Goal: Task Accomplishment & Management: Complete application form

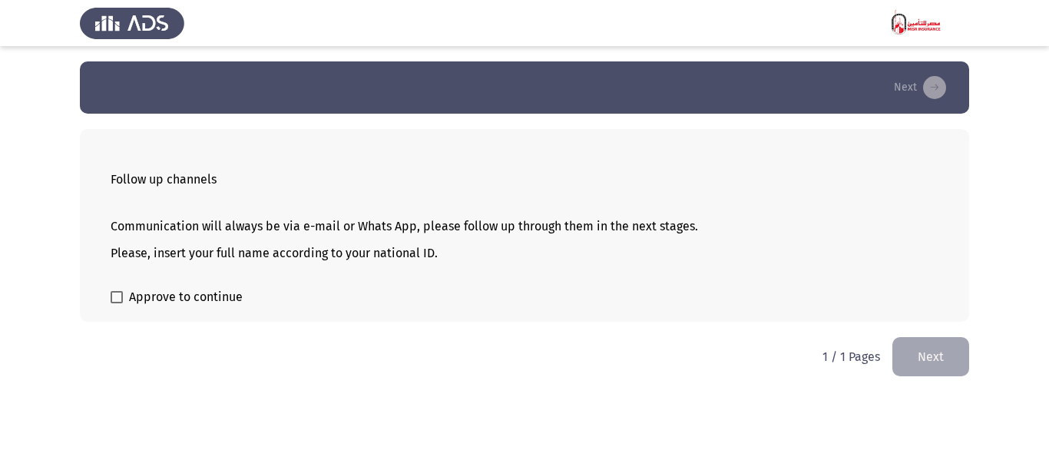
click at [185, 299] on span "Approve to continue" at bounding box center [186, 297] width 114 height 18
click at [117, 303] on input "Approve to continue" at bounding box center [116, 303] width 1 height 1
checkbox input "true"
click at [922, 350] on button "Next" at bounding box center [930, 356] width 77 height 39
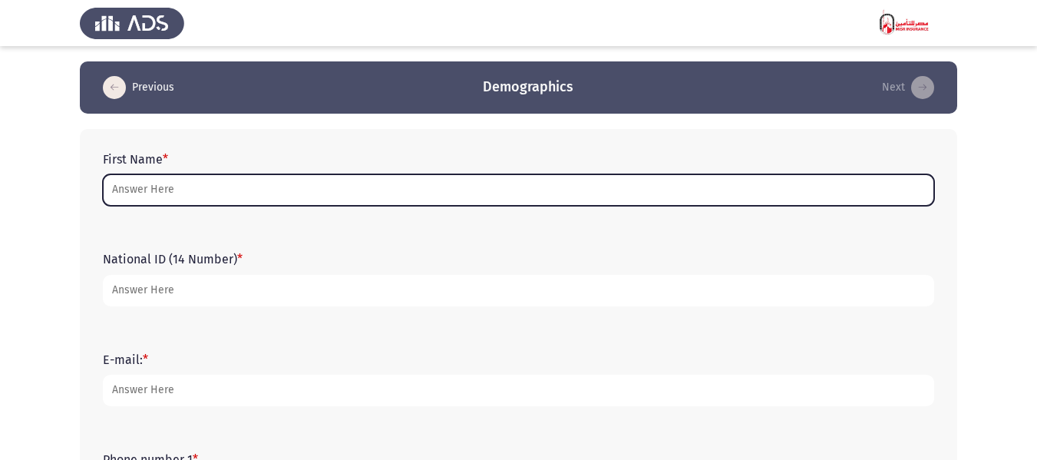
click at [177, 191] on input "First Name *" at bounding box center [518, 189] width 831 height 31
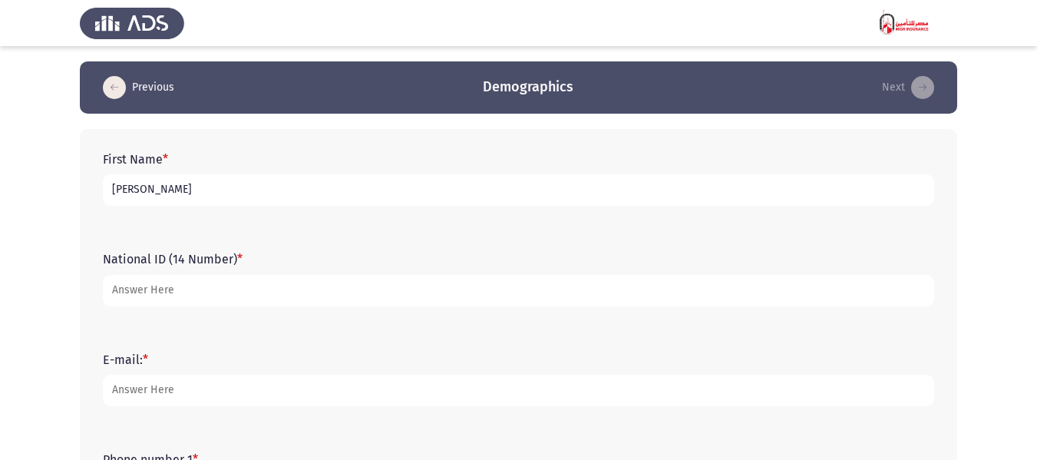
type input "[PERSON_NAME]"
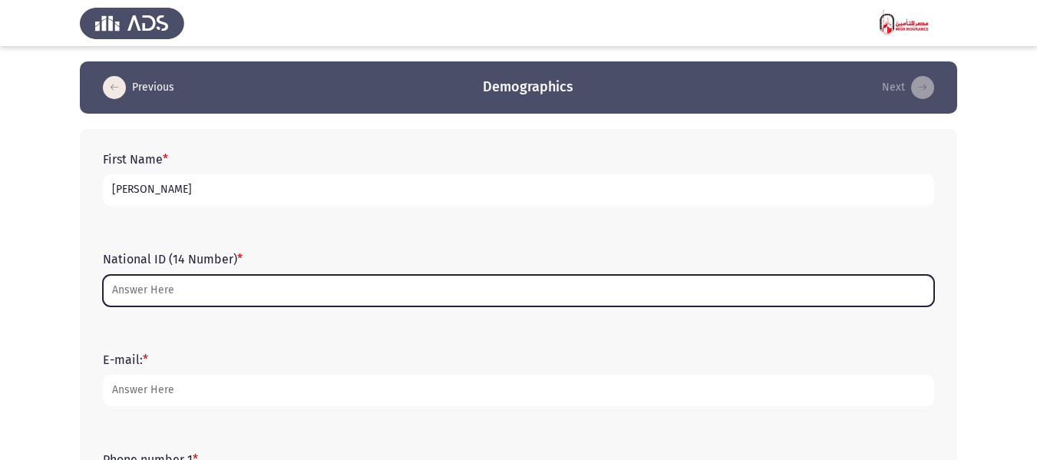
click at [171, 293] on input "National ID (14 Number) *" at bounding box center [518, 290] width 831 height 31
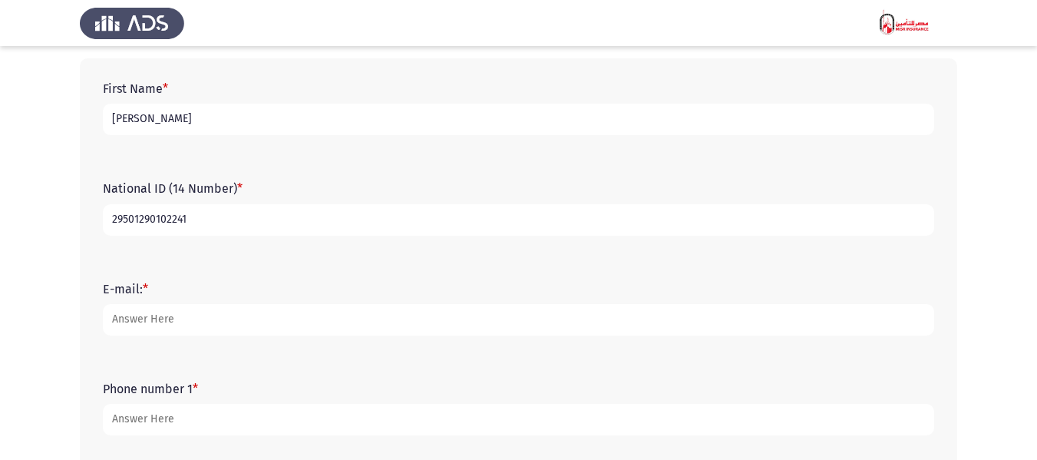
scroll to position [230, 0]
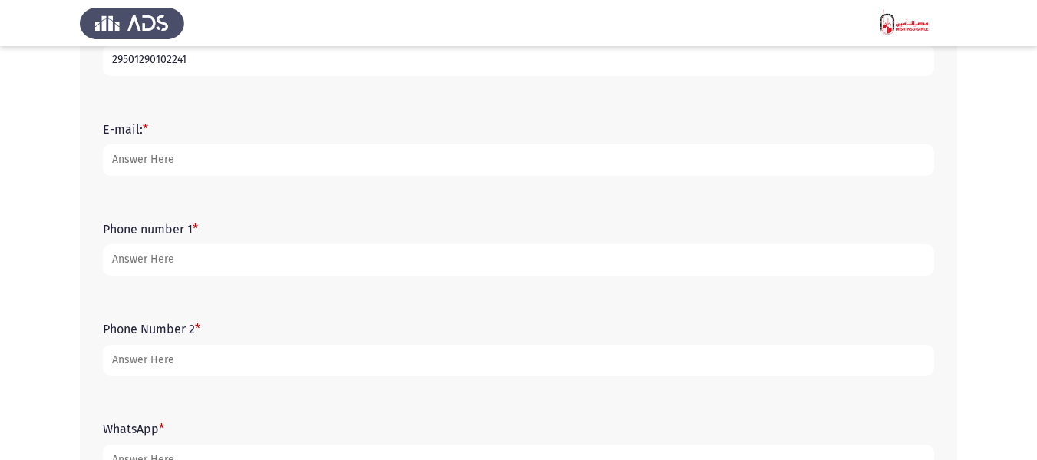
type input "29501290102241"
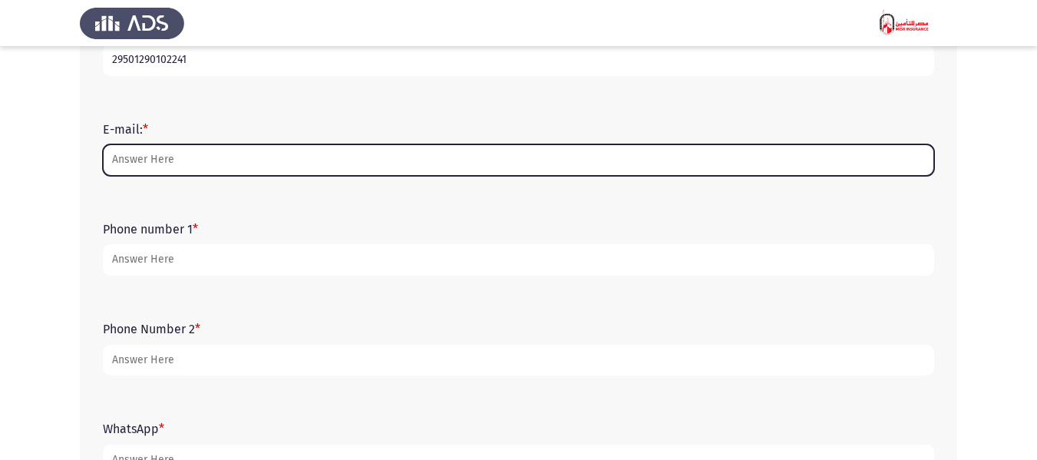
click at [197, 164] on input "E-mail: *" at bounding box center [518, 159] width 831 height 31
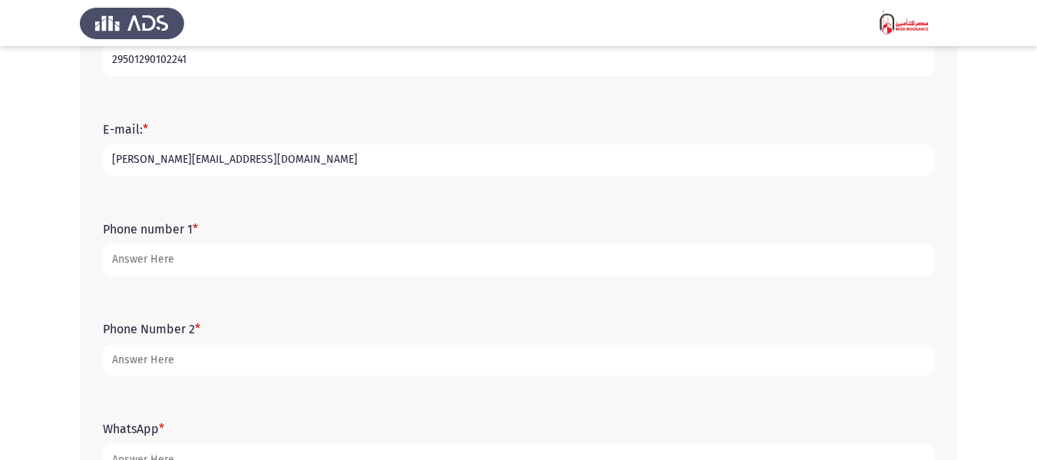
type input "[PERSON_NAME][EMAIL_ADDRESS][DOMAIN_NAME]"
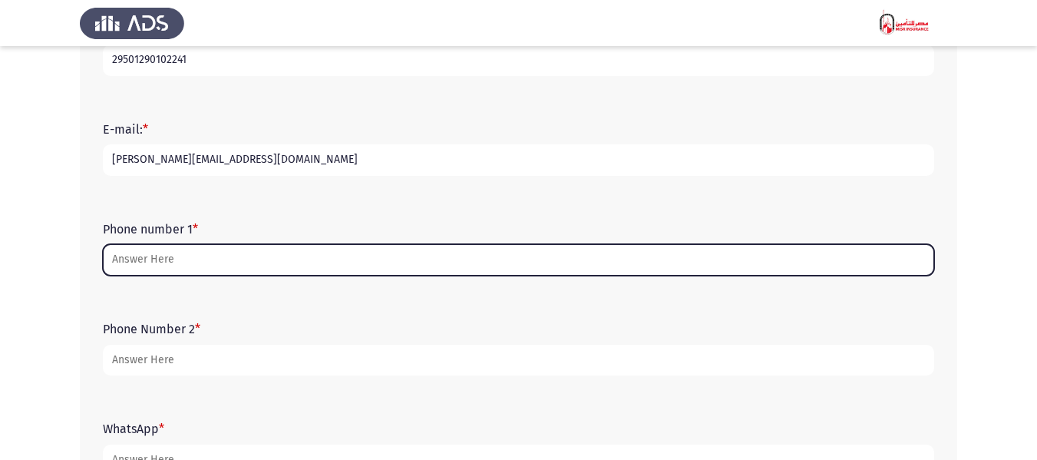
click at [170, 253] on input "Phone number 1 *" at bounding box center [518, 259] width 831 height 31
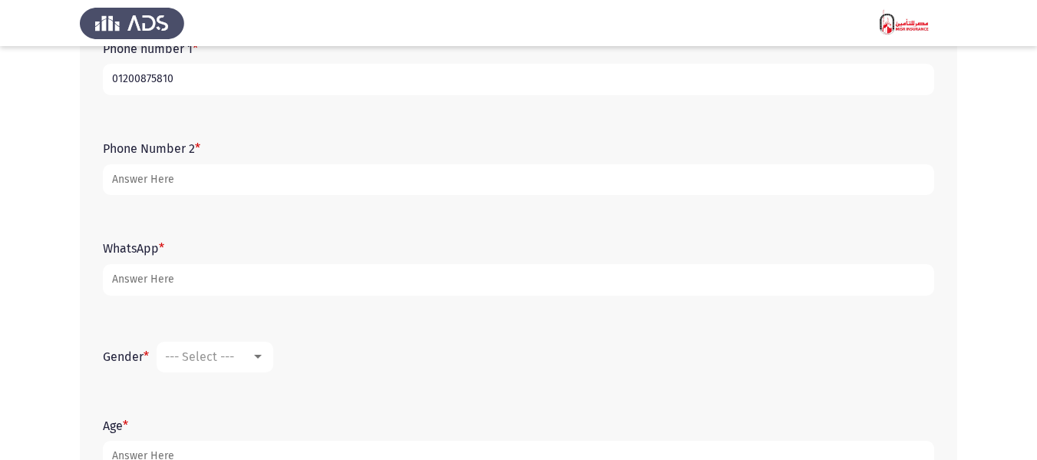
scroll to position [384, 0]
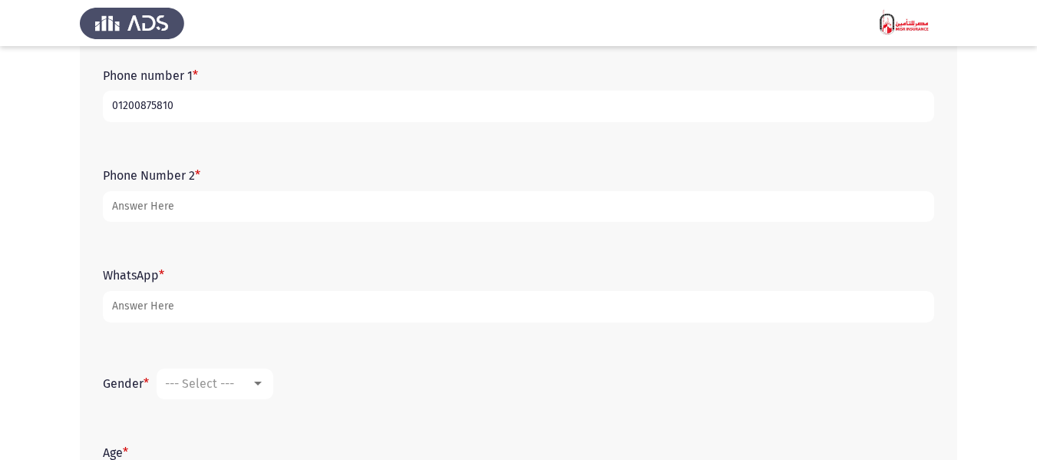
type input "01200875810"
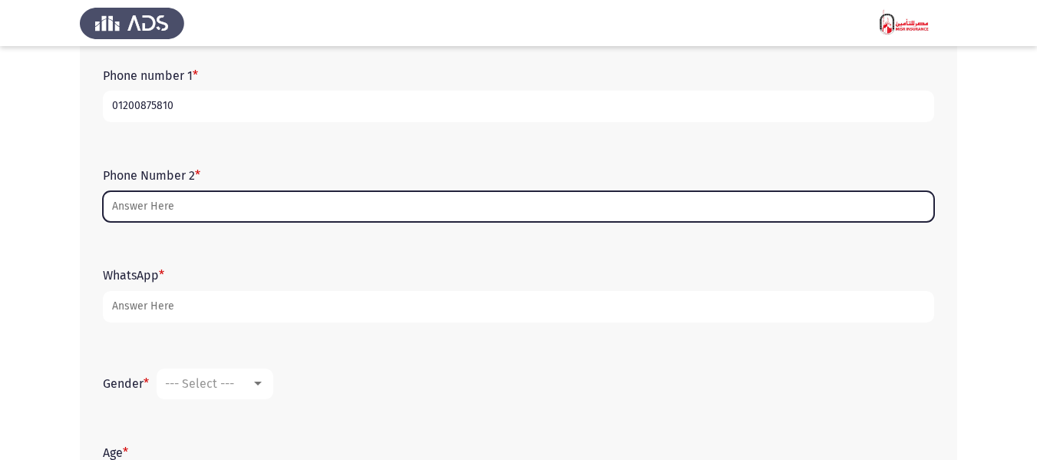
click at [170, 208] on input "Phone Number 2 *" at bounding box center [518, 206] width 831 height 31
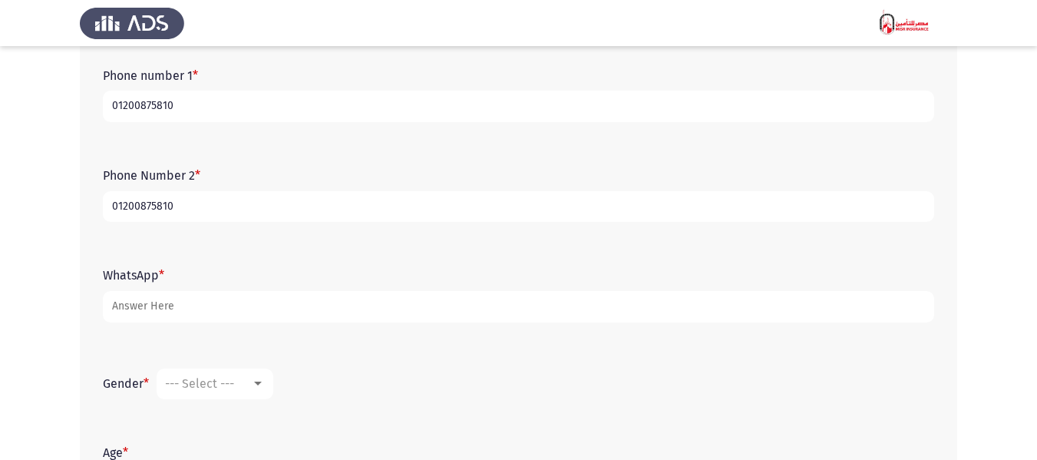
type input "01200875810"
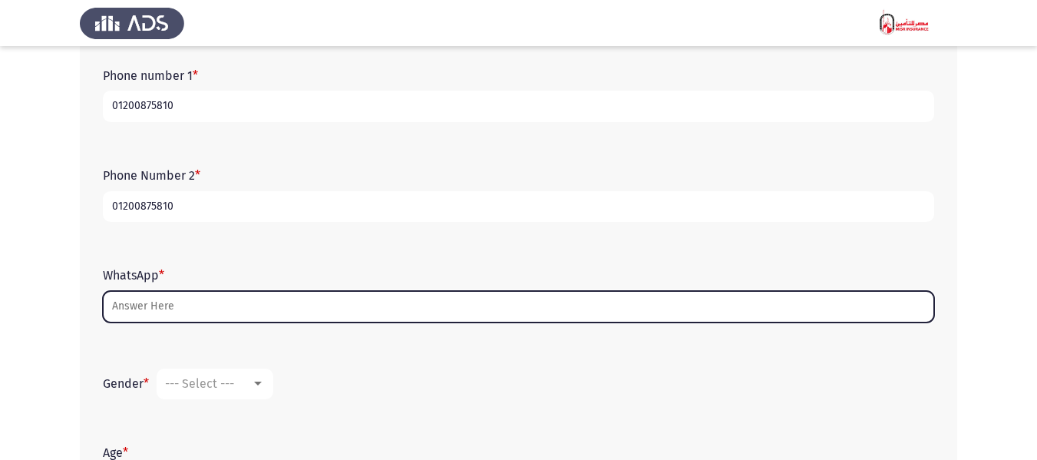
click at [166, 310] on input "WhatsApp *" at bounding box center [518, 306] width 831 height 31
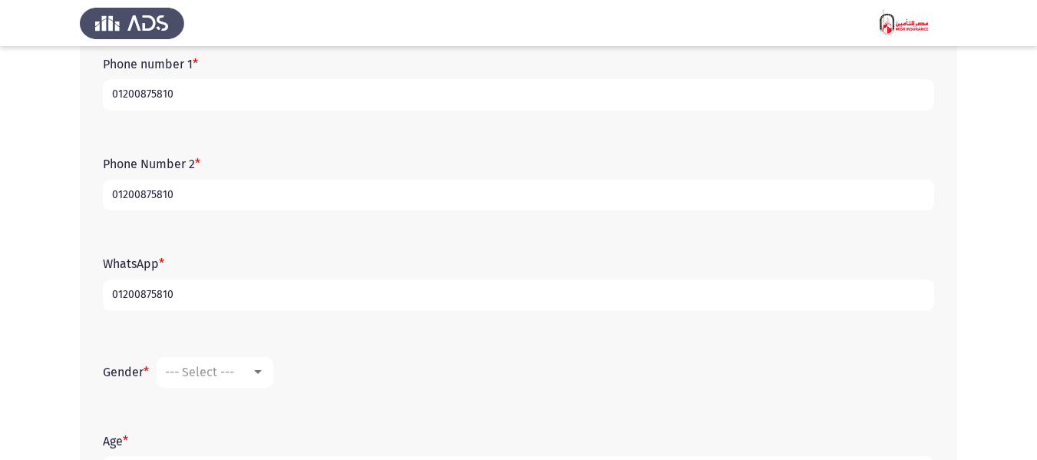
scroll to position [523, 0]
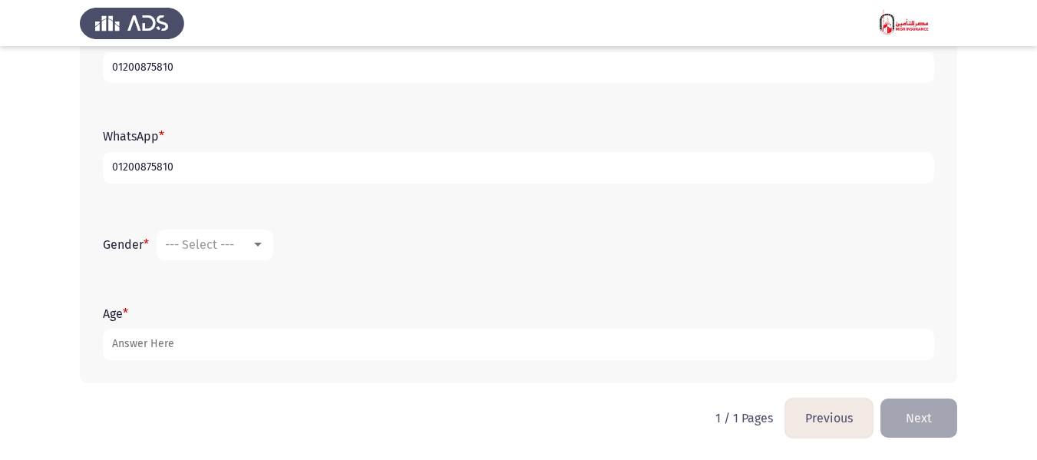
type input "01200875810"
click at [259, 243] on div at bounding box center [258, 245] width 8 height 4
click at [231, 284] on span "Femal" at bounding box center [238, 281] width 144 height 37
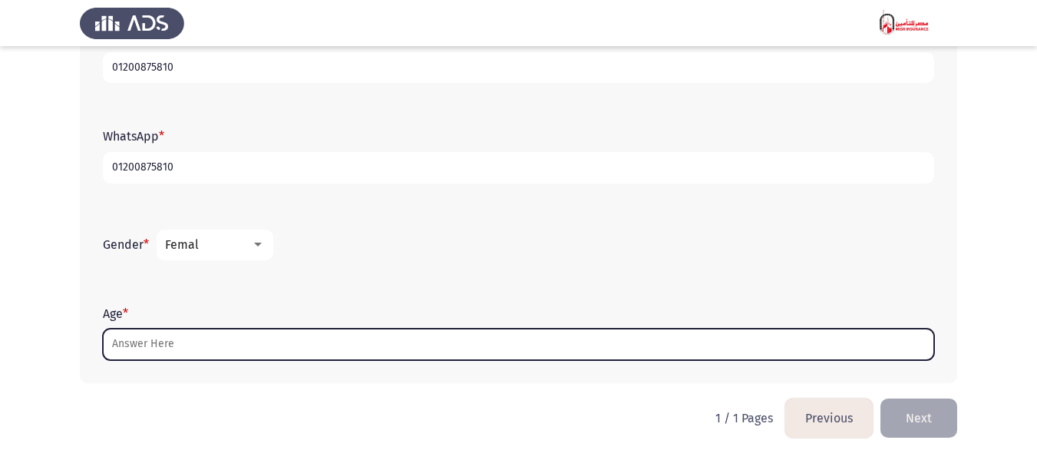
click at [153, 338] on input "Age *" at bounding box center [518, 344] width 831 height 31
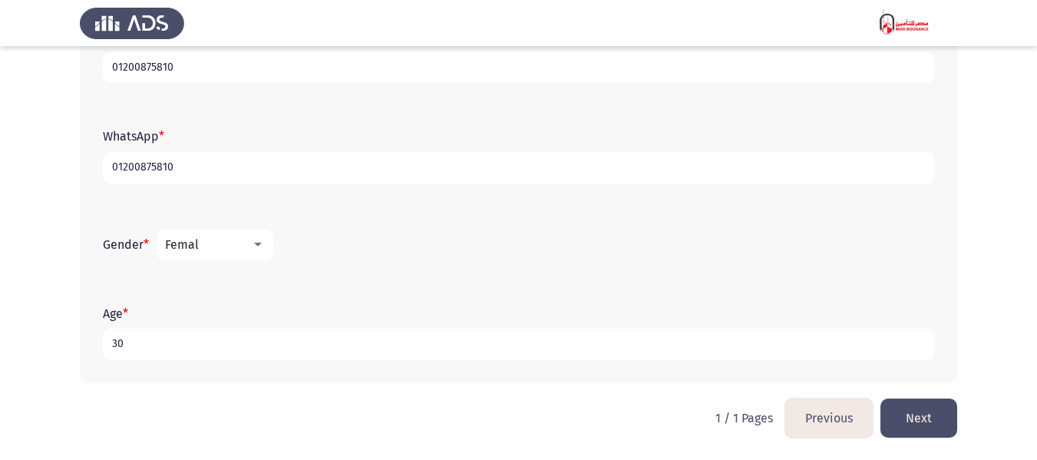
type input "30"
click at [285, 380] on div "Age * 30" at bounding box center [518, 333] width 847 height 100
click at [935, 420] on button "Next" at bounding box center [918, 417] width 77 height 39
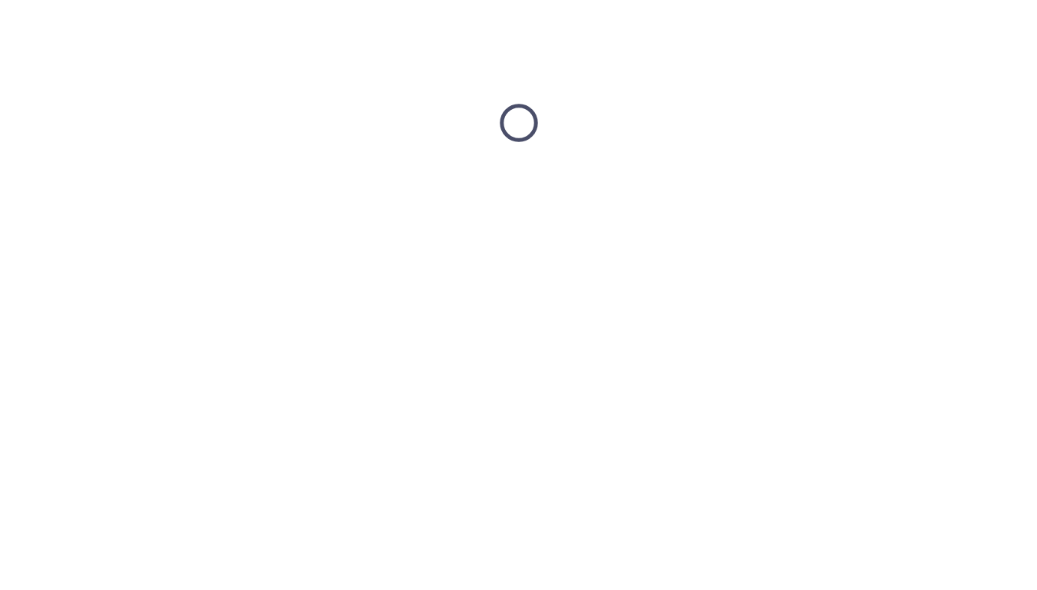
scroll to position [0, 0]
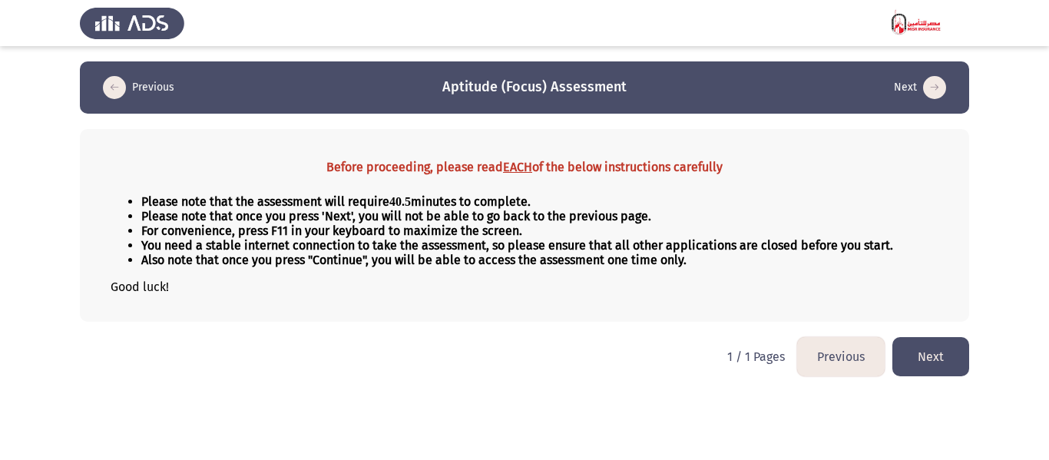
click at [936, 362] on button "Next" at bounding box center [930, 356] width 77 height 39
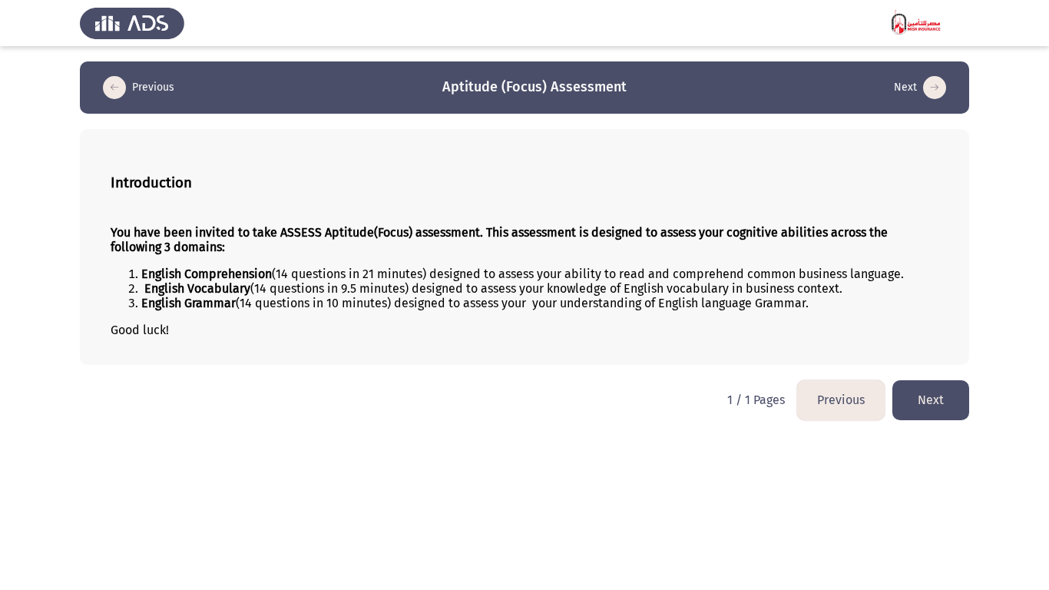
click at [944, 398] on button "Next" at bounding box center [930, 399] width 77 height 39
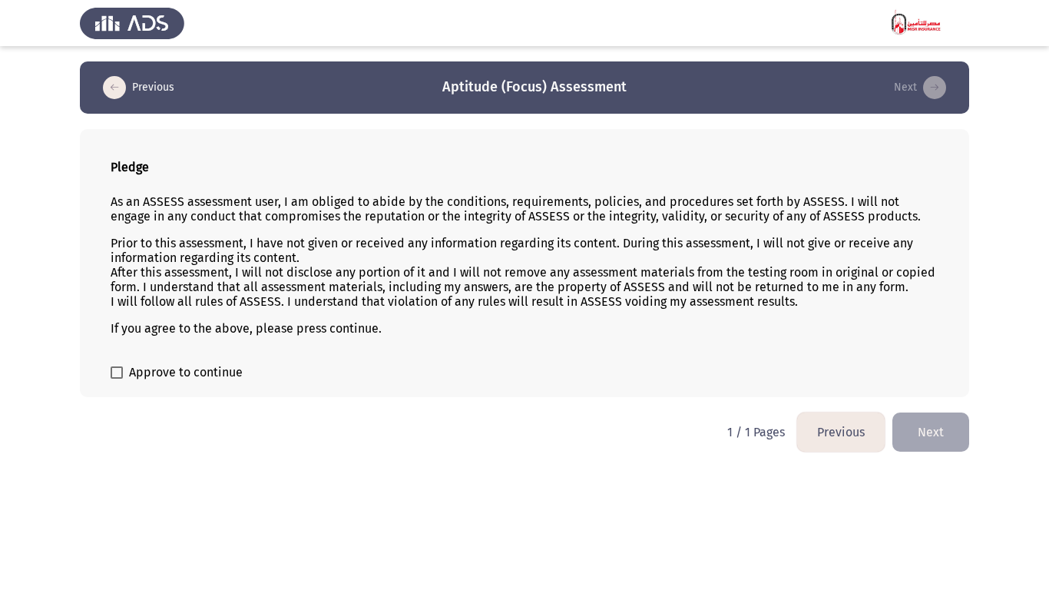
click at [116, 373] on span at bounding box center [117, 372] width 12 height 12
click at [116, 378] on input "Approve to continue" at bounding box center [116, 378] width 1 height 1
checkbox input "true"
click at [953, 428] on button "Next" at bounding box center [930, 431] width 77 height 39
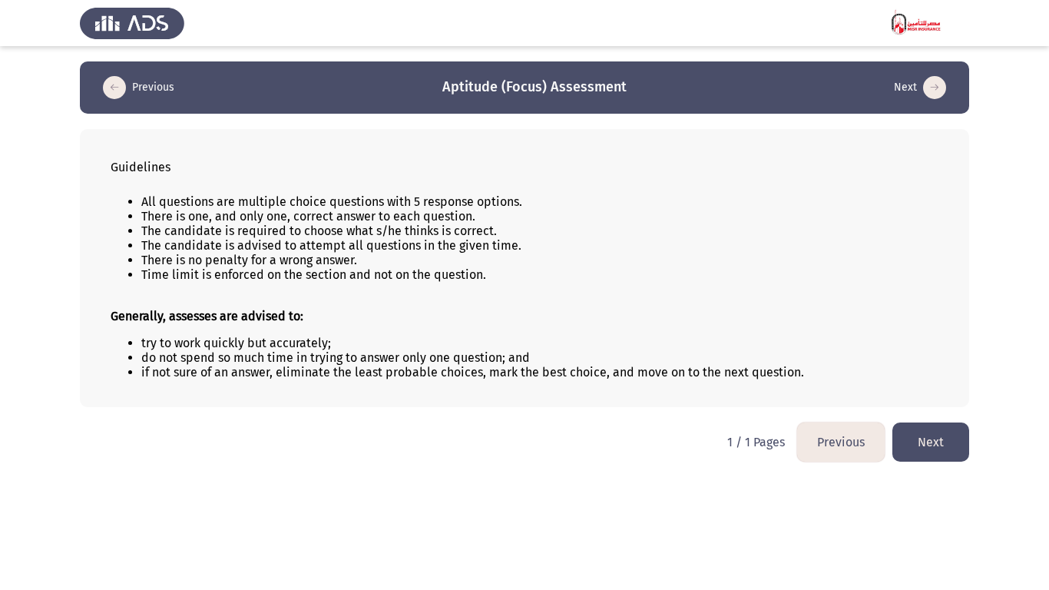
click at [920, 436] on button "Next" at bounding box center [930, 441] width 77 height 39
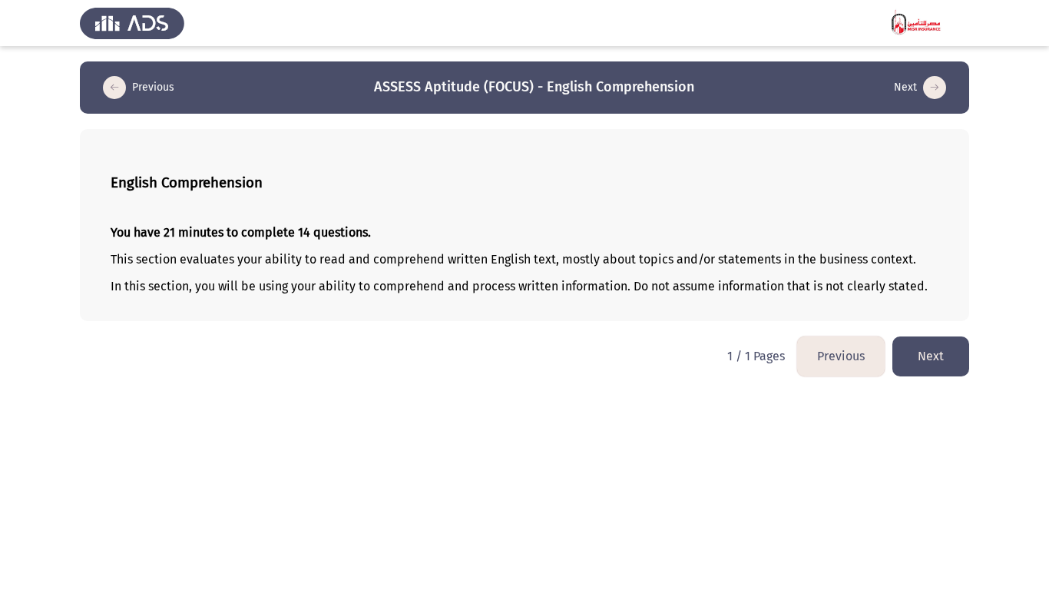
click at [934, 359] on button "Next" at bounding box center [930, 355] width 77 height 39
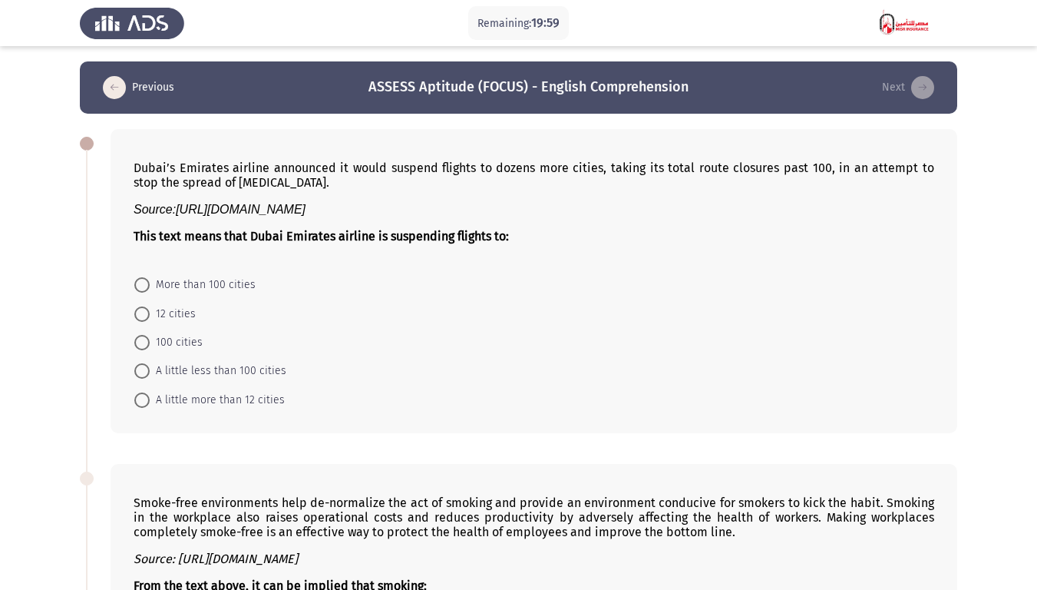
click at [204, 398] on span "A little more than 12 cities" at bounding box center [217, 400] width 135 height 18
click at [150, 398] on input "A little more than 12 cities" at bounding box center [141, 399] width 15 height 15
radio input "true"
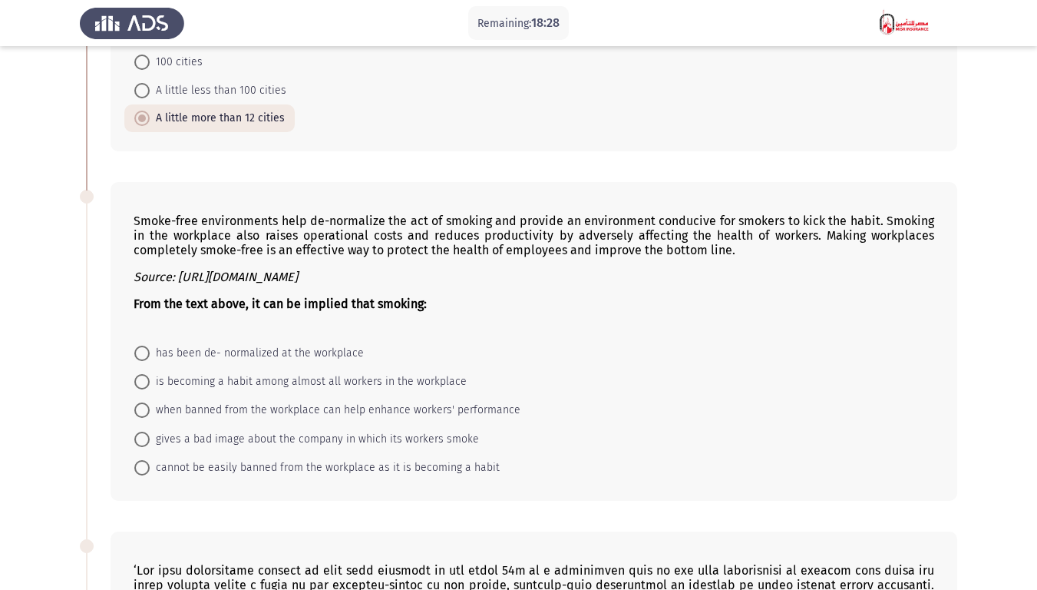
scroll to position [307, 0]
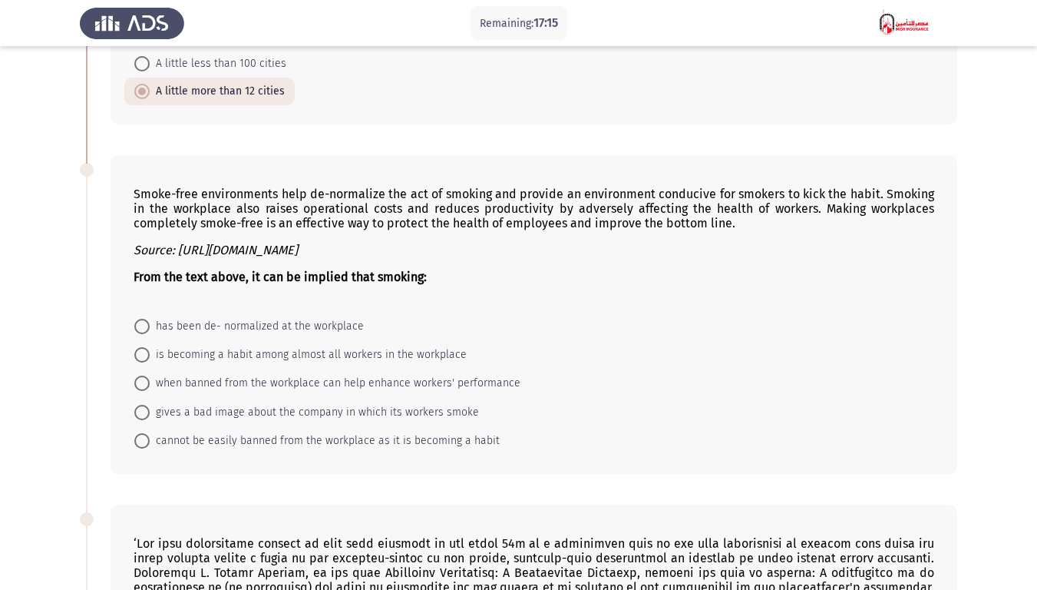
click at [356, 384] on span "when banned from the workplace can help enhance workers' performance" at bounding box center [335, 383] width 371 height 18
click at [150, 384] on input "when banned from the workplace can help enhance workers' performance" at bounding box center [141, 382] width 15 height 15
radio input "true"
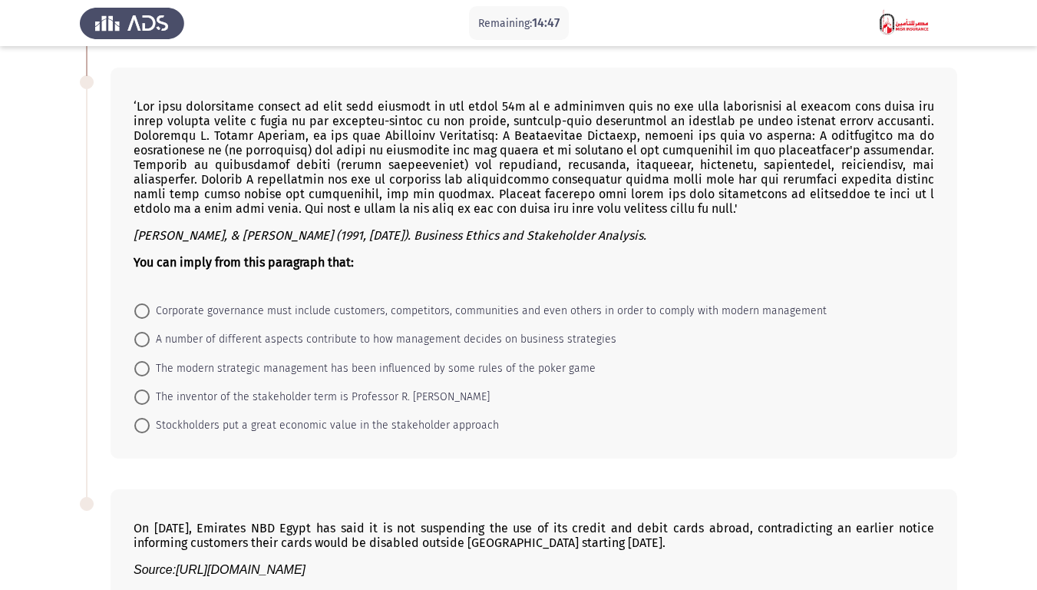
scroll to position [716, 0]
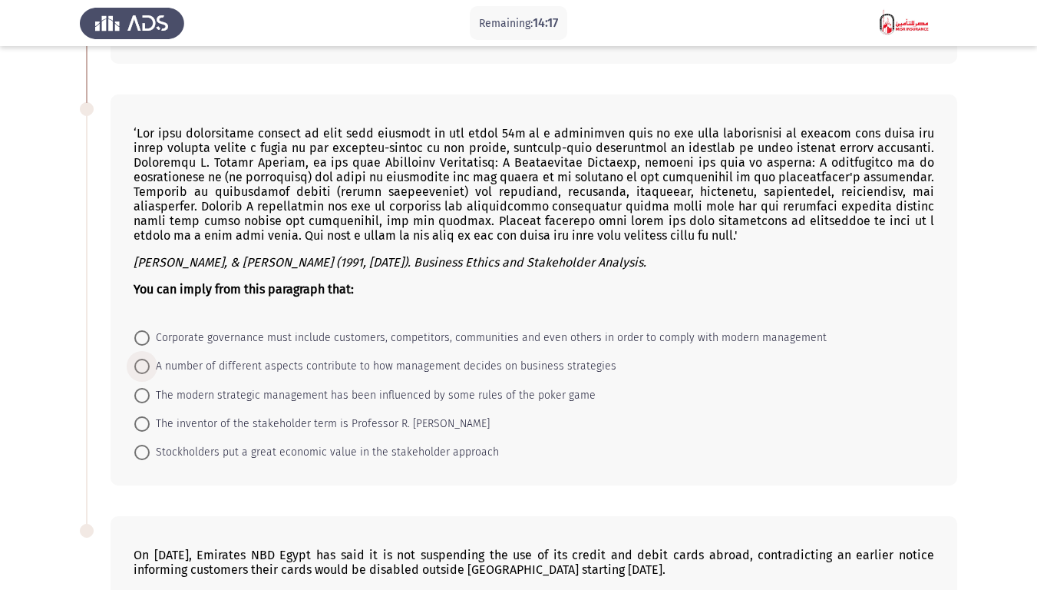
click at [557, 362] on span "A number of different aspects contribute to how management decides on business …" at bounding box center [383, 366] width 467 height 18
click at [150, 362] on input "A number of different aspects contribute to how management decides on business …" at bounding box center [141, 365] width 15 height 15
radio input "true"
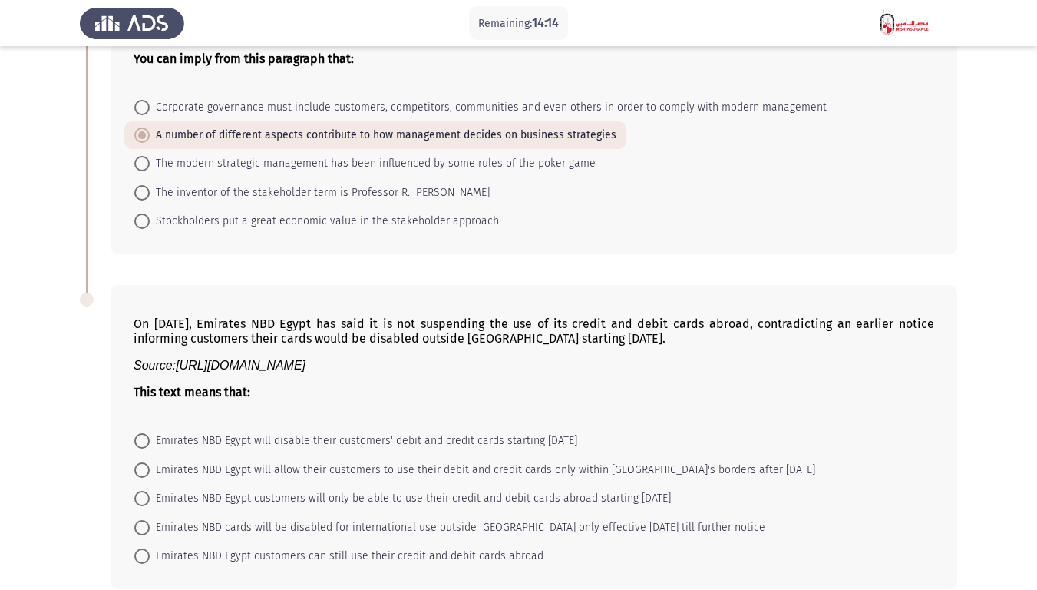
scroll to position [1022, 0]
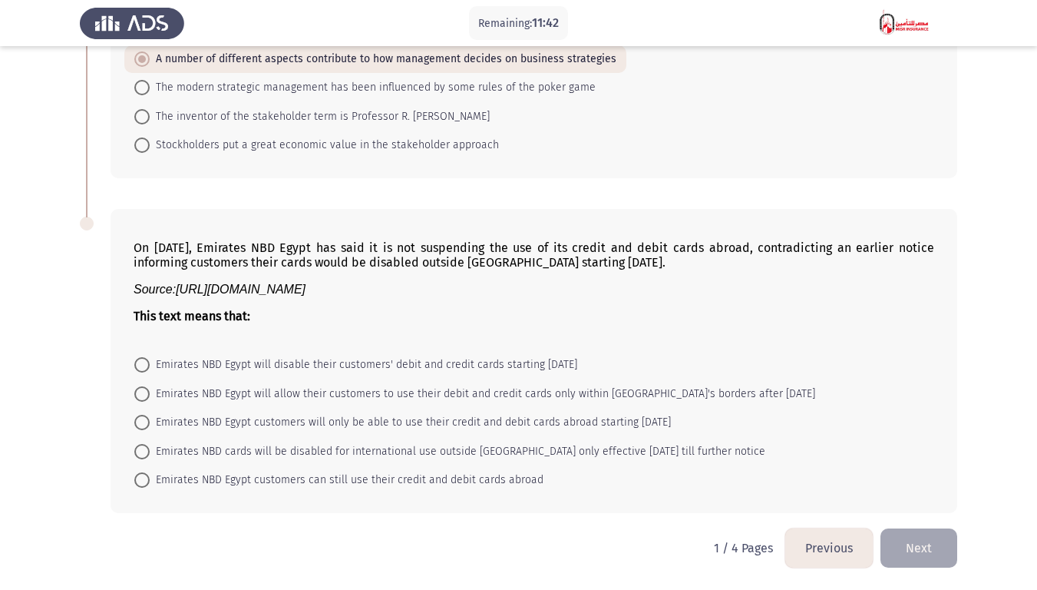
click at [420, 459] on span "Emirates NBD Egypt customers can still use their credit and debit cards abroad" at bounding box center [347, 480] width 394 height 18
click at [150, 459] on input "Emirates NBD Egypt customers can still use their credit and debit cards abroad" at bounding box center [141, 479] width 15 height 15
radio input "true"
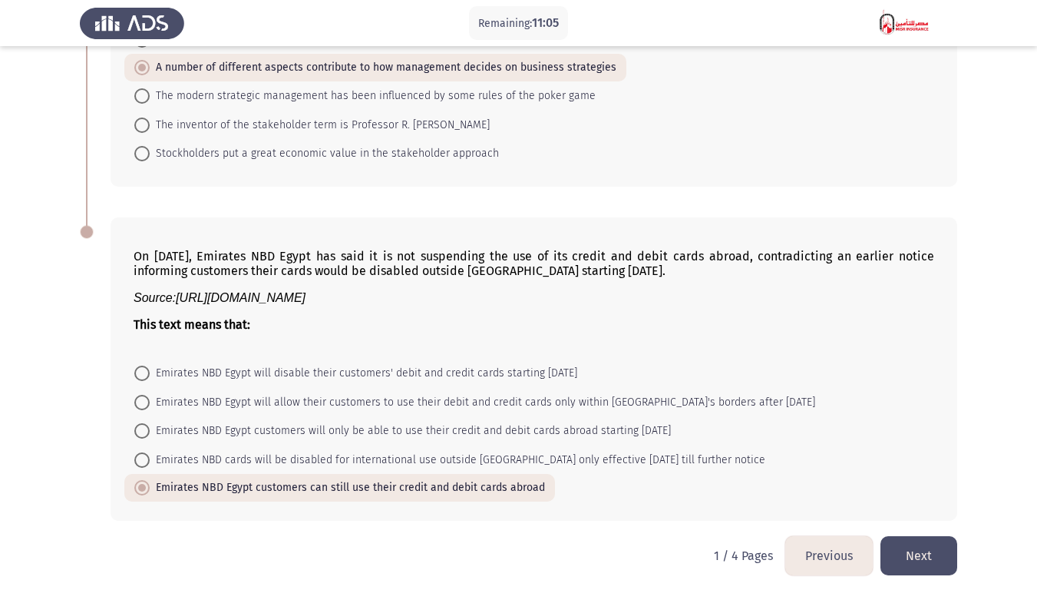
scroll to position [1022, 0]
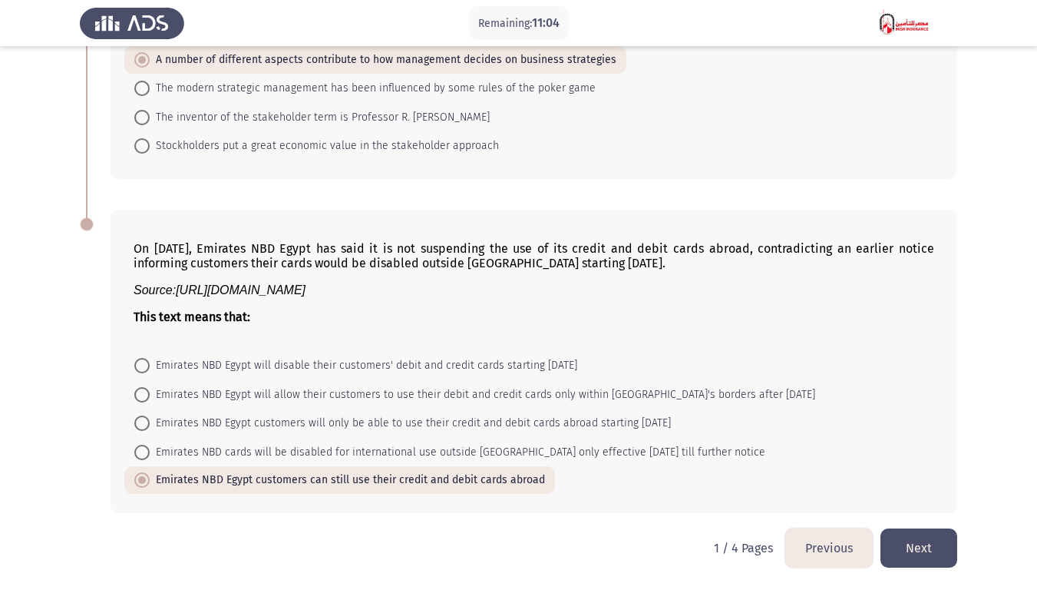
click at [913, 459] on button "Next" at bounding box center [918, 547] width 77 height 39
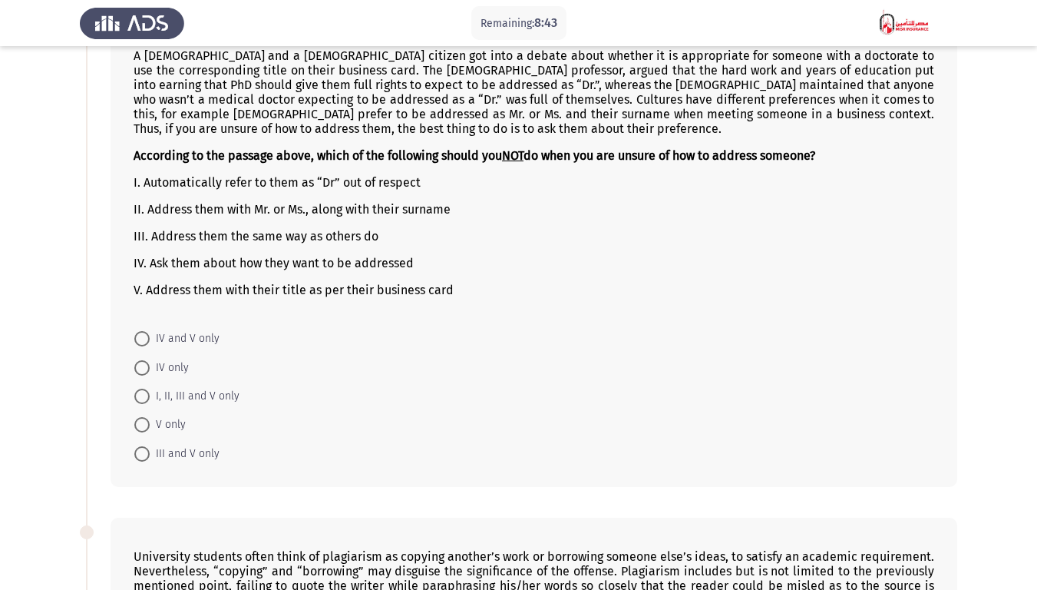
scroll to position [77, 0]
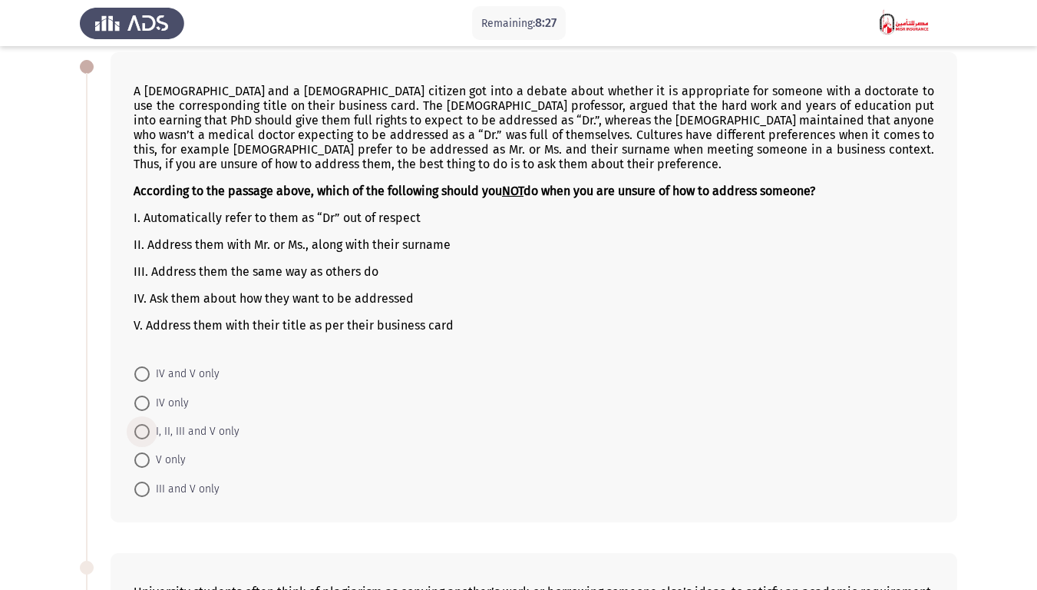
click at [184, 434] on span "I, II, III and V only" at bounding box center [195, 431] width 90 height 18
click at [150, 434] on input "I, II, III and V only" at bounding box center [141, 431] width 15 height 15
radio input "true"
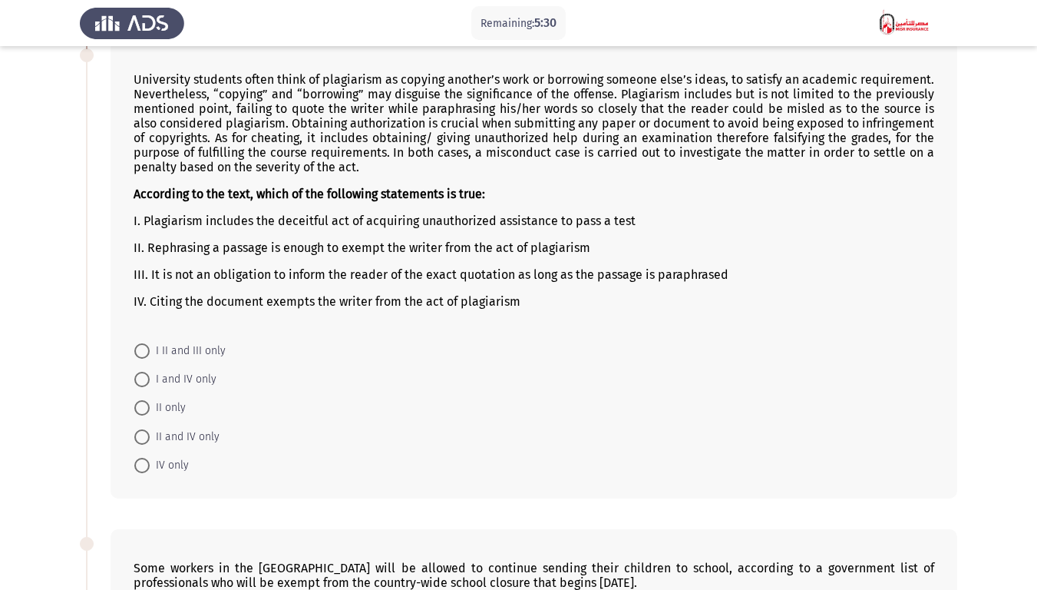
scroll to position [614, 0]
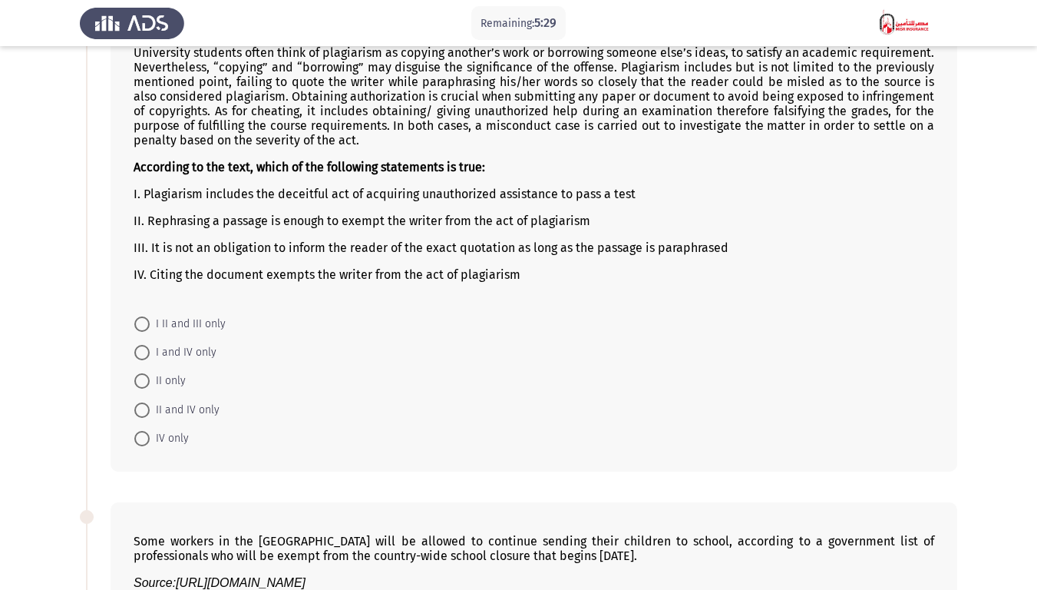
click at [168, 437] on span "IV only" at bounding box center [169, 438] width 39 height 18
click at [150, 437] on input "IV only" at bounding box center [141, 438] width 15 height 15
radio input "true"
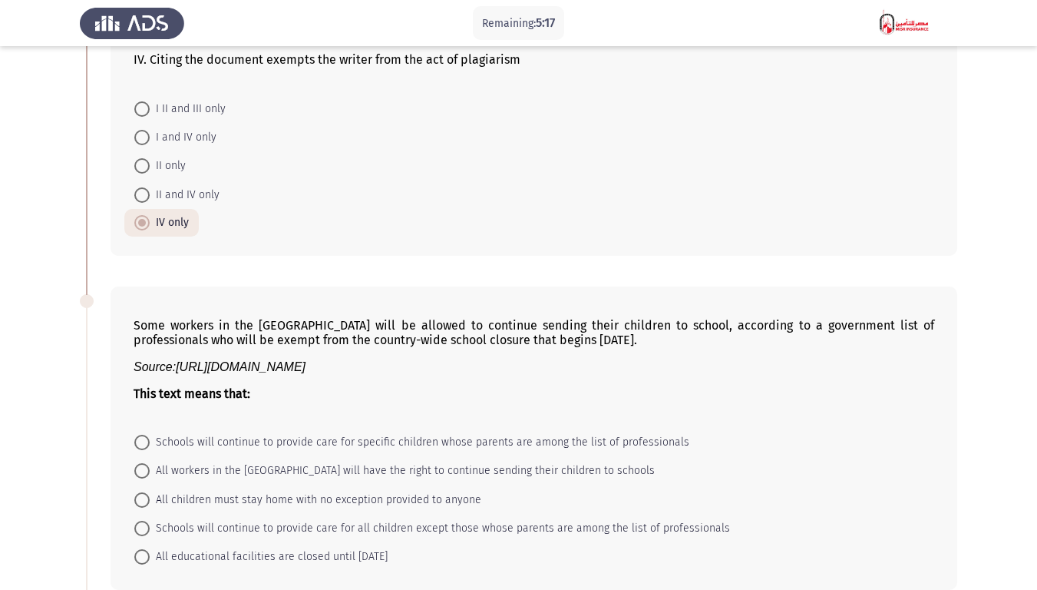
scroll to position [921, 0]
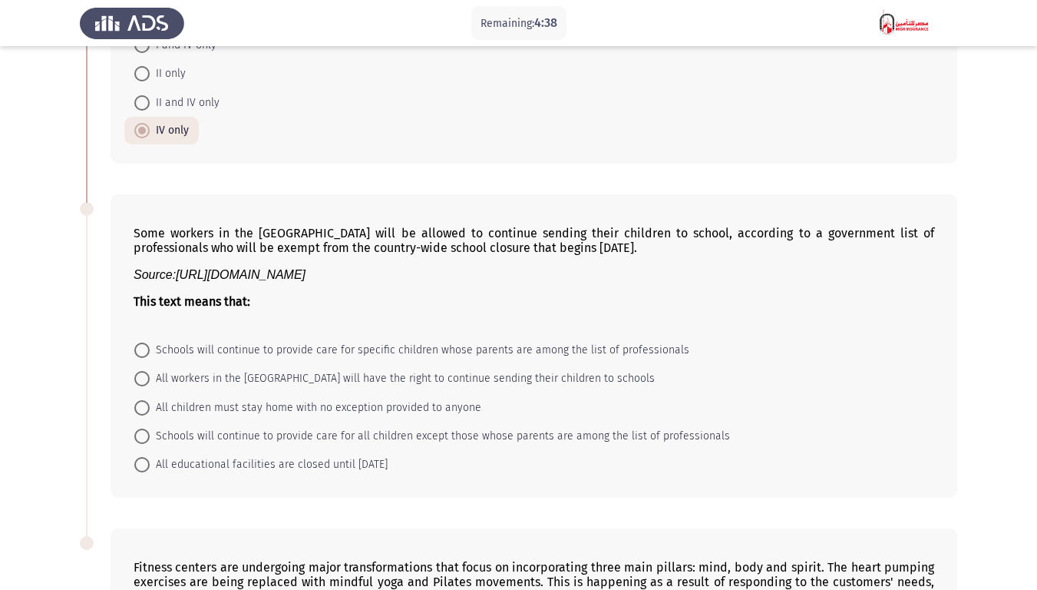
click at [248, 345] on span "Schools will continue to provide care for specific children whose parents are a…" at bounding box center [420, 350] width 540 height 18
click at [150, 345] on input "Schools will continue to provide care for specific children whose parents are a…" at bounding box center [141, 349] width 15 height 15
radio input "true"
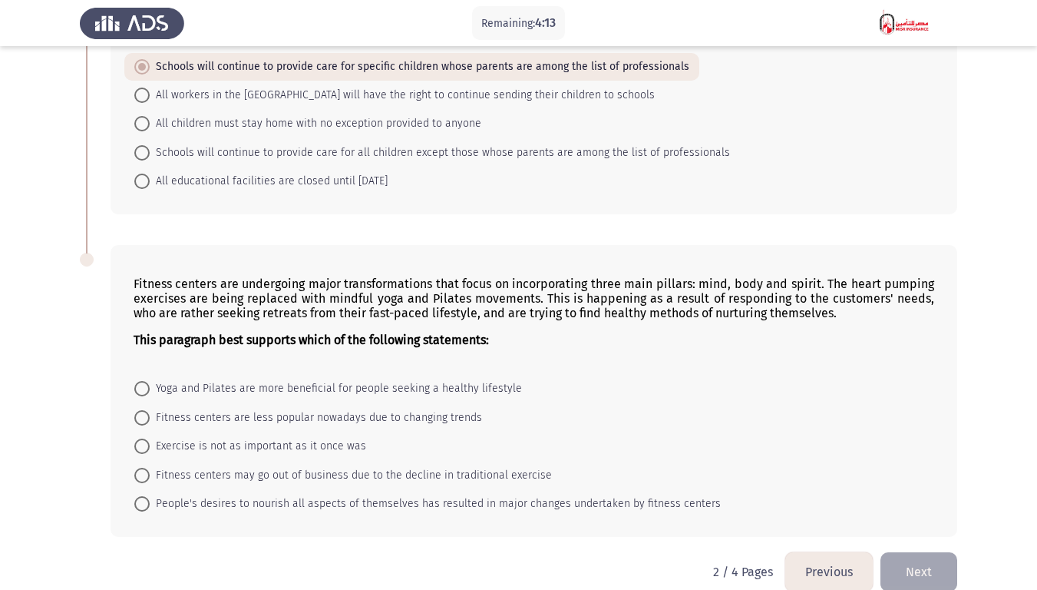
scroll to position [1227, 0]
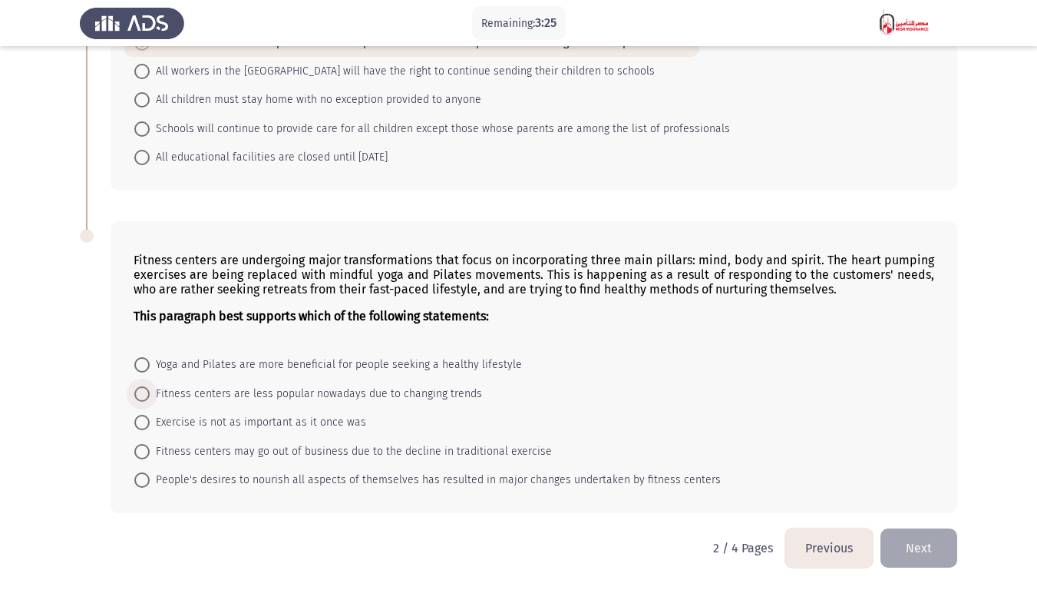
click at [301, 393] on span "Fitness centers are less popular nowadays due to changing trends" at bounding box center [316, 394] width 332 height 18
click at [150, 393] on input "Fitness centers are less popular nowadays due to changing trends" at bounding box center [141, 393] width 15 height 15
radio input "true"
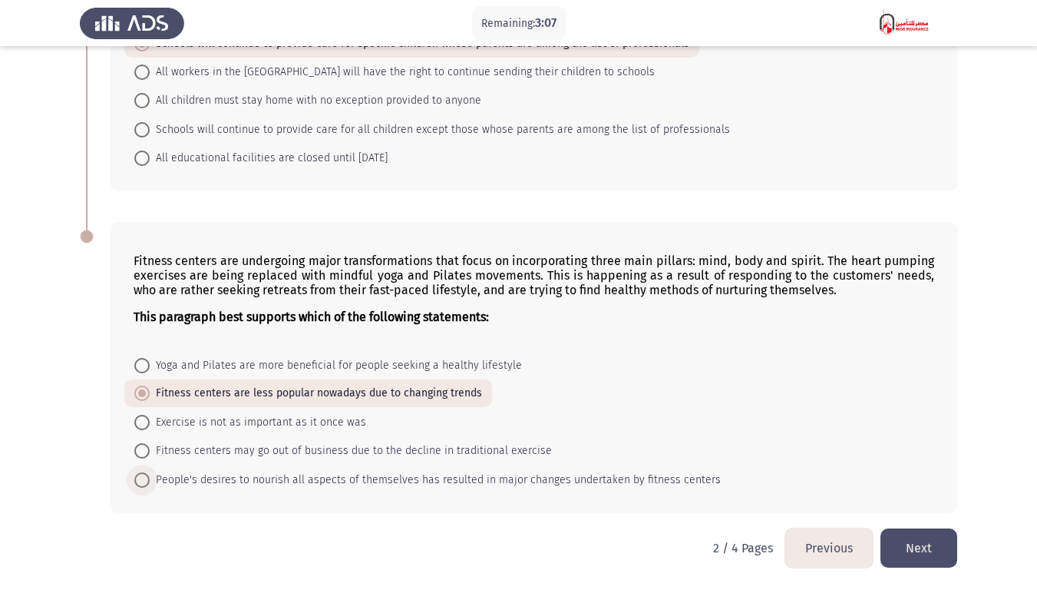
click at [542, 459] on span "People's desires to nourish all aspects of themselves has resulted in major cha…" at bounding box center [435, 480] width 571 height 18
click at [150, 459] on input "People's desires to nourish all aspects of themselves has resulted in major cha…" at bounding box center [141, 479] width 15 height 15
radio input "true"
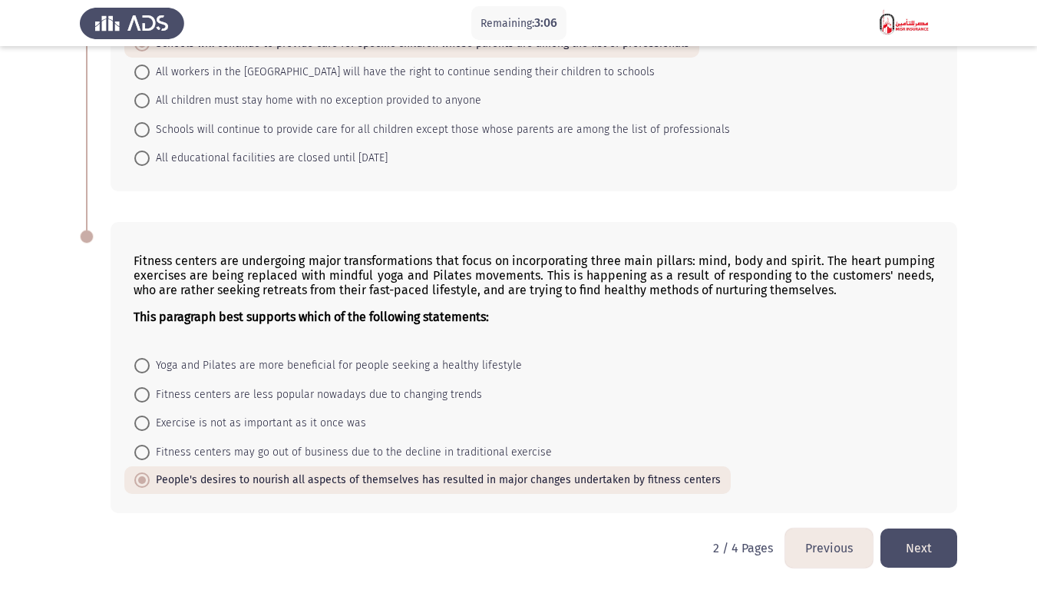
click at [923, 459] on button "Next" at bounding box center [918, 547] width 77 height 39
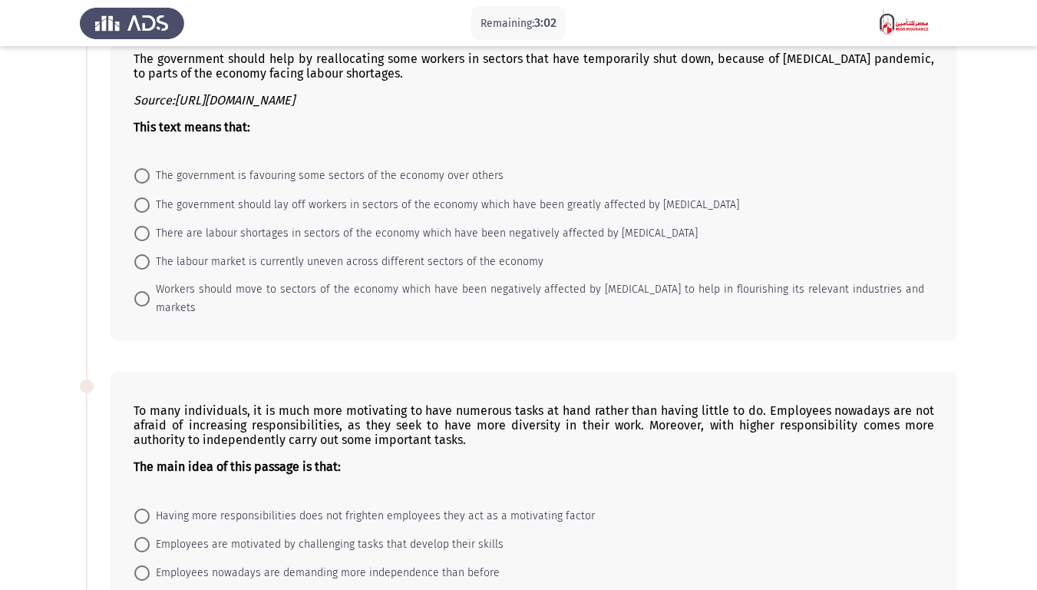
scroll to position [0, 0]
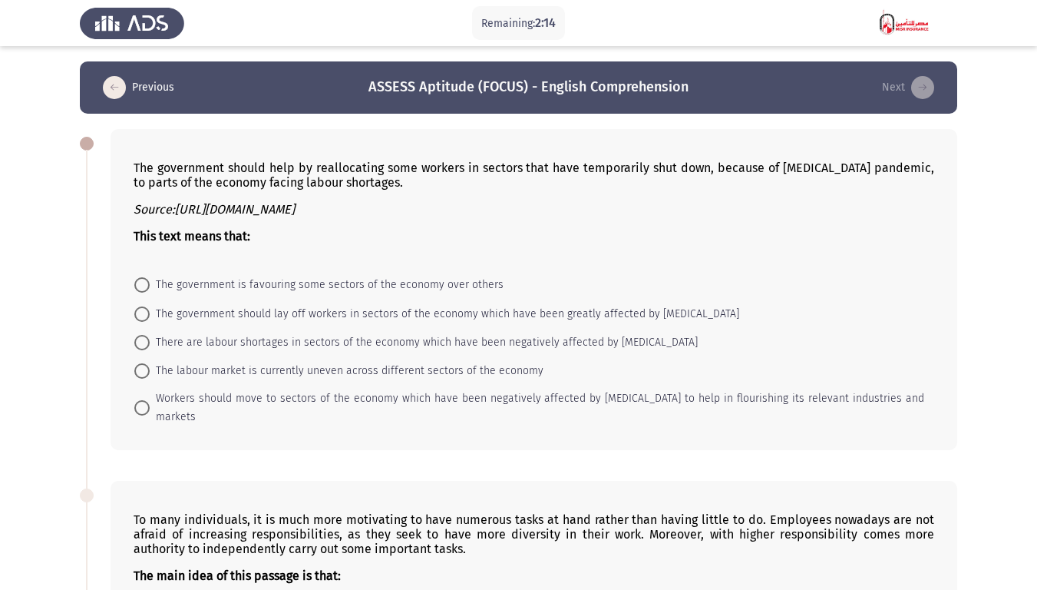
click at [255, 402] on span "Workers should move to sectors of the economy which have been negatively affect…" at bounding box center [537, 407] width 775 height 37
click at [150, 402] on input "Workers should move to sectors of the economy which have been negatively affect…" at bounding box center [141, 407] width 15 height 15
radio input "true"
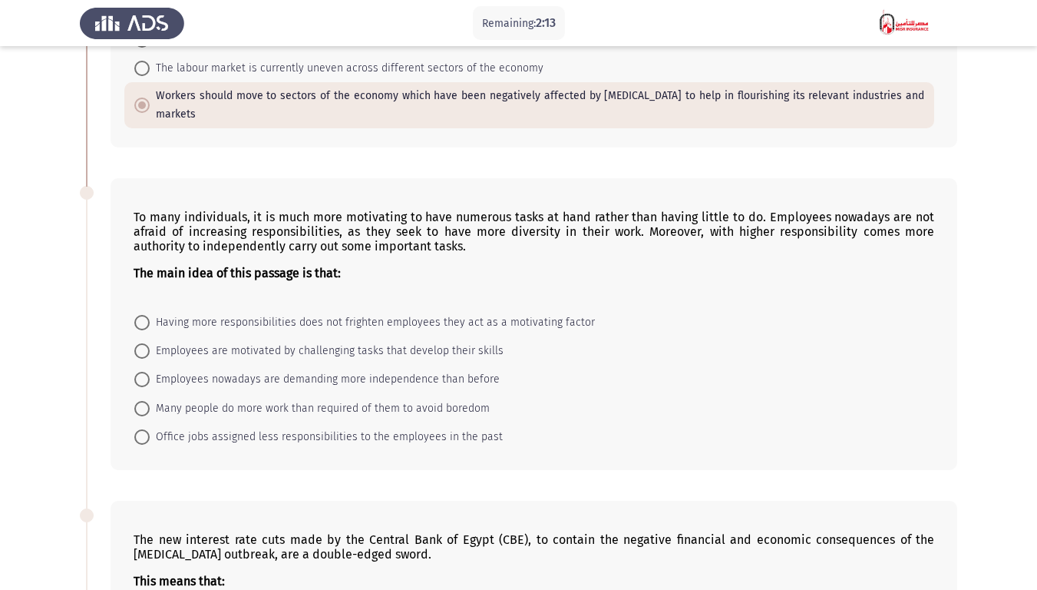
scroll to position [307, 0]
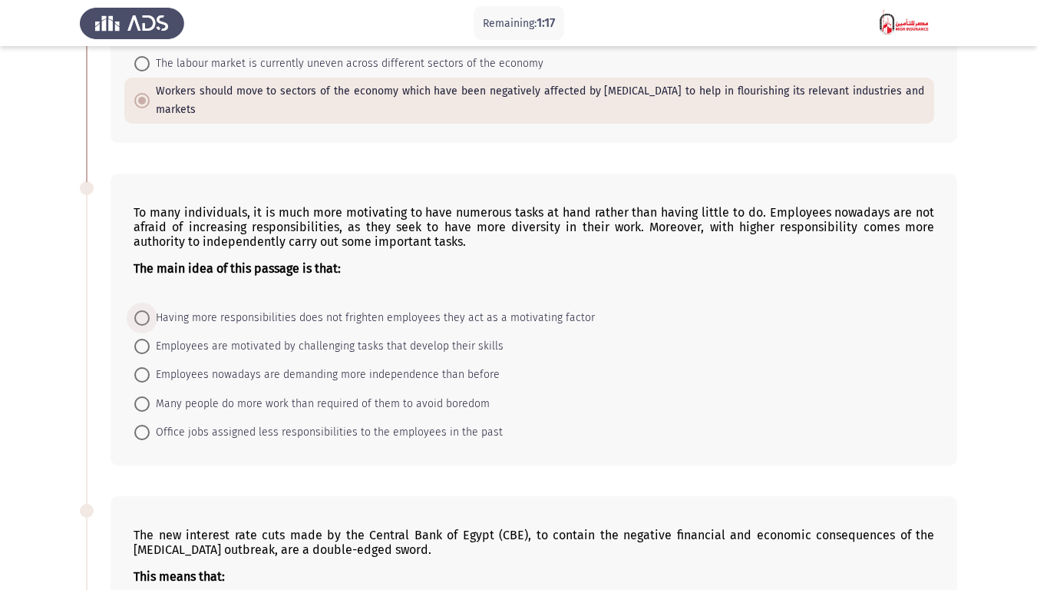
click at [486, 309] on span "Having more responsibilities does not frighten employees they act as a motivati…" at bounding box center [372, 318] width 445 height 18
click at [150, 310] on input "Having more responsibilities does not frighten employees they act as a motivati…" at bounding box center [141, 317] width 15 height 15
radio input "true"
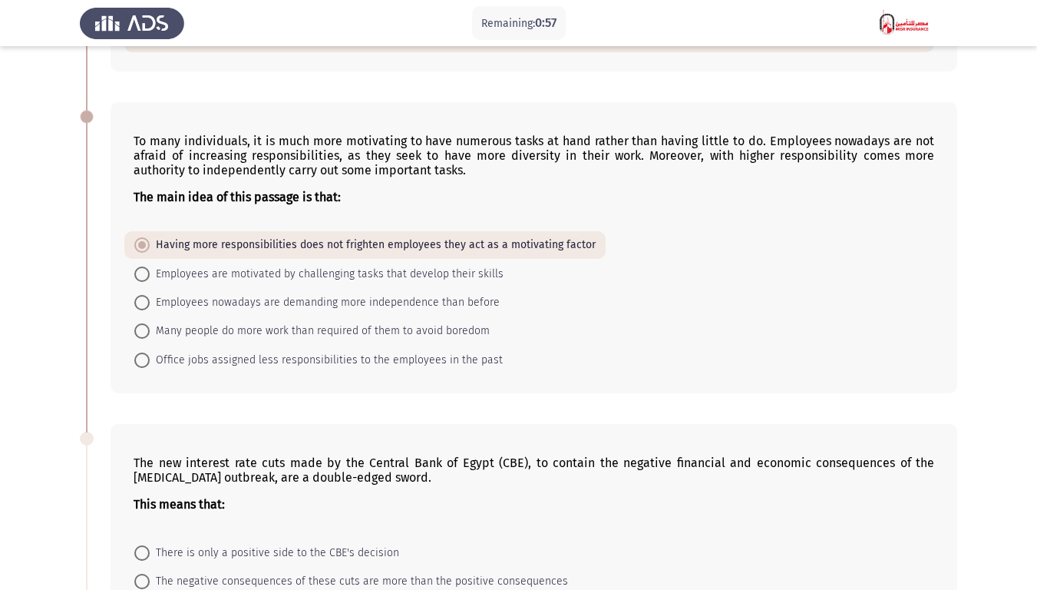
scroll to position [530, 0]
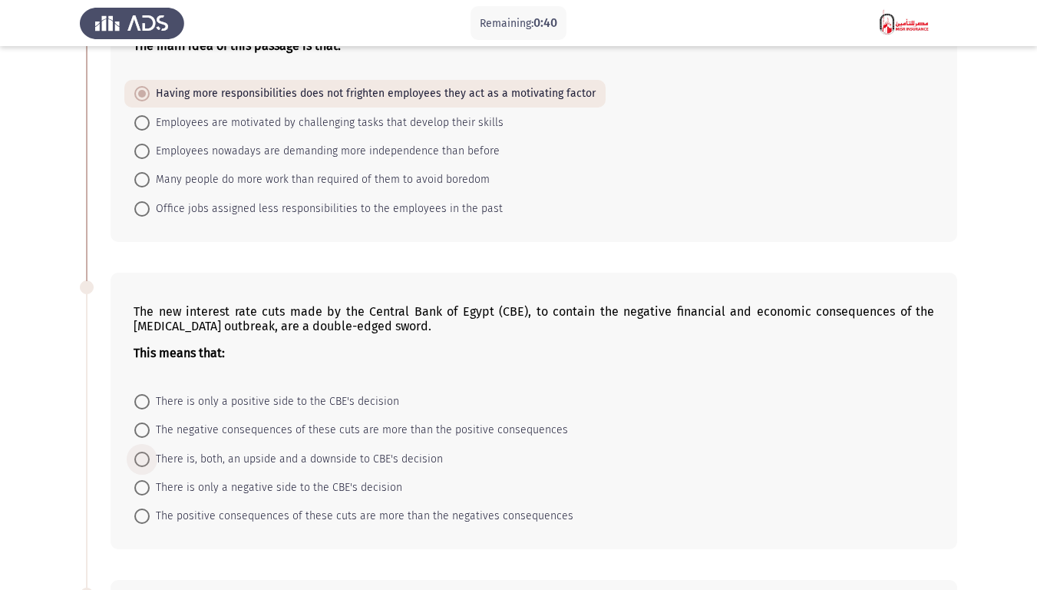
click at [245, 450] on span "There is, both, an upside and a downside to CBE's decision" at bounding box center [296, 459] width 293 height 18
click at [150, 451] on input "There is, both, an upside and a downside to CBE's decision" at bounding box center [141, 458] width 15 height 15
radio input "true"
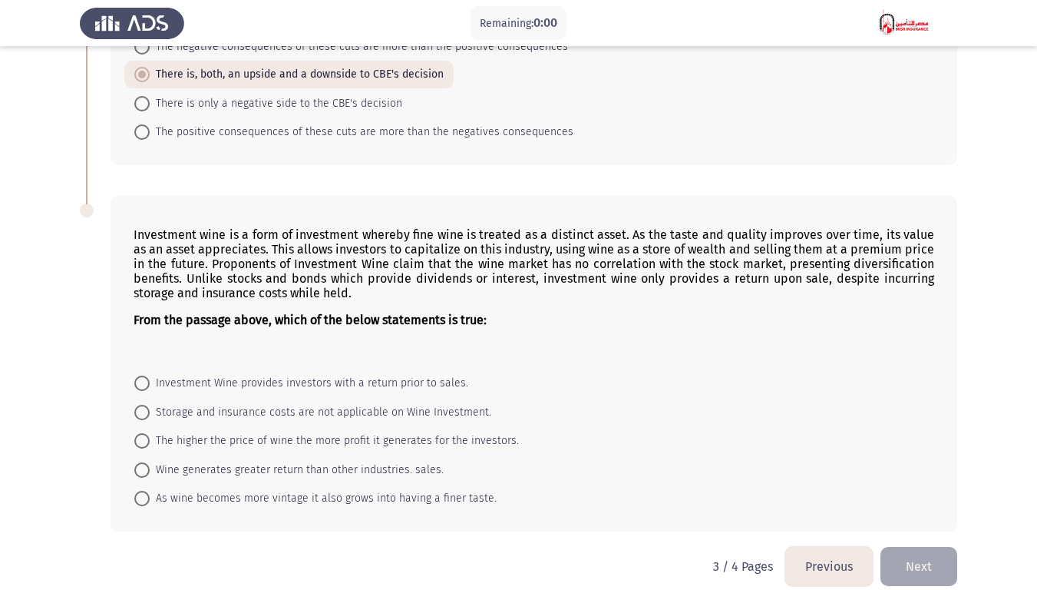
scroll to position [0, 0]
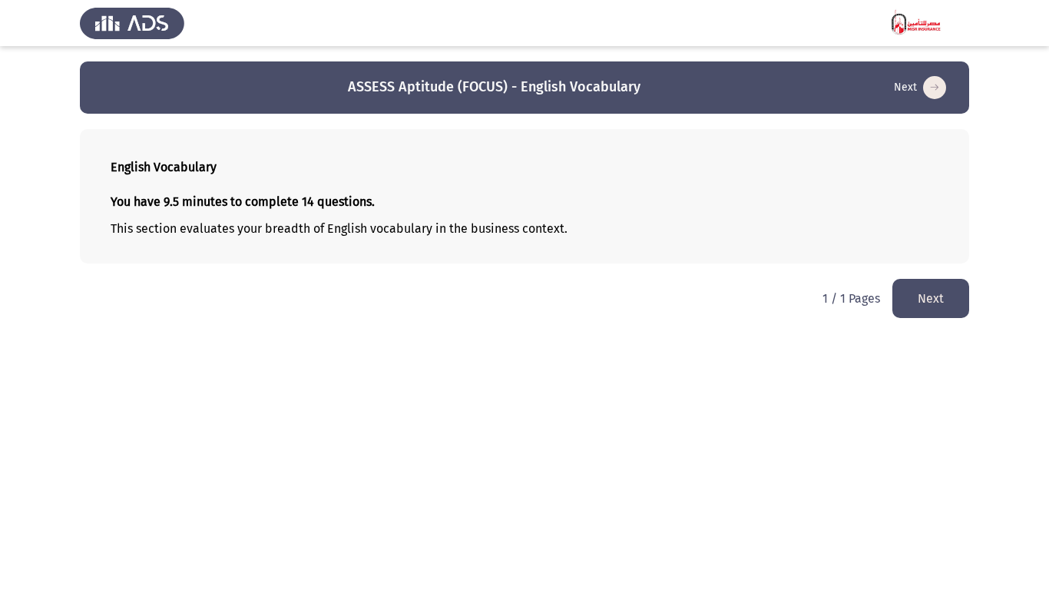
click at [934, 290] on button "Next" at bounding box center [930, 298] width 77 height 39
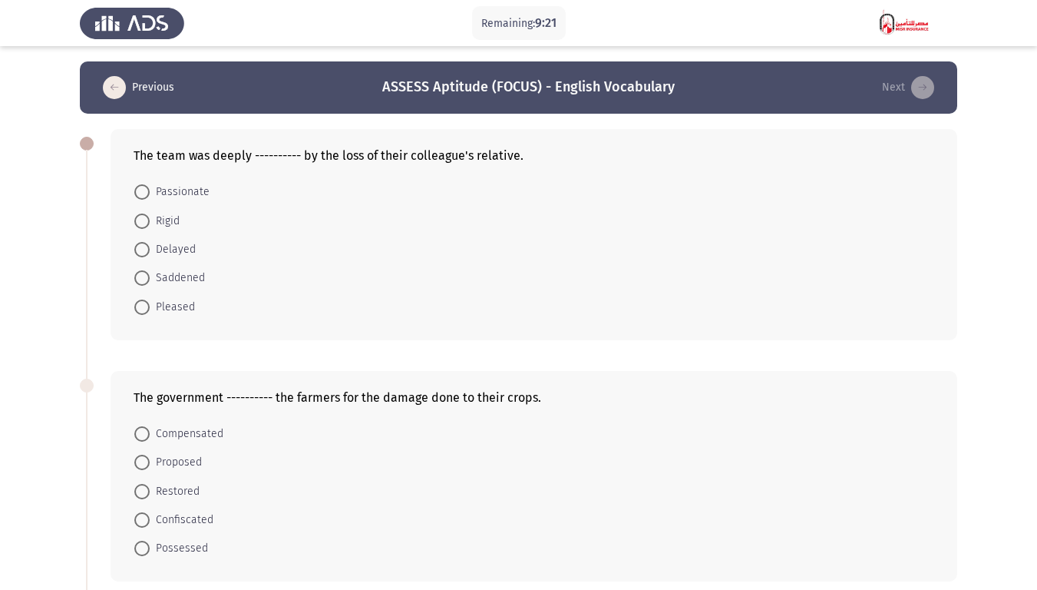
click at [168, 220] on span "Rigid" at bounding box center [165, 221] width 30 height 18
click at [150, 220] on input "Rigid" at bounding box center [141, 220] width 15 height 15
radio input "true"
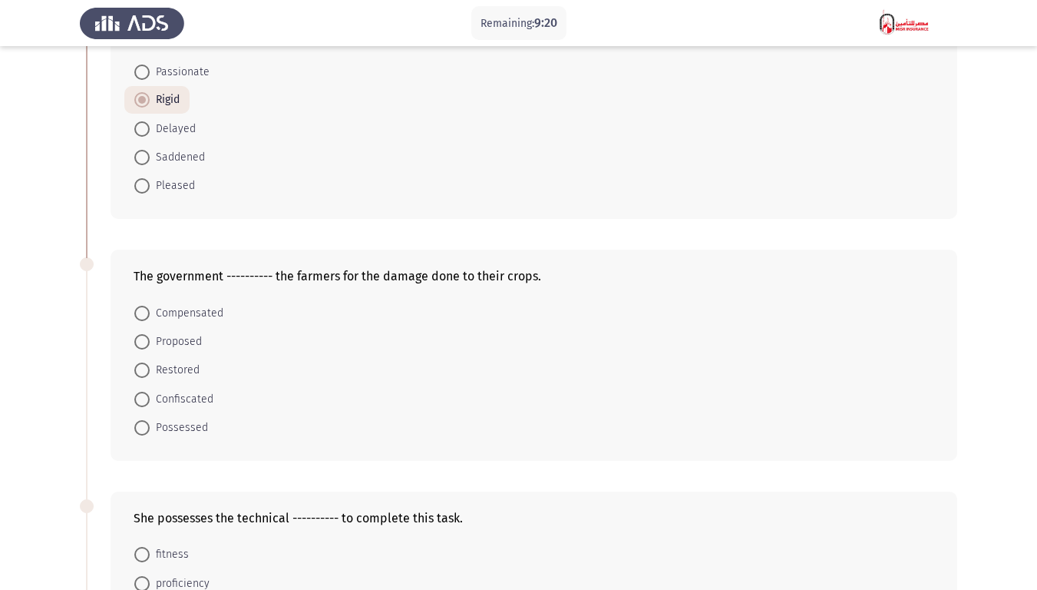
scroll to position [154, 0]
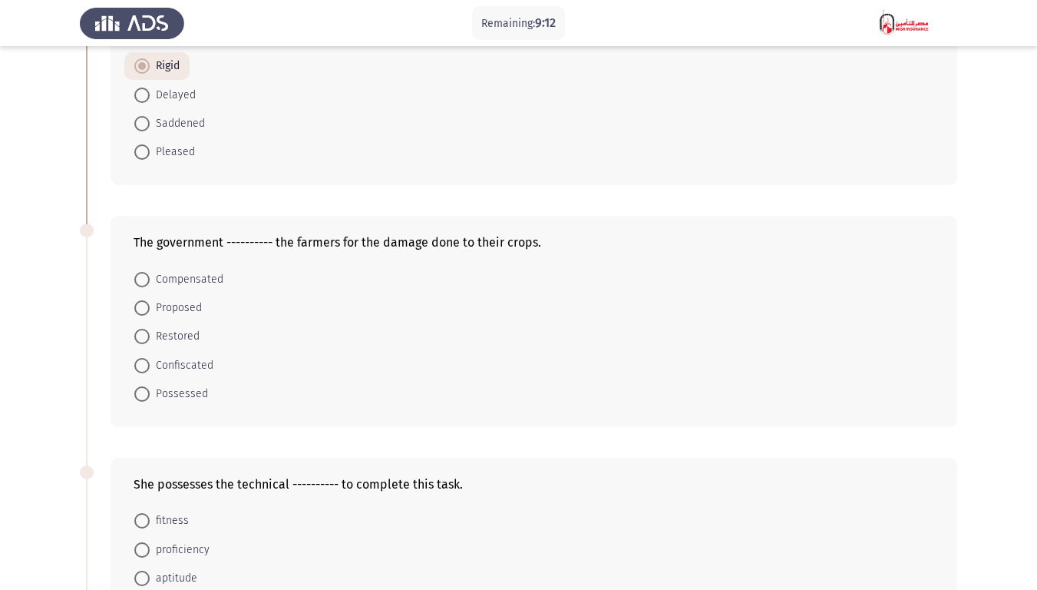
click at [189, 274] on span "Compensated" at bounding box center [187, 279] width 74 height 18
click at [150, 274] on input "Compensated" at bounding box center [141, 279] width 15 height 15
radio input "true"
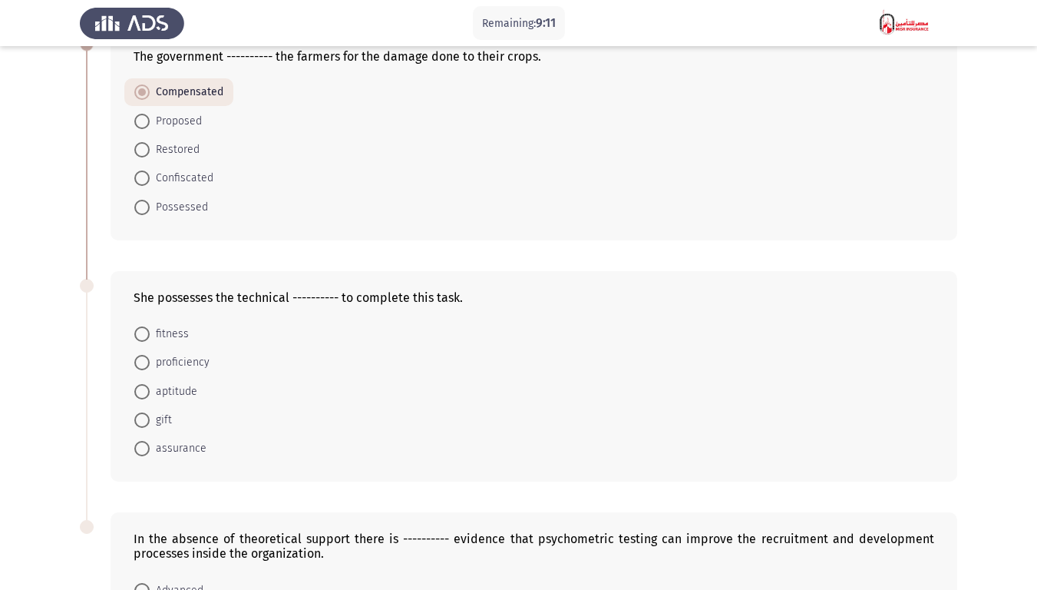
scroll to position [384, 0]
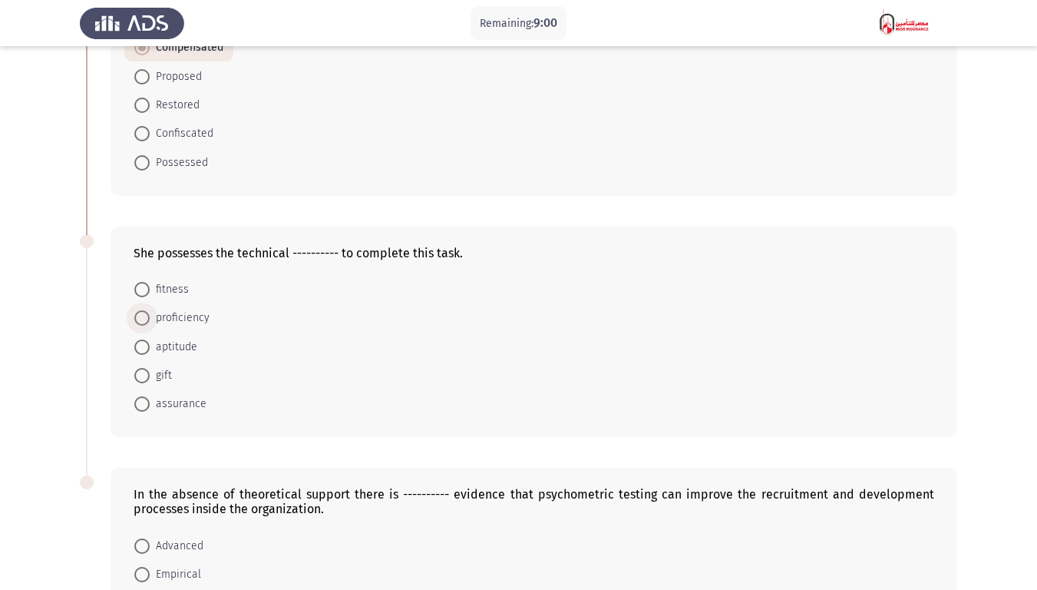
click at [187, 320] on span "proficiency" at bounding box center [180, 318] width 60 height 18
click at [150, 320] on input "proficiency" at bounding box center [141, 317] width 15 height 15
radio input "true"
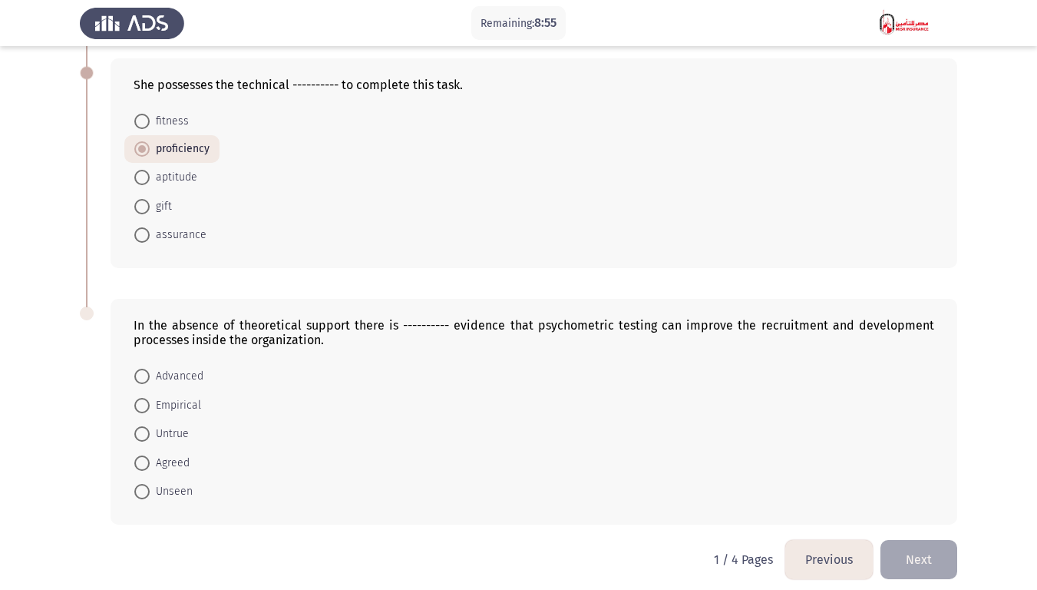
scroll to position [563, 0]
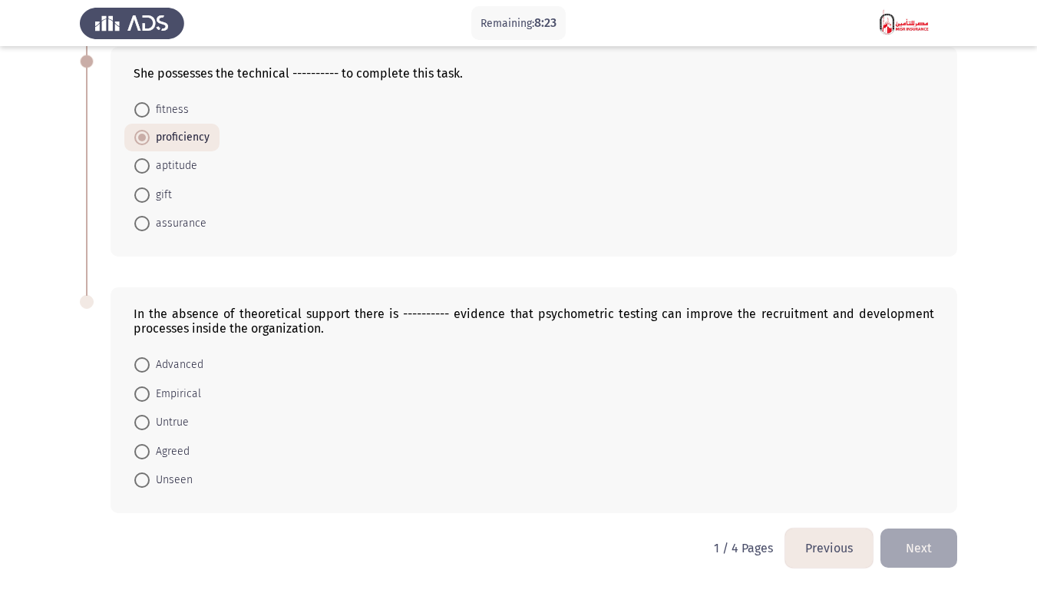
click at [177, 395] on span "Empirical" at bounding box center [175, 394] width 51 height 18
click at [150, 395] on input "Empirical" at bounding box center [141, 393] width 15 height 15
radio input "true"
click at [927, 459] on button "Next" at bounding box center [918, 547] width 77 height 39
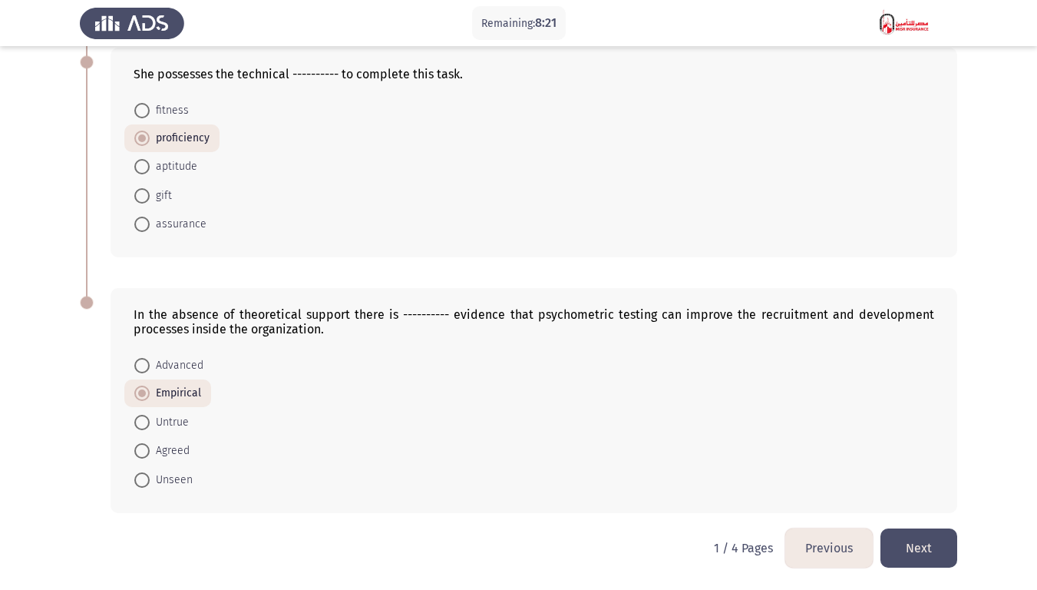
scroll to position [0, 0]
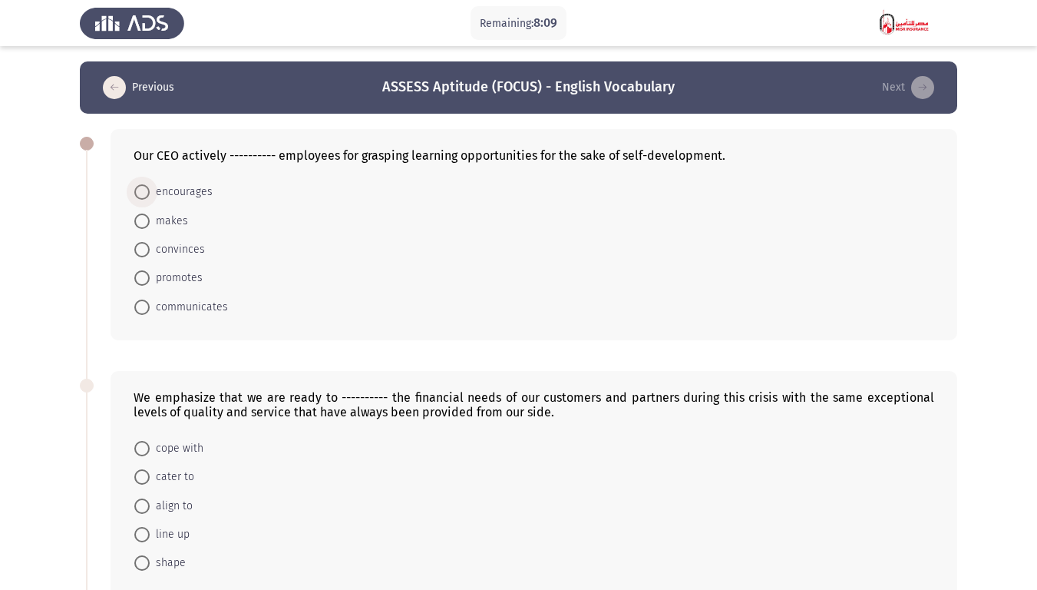
click at [175, 191] on span "encourages" at bounding box center [181, 192] width 63 height 18
click at [150, 191] on input "encourages" at bounding box center [141, 191] width 15 height 15
radio input "true"
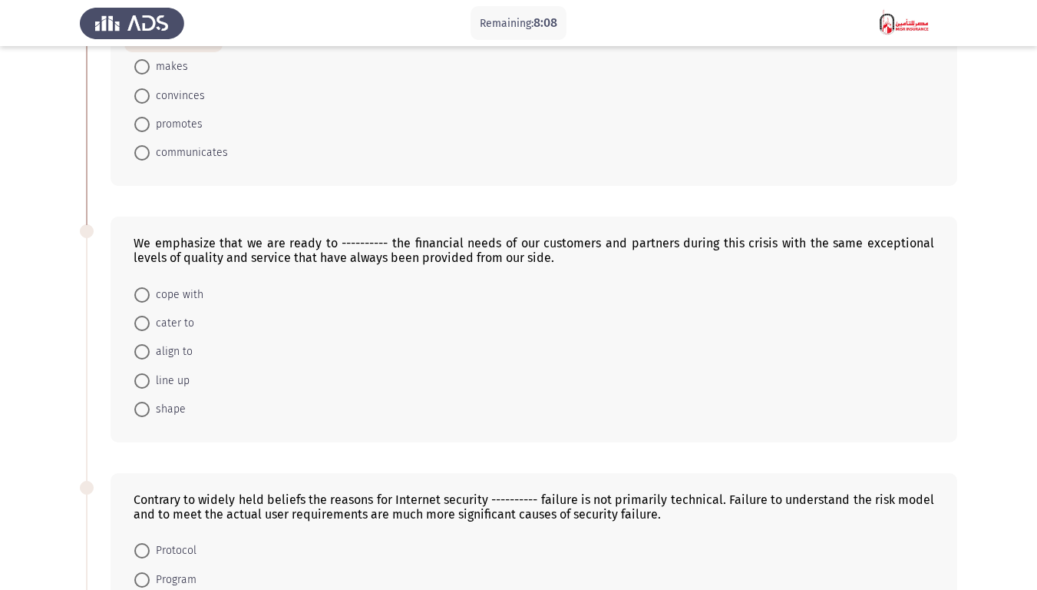
scroll to position [154, 0]
click at [188, 295] on span "cope with" at bounding box center [177, 294] width 54 height 18
click at [150, 295] on input "cope with" at bounding box center [141, 293] width 15 height 15
radio input "true"
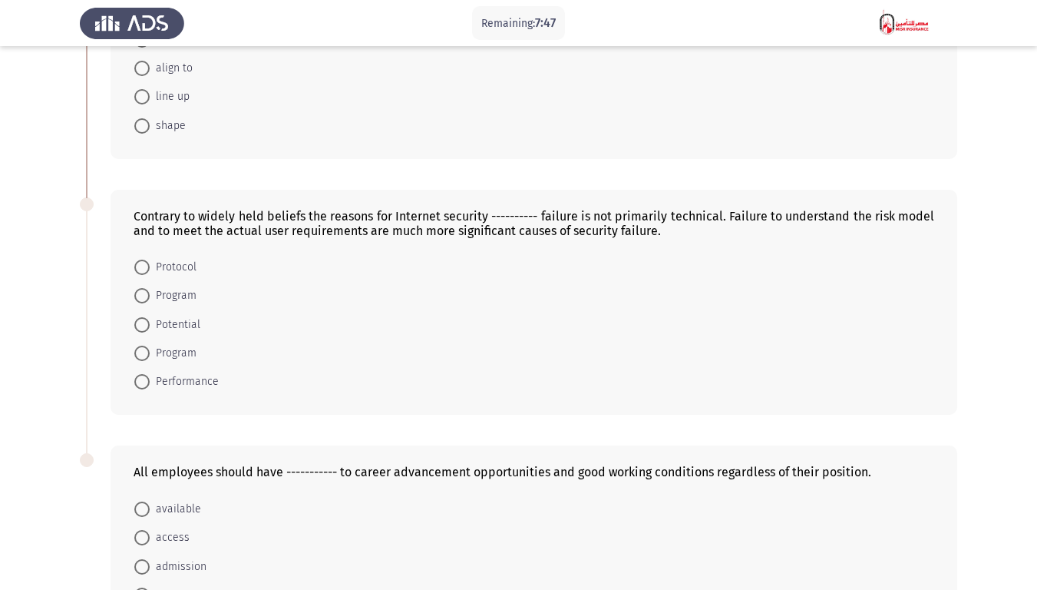
scroll to position [461, 0]
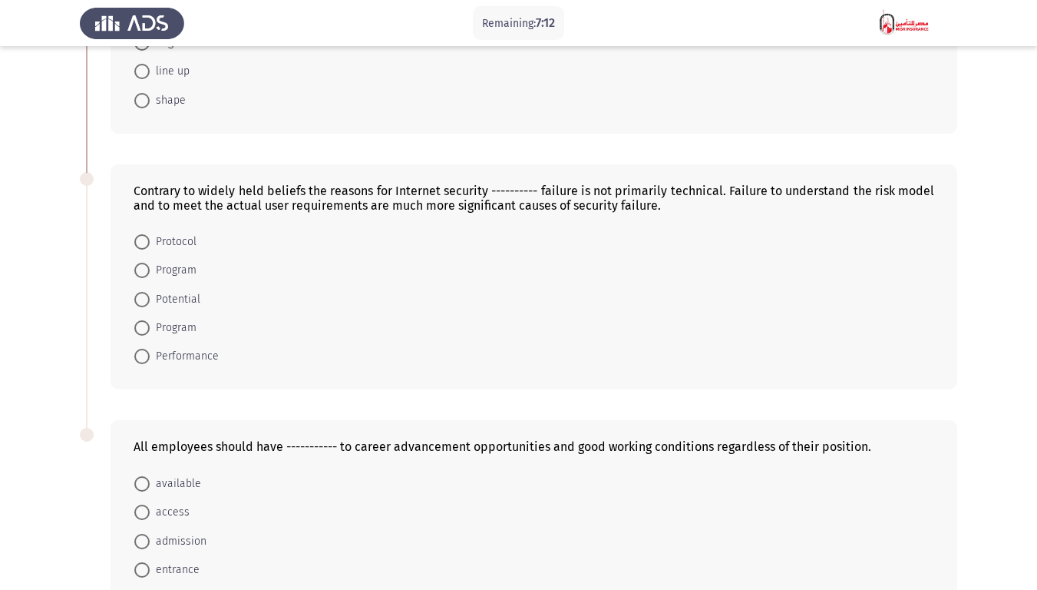
click at [180, 357] on span "Performance" at bounding box center [184, 356] width 69 height 18
click at [150, 357] on input "Performance" at bounding box center [141, 355] width 15 height 15
radio input "true"
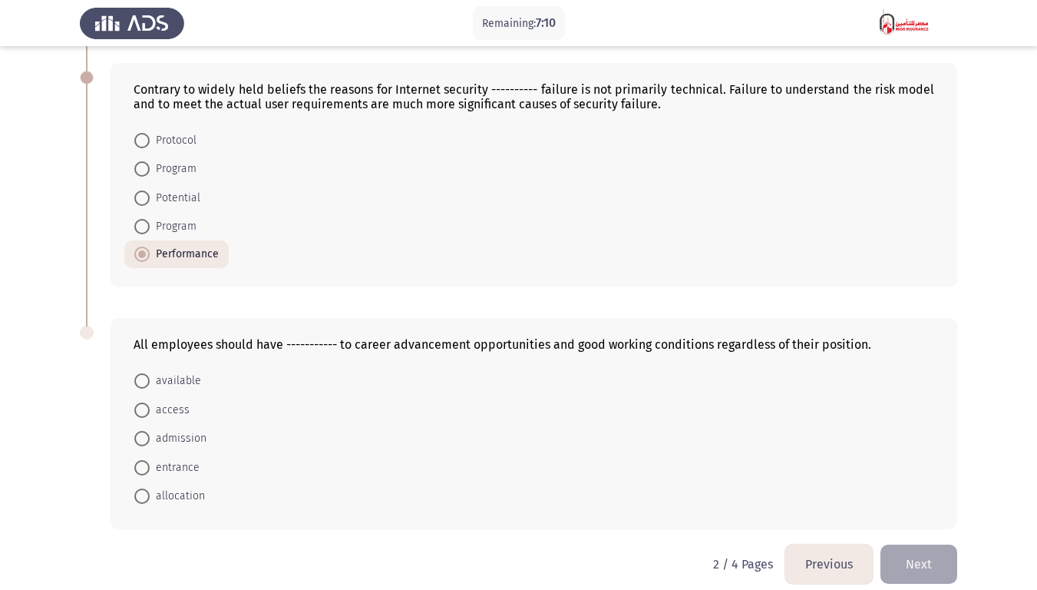
scroll to position [578, 0]
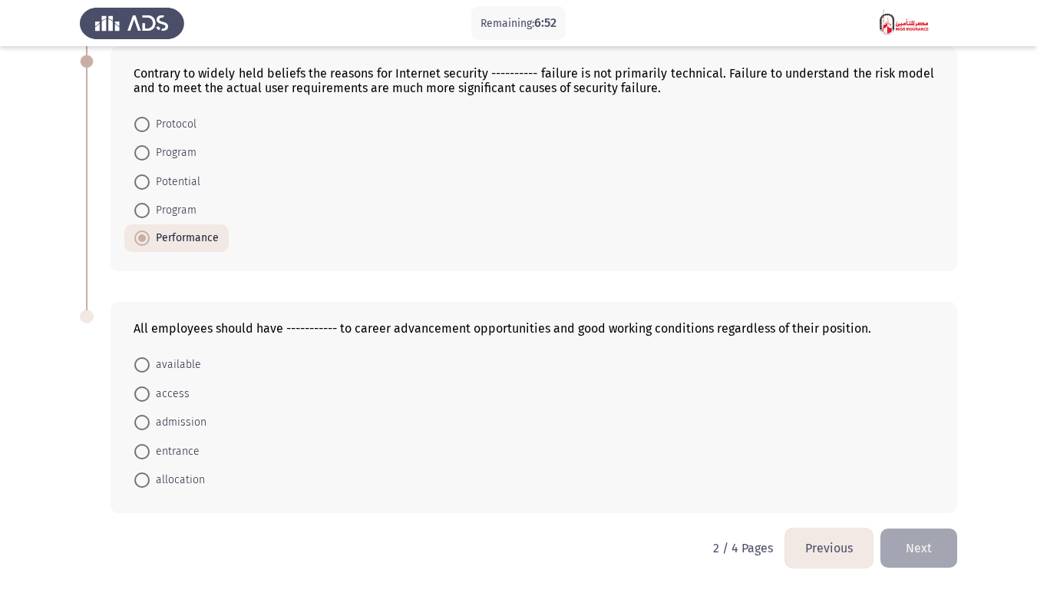
click at [177, 396] on span "access" at bounding box center [170, 394] width 40 height 18
click at [150, 396] on input "access" at bounding box center [141, 393] width 15 height 15
radio input "true"
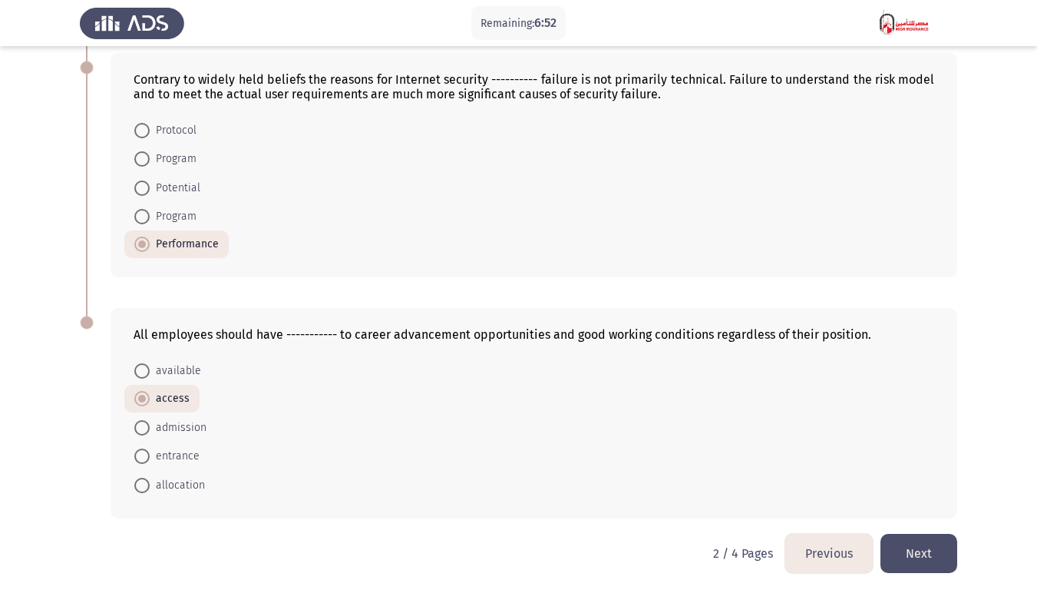
scroll to position [577, 0]
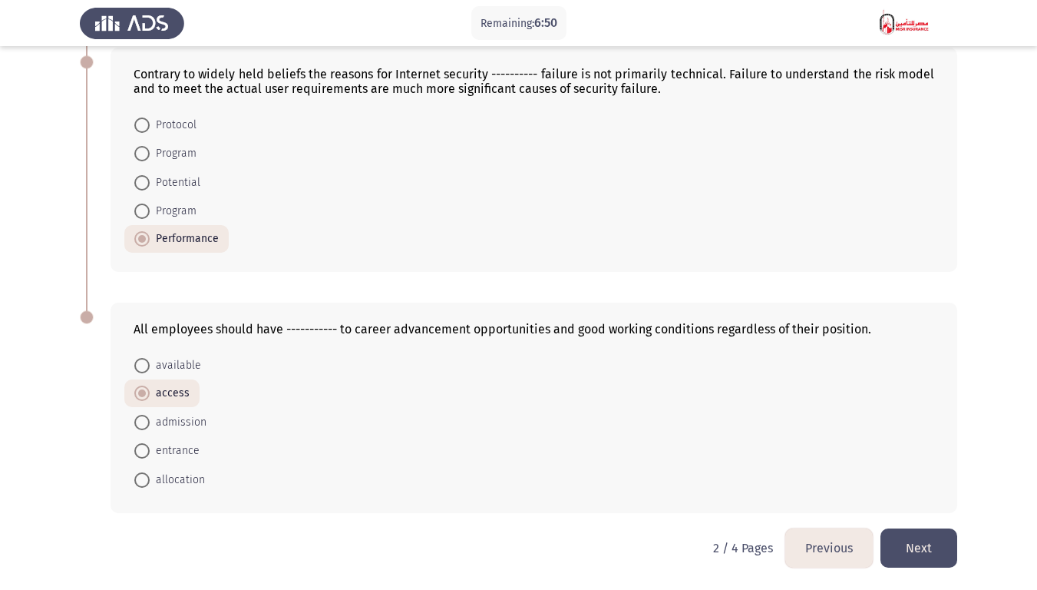
click at [907, 459] on button "Next" at bounding box center [918, 547] width 77 height 39
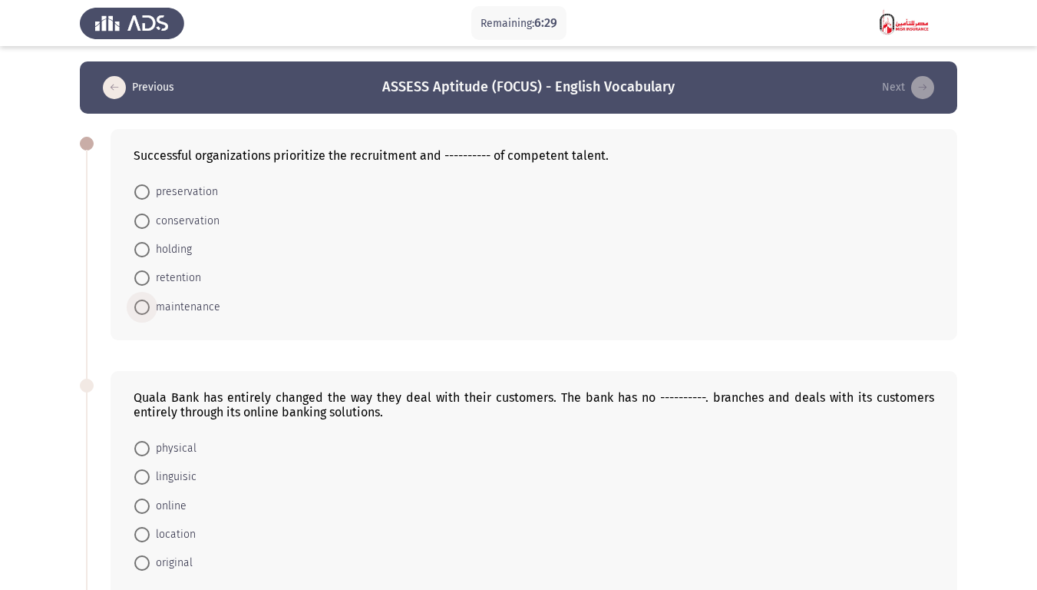
click at [184, 303] on span "maintenance" at bounding box center [185, 307] width 71 height 18
click at [150, 303] on input "maintenance" at bounding box center [141, 306] width 15 height 15
radio input "true"
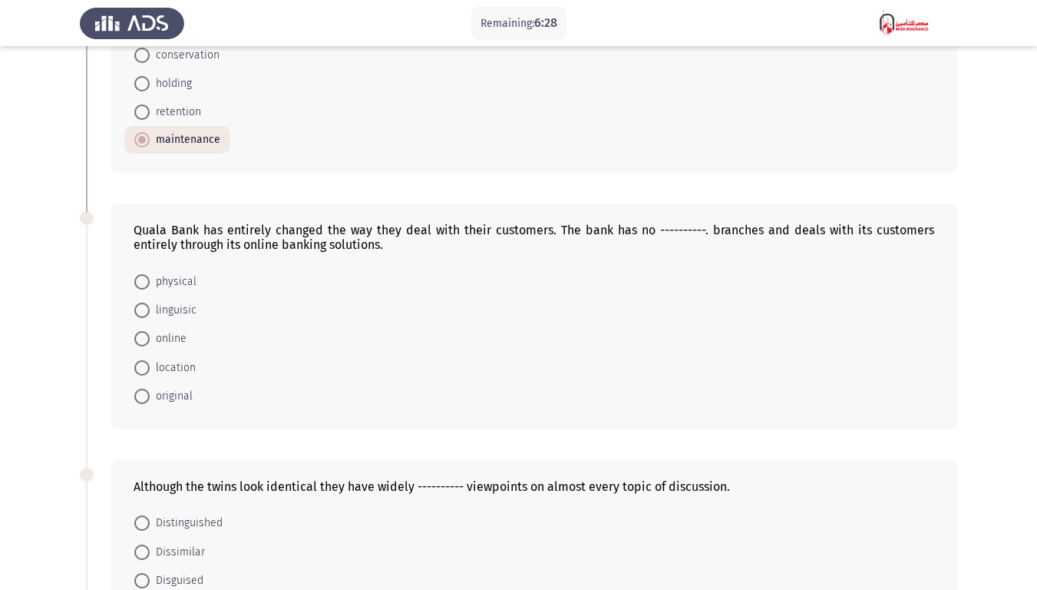
scroll to position [230, 0]
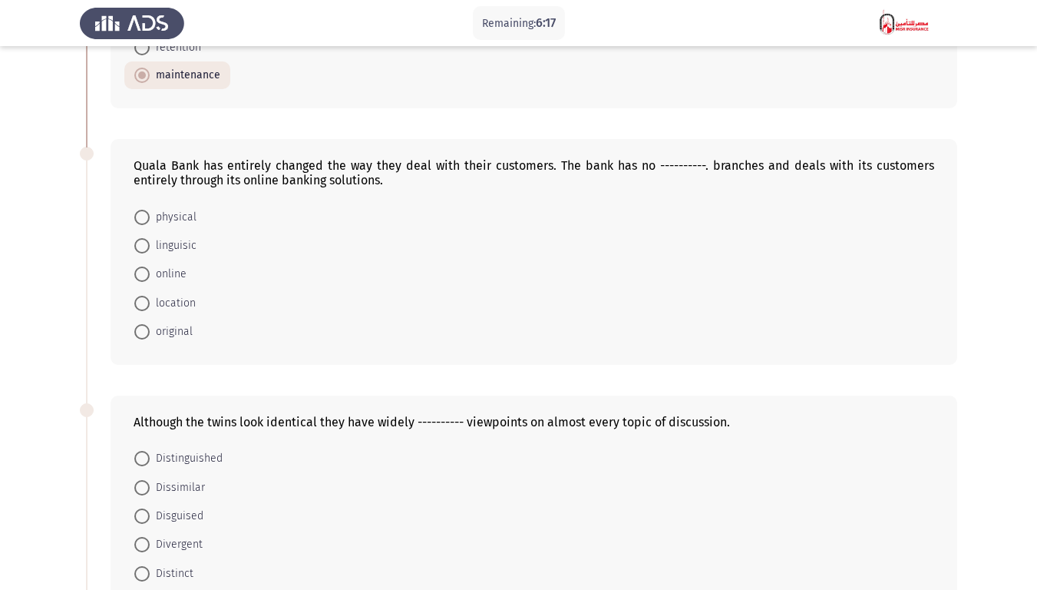
click at [167, 212] on span "physical" at bounding box center [173, 217] width 47 height 18
click at [150, 212] on input "physical" at bounding box center [141, 217] width 15 height 15
radio input "true"
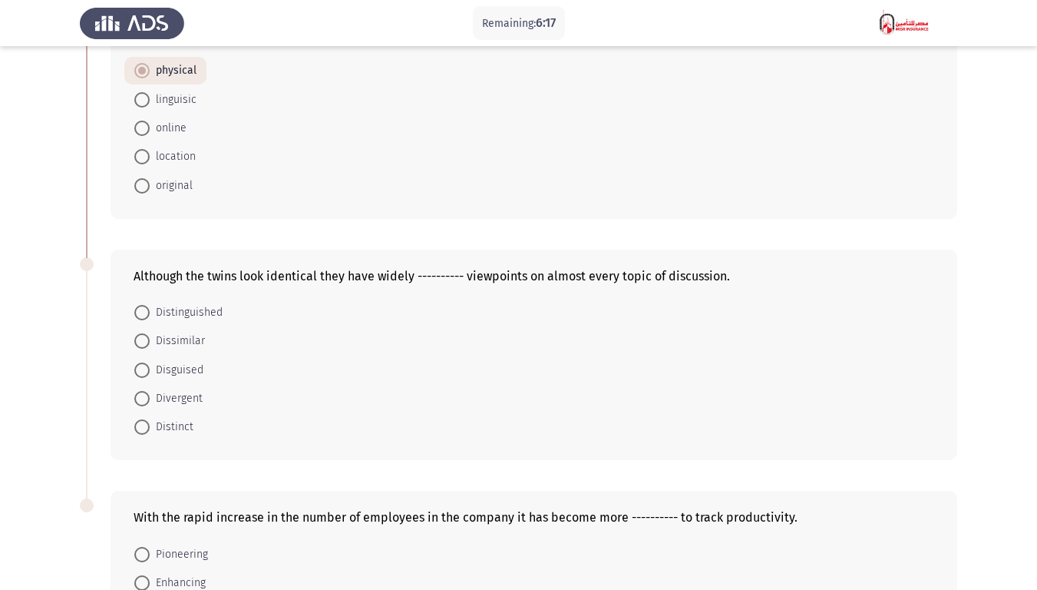
scroll to position [384, 0]
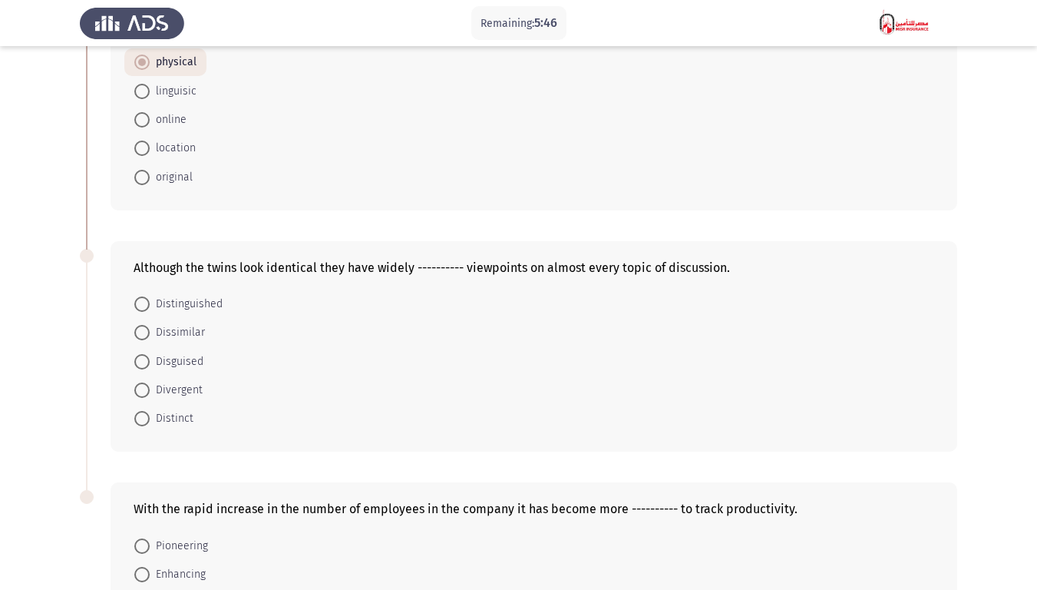
click at [193, 293] on mat-radio-button "Distinguished" at bounding box center [178, 303] width 108 height 28
click at [203, 306] on span "Distinguished" at bounding box center [186, 304] width 73 height 18
click at [150, 306] on input "Distinguished" at bounding box center [141, 303] width 15 height 15
radio input "true"
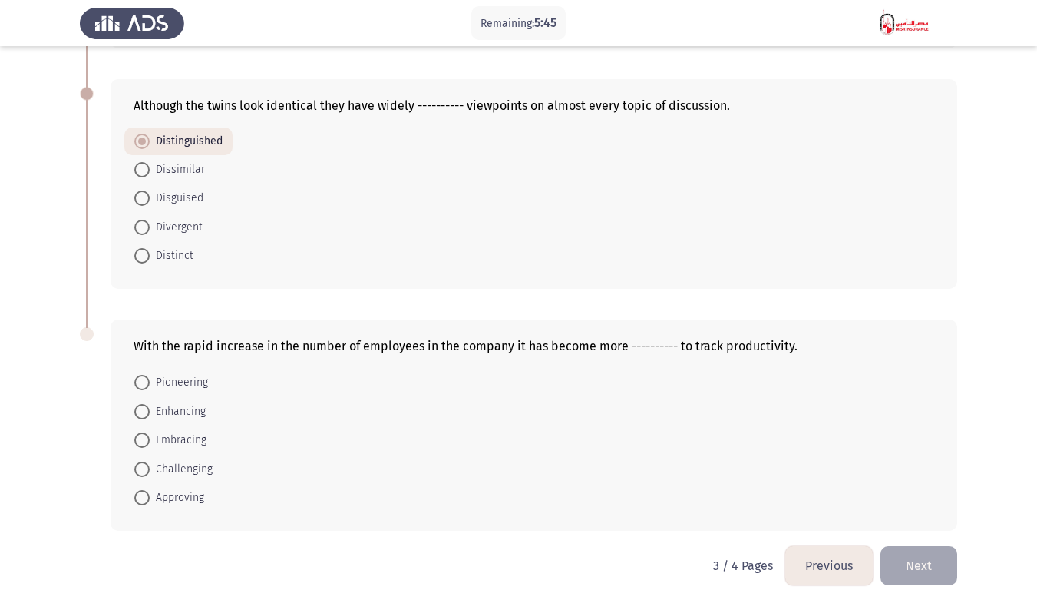
scroll to position [563, 0]
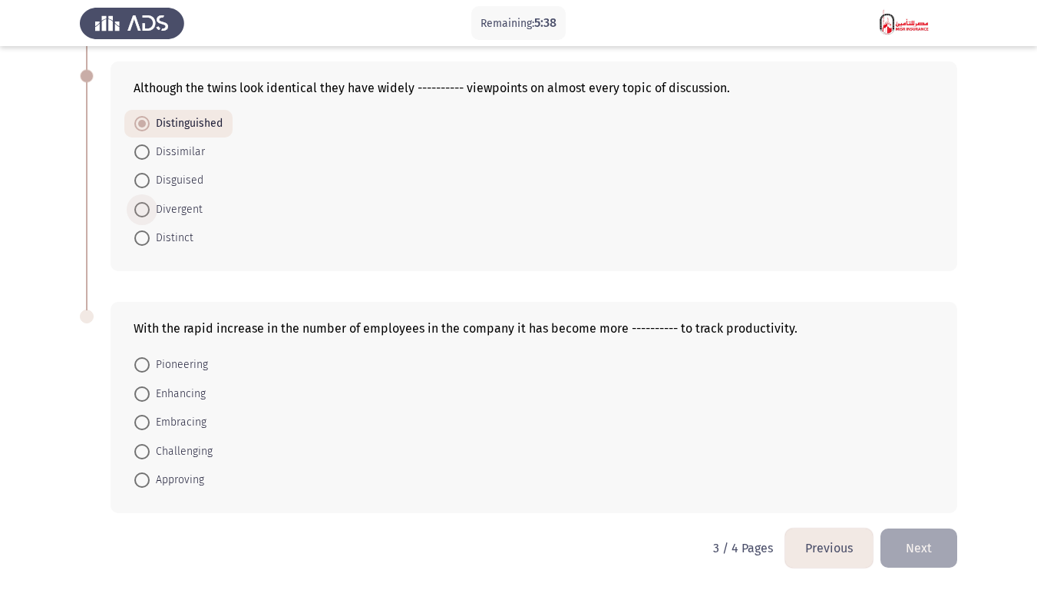
click at [187, 213] on span "Divergent" at bounding box center [176, 209] width 53 height 18
click at [150, 213] on input "Divergent" at bounding box center [141, 209] width 15 height 15
radio input "true"
click at [174, 450] on span "Challenging" at bounding box center [181, 451] width 63 height 18
click at [150, 450] on input "Challenging" at bounding box center [141, 451] width 15 height 15
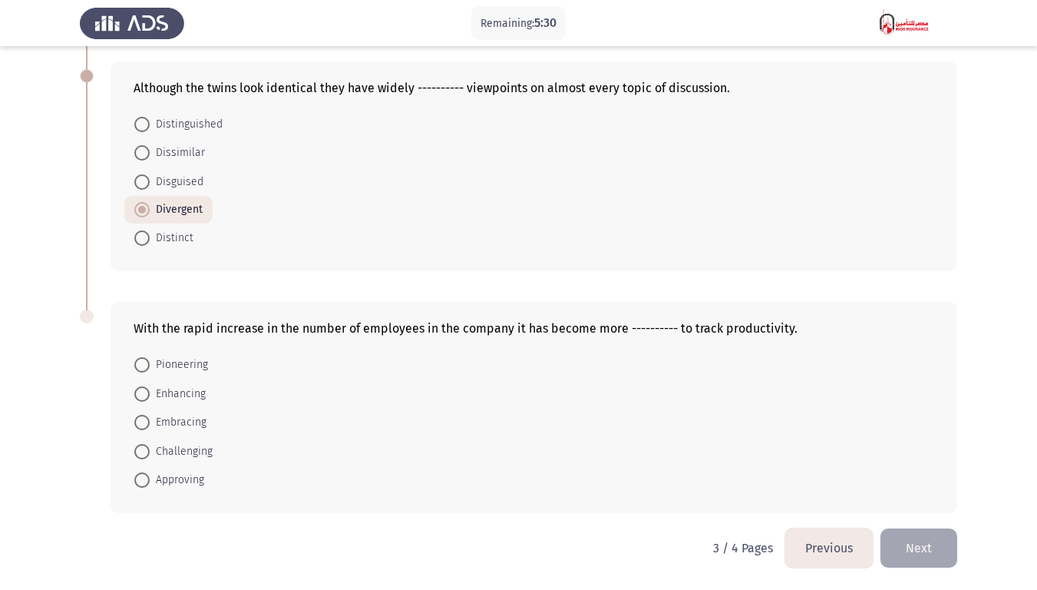
radio input "true"
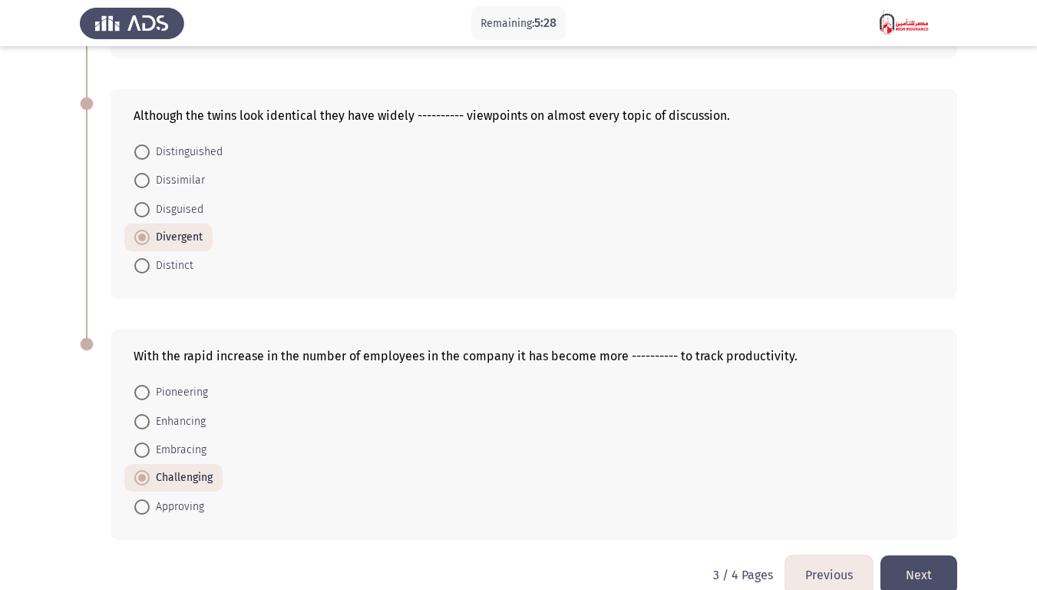
scroll to position [563, 0]
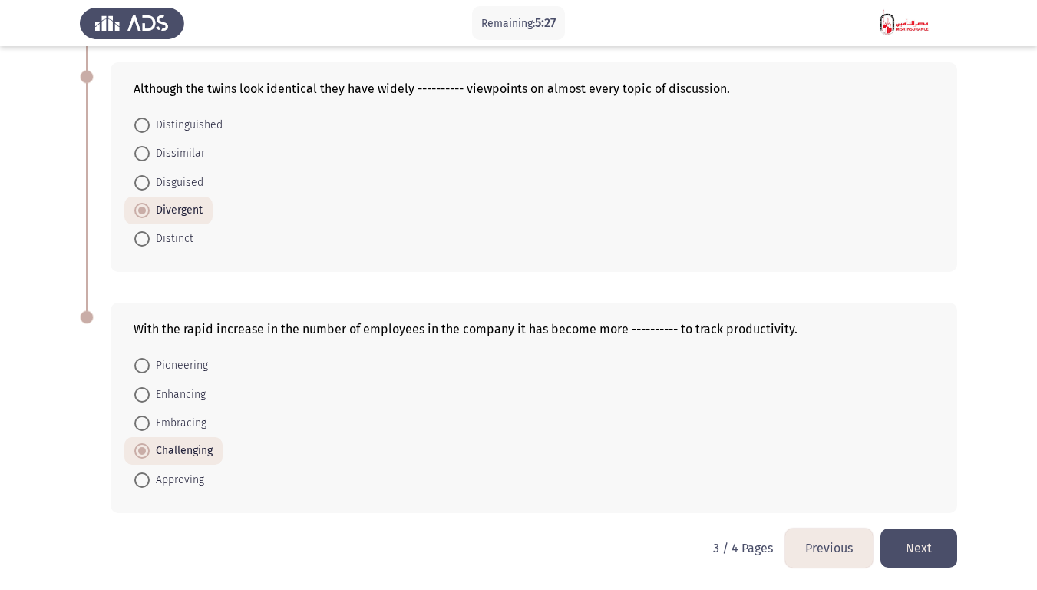
click at [927, 459] on button "Next" at bounding box center [918, 547] width 77 height 39
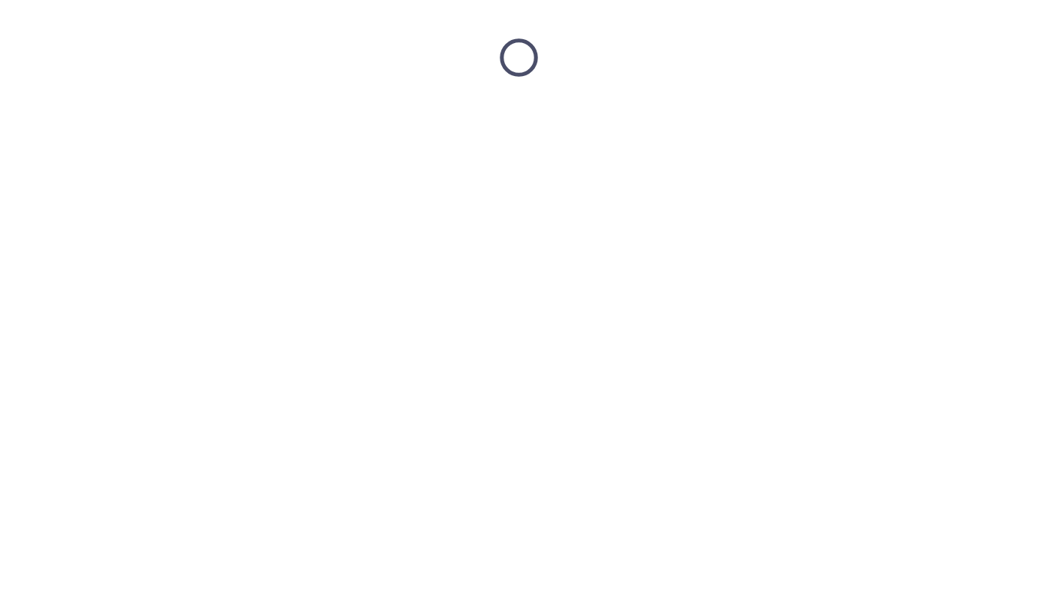
scroll to position [0, 0]
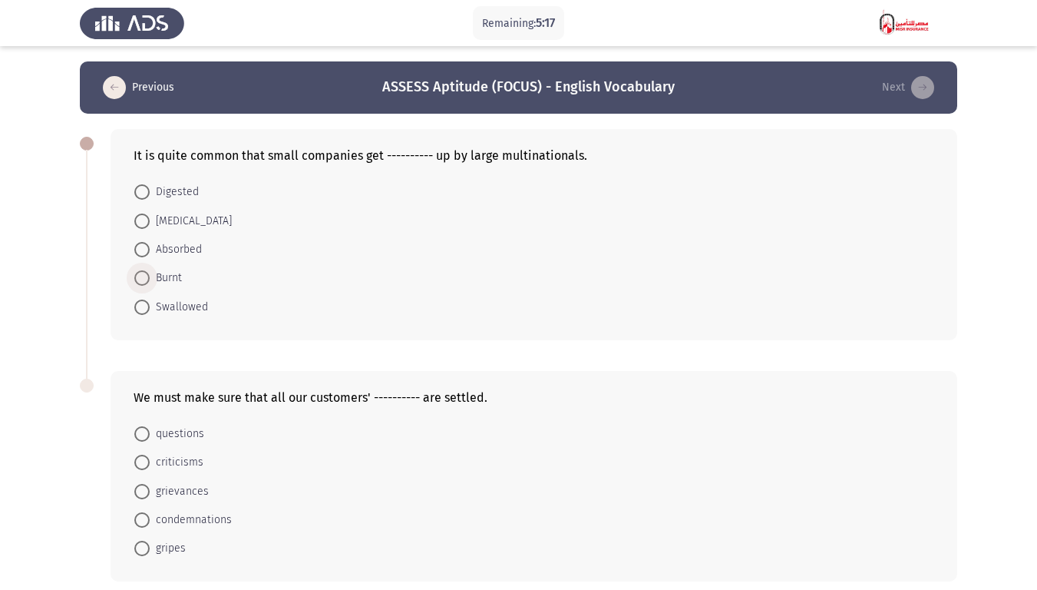
click at [179, 279] on span "Burnt" at bounding box center [166, 278] width 32 height 18
click at [150, 279] on input "Burnt" at bounding box center [141, 277] width 15 height 15
radio input "true"
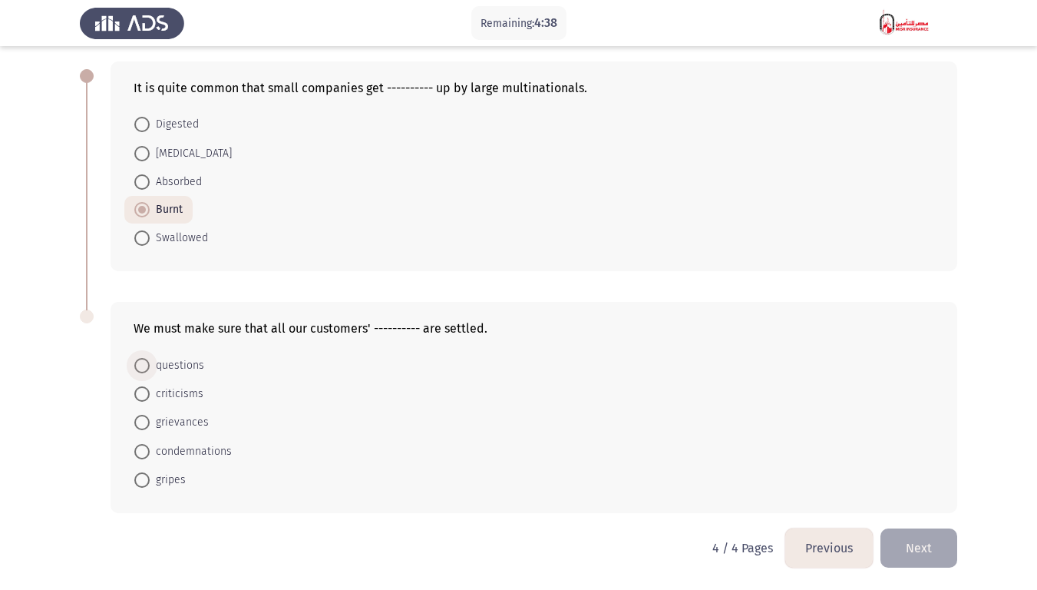
click at [185, 366] on span "questions" at bounding box center [177, 365] width 55 height 18
click at [150, 366] on input "questions" at bounding box center [141, 365] width 15 height 15
radio input "true"
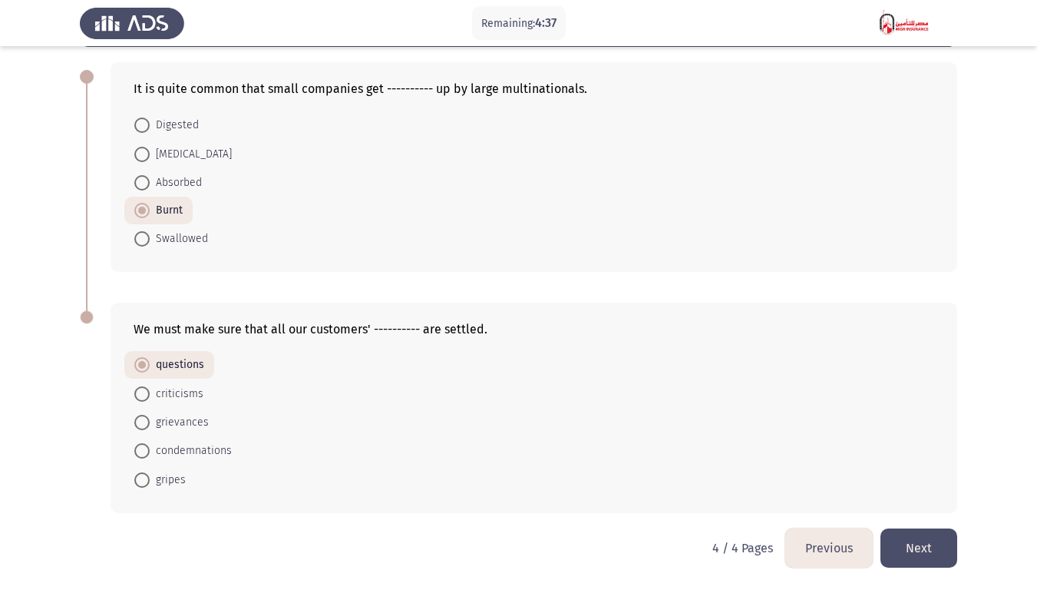
click at [908, 459] on button "Next" at bounding box center [918, 547] width 77 height 39
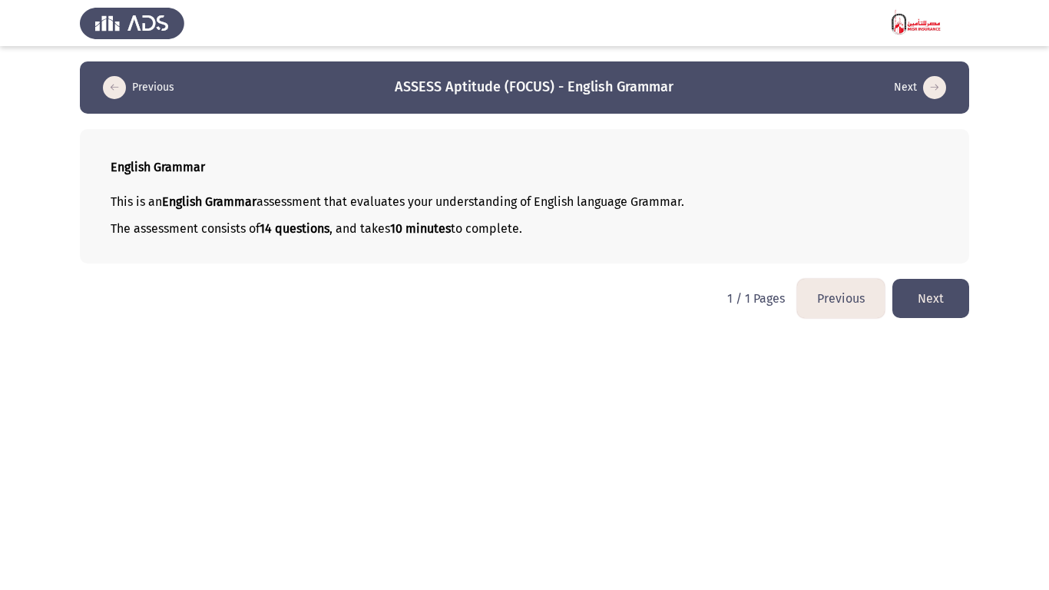
click at [165, 95] on button "Previous" at bounding box center [138, 87] width 81 height 25
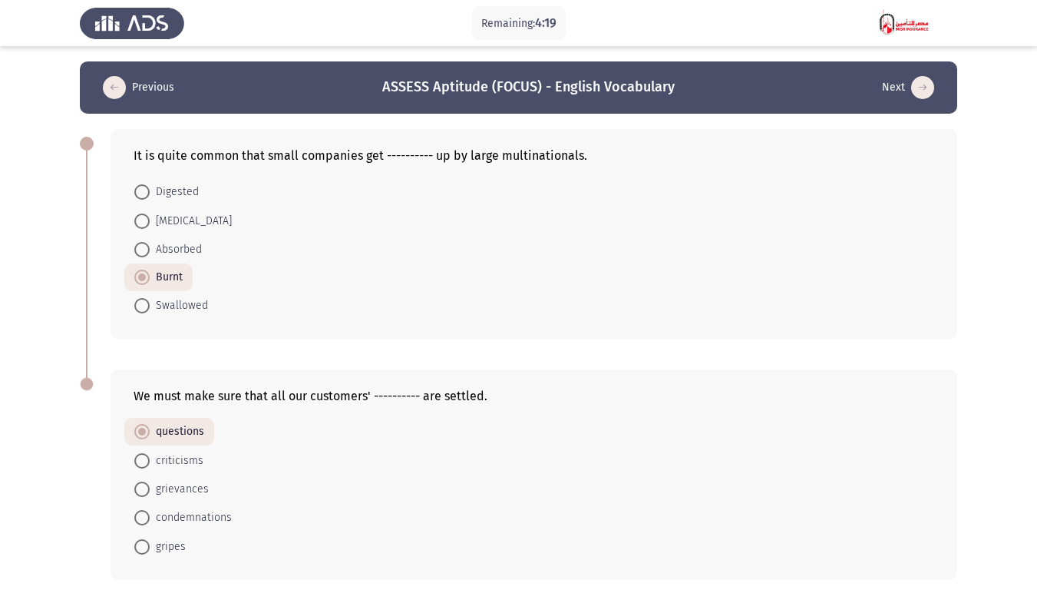
click at [157, 95] on button "Previous" at bounding box center [138, 87] width 81 height 25
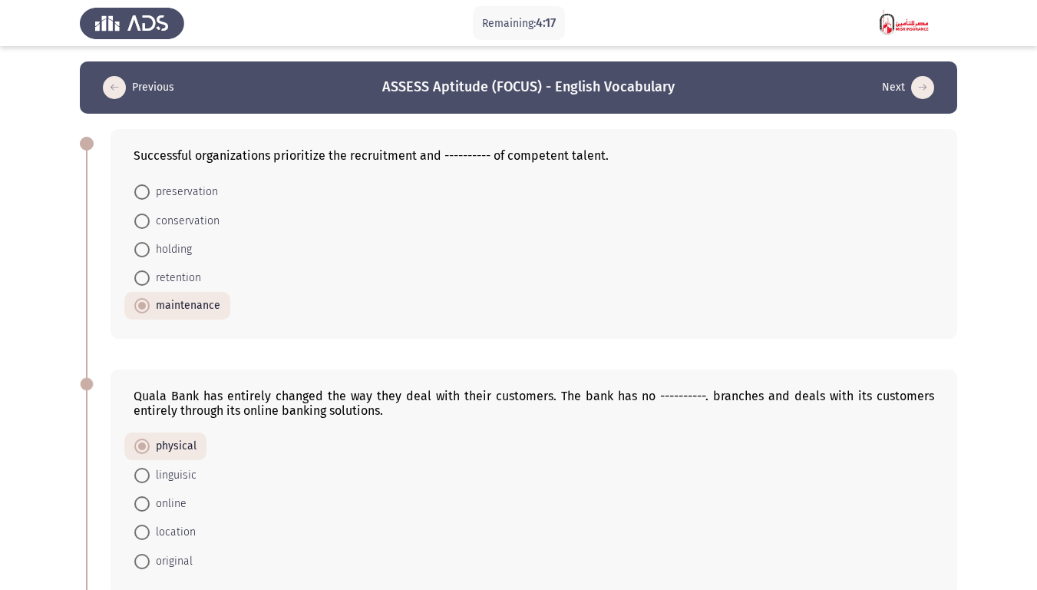
click at [157, 95] on button "Previous" at bounding box center [138, 87] width 81 height 25
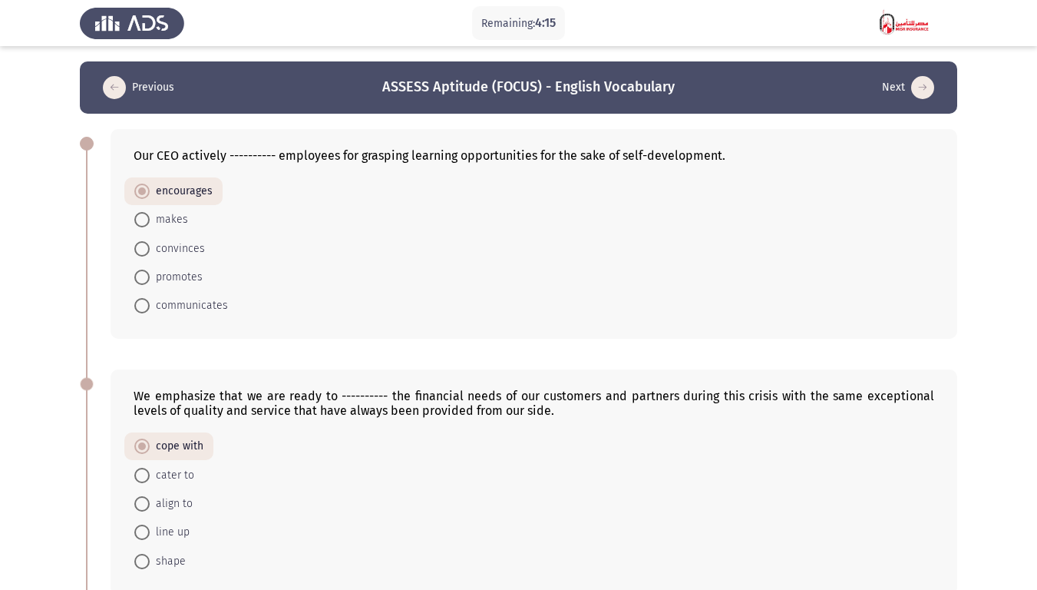
click at [157, 95] on button "Previous" at bounding box center [138, 87] width 81 height 25
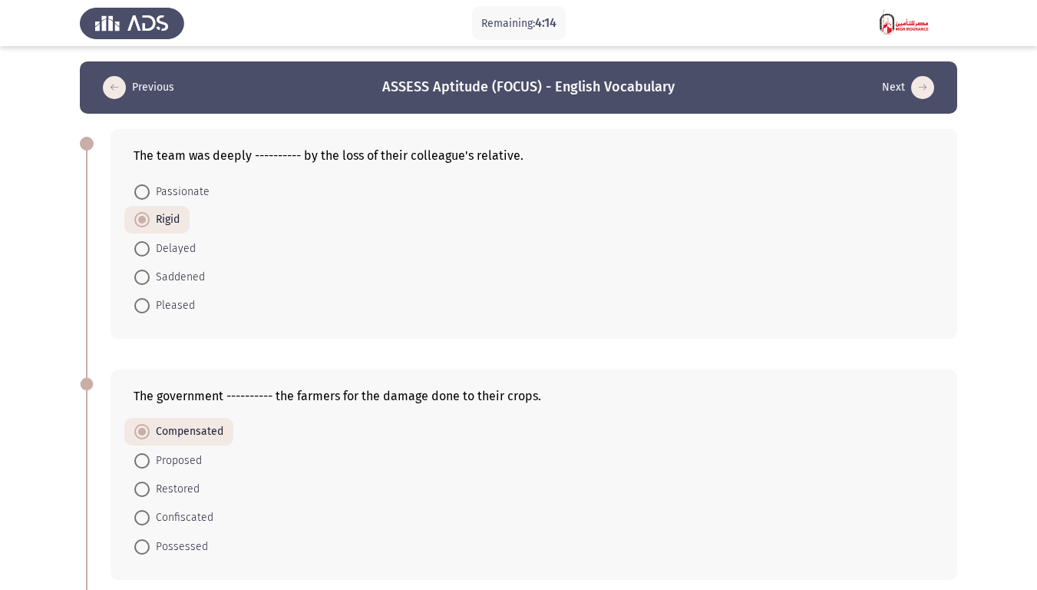
click at [157, 95] on button "Previous" at bounding box center [138, 87] width 81 height 25
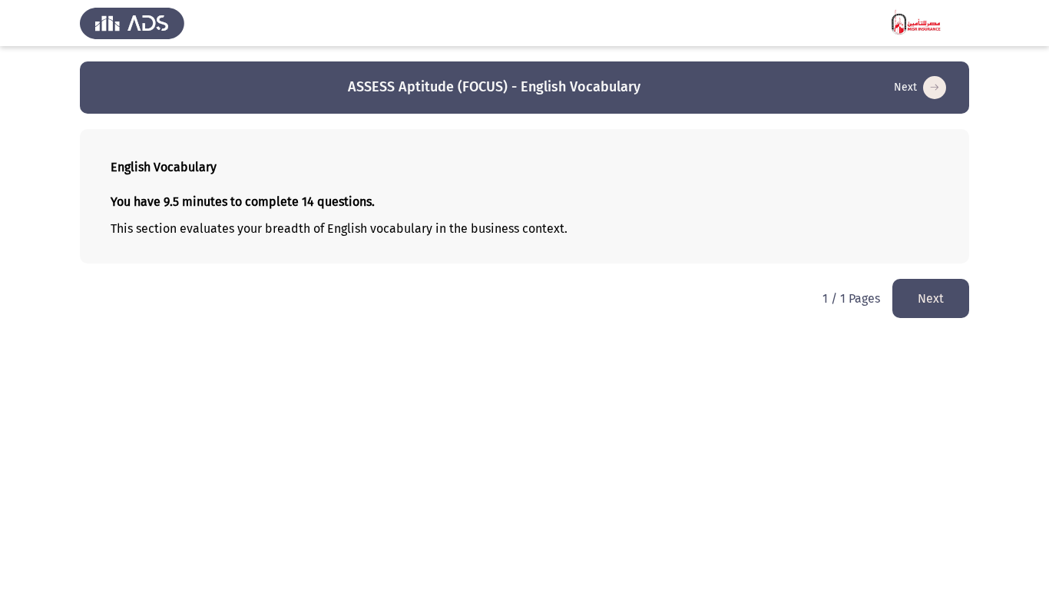
click at [170, 93] on app-previous-next-buttons "ASSESS Aptitude (FOCUS) - English Vocabulary Next" at bounding box center [524, 87] width 852 height 25
click at [946, 78] on button "Next" at bounding box center [919, 87] width 61 height 25
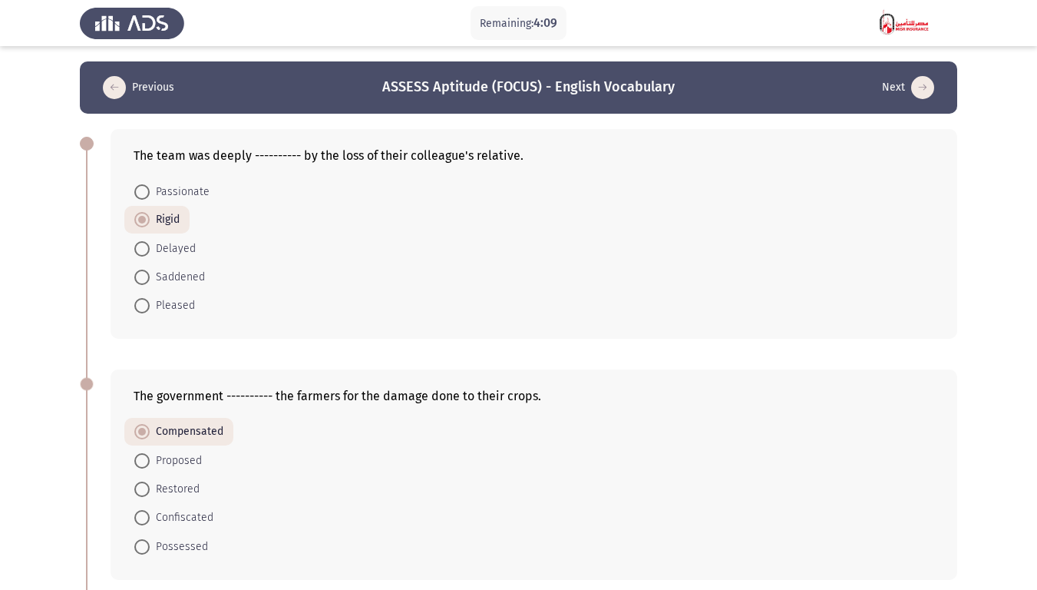
click at [946, 79] on header "Previous ASSESS Aptitude (FOCUS) - English Vocabulary Next" at bounding box center [518, 87] width 877 height 52
click at [919, 85] on icon "load next page" at bounding box center [922, 87] width 23 height 23
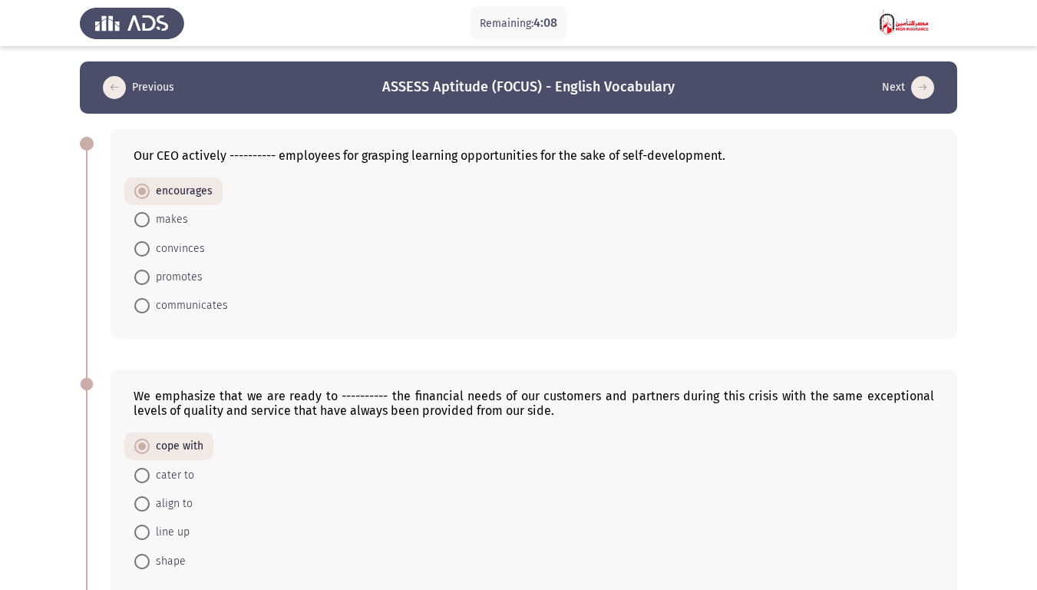
click at [919, 85] on icon "load next page" at bounding box center [922, 87] width 23 height 23
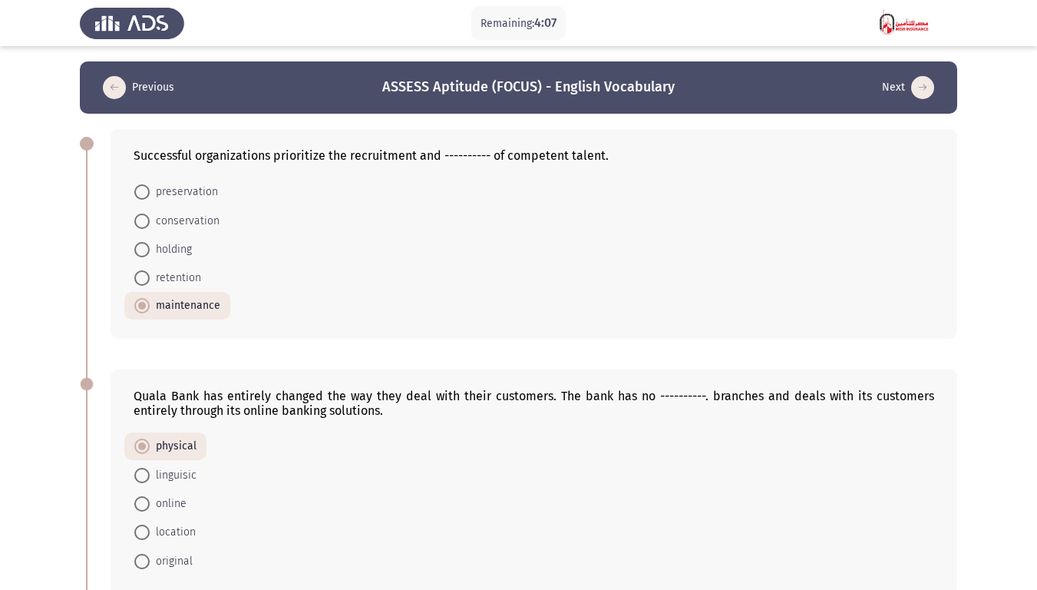
click at [919, 85] on icon "load next page" at bounding box center [922, 87] width 23 height 23
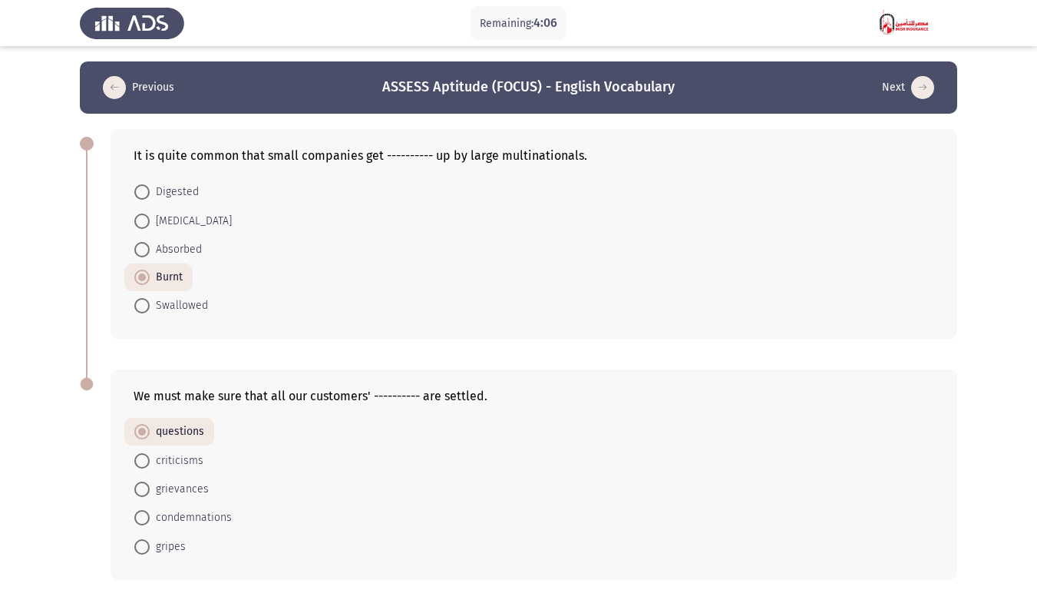
click at [919, 85] on icon "load next page" at bounding box center [922, 87] width 23 height 23
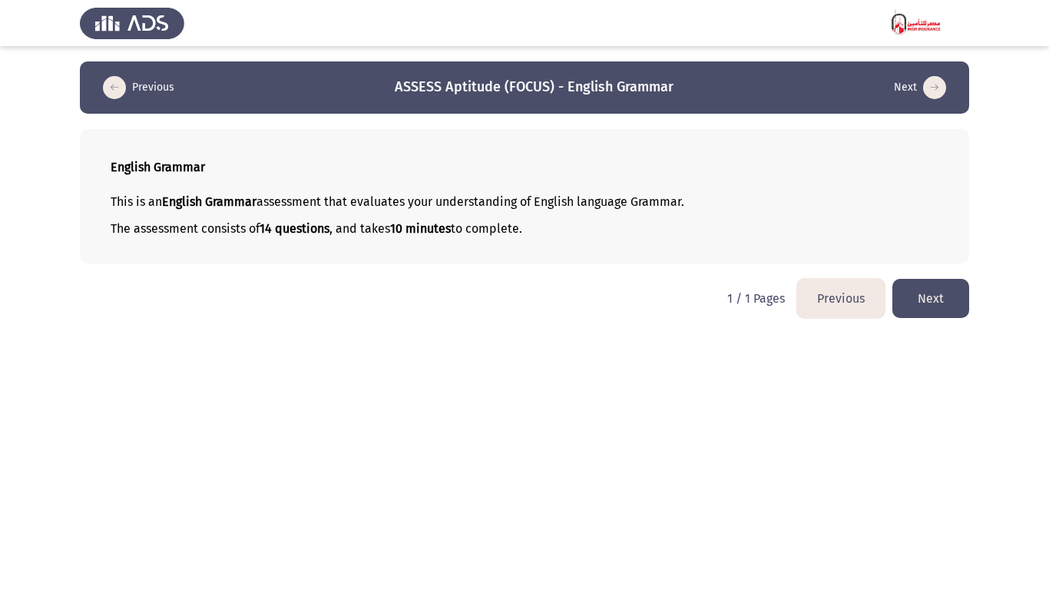
click at [936, 304] on button "Next" at bounding box center [930, 298] width 77 height 39
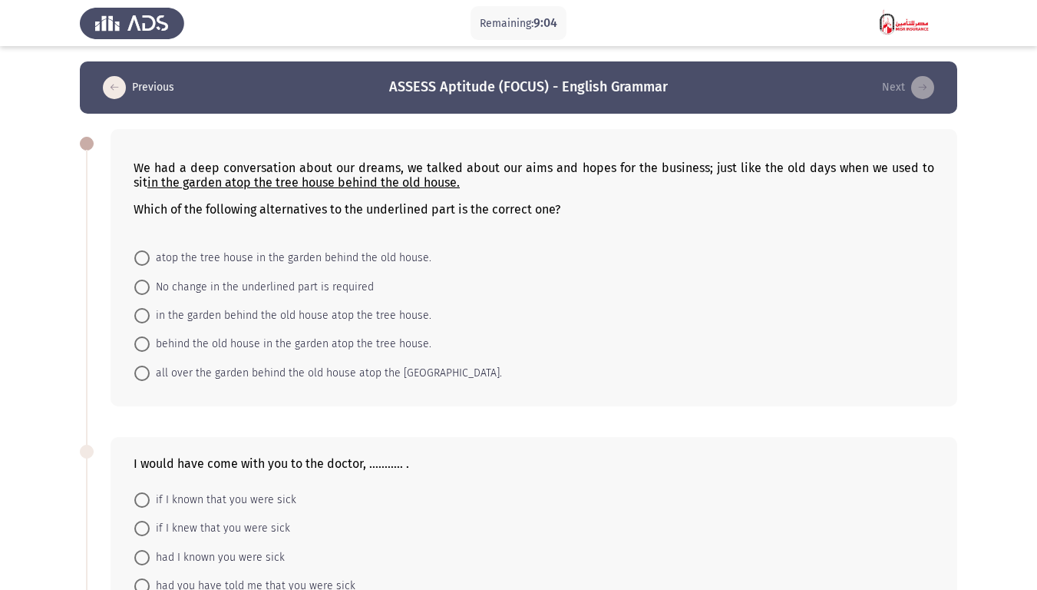
click at [321, 266] on span "atop the tree house in the garden behind the old house." at bounding box center [291, 258] width 282 height 18
click at [150, 266] on input "atop the tree house in the garden behind the old house." at bounding box center [141, 257] width 15 height 15
radio input "true"
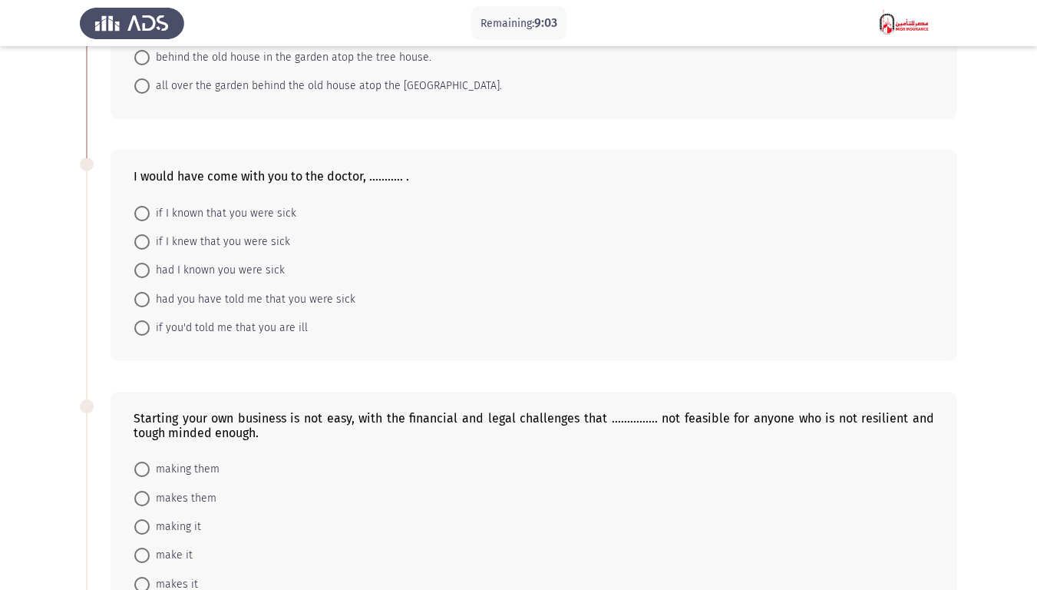
scroll to position [307, 0]
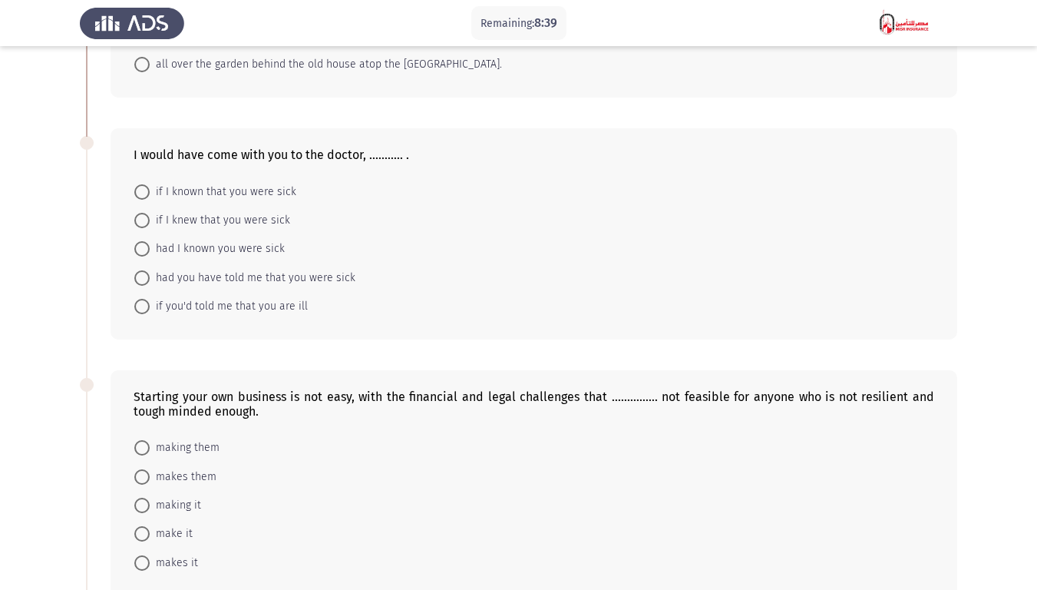
click at [239, 216] on span "if I knew that you were sick" at bounding box center [220, 220] width 140 height 18
click at [150, 216] on input "if I knew that you were sick" at bounding box center [141, 220] width 15 height 15
radio input "true"
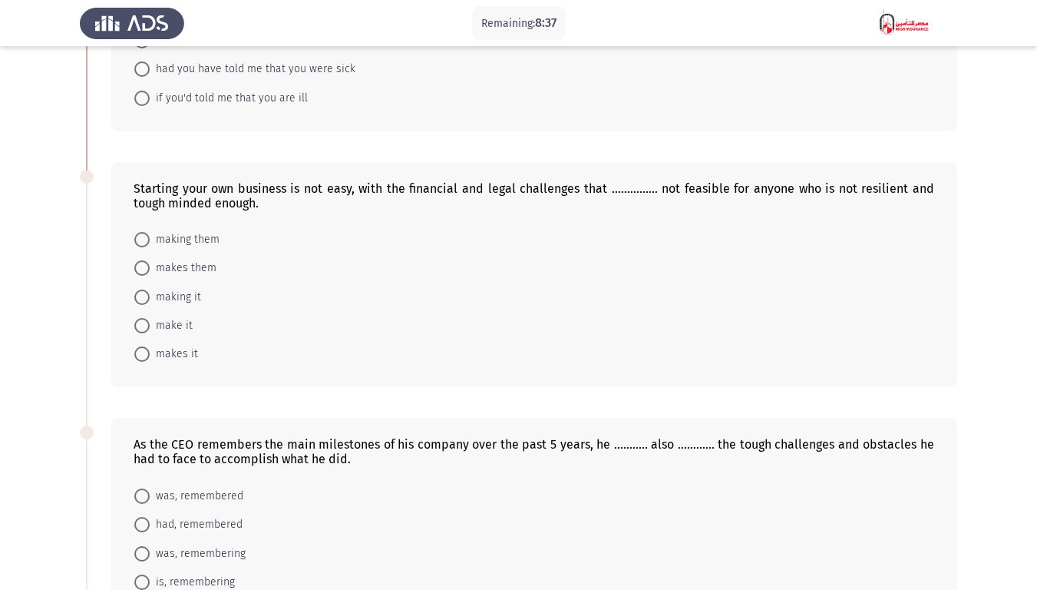
scroll to position [537, 0]
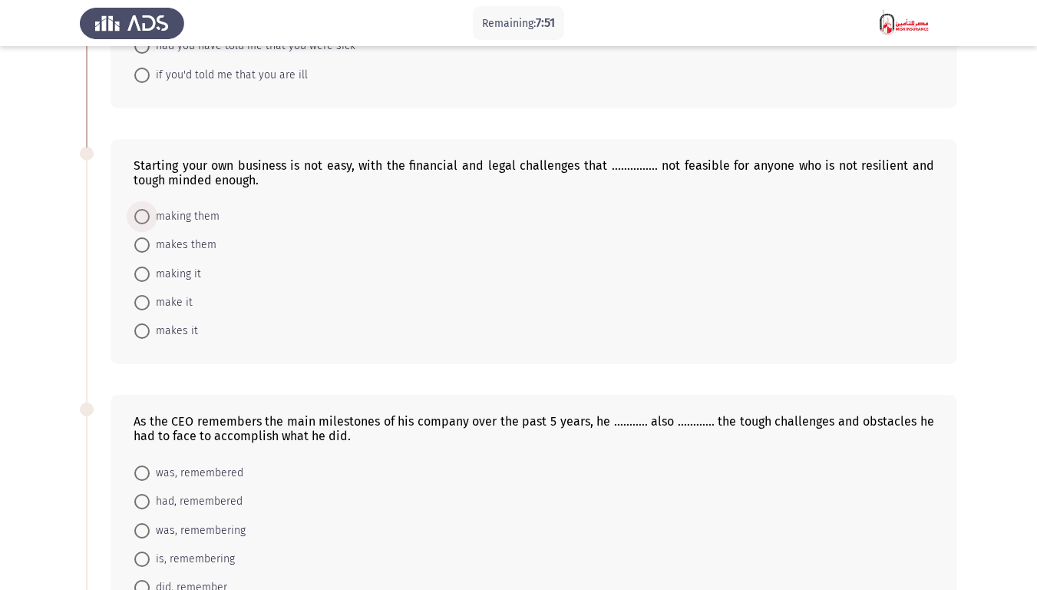
drag, startPoint x: 187, startPoint y: 217, endPoint x: 231, endPoint y: 233, distance: 47.1
click at [187, 218] on span "making them" at bounding box center [185, 216] width 70 height 18
click at [150, 218] on input "making them" at bounding box center [141, 216] width 15 height 15
radio input "true"
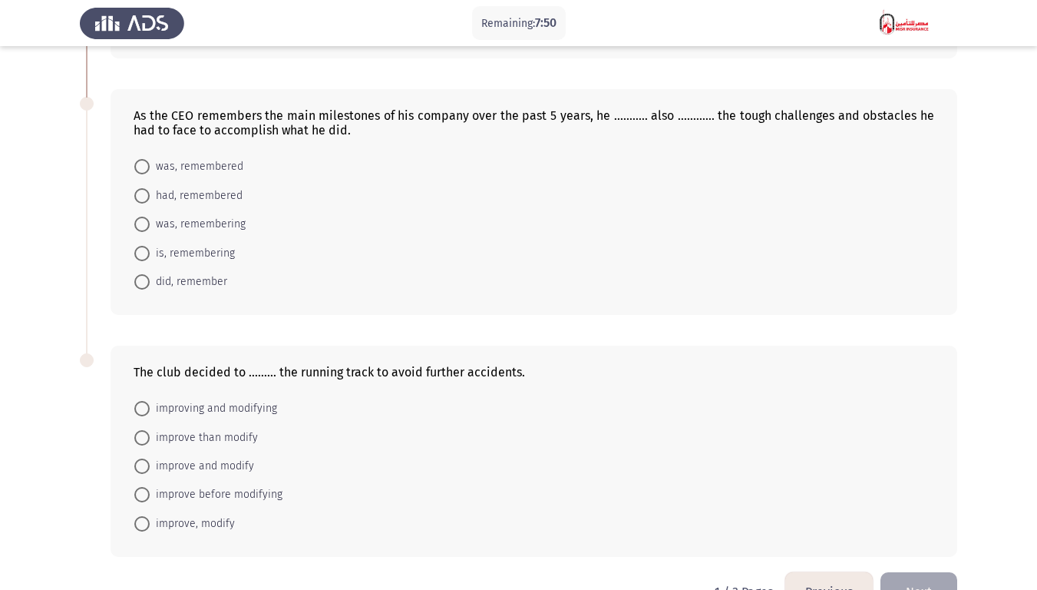
scroll to position [844, 0]
click at [225, 243] on span "is, remembering" at bounding box center [192, 251] width 85 height 18
click at [150, 243] on input "is, remembering" at bounding box center [141, 250] width 15 height 15
radio input "true"
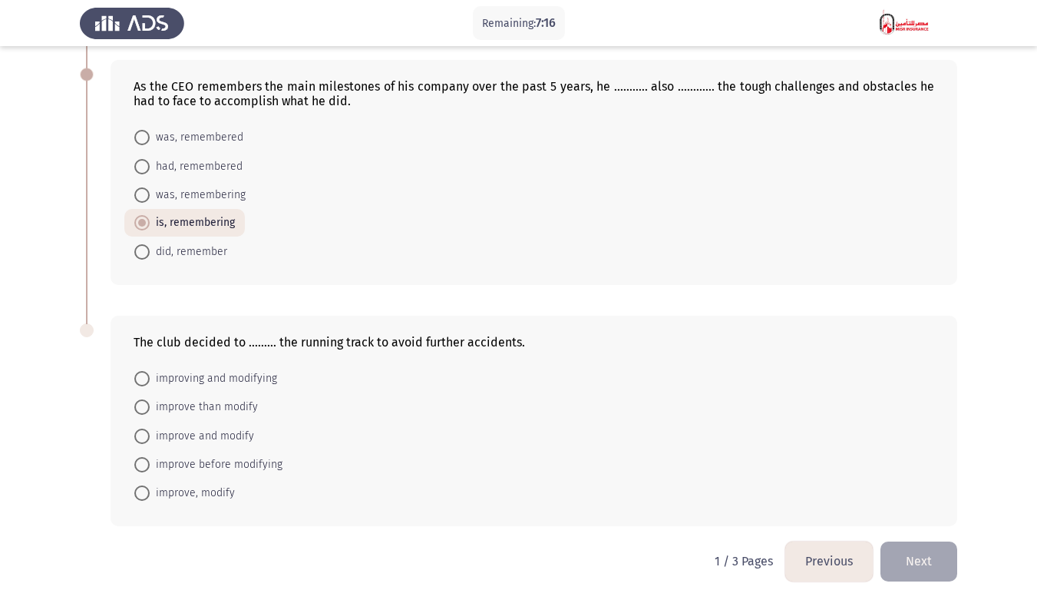
scroll to position [884, 0]
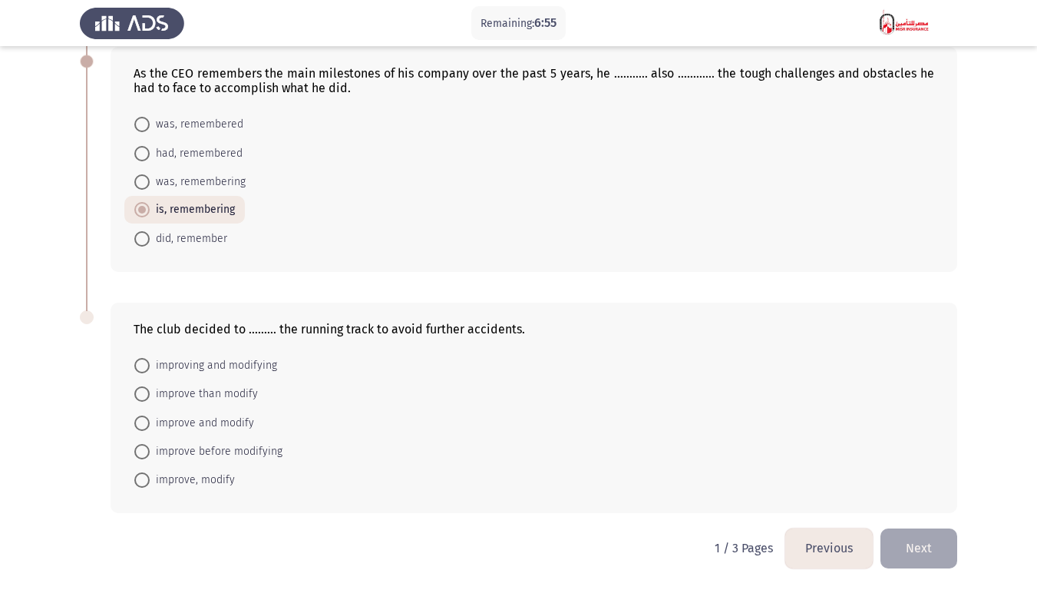
click at [267, 366] on span "improving and modifying" at bounding box center [213, 365] width 127 height 18
click at [150, 366] on input "improving and modifying" at bounding box center [141, 365] width 15 height 15
radio input "true"
click at [927, 459] on button "Next" at bounding box center [918, 547] width 77 height 39
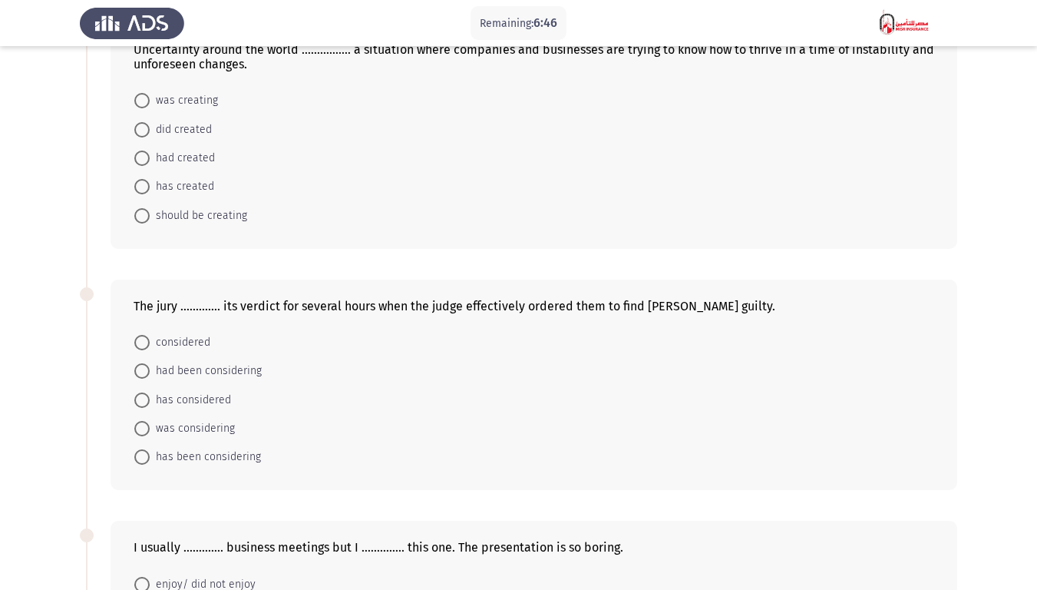
scroll to position [0, 0]
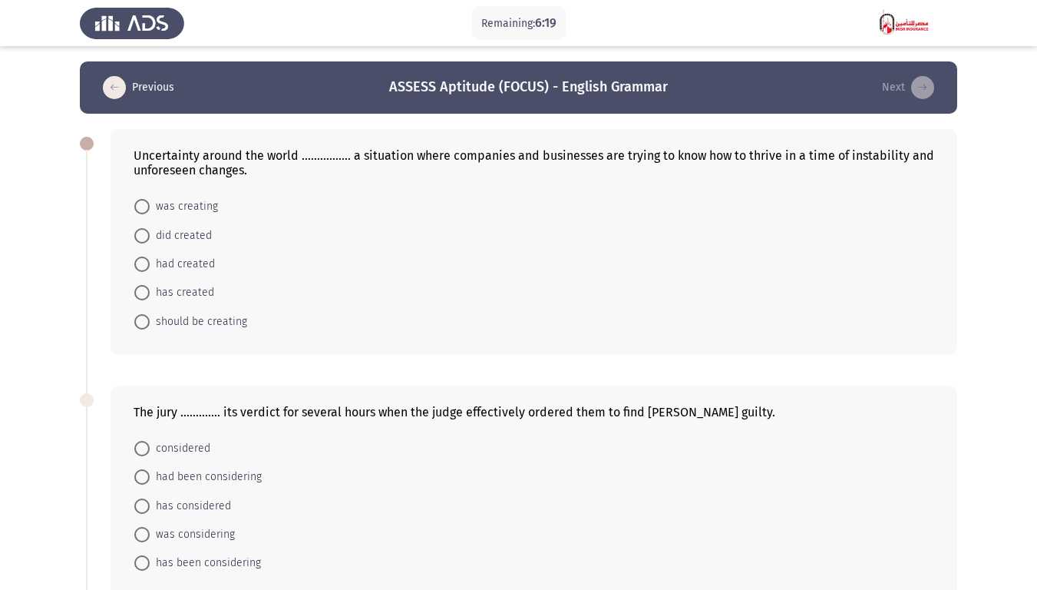
click at [203, 294] on span "has created" at bounding box center [182, 292] width 64 height 18
click at [150, 294] on input "has created" at bounding box center [141, 292] width 15 height 15
radio input "true"
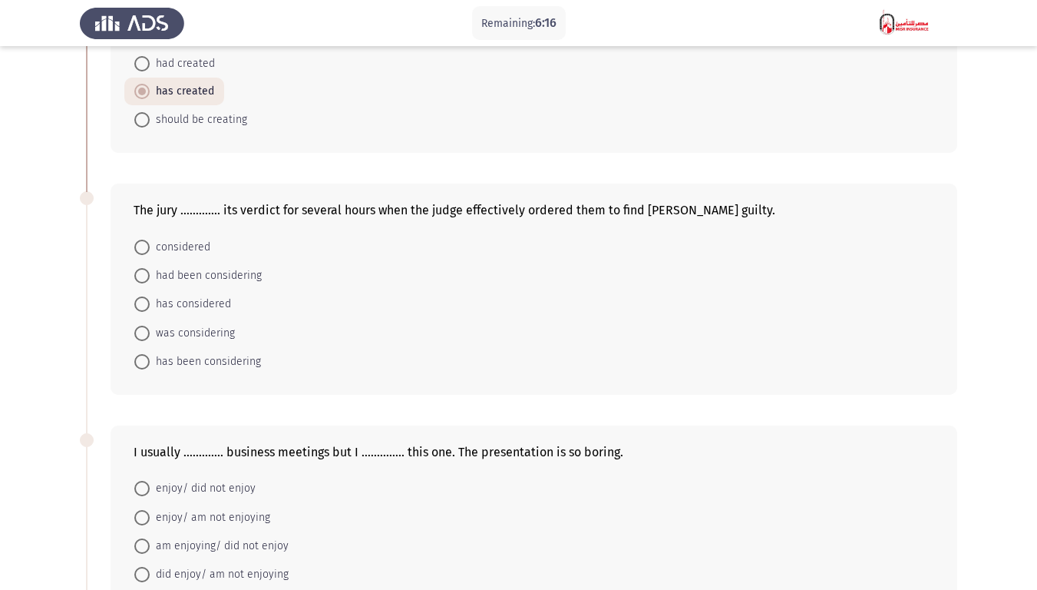
scroll to position [230, 0]
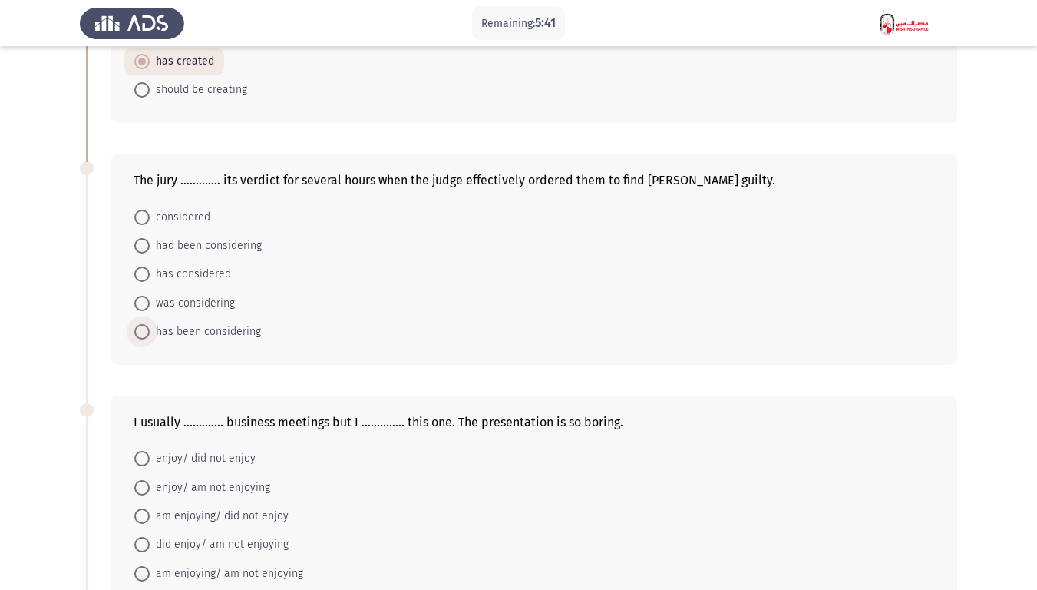
click at [216, 332] on span "has been considering" at bounding box center [205, 331] width 111 height 18
click at [150, 332] on input "has been considering" at bounding box center [141, 331] width 15 height 15
radio input "true"
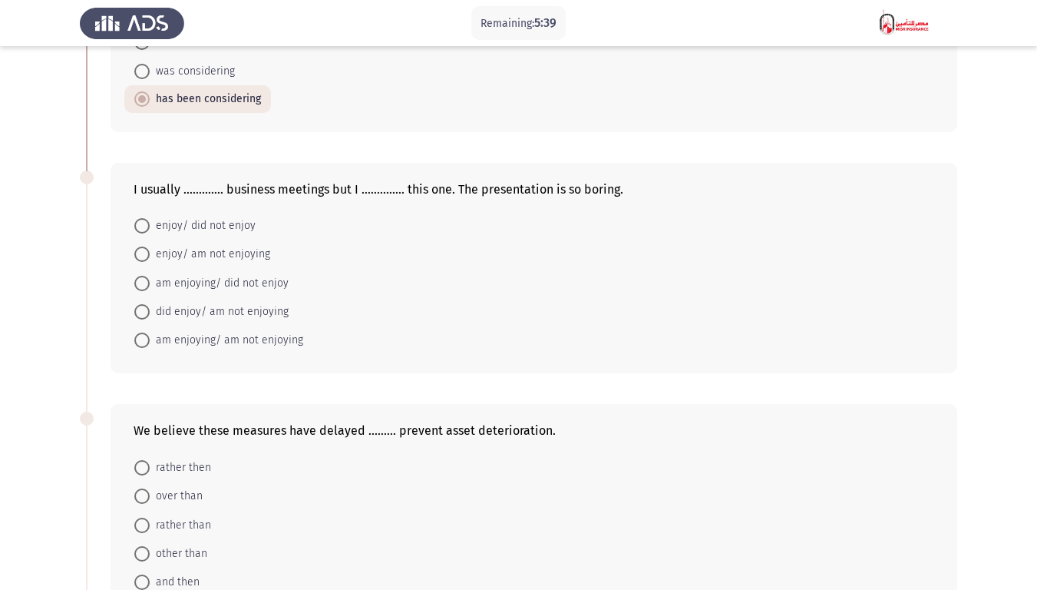
scroll to position [461, 0]
click at [252, 257] on span "enjoy/ am not enjoying" at bounding box center [210, 255] width 121 height 18
click at [150, 257] on input "enjoy/ am not enjoying" at bounding box center [141, 255] width 15 height 15
radio input "true"
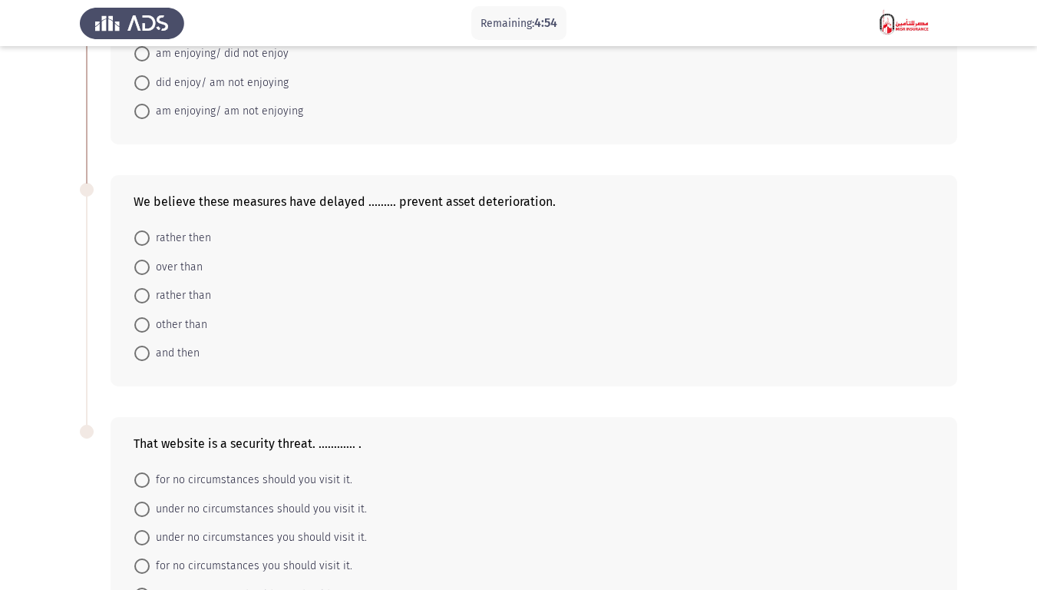
scroll to position [691, 0]
click at [186, 355] on span "and then" at bounding box center [175, 352] width 50 height 18
click at [150, 355] on input "and then" at bounding box center [141, 352] width 15 height 15
radio input "true"
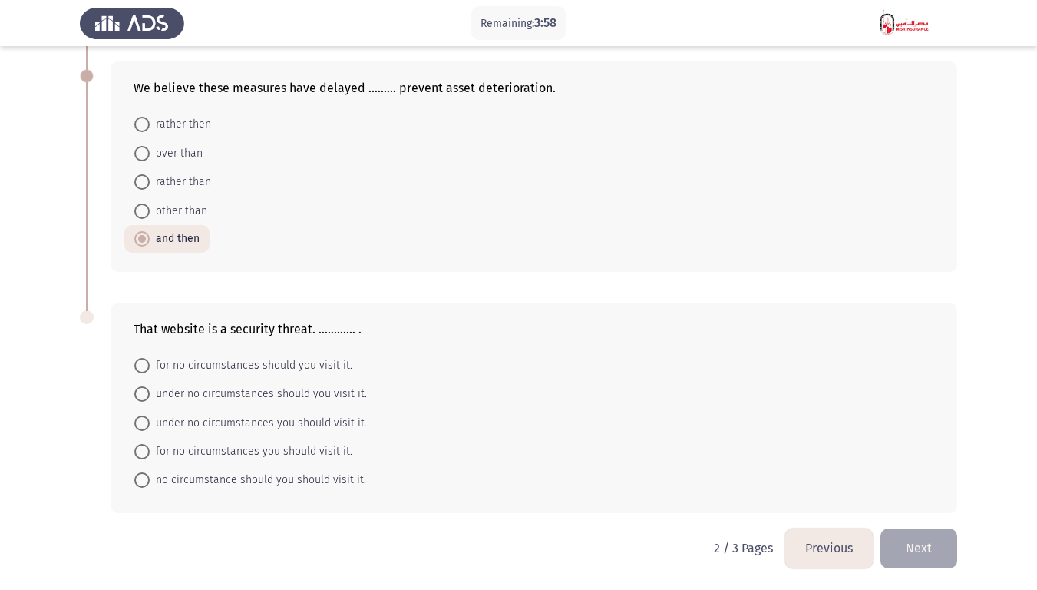
click at [332, 421] on span "under no circumstances you should visit it." at bounding box center [258, 423] width 217 height 18
click at [150, 421] on input "under no circumstances you should visit it." at bounding box center [141, 422] width 15 height 15
radio input "true"
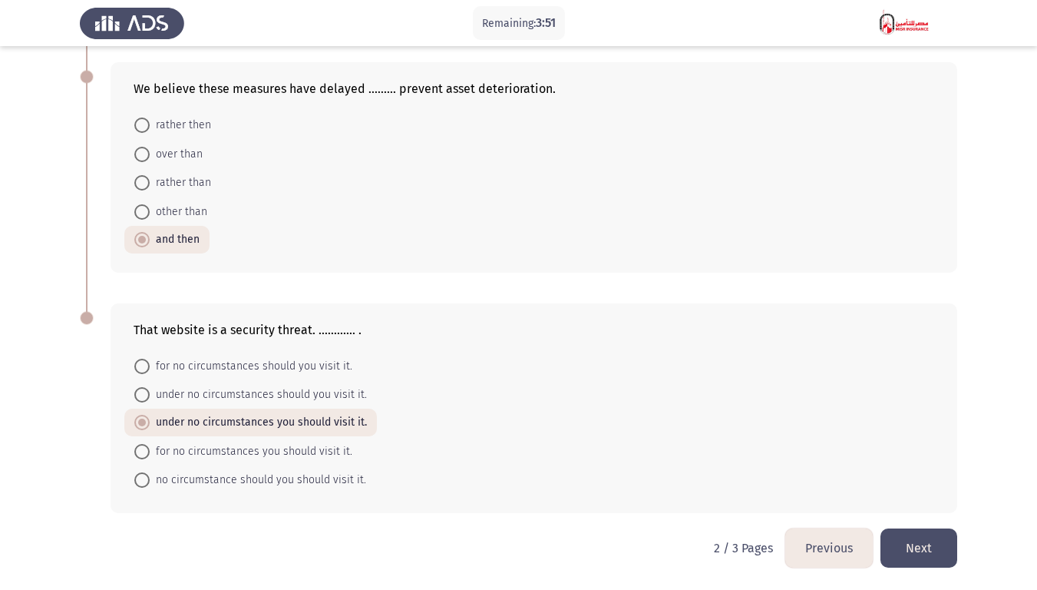
click at [933, 459] on button "Next" at bounding box center [918, 547] width 77 height 39
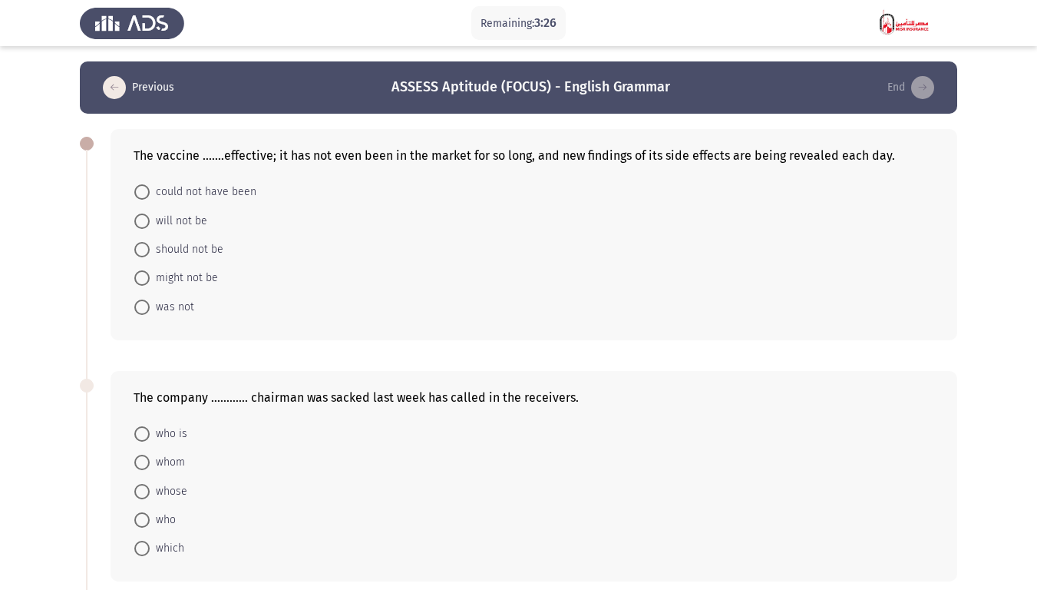
click at [192, 273] on span "might not be" at bounding box center [184, 278] width 68 height 18
click at [150, 273] on input "might not be" at bounding box center [141, 277] width 15 height 15
radio input "true"
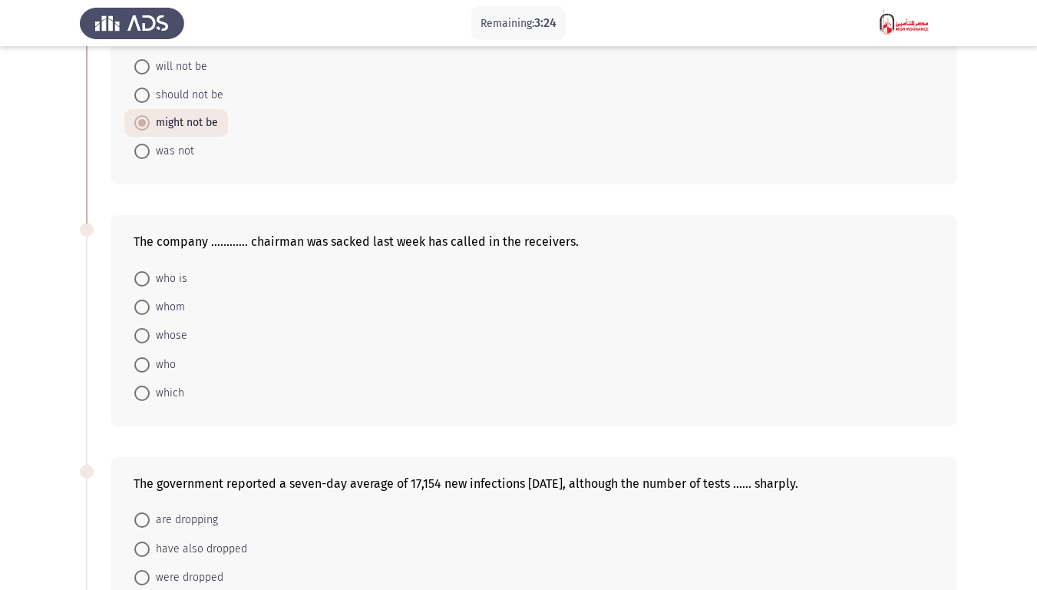
scroll to position [154, 0]
click at [173, 316] on span "whom" at bounding box center [167, 308] width 35 height 18
click at [150, 315] on input "whom" at bounding box center [141, 307] width 15 height 15
radio input "true"
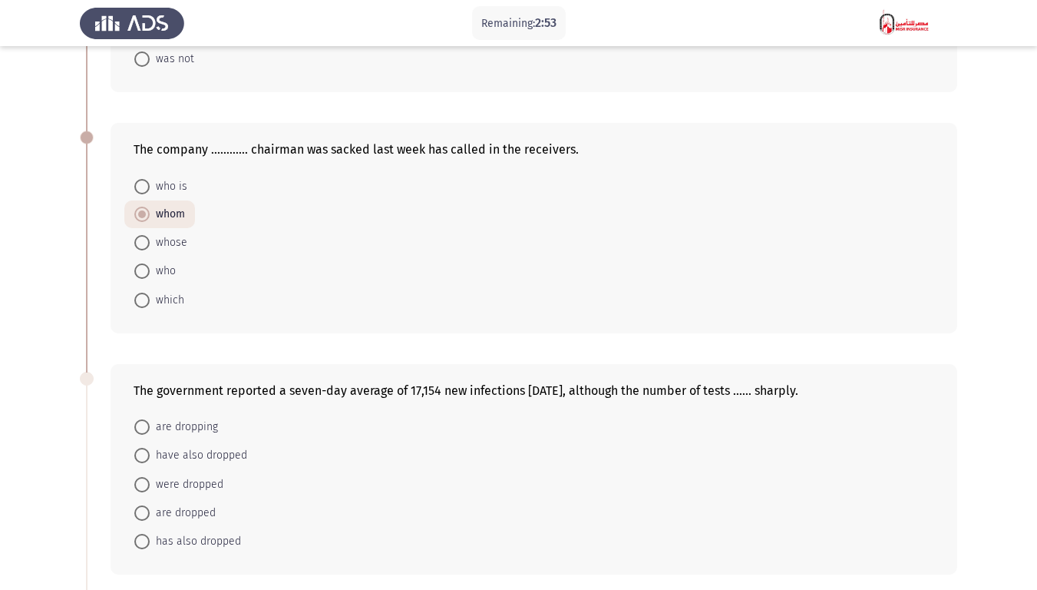
scroll to position [384, 0]
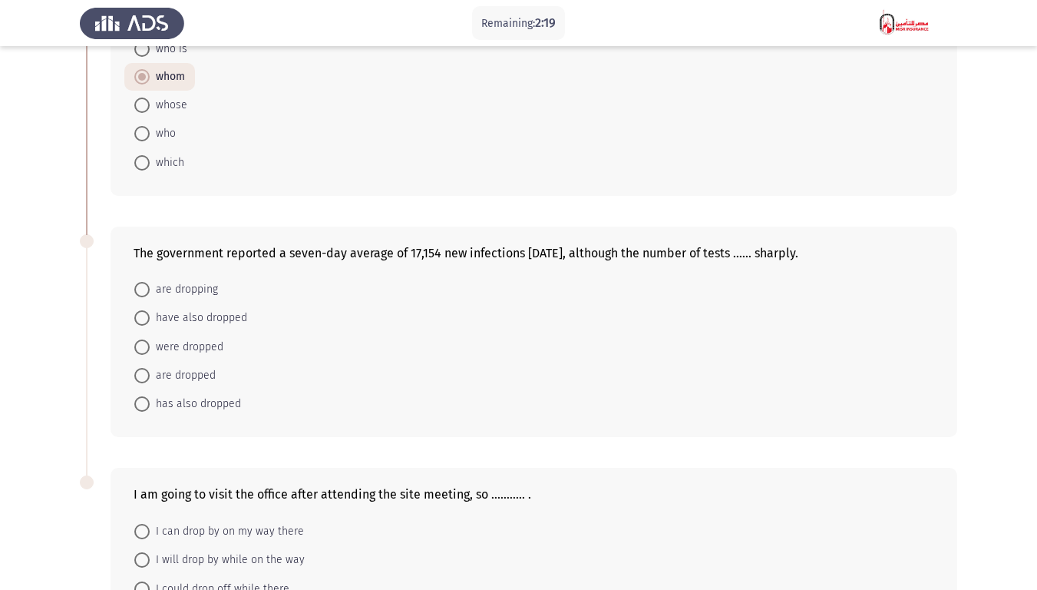
click at [168, 295] on span "are dropping" at bounding box center [184, 289] width 68 height 18
click at [150, 295] on input "are dropping" at bounding box center [141, 289] width 15 height 15
radio input "true"
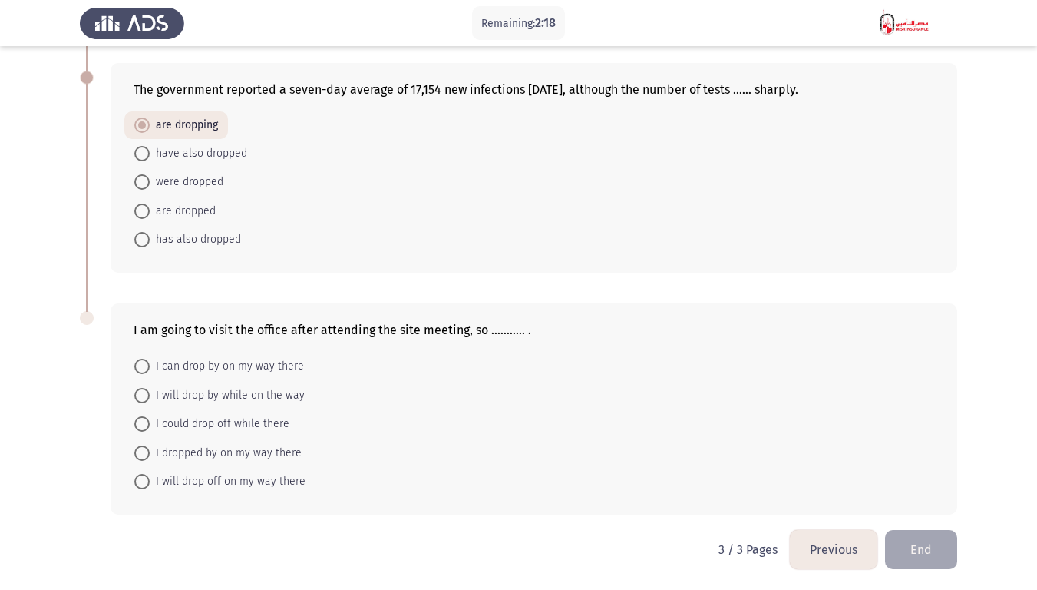
scroll to position [549, 0]
click at [265, 364] on span "I can drop by on my way there" at bounding box center [227, 364] width 154 height 18
click at [150, 364] on input "I can drop by on my way there" at bounding box center [141, 364] width 15 height 15
radio input "true"
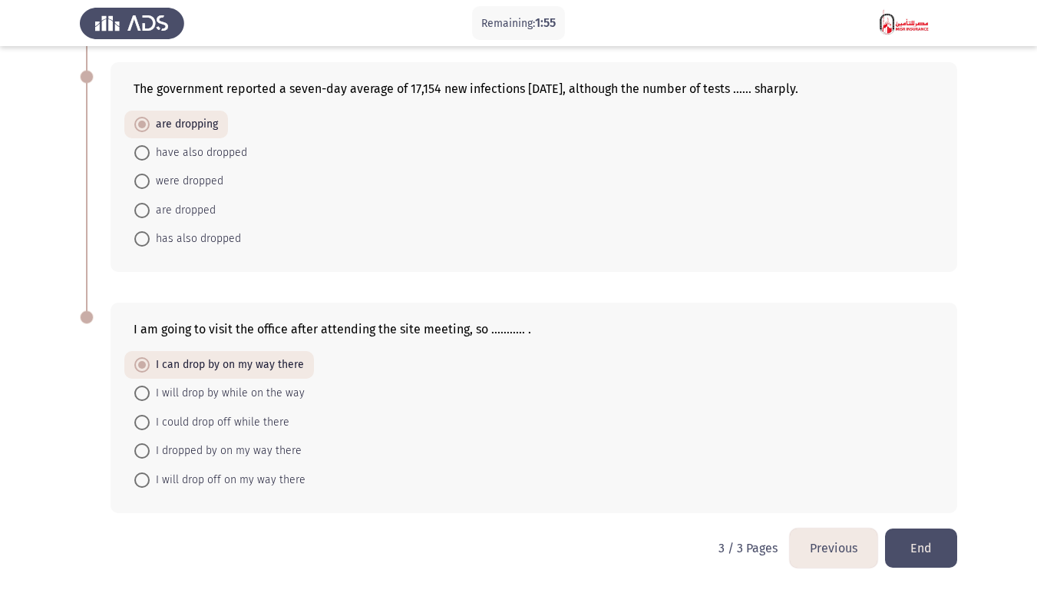
click at [919, 459] on button "End" at bounding box center [921, 547] width 72 height 39
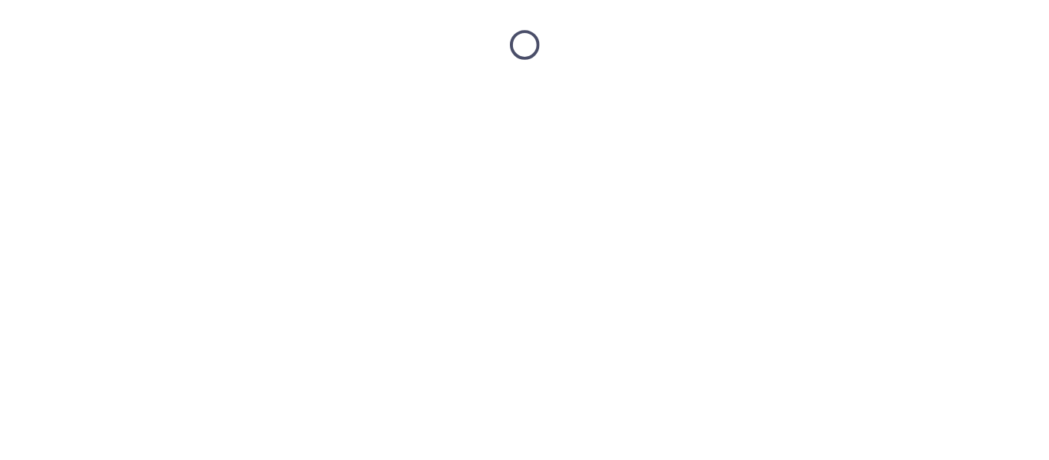
scroll to position [0, 0]
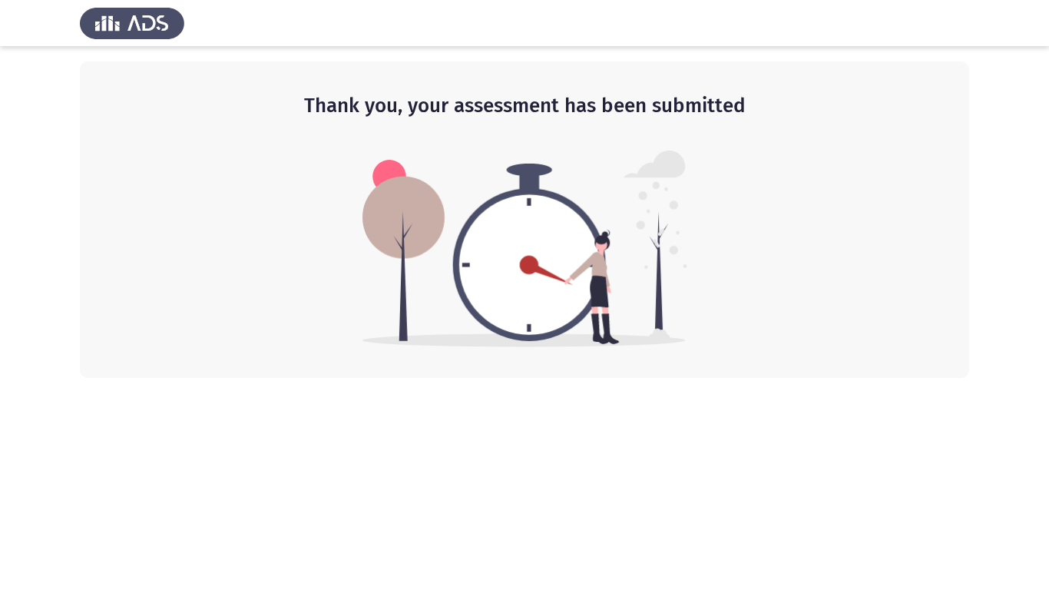
click at [636, 282] on img at bounding box center [524, 248] width 325 height 197
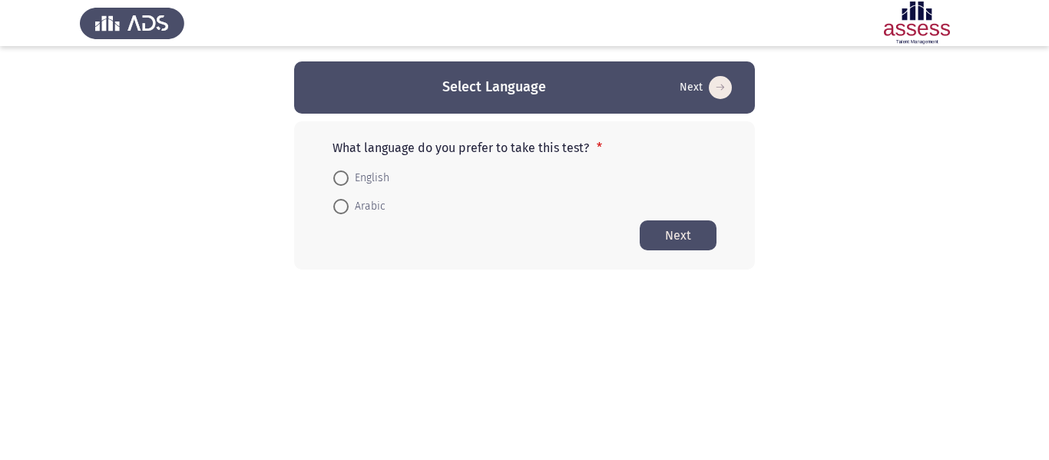
click at [371, 208] on span "Arabic" at bounding box center [366, 206] width 37 height 18
click at [348, 208] on input "Arabic" at bounding box center [340, 206] width 15 height 15
radio input "true"
click at [689, 231] on button "Next" at bounding box center [677, 235] width 77 height 30
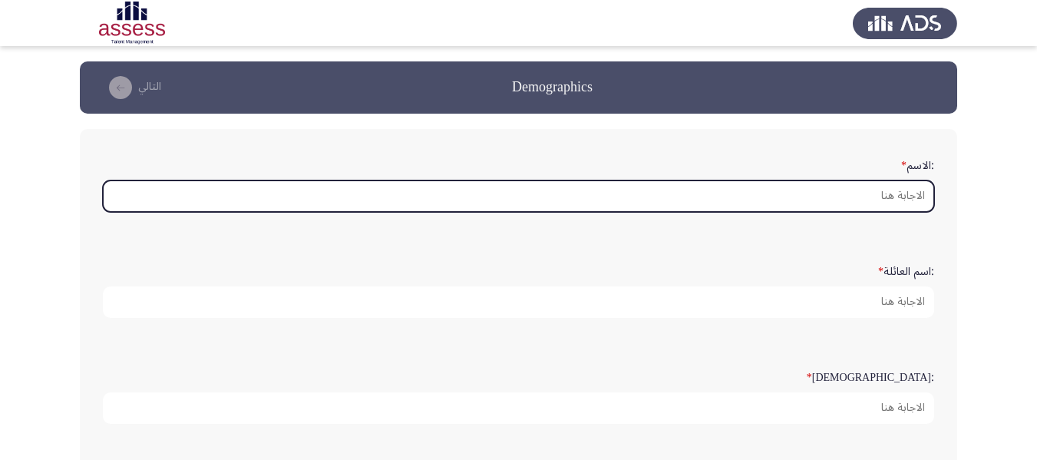
click at [908, 197] on input ":الاسم *" at bounding box center [518, 195] width 831 height 31
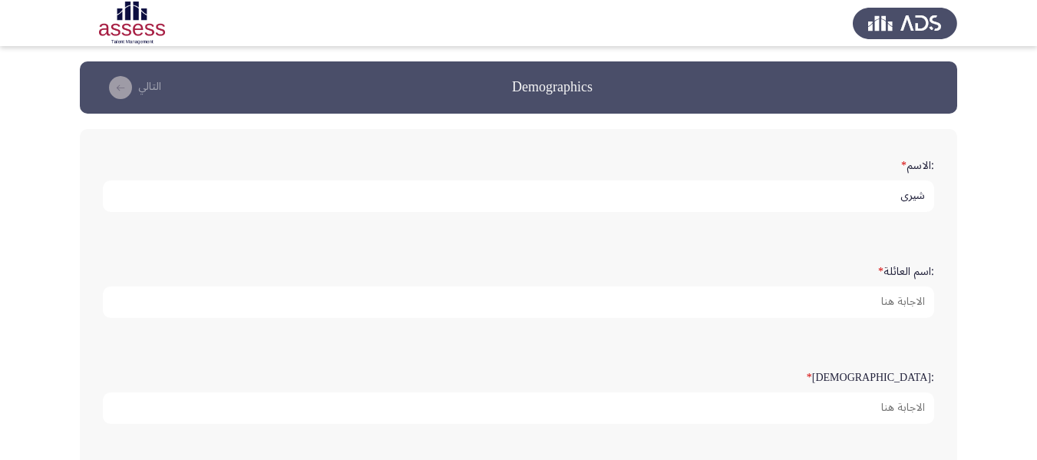
type input "شيرى"
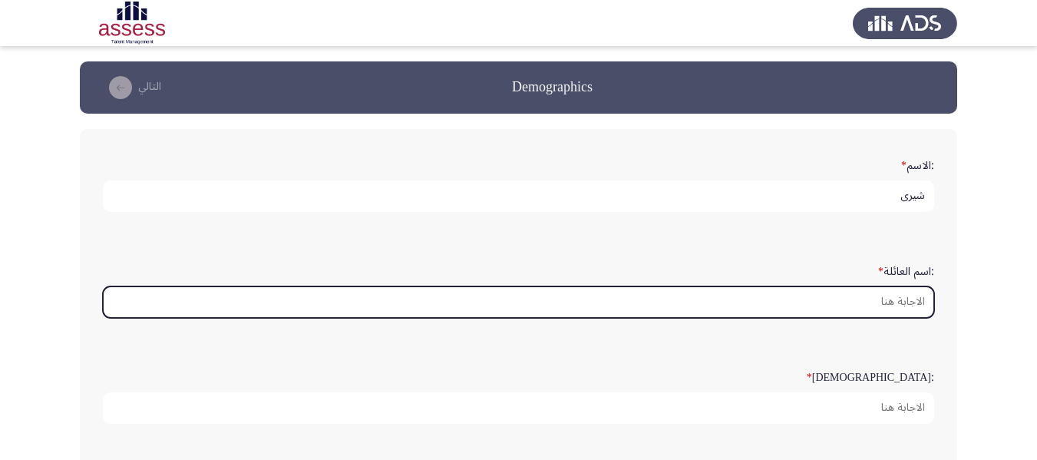
click at [914, 307] on input ":اسم العائلة *" at bounding box center [518, 301] width 831 height 31
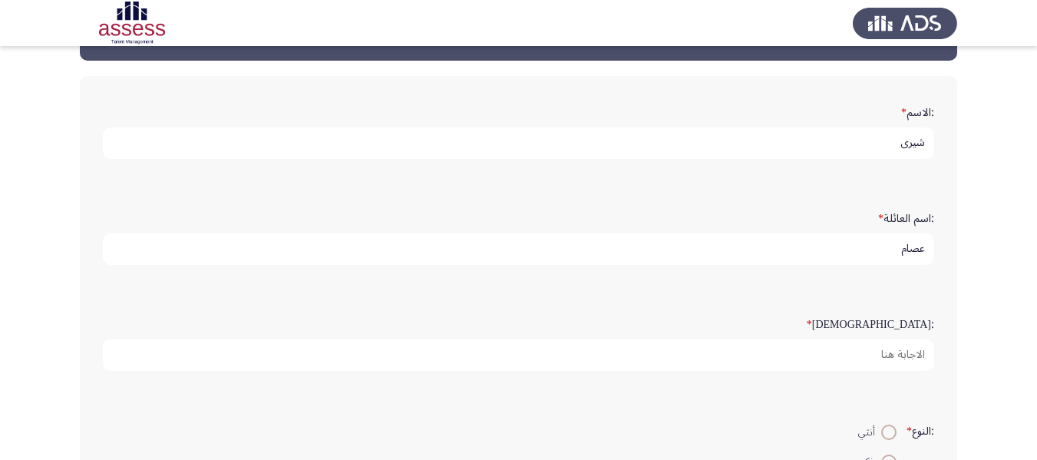
scroll to position [77, 0]
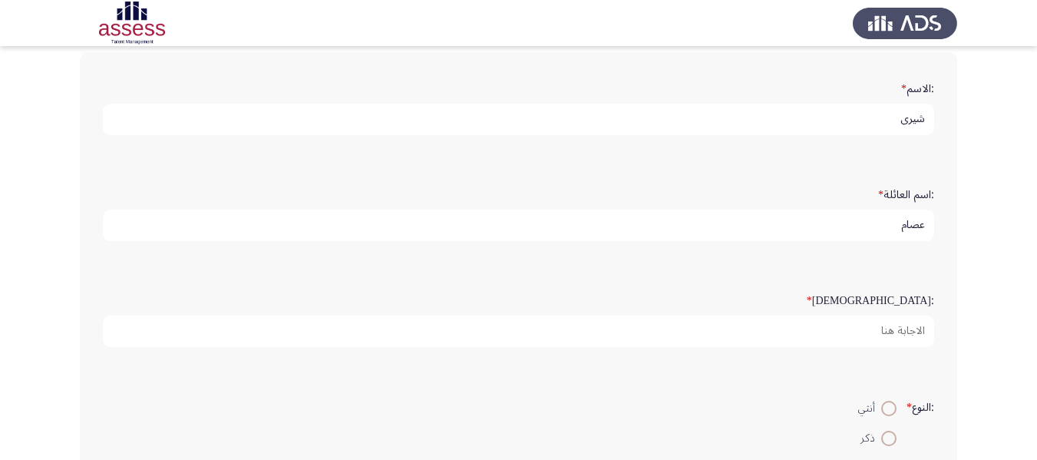
type input "عصام"
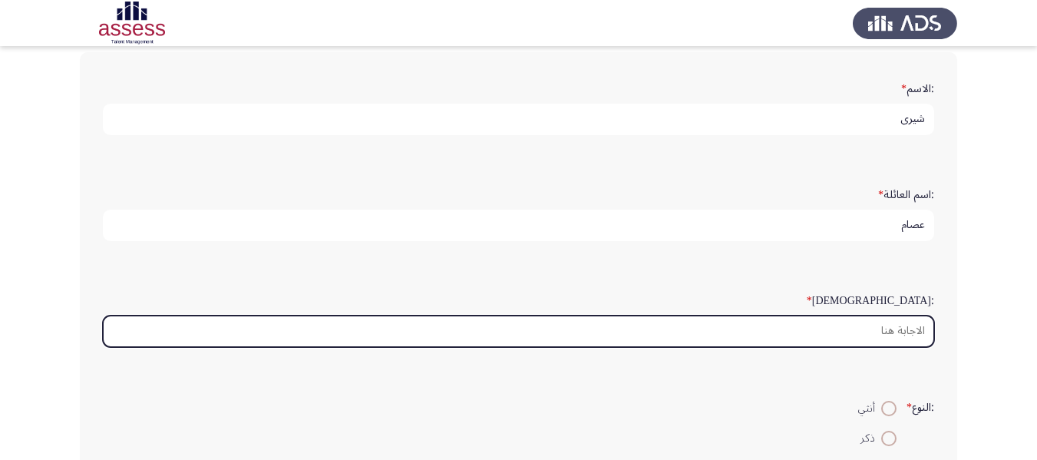
click at [897, 325] on input ":السن *" at bounding box center [518, 330] width 831 height 31
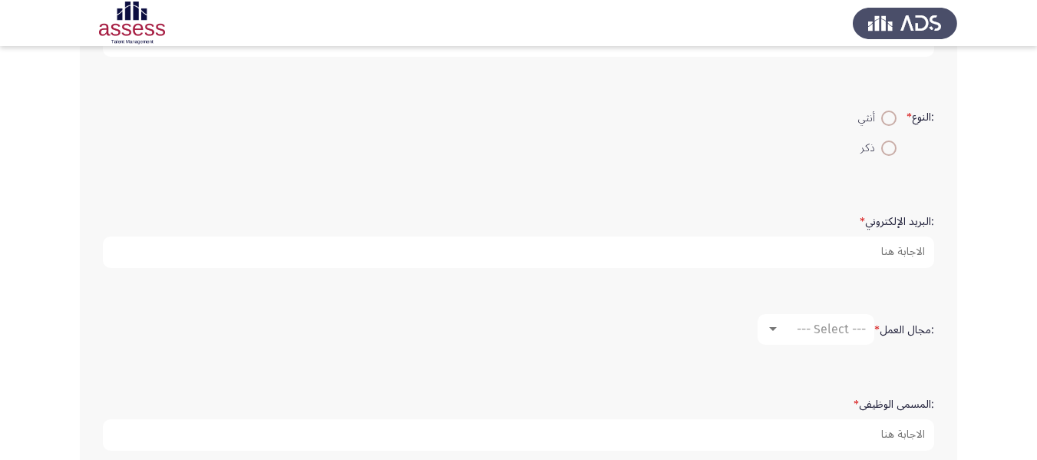
scroll to position [384, 0]
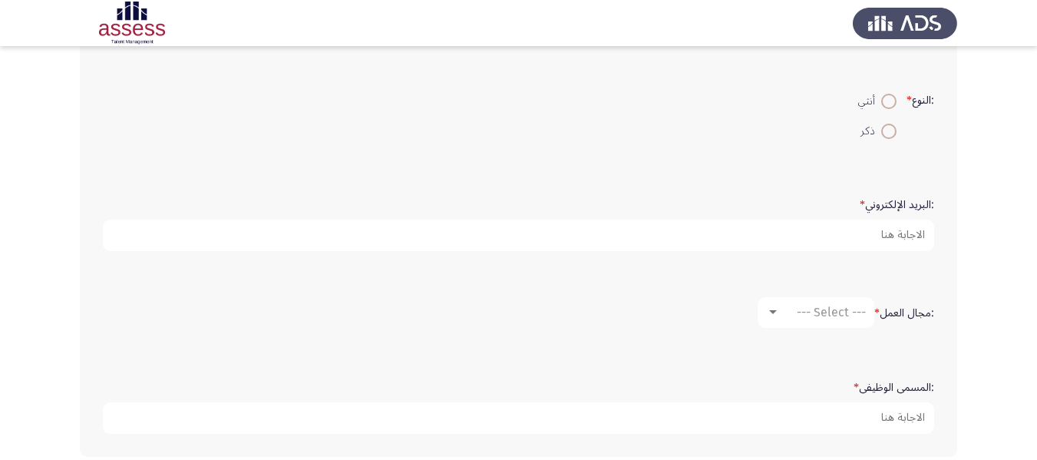
type input "30"
click at [884, 97] on span at bounding box center [888, 101] width 15 height 15
click at [884, 97] on input "أنثي" at bounding box center [888, 101] width 15 height 15
radio input "true"
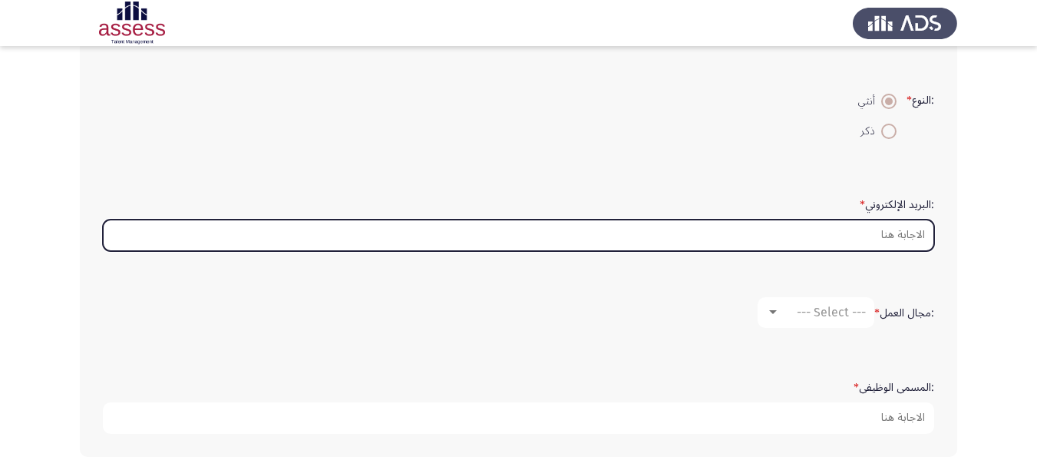
click at [904, 240] on input ":البريد الإلكتروني *" at bounding box center [518, 235] width 831 height 31
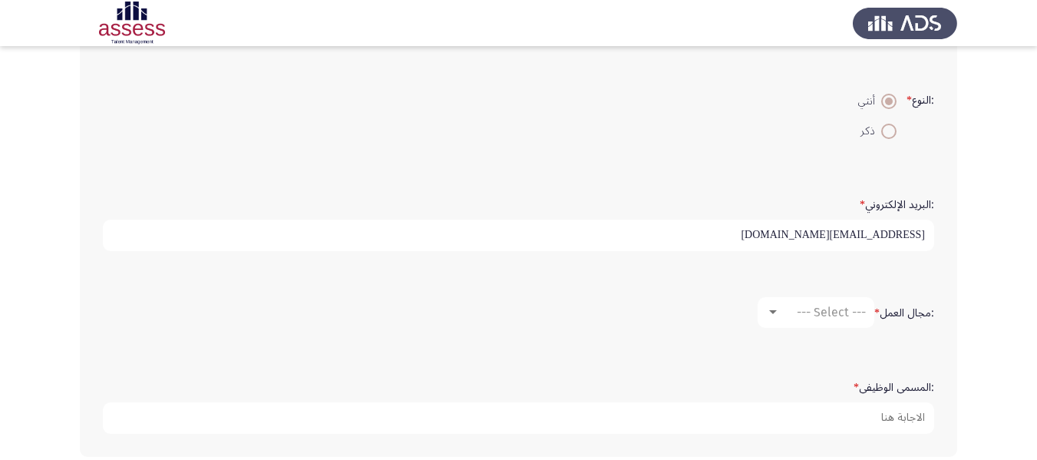
type input "[EMAIL_ADDRESS][DOMAIN_NAME]"
click at [791, 312] on div "--- Select ---" at bounding box center [823, 312] width 86 height 15
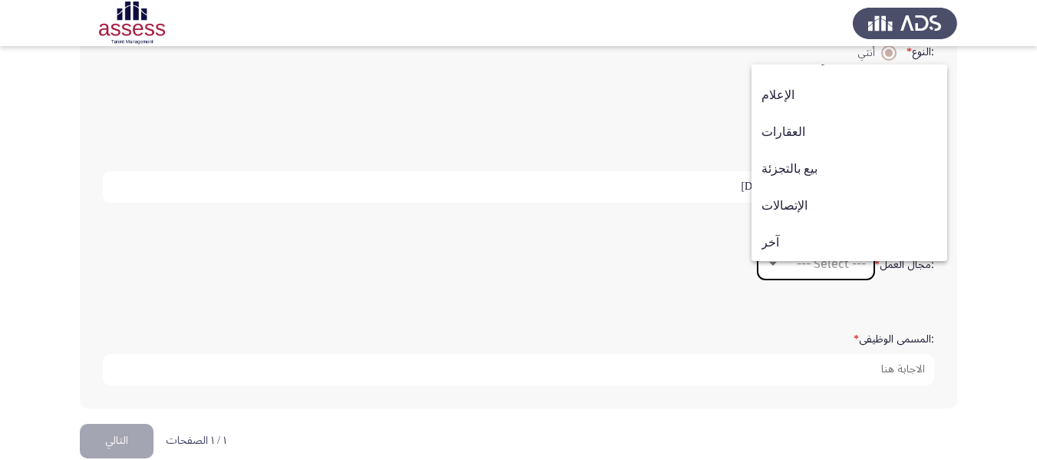
scroll to position [457, 0]
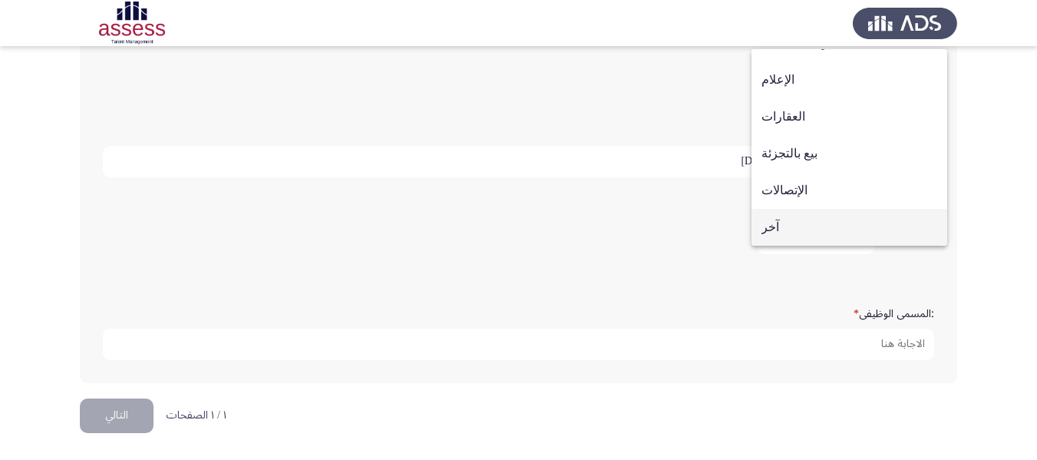
click at [778, 223] on span "آخر" at bounding box center [849, 227] width 176 height 37
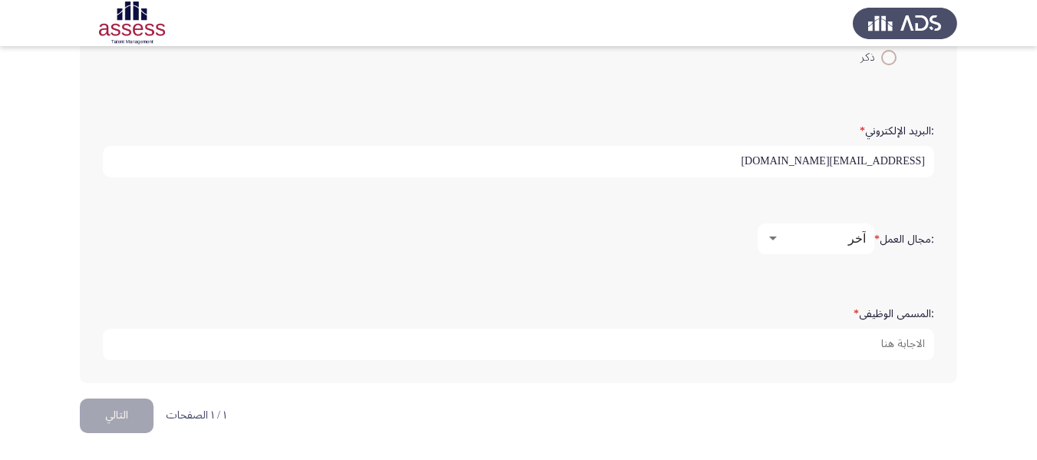
click at [858, 237] on span "آخر" at bounding box center [857, 238] width 18 height 15
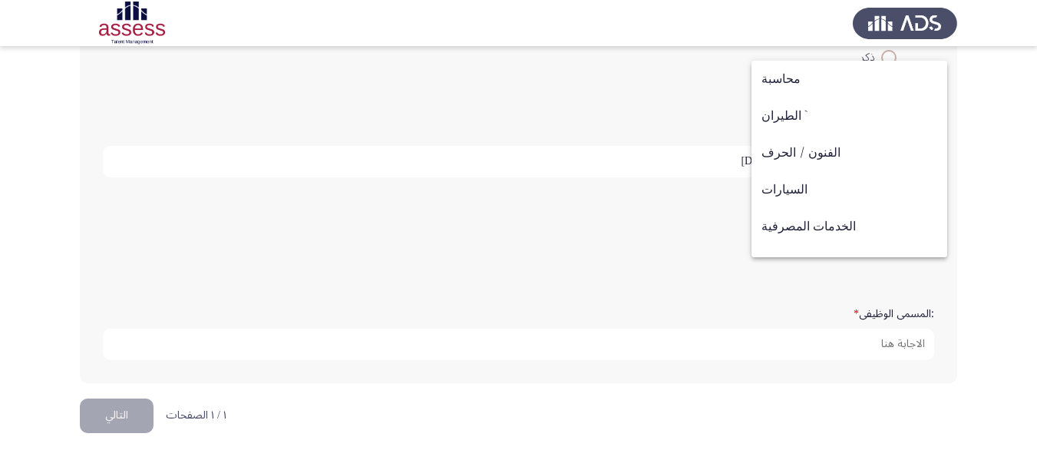
scroll to position [504, 0]
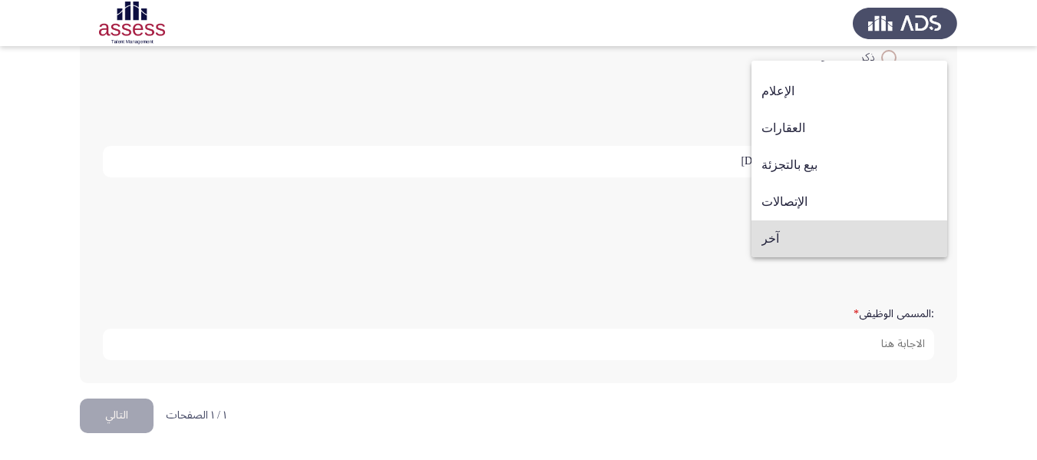
click at [850, 241] on span "آخر" at bounding box center [849, 238] width 176 height 37
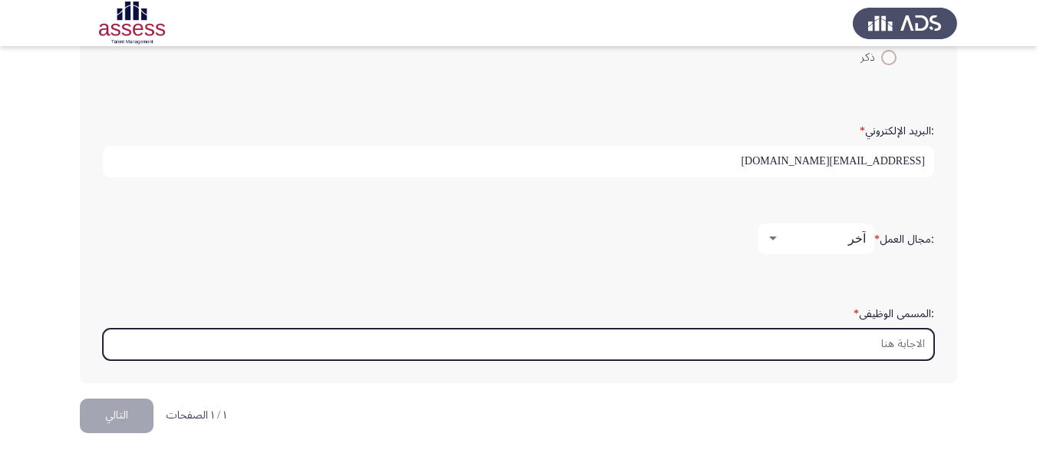
click at [903, 345] on input ":المسمى الوظيفى *" at bounding box center [518, 344] width 831 height 31
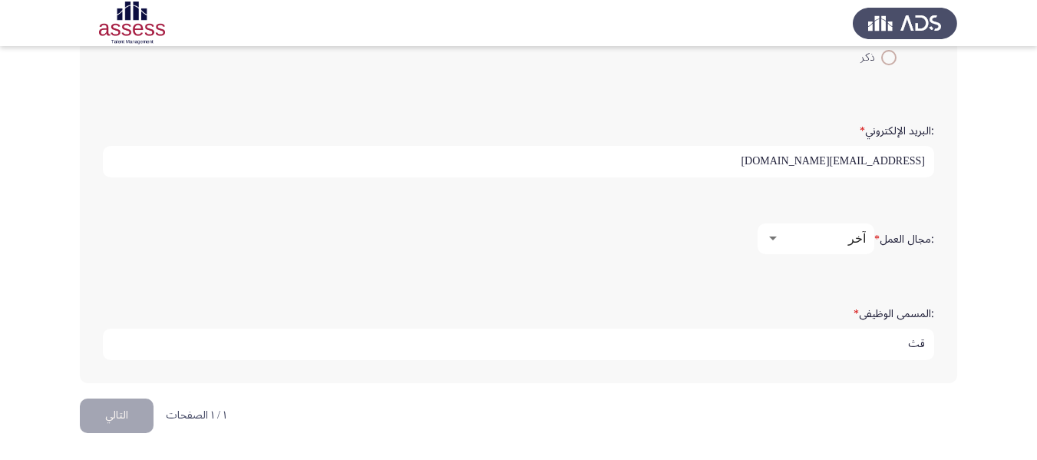
type input "ق"
type input "Reinsurer underwriter"
click at [111, 408] on button "التالي" at bounding box center [117, 415] width 74 height 35
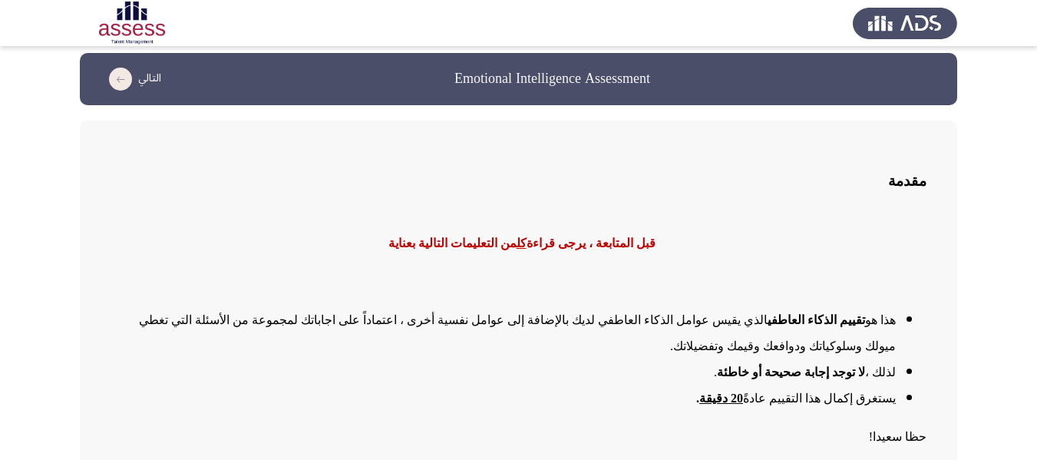
scroll to position [65, 0]
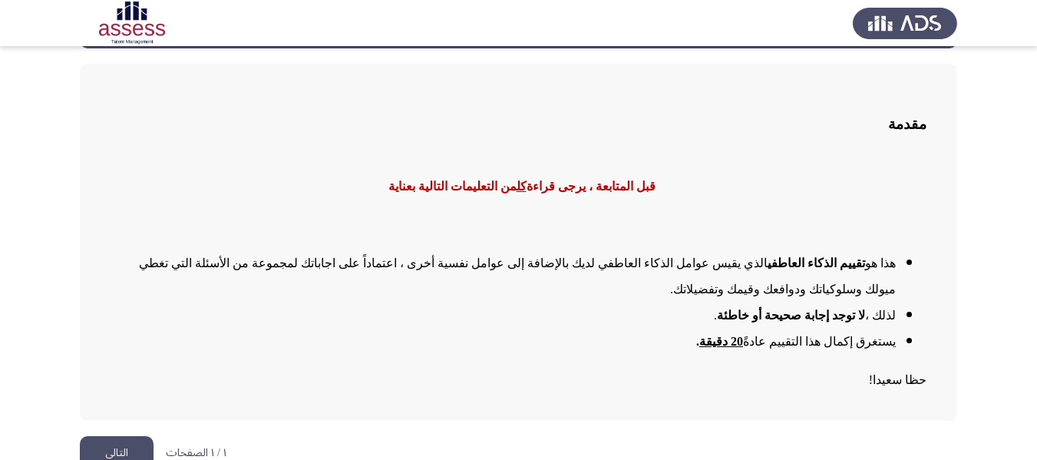
click at [111, 436] on button "التالي" at bounding box center [117, 453] width 74 height 35
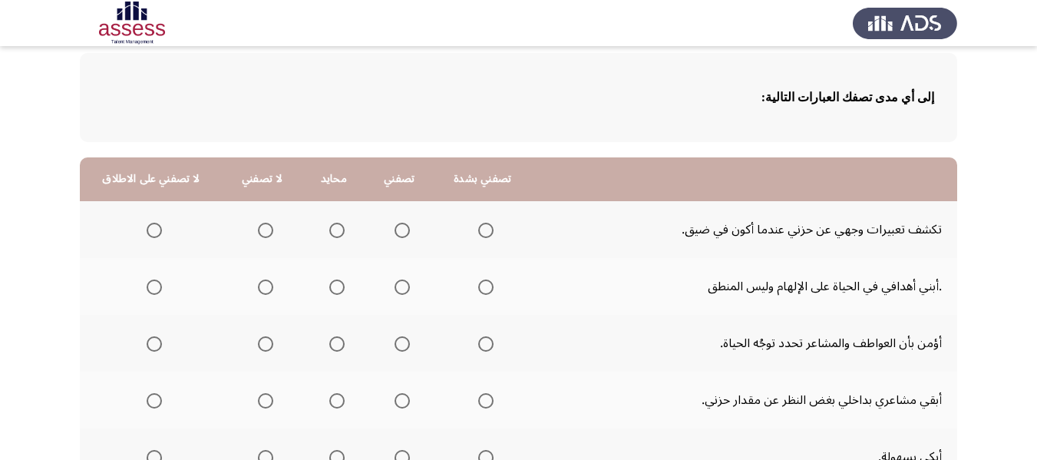
scroll to position [77, 0]
click at [401, 231] on span "Select an option" at bounding box center [402, 229] width 15 height 15
click at [401, 231] on input "Select an option" at bounding box center [402, 229] width 15 height 15
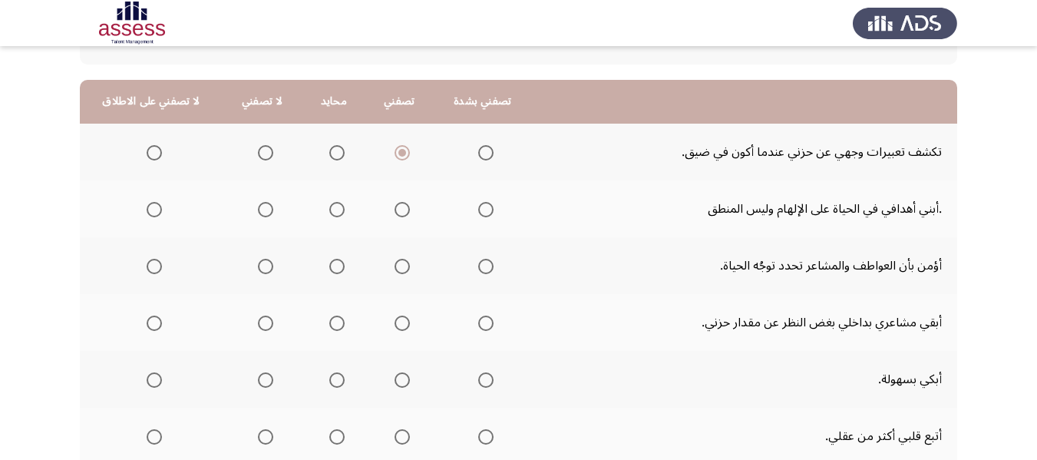
click at [343, 210] on th at bounding box center [333, 208] width 63 height 57
click at [335, 206] on span "Select an option" at bounding box center [336, 209] width 15 height 15
click at [335, 206] on input "Select an option" at bounding box center [336, 209] width 15 height 15
click at [330, 270] on span "Select an option" at bounding box center [336, 266] width 15 height 15
click at [330, 270] on input "Select an option" at bounding box center [336, 266] width 15 height 15
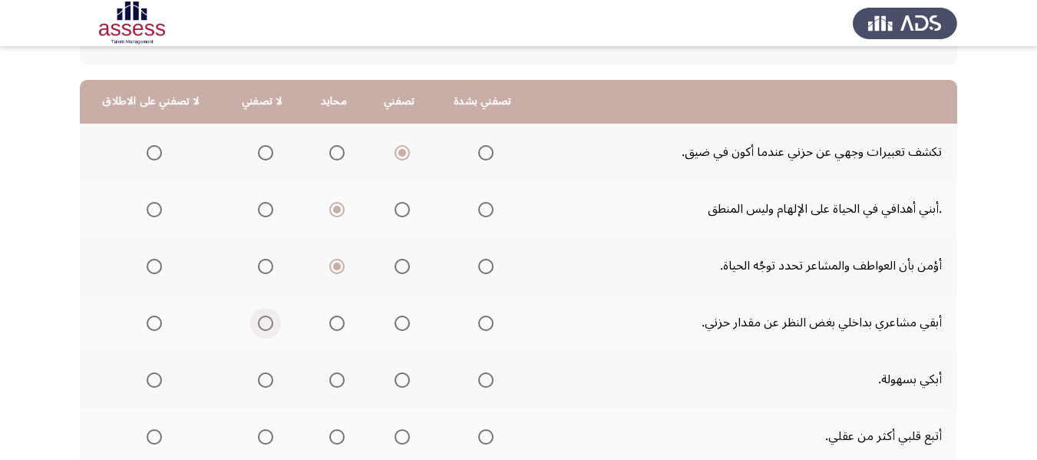
click at [262, 325] on span "Select an option" at bounding box center [265, 322] width 15 height 15
click at [262, 325] on input "Select an option" at bounding box center [265, 322] width 15 height 15
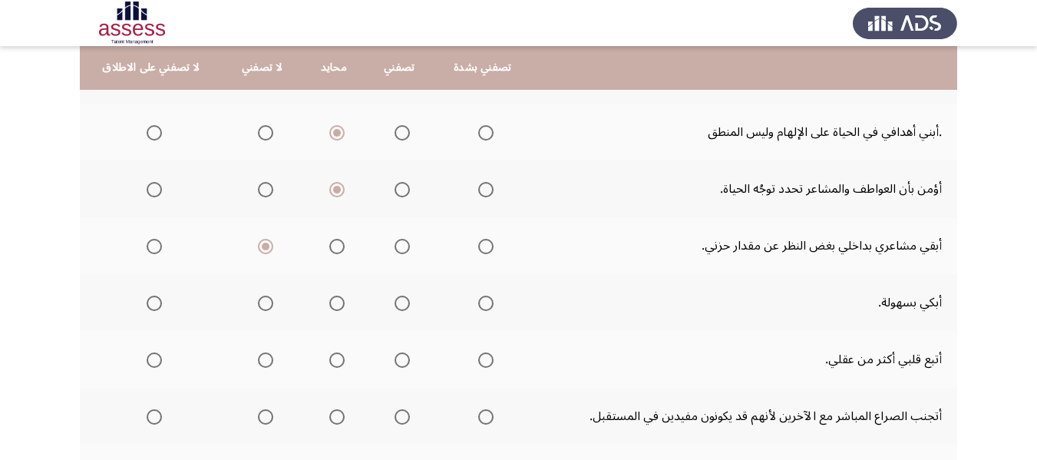
click at [395, 247] on span "Select an option" at bounding box center [402, 246] width 15 height 15
click at [395, 247] on input "Select an option" at bounding box center [402, 246] width 15 height 15
click at [317, 306] on th at bounding box center [333, 302] width 63 height 57
click at [323, 309] on label "Select an option" at bounding box center [333, 303] width 21 height 15
click at [329, 309] on input "Select an option" at bounding box center [336, 303] width 15 height 15
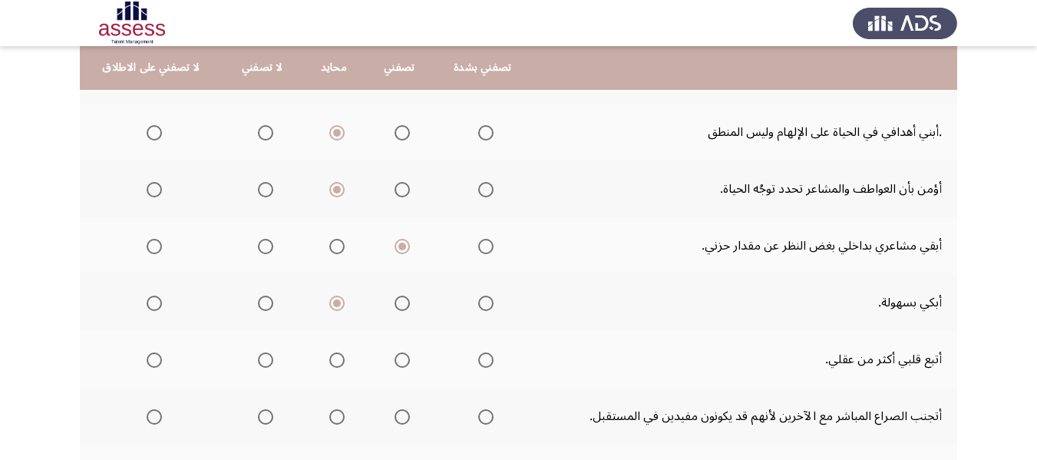
click at [335, 358] on span "Select an option" at bounding box center [336, 359] width 15 height 15
click at [335, 358] on input "Select an option" at bounding box center [336, 359] width 15 height 15
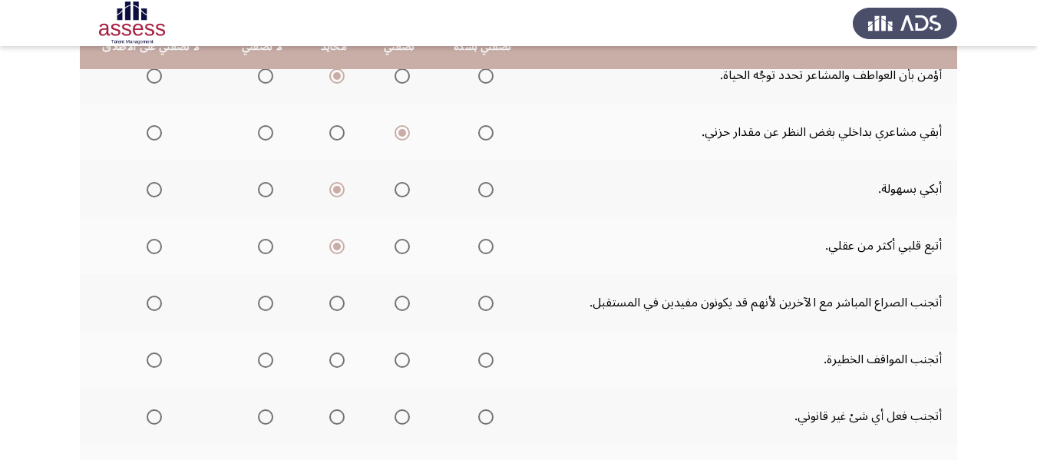
scroll to position [384, 0]
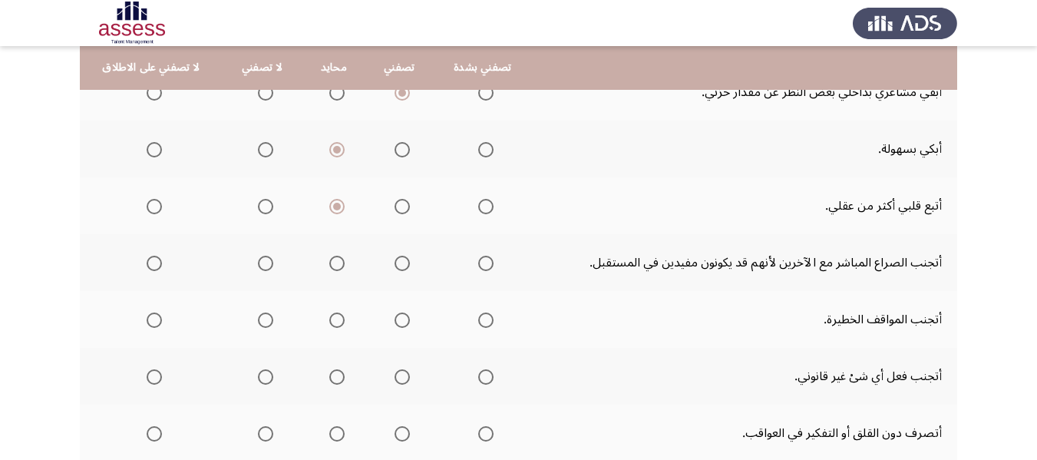
click at [266, 265] on span "Select an option" at bounding box center [265, 263] width 15 height 15
click at [266, 265] on input "Select an option" at bounding box center [265, 263] width 15 height 15
click at [337, 318] on span "Select an option" at bounding box center [336, 319] width 15 height 15
click at [337, 318] on input "Select an option" at bounding box center [336, 319] width 15 height 15
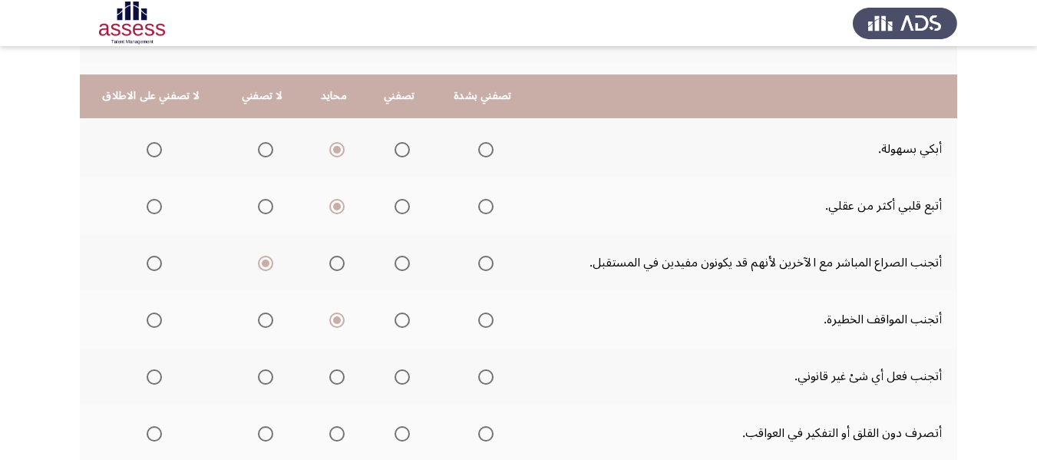
scroll to position [461, 0]
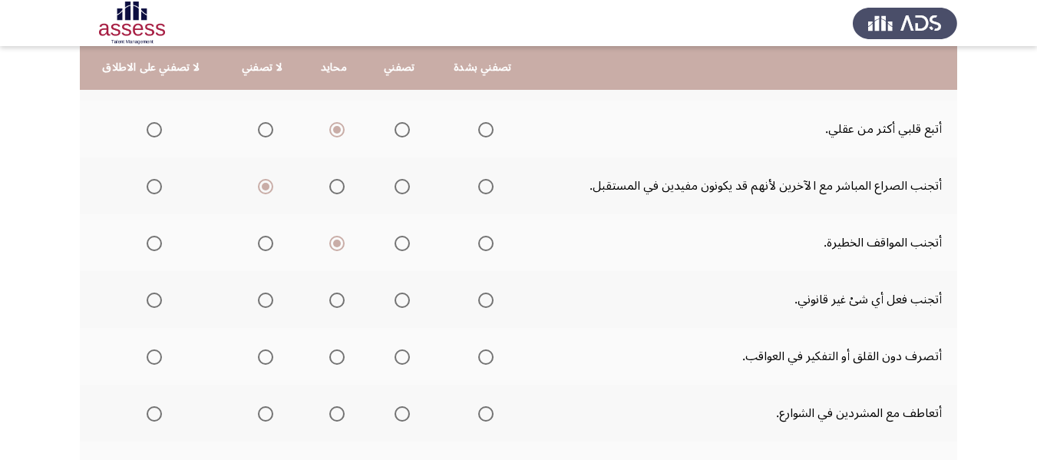
click at [482, 297] on span "Select an option" at bounding box center [485, 299] width 15 height 15
click at [482, 297] on input "Select an option" at bounding box center [485, 299] width 15 height 15
click at [260, 355] on span "Select an option" at bounding box center [265, 356] width 15 height 15
click at [260, 355] on input "Select an option" at bounding box center [265, 356] width 15 height 15
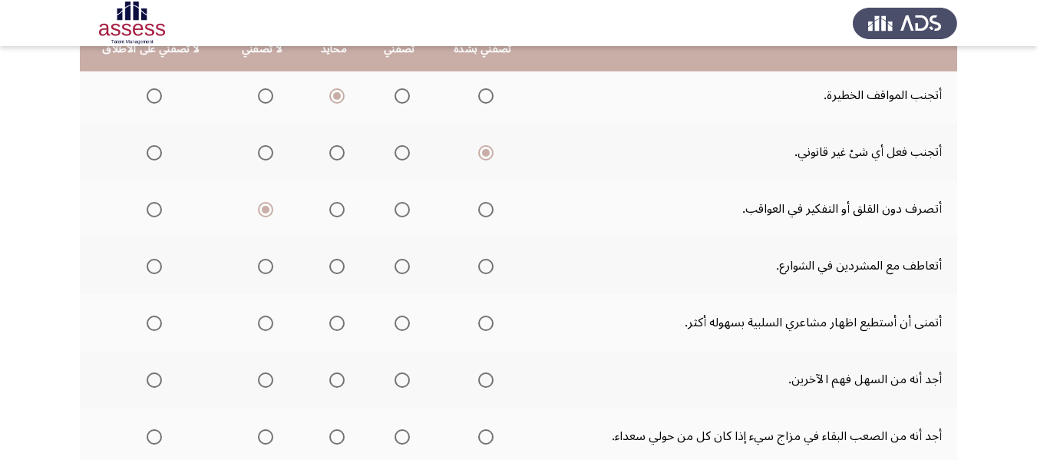
scroll to position [614, 0]
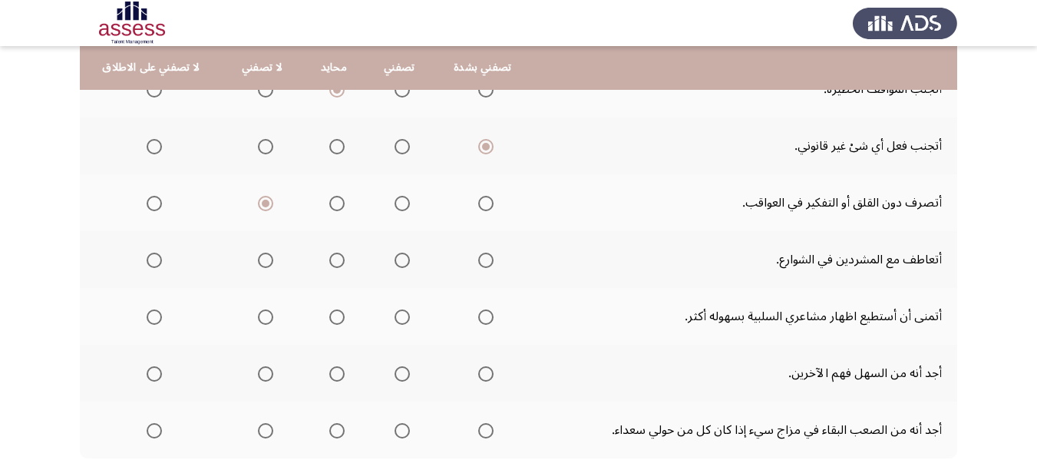
click at [397, 266] on span "Select an option" at bounding box center [402, 260] width 15 height 15
click at [397, 266] on input "Select an option" at bounding box center [402, 260] width 15 height 15
click at [324, 311] on label "Select an option" at bounding box center [333, 316] width 21 height 15
click at [329, 311] on input "Select an option" at bounding box center [336, 316] width 15 height 15
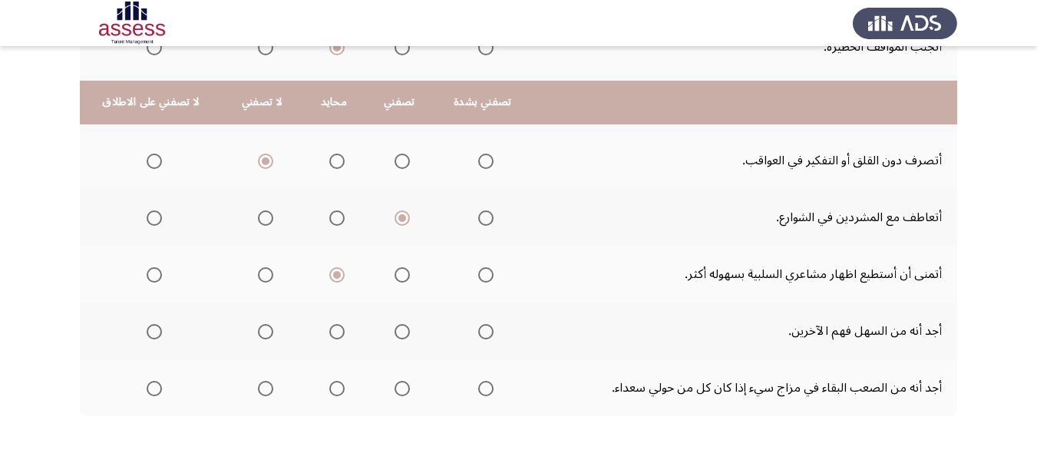
scroll to position [691, 0]
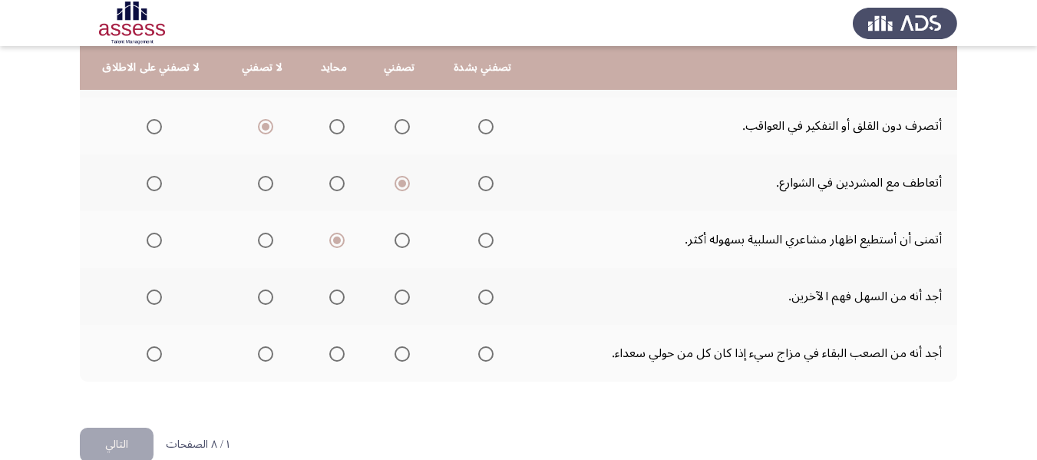
click at [261, 295] on span "Select an option" at bounding box center [265, 296] width 15 height 15
click at [261, 295] on input "Select an option" at bounding box center [265, 296] width 15 height 15
click at [258, 350] on span "Select an option" at bounding box center [265, 353] width 15 height 15
click at [258, 350] on input "Select an option" at bounding box center [265, 353] width 15 height 15
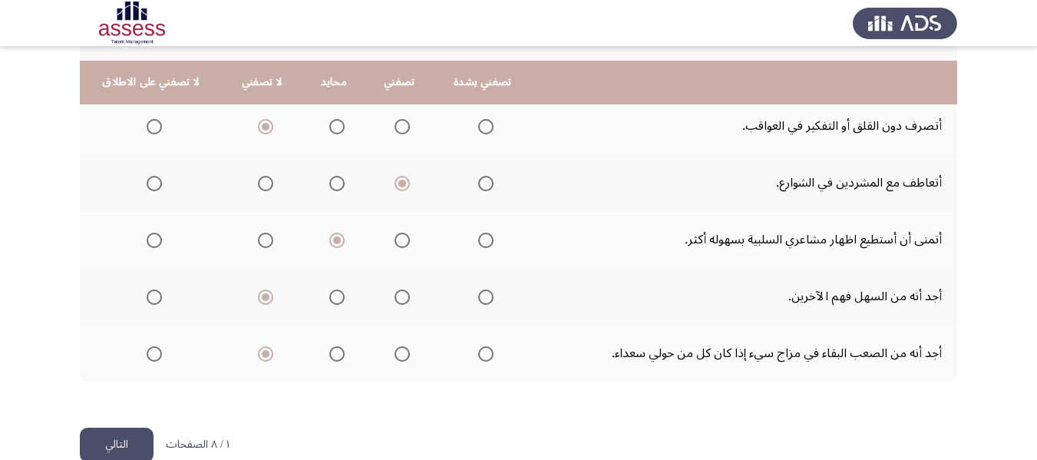
scroll to position [720, 0]
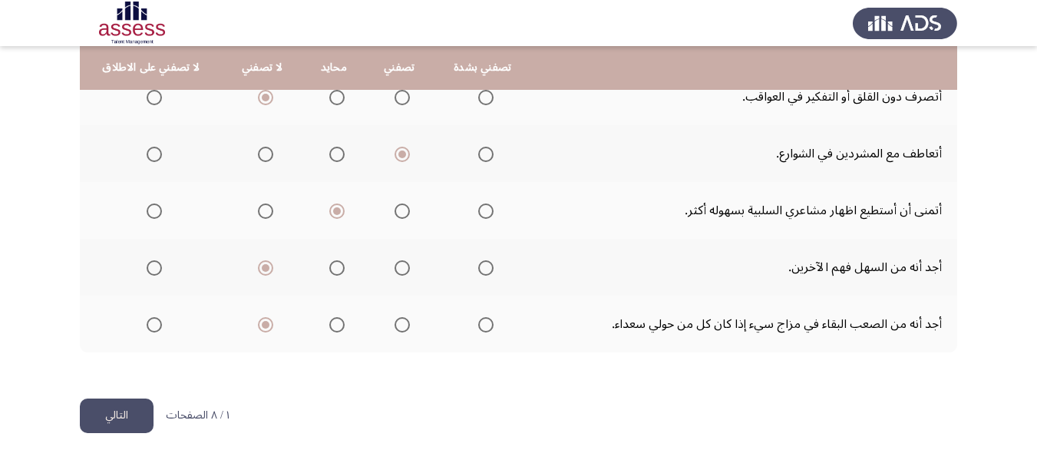
click at [105, 421] on button "التالي" at bounding box center [117, 415] width 74 height 35
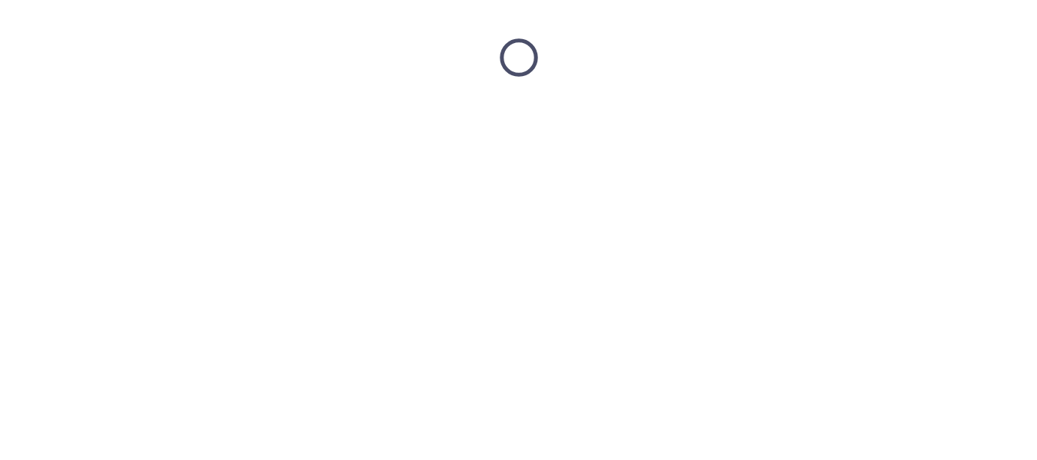
scroll to position [0, 0]
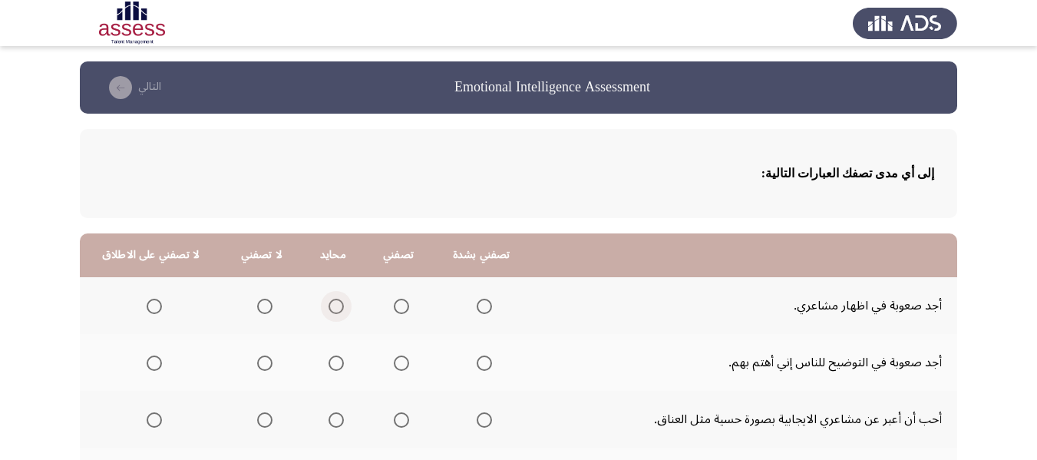
click at [334, 306] on span "Select an option" at bounding box center [336, 306] width 15 height 15
click at [334, 306] on input "Select an option" at bounding box center [336, 306] width 15 height 15
click at [263, 308] on span "Select an option" at bounding box center [264, 306] width 15 height 15
click at [263, 308] on input "Select an option" at bounding box center [264, 306] width 15 height 15
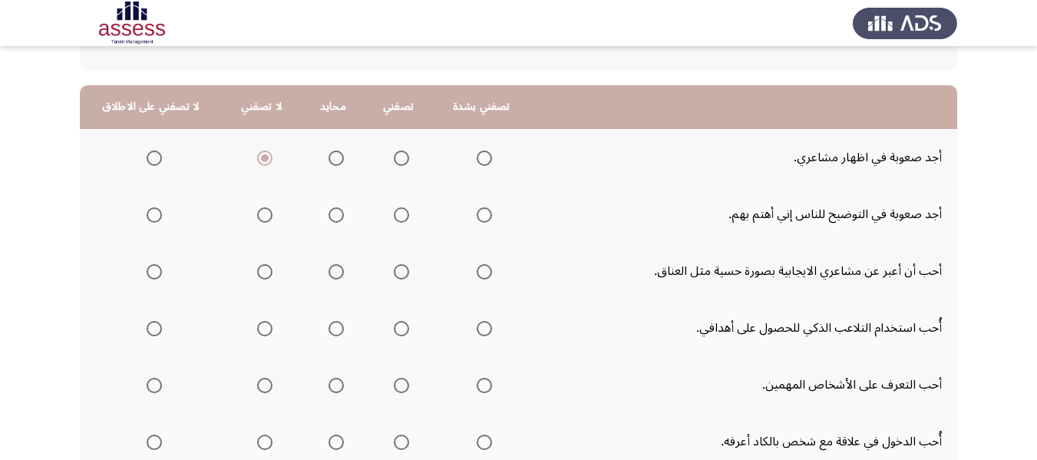
scroll to position [154, 0]
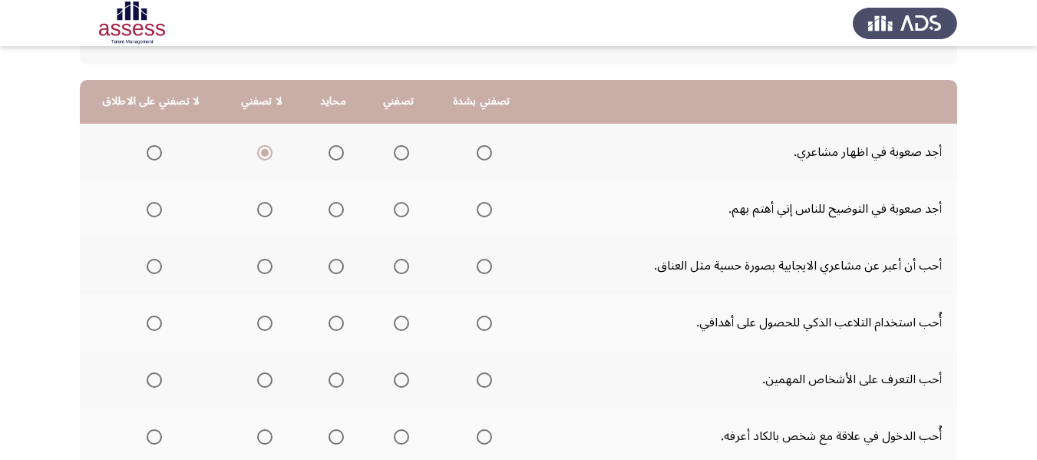
click at [257, 213] on span "Select an option" at bounding box center [264, 209] width 15 height 15
click at [257, 213] on input "Select an option" at bounding box center [264, 209] width 15 height 15
click at [398, 265] on span "Select an option" at bounding box center [401, 266] width 15 height 15
click at [398, 265] on input "Select an option" at bounding box center [401, 266] width 15 height 15
click at [251, 322] on label "Select an option" at bounding box center [261, 322] width 21 height 15
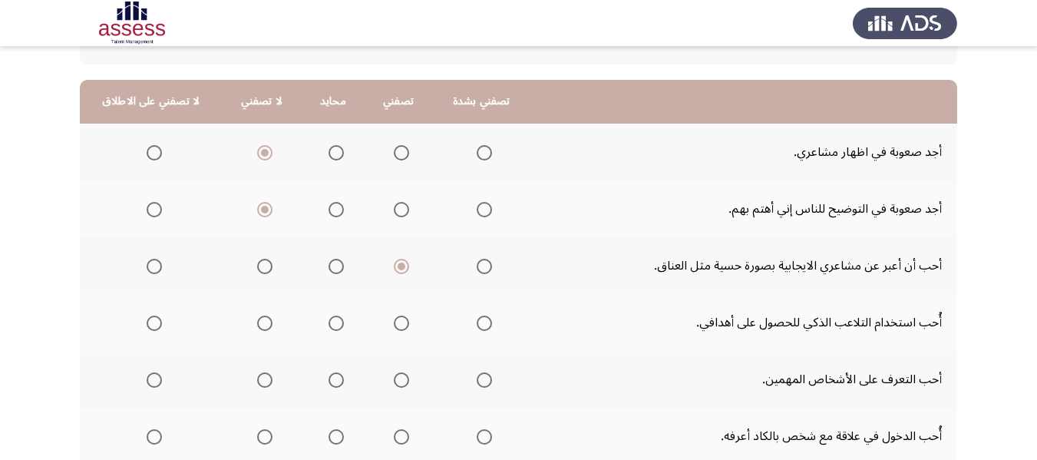
click at [257, 322] on input "Select an option" at bounding box center [264, 322] width 15 height 15
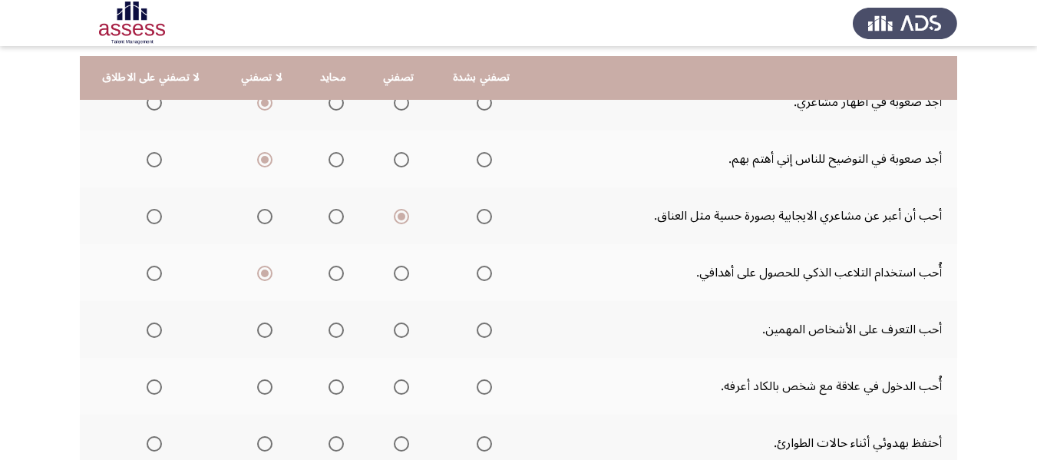
scroll to position [230, 0]
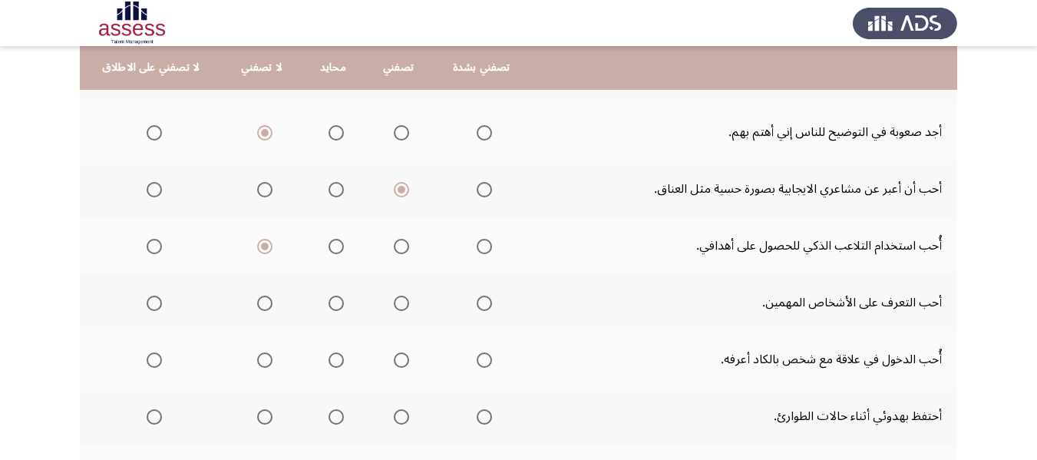
click at [329, 305] on span "Select an option" at bounding box center [336, 303] width 15 height 15
click at [329, 305] on input "Select an option" at bounding box center [336, 303] width 15 height 15
click at [262, 357] on span "Select an option" at bounding box center [264, 359] width 15 height 15
click at [262, 357] on input "Select an option" at bounding box center [264, 359] width 15 height 15
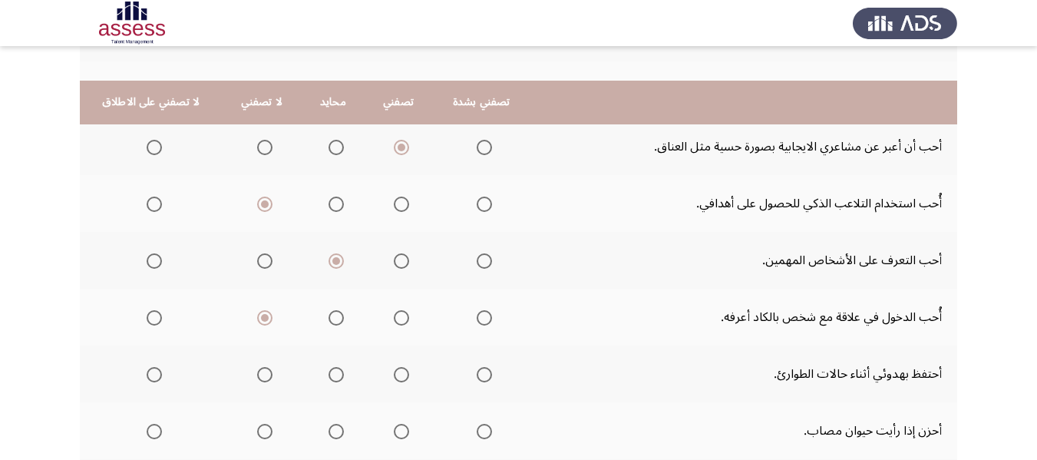
scroll to position [307, 0]
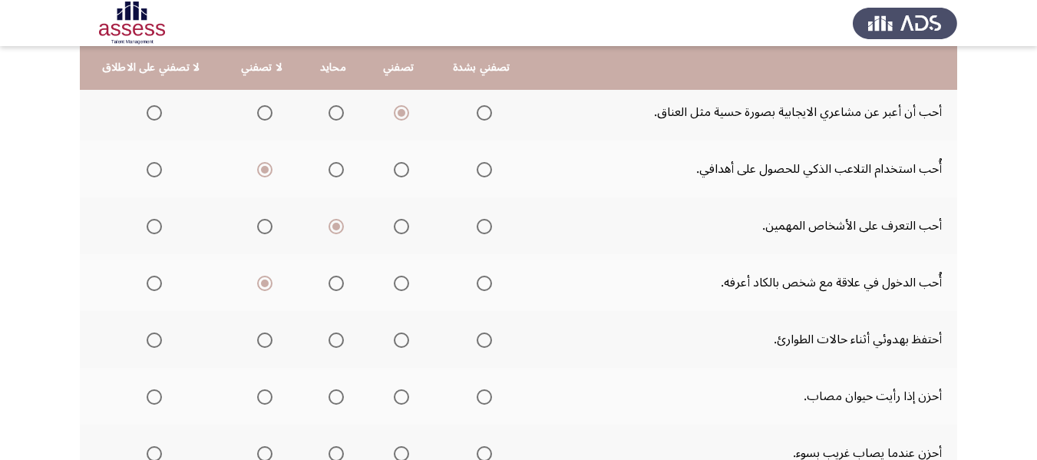
click at [388, 337] on label "Select an option" at bounding box center [398, 339] width 21 height 15
click at [394, 337] on input "Select an option" at bounding box center [401, 339] width 15 height 15
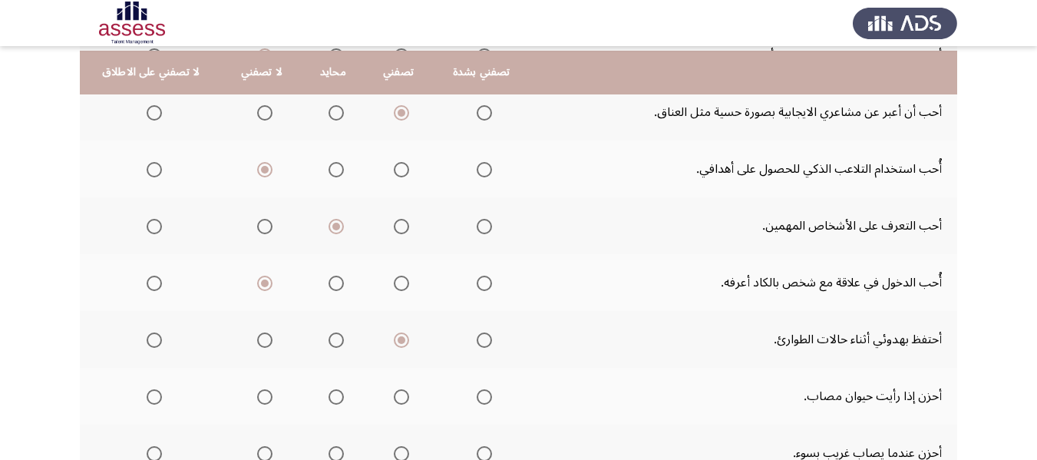
scroll to position [384, 0]
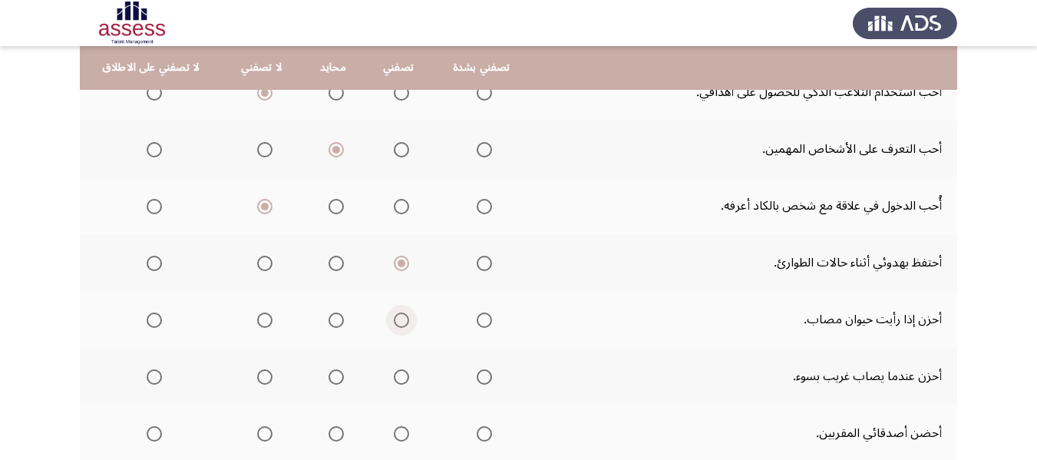
click at [398, 315] on span "Select an option" at bounding box center [401, 319] width 15 height 15
click at [398, 315] on input "Select an option" at bounding box center [401, 319] width 15 height 15
click at [394, 378] on span "Select an option" at bounding box center [401, 376] width 15 height 15
click at [394, 378] on input "Select an option" at bounding box center [401, 376] width 15 height 15
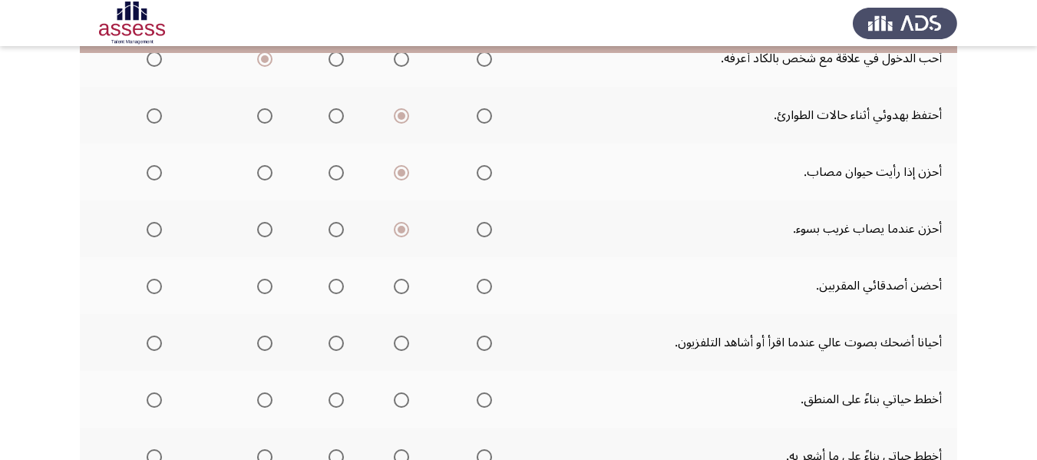
scroll to position [537, 0]
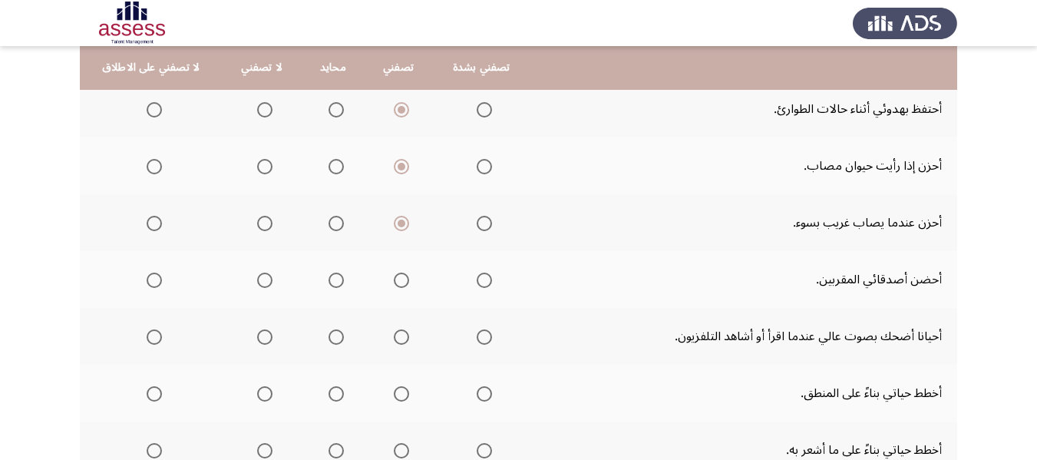
click at [395, 285] on span "Select an option" at bounding box center [401, 280] width 15 height 15
click at [395, 285] on input "Select an option" at bounding box center [401, 280] width 15 height 15
click at [394, 336] on span "Select an option" at bounding box center [401, 336] width 15 height 15
click at [394, 336] on input "Select an option" at bounding box center [401, 336] width 15 height 15
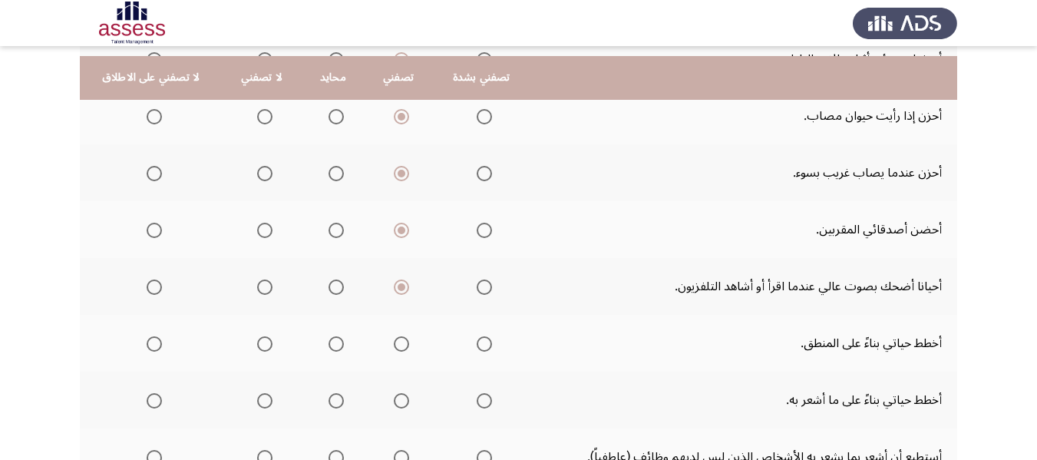
scroll to position [614, 0]
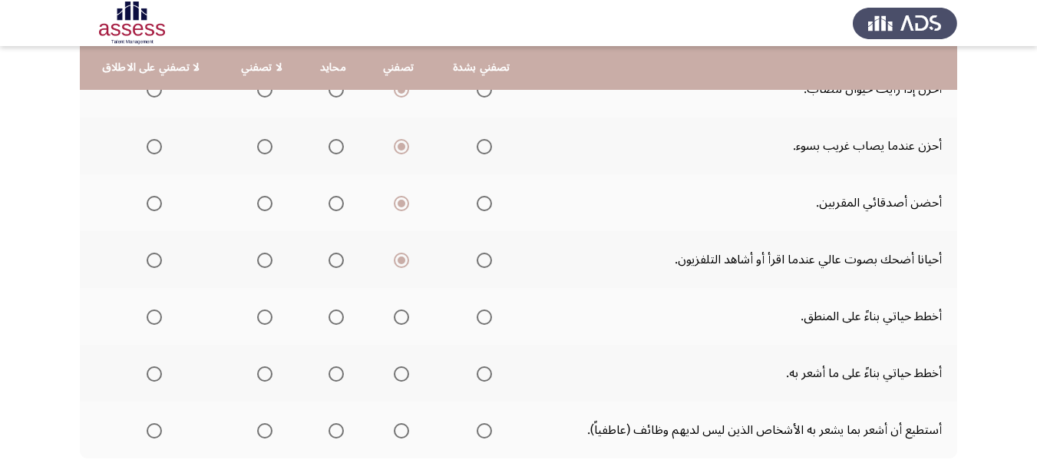
click at [329, 318] on span "Select an option" at bounding box center [336, 316] width 15 height 15
click at [329, 318] on input "Select an option" at bounding box center [336, 316] width 15 height 15
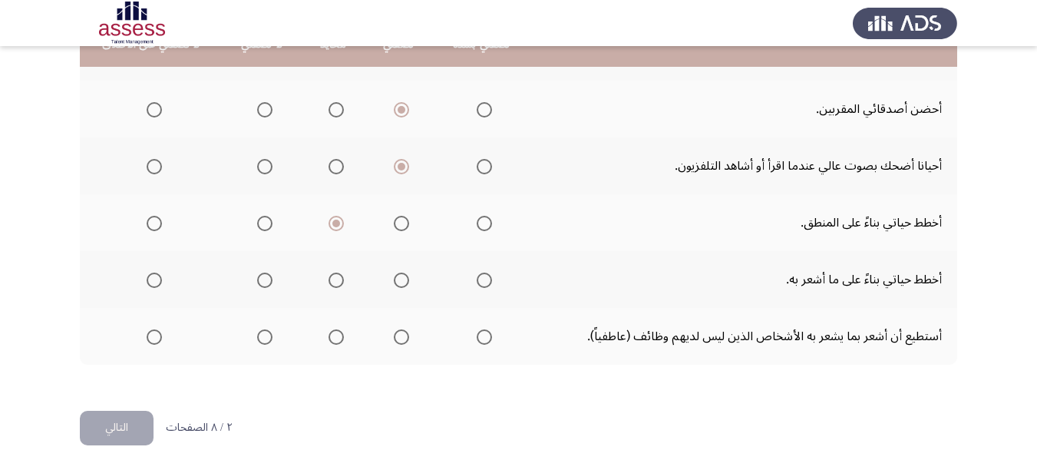
scroll to position [720, 0]
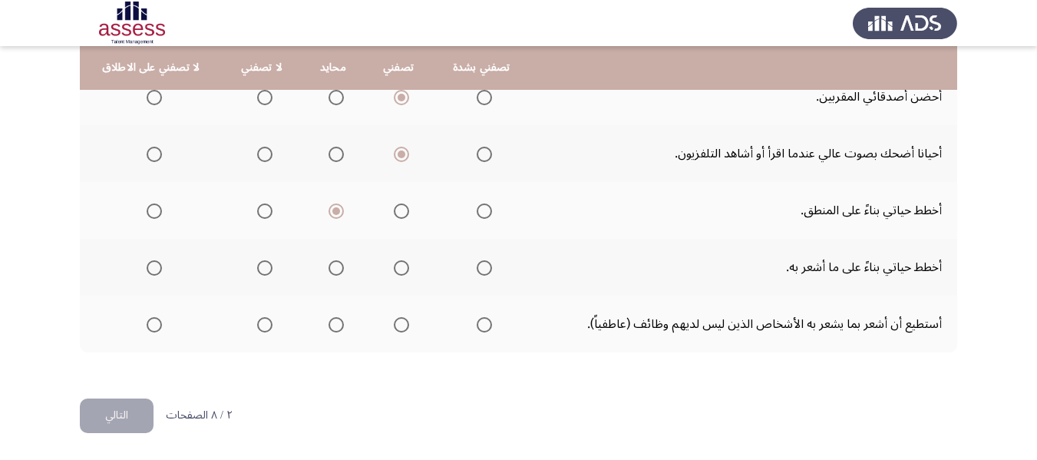
click at [331, 270] on span "Select an option" at bounding box center [336, 267] width 15 height 15
click at [331, 270] on input "Select an option" at bounding box center [336, 267] width 15 height 15
click at [333, 324] on span "Select an option" at bounding box center [336, 324] width 15 height 15
click at [333, 324] on input "Select an option" at bounding box center [336, 324] width 15 height 15
click at [101, 420] on button "التالي" at bounding box center [117, 415] width 74 height 35
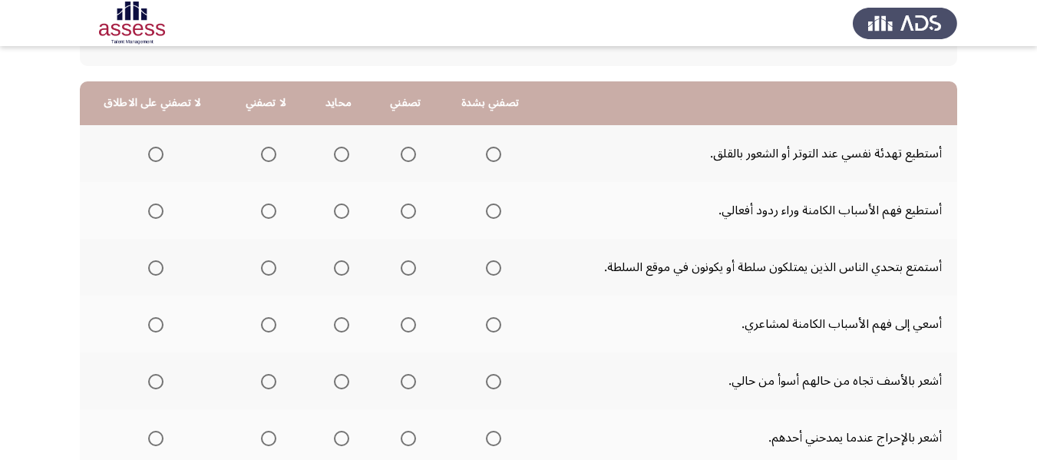
scroll to position [154, 0]
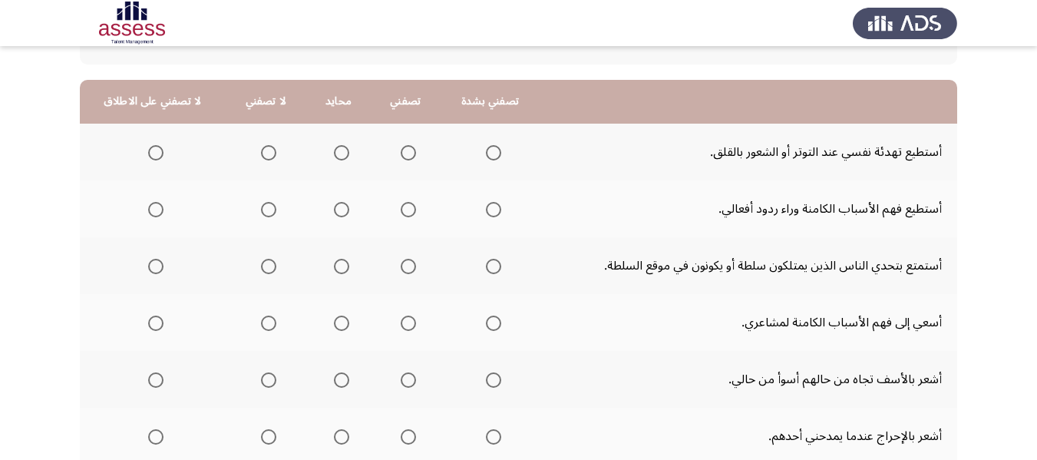
click at [401, 155] on span "Select an option" at bounding box center [408, 152] width 15 height 15
click at [401, 155] on input "Select an option" at bounding box center [408, 152] width 15 height 15
click at [334, 213] on span "Select an option" at bounding box center [341, 209] width 15 height 15
click at [334, 213] on input "Select an option" at bounding box center [341, 209] width 15 height 15
click at [261, 265] on span "Select an option" at bounding box center [268, 266] width 15 height 15
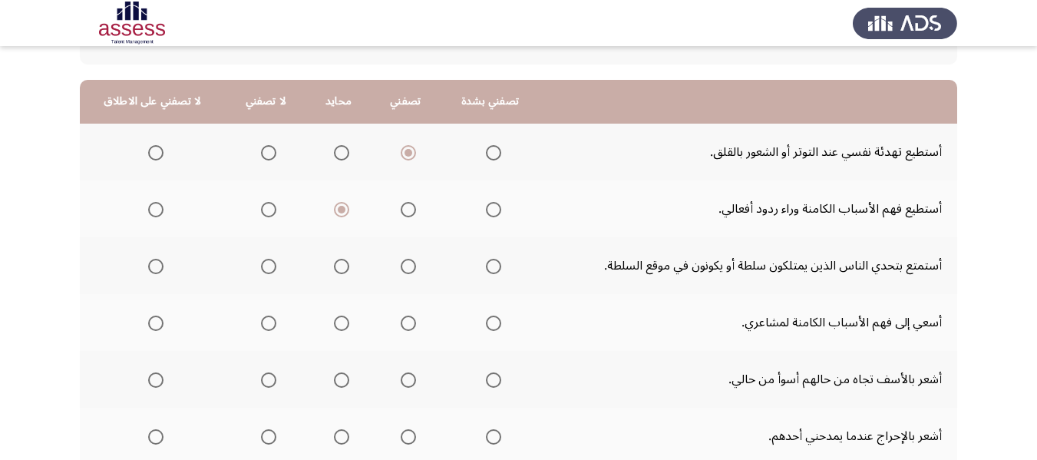
click at [261, 265] on input "Select an option" at bounding box center [268, 266] width 15 height 15
click at [336, 319] on span "Select an option" at bounding box center [341, 322] width 15 height 15
click at [336, 319] on input "Select an option" at bounding box center [341, 322] width 15 height 15
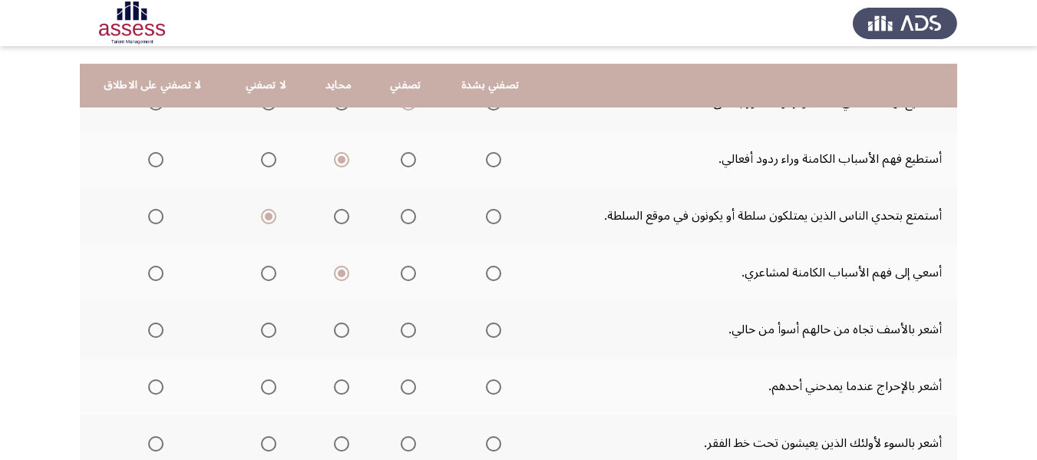
scroll to position [230, 0]
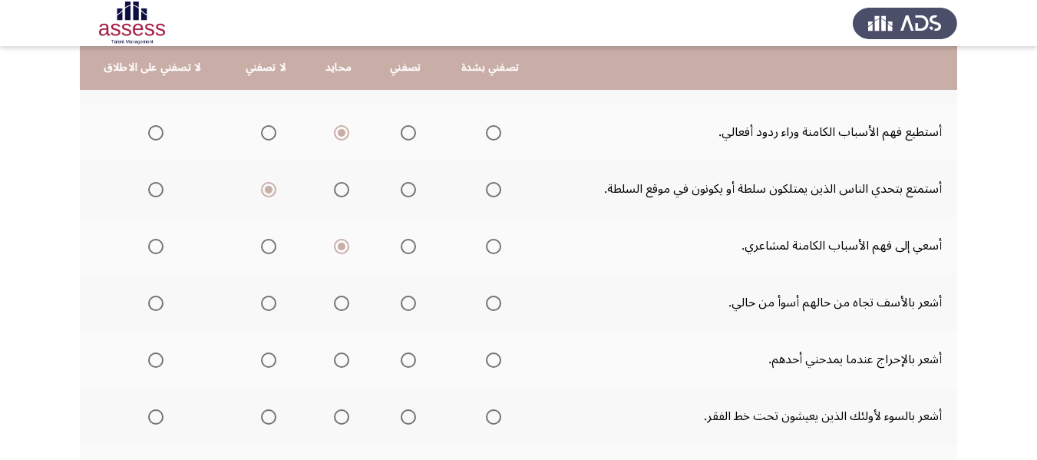
click at [403, 305] on span "Select an option" at bounding box center [408, 303] width 15 height 15
click at [403, 305] on input "Select an option" at bounding box center [408, 303] width 15 height 15
click at [410, 362] on th at bounding box center [406, 359] width 70 height 57
click at [408, 362] on span "Select an option" at bounding box center [408, 359] width 15 height 15
click at [408, 362] on input "Select an option" at bounding box center [408, 359] width 15 height 15
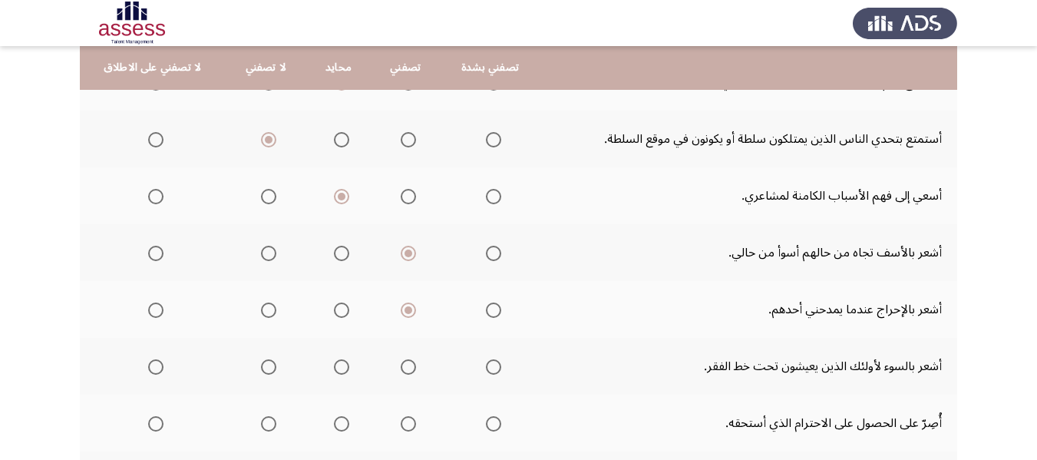
scroll to position [307, 0]
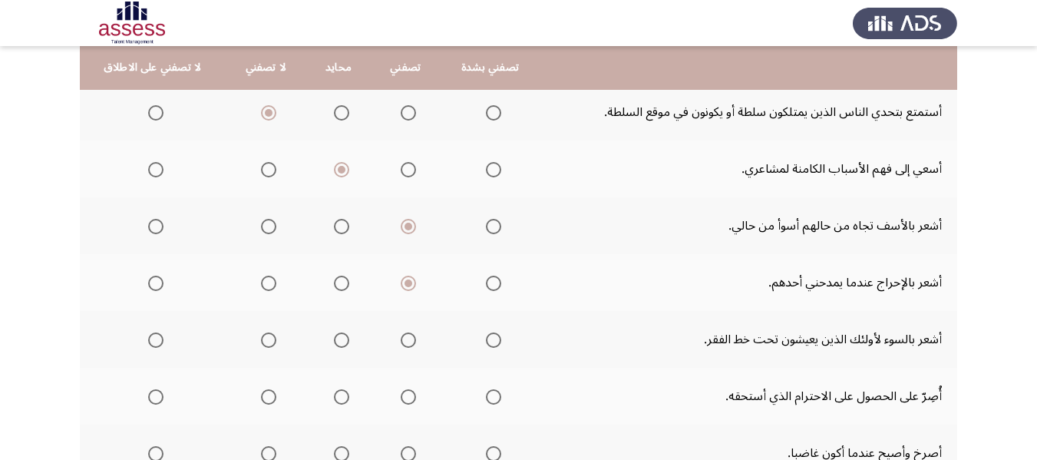
click at [406, 338] on span "Select an option" at bounding box center [408, 339] width 15 height 15
click at [406, 338] on input "Select an option" at bounding box center [408, 339] width 15 height 15
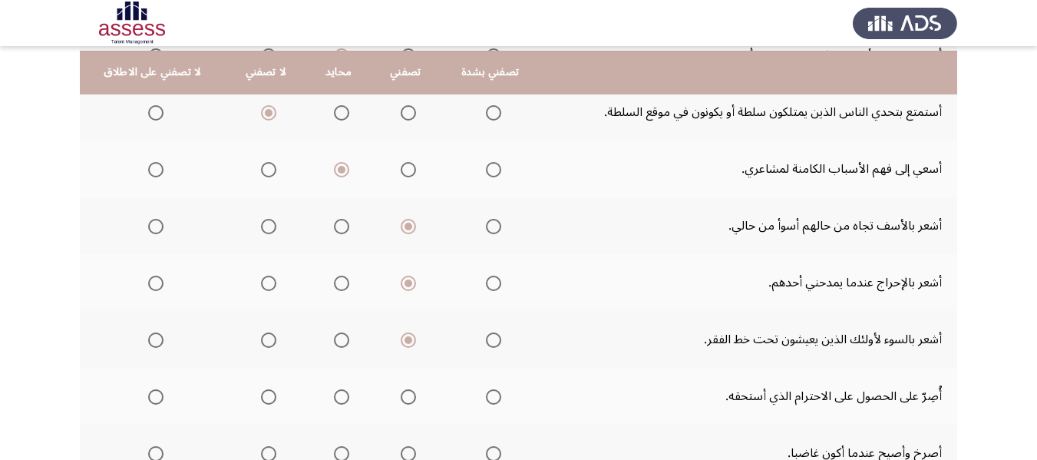
scroll to position [384, 0]
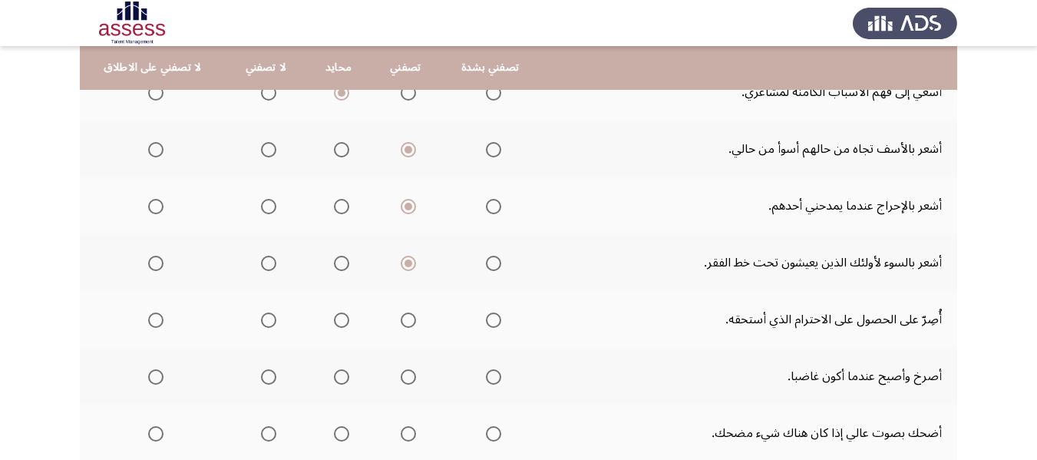
click at [409, 322] on span "Select an option" at bounding box center [408, 319] width 15 height 15
click at [409, 322] on input "Select an option" at bounding box center [408, 319] width 15 height 15
click at [261, 373] on span "Select an option" at bounding box center [268, 376] width 15 height 15
click at [261, 373] on input "Select an option" at bounding box center [268, 376] width 15 height 15
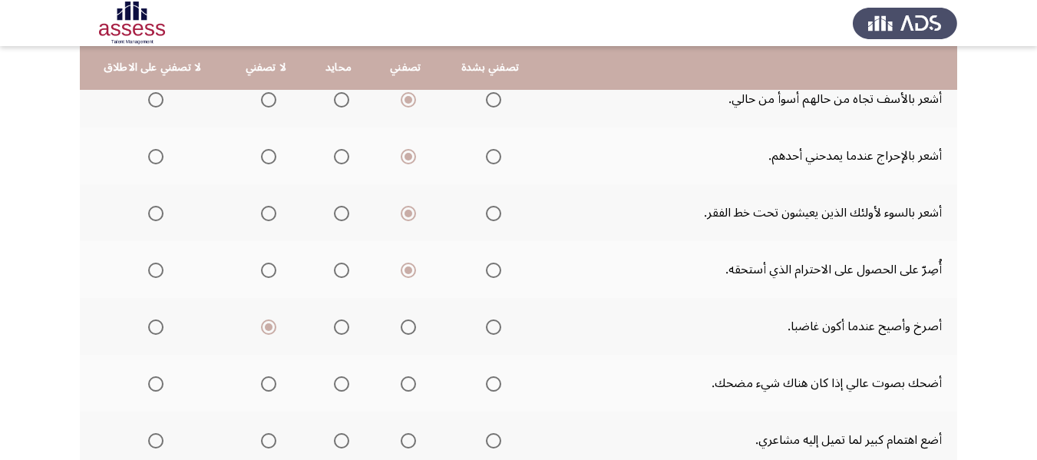
scroll to position [461, 0]
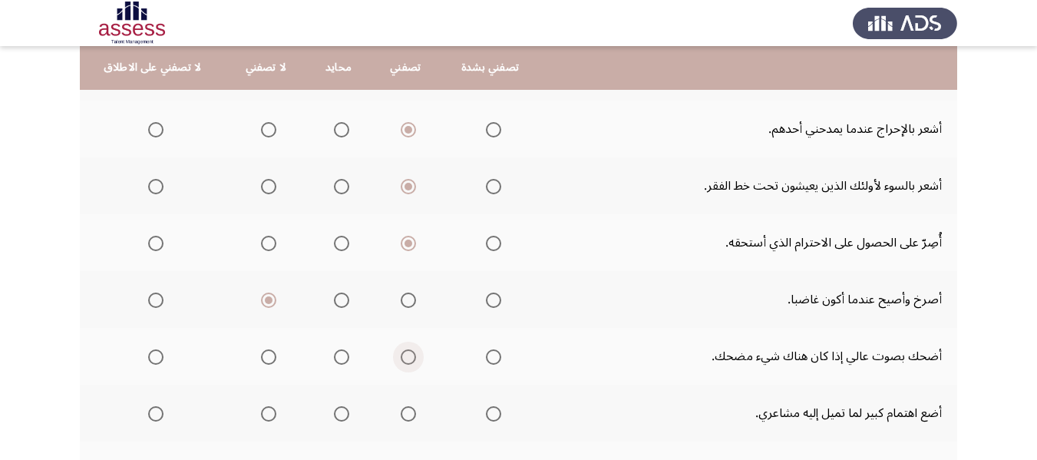
click at [397, 358] on label "Select an option" at bounding box center [405, 356] width 21 height 15
click at [401, 358] on input "Select an option" at bounding box center [408, 356] width 15 height 15
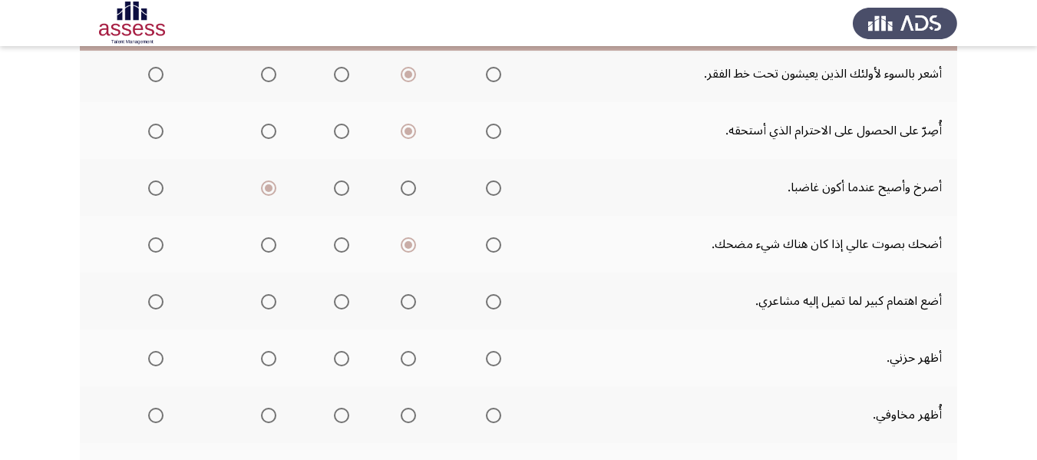
scroll to position [614, 0]
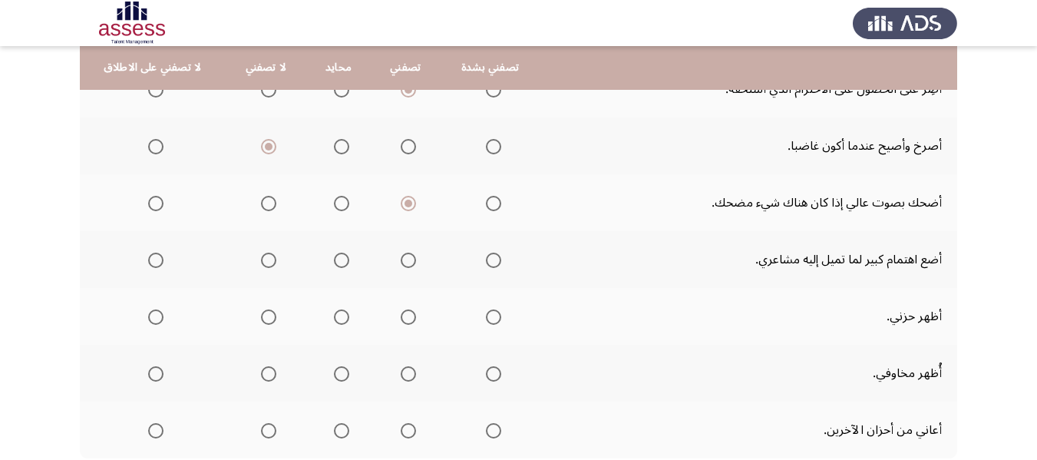
click at [412, 258] on th at bounding box center [406, 259] width 70 height 57
click at [404, 258] on span "Select an option" at bounding box center [408, 260] width 15 height 15
click at [404, 258] on input "Select an option" at bounding box center [408, 260] width 15 height 15
click at [401, 315] on span "Select an option" at bounding box center [408, 316] width 15 height 15
click at [401, 315] on input "Select an option" at bounding box center [408, 316] width 15 height 15
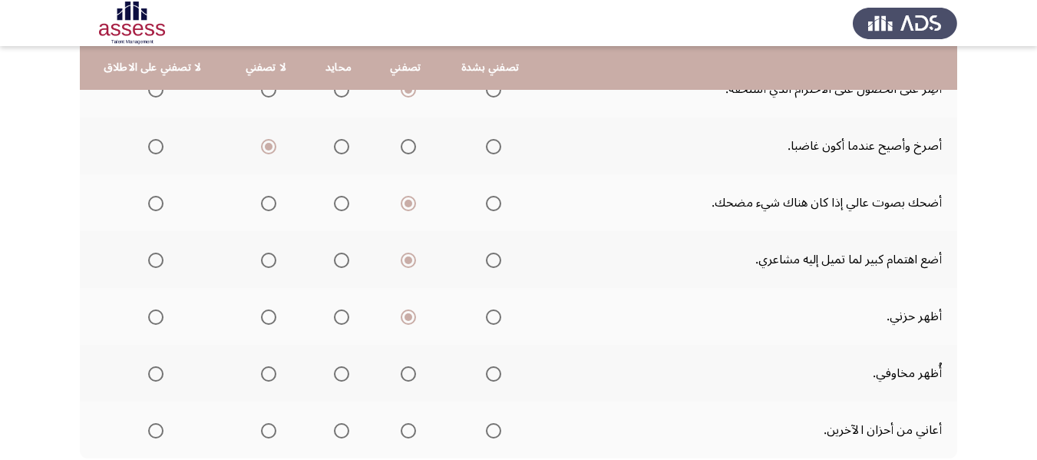
click at [267, 375] on span "Select an option" at bounding box center [268, 373] width 15 height 15
click at [267, 375] on input "Select an option" at bounding box center [268, 373] width 15 height 15
click at [352, 375] on th at bounding box center [338, 373] width 64 height 57
click at [342, 374] on span "Select an option" at bounding box center [342, 374] width 0 height 0
click at [336, 373] on input "Select an option" at bounding box center [341, 373] width 15 height 15
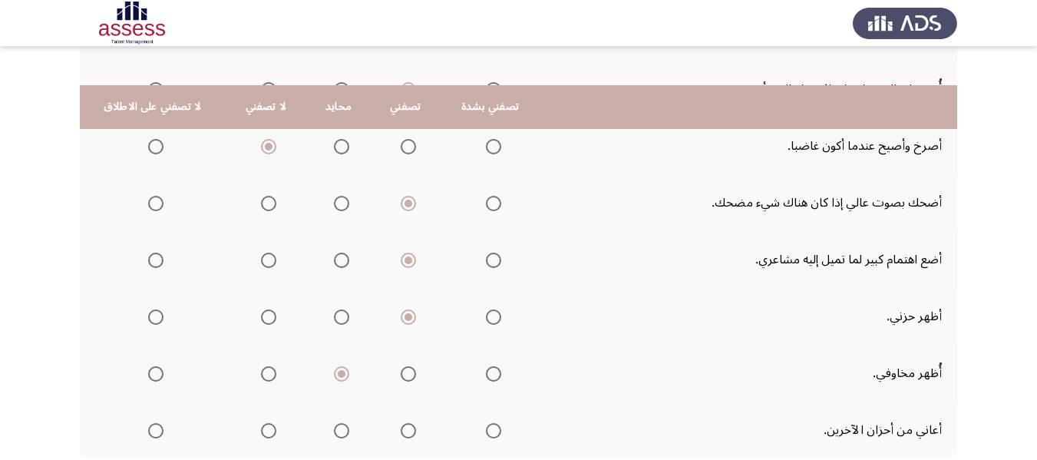
scroll to position [691, 0]
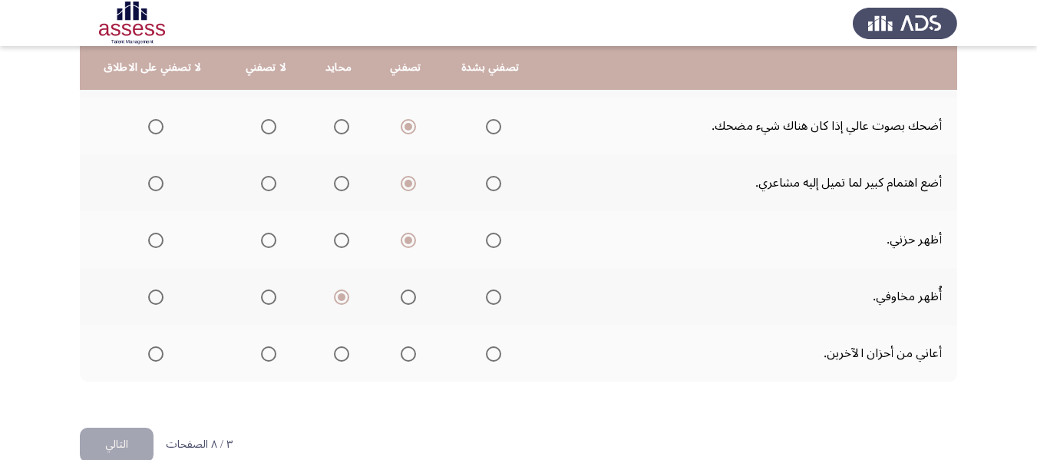
click at [348, 355] on th at bounding box center [338, 353] width 64 height 57
click at [337, 353] on span "Select an option" at bounding box center [341, 353] width 15 height 15
click at [337, 353] on input "Select an option" at bounding box center [341, 353] width 15 height 15
click at [121, 436] on button "التالي" at bounding box center [117, 445] width 74 height 35
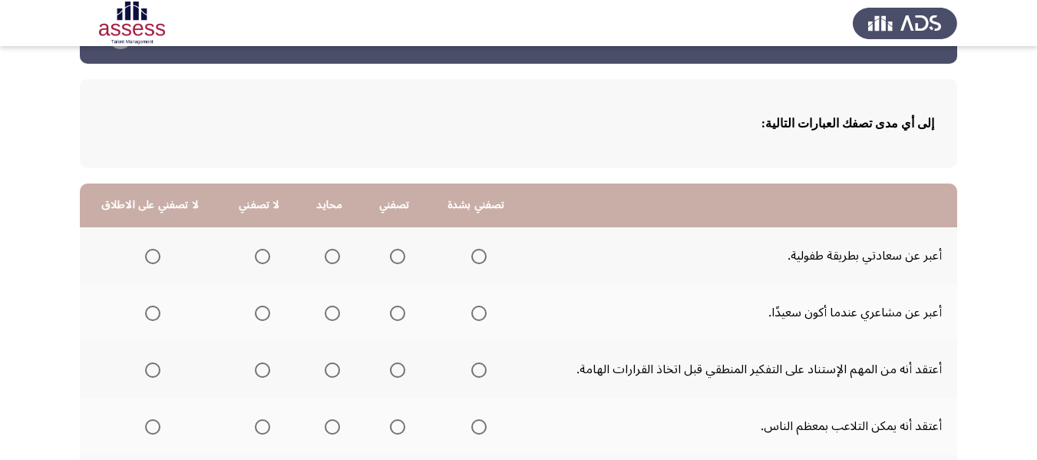
scroll to position [77, 0]
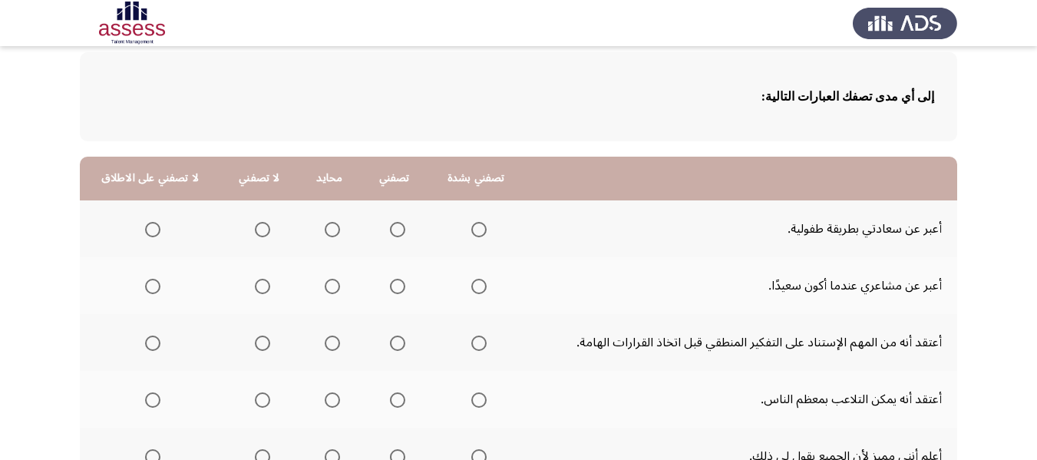
click at [325, 227] on span "Select an option" at bounding box center [332, 229] width 15 height 15
click at [325, 227] on input "Select an option" at bounding box center [332, 229] width 15 height 15
click at [399, 287] on span "Select an option" at bounding box center [397, 286] width 15 height 15
click at [399, 287] on input "Select an option" at bounding box center [397, 286] width 15 height 15
click at [329, 335] on span "Select an option" at bounding box center [332, 342] width 15 height 15
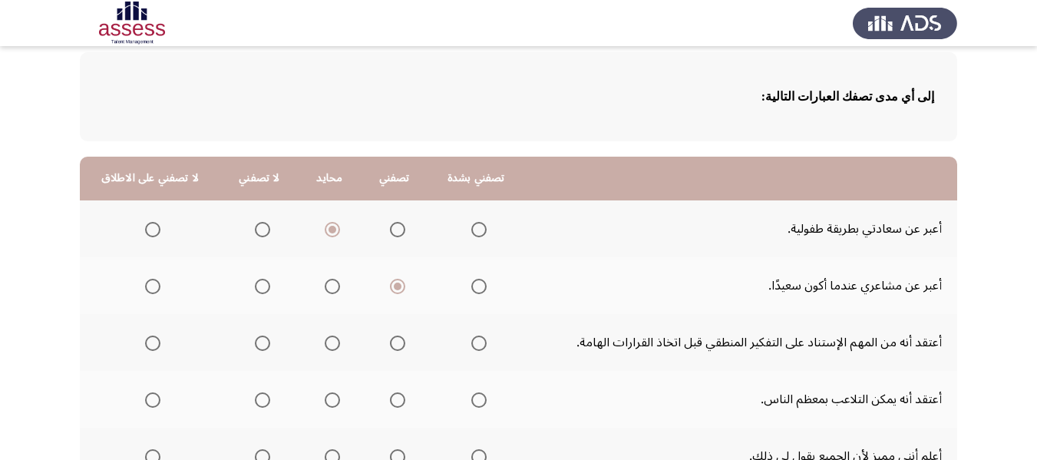
click at [329, 335] on input "Select an option" at bounding box center [332, 342] width 15 height 15
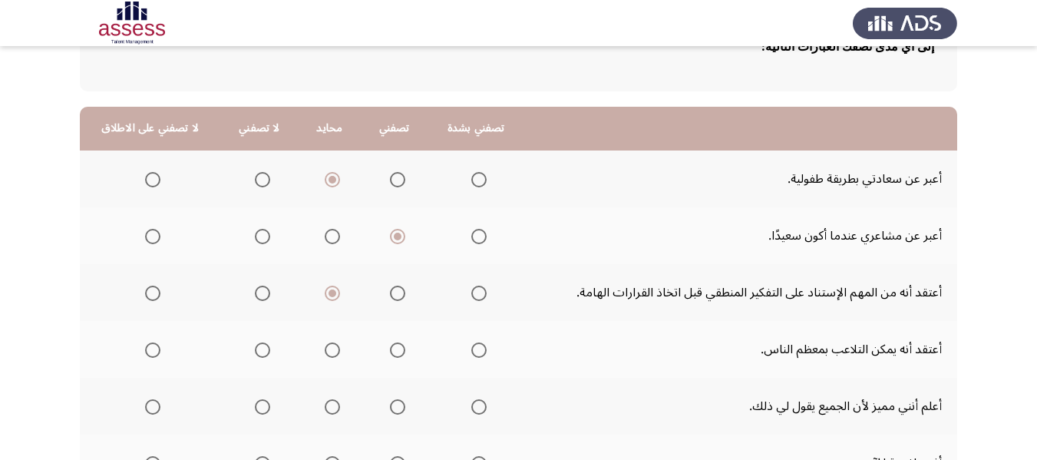
scroll to position [154, 0]
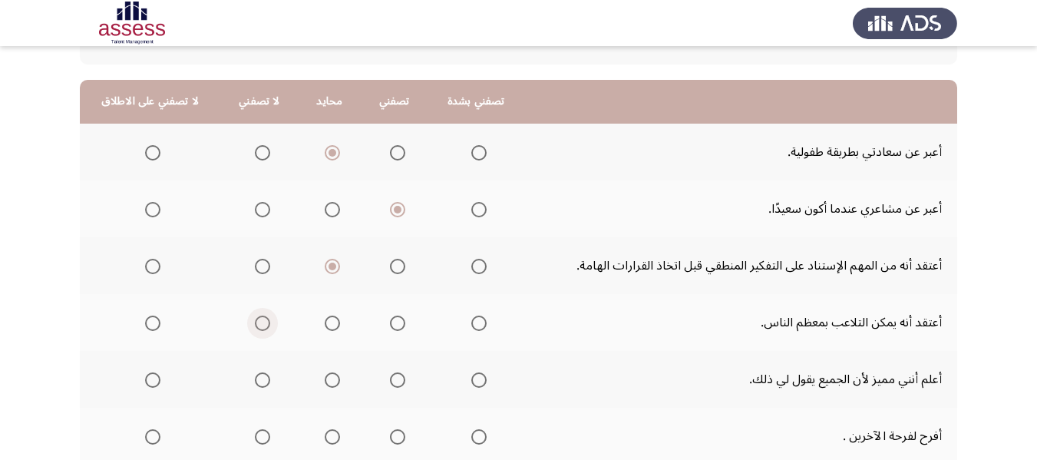
click at [255, 323] on span "Select an option" at bounding box center [262, 322] width 15 height 15
click at [255, 323] on input "Select an option" at bounding box center [262, 322] width 15 height 15
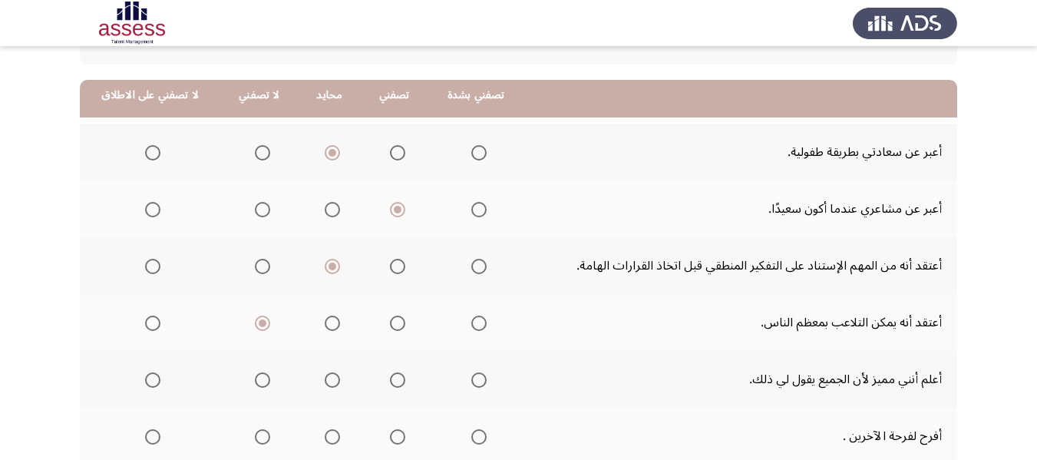
scroll to position [230, 0]
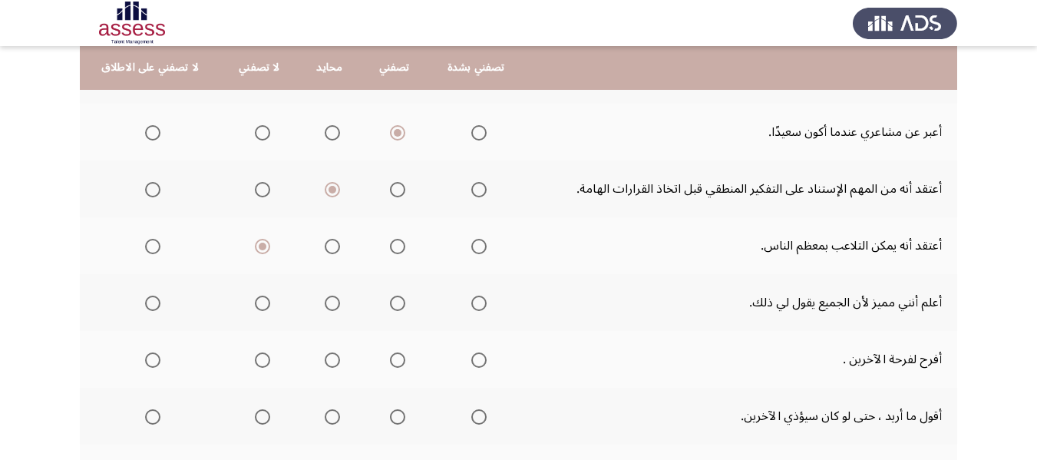
click at [391, 299] on span "Select an option" at bounding box center [397, 303] width 15 height 15
click at [391, 299] on input "Select an option" at bounding box center [397, 303] width 15 height 15
click at [400, 358] on span "Select an option" at bounding box center [397, 359] width 15 height 15
click at [400, 358] on input "Select an option" at bounding box center [397, 359] width 15 height 15
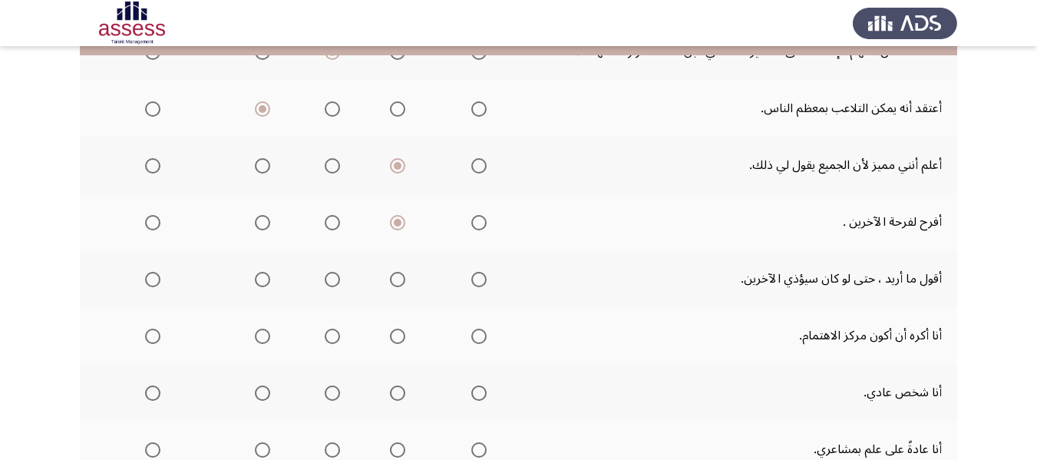
scroll to position [384, 0]
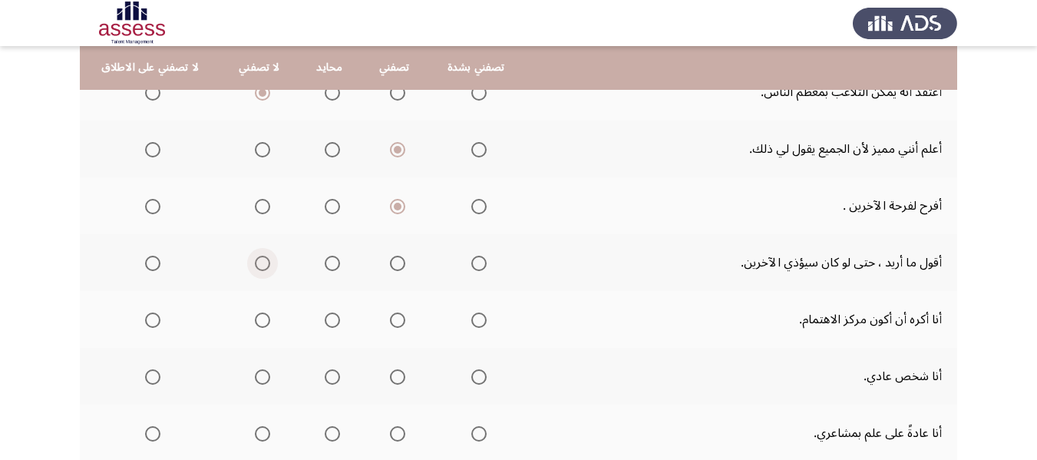
click at [256, 263] on span "Select an option" at bounding box center [262, 263] width 15 height 15
click at [256, 263] on input "Select an option" at bounding box center [262, 263] width 15 height 15
click at [333, 319] on span "Select an option" at bounding box center [332, 319] width 15 height 15
click at [333, 319] on input "Select an option" at bounding box center [332, 319] width 15 height 15
click at [330, 379] on span "Select an option" at bounding box center [332, 376] width 15 height 15
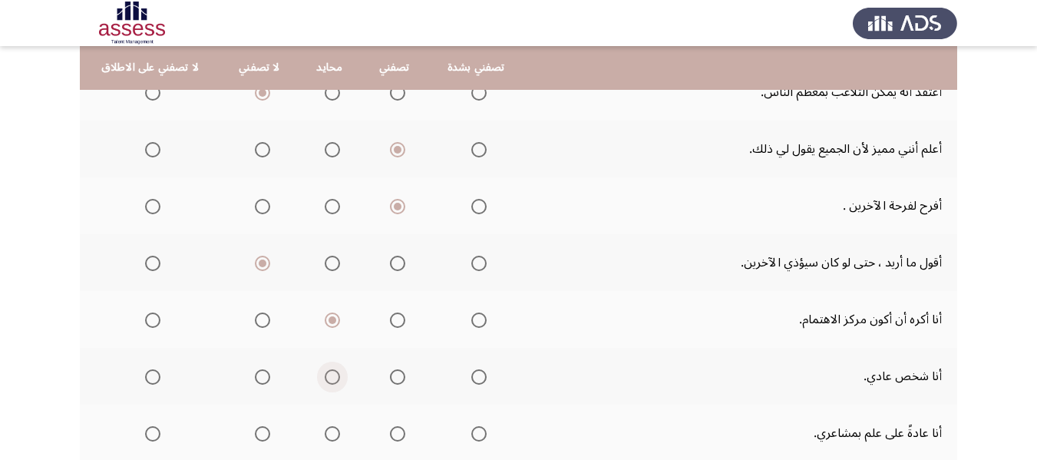
click at [330, 379] on input "Select an option" at bounding box center [332, 376] width 15 height 15
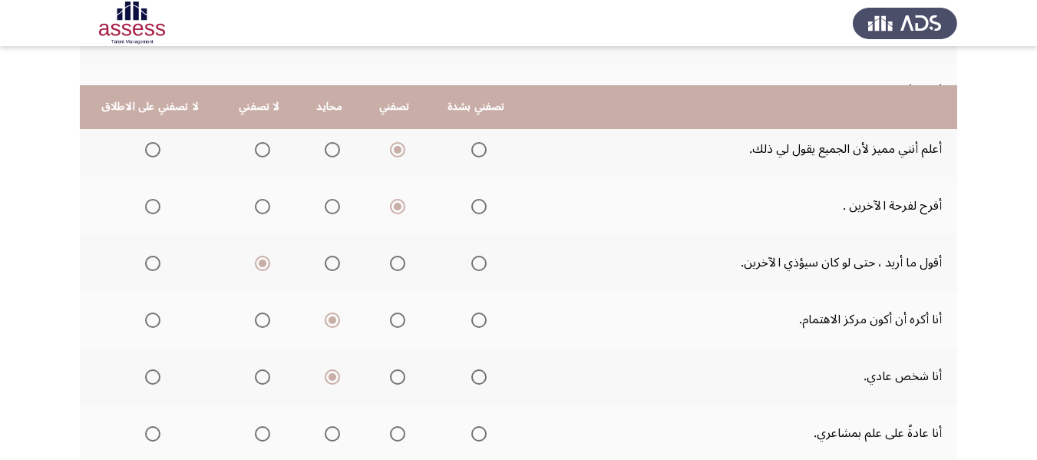
scroll to position [461, 0]
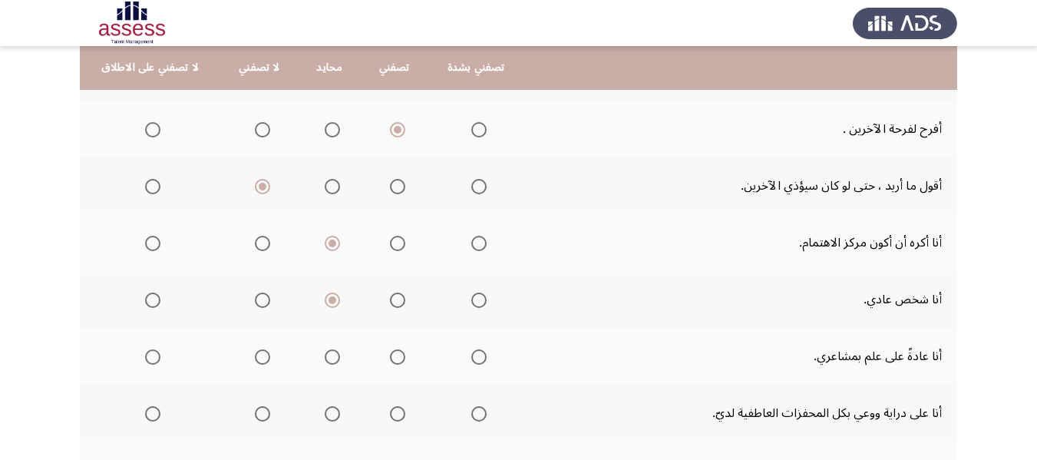
click at [319, 367] on mat-radio-group "Select an option" at bounding box center [329, 356] width 21 height 26
click at [325, 355] on span "Select an option" at bounding box center [332, 356] width 15 height 15
click at [325, 355] on input "Select an option" at bounding box center [332, 356] width 15 height 15
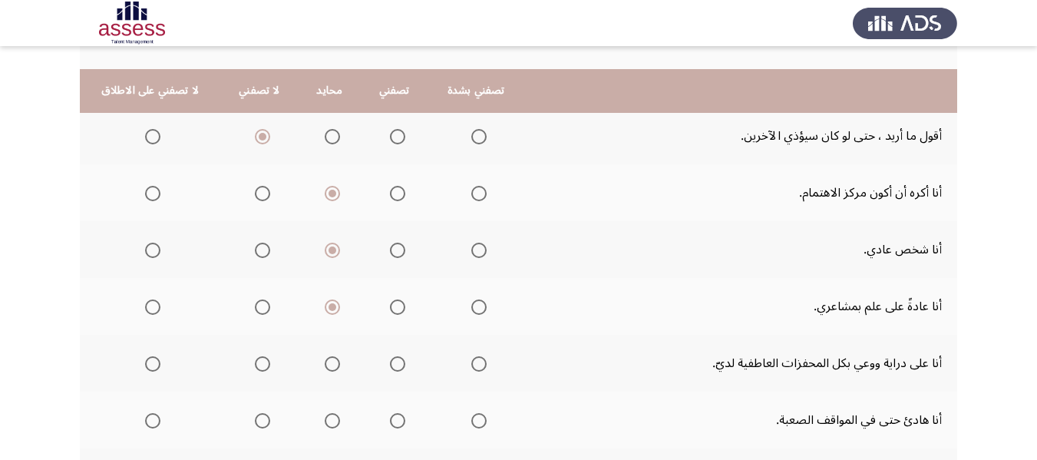
scroll to position [537, 0]
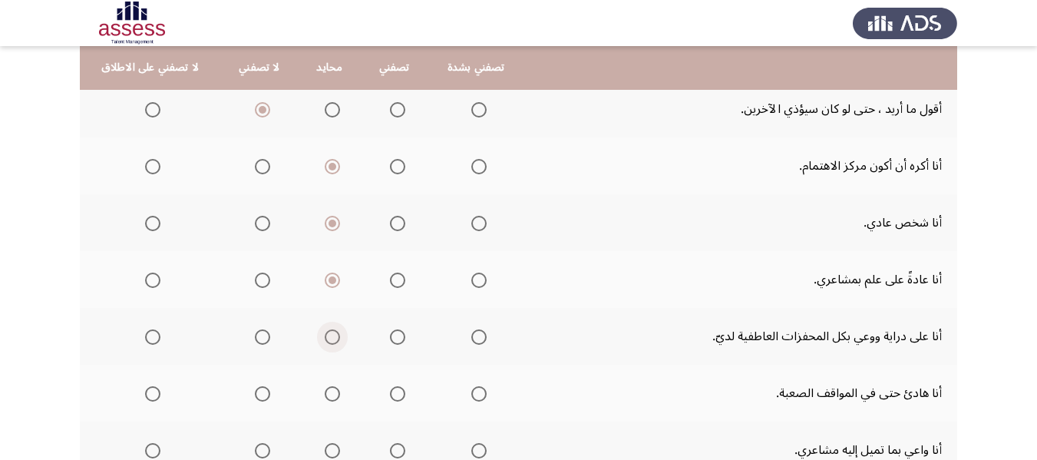
click at [334, 342] on span "Select an option" at bounding box center [332, 336] width 15 height 15
click at [334, 342] on input "Select an option" at bounding box center [332, 336] width 15 height 15
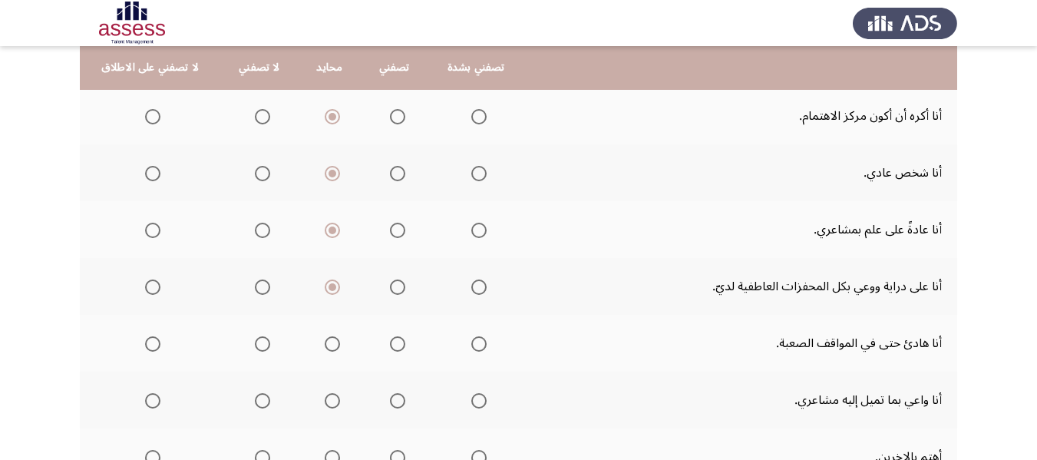
scroll to position [614, 0]
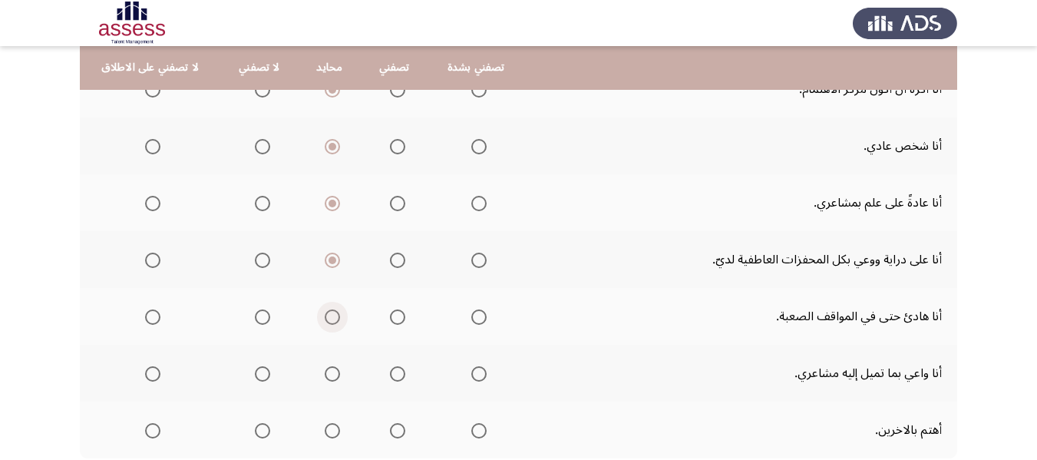
click at [325, 315] on span "Select an option" at bounding box center [332, 316] width 15 height 15
click at [325, 315] on input "Select an option" at bounding box center [332, 316] width 15 height 15
click at [332, 370] on span "Select an option" at bounding box center [332, 373] width 15 height 15
click at [332, 370] on input "Select an option" at bounding box center [332, 373] width 15 height 15
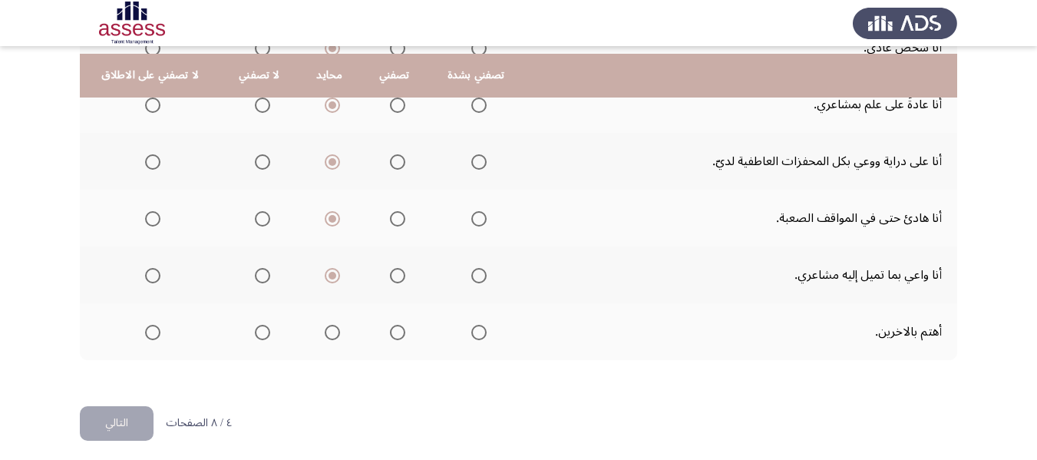
scroll to position [720, 0]
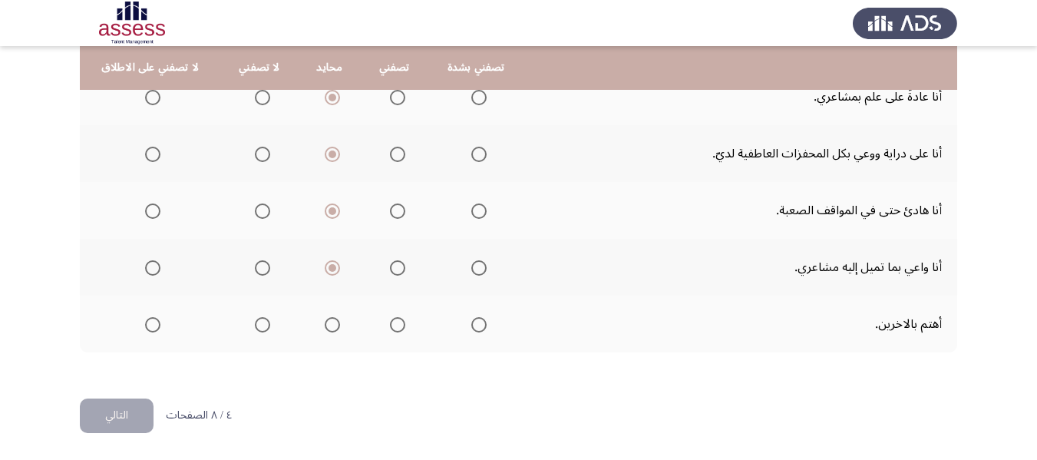
click at [394, 323] on span "Select an option" at bounding box center [397, 324] width 15 height 15
click at [394, 323] on input "Select an option" at bounding box center [397, 324] width 15 height 15
click at [95, 414] on button "التالي" at bounding box center [117, 415] width 74 height 35
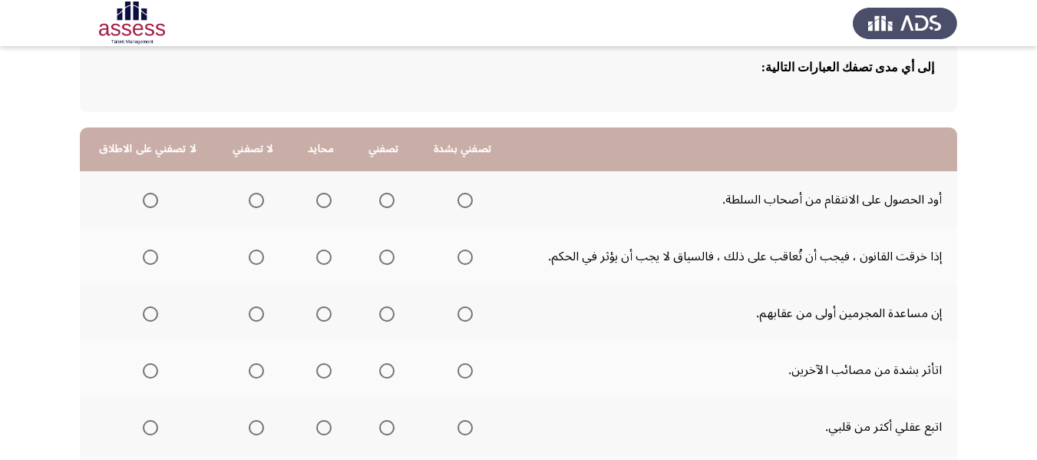
scroll to position [154, 0]
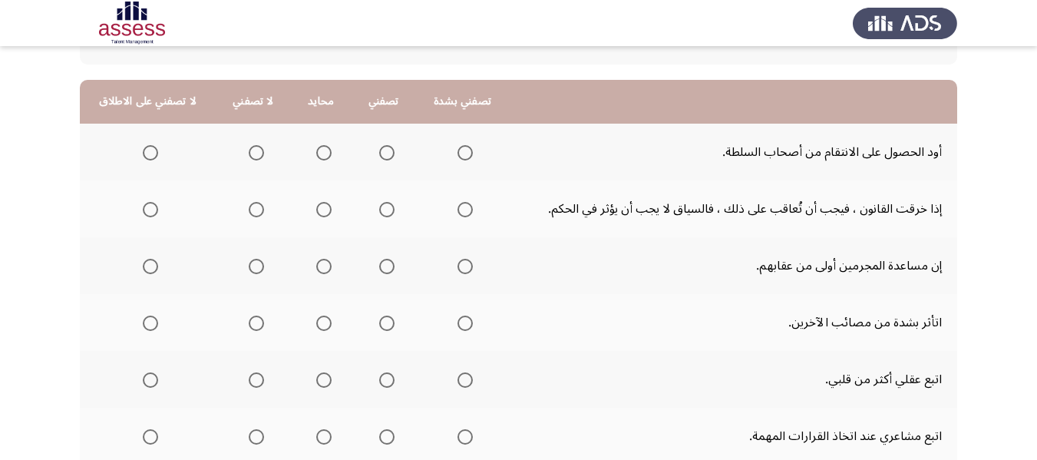
click at [244, 161] on mat-radio-group "Select an option" at bounding box center [253, 152] width 21 height 26
click at [249, 156] on span "Select an option" at bounding box center [256, 152] width 15 height 15
click at [249, 156] on input "Select an option" at bounding box center [256, 152] width 15 height 15
click at [383, 217] on mat-radio-group "Select an option" at bounding box center [383, 209] width 21 height 26
click at [380, 215] on span "Select an option" at bounding box center [386, 209] width 15 height 15
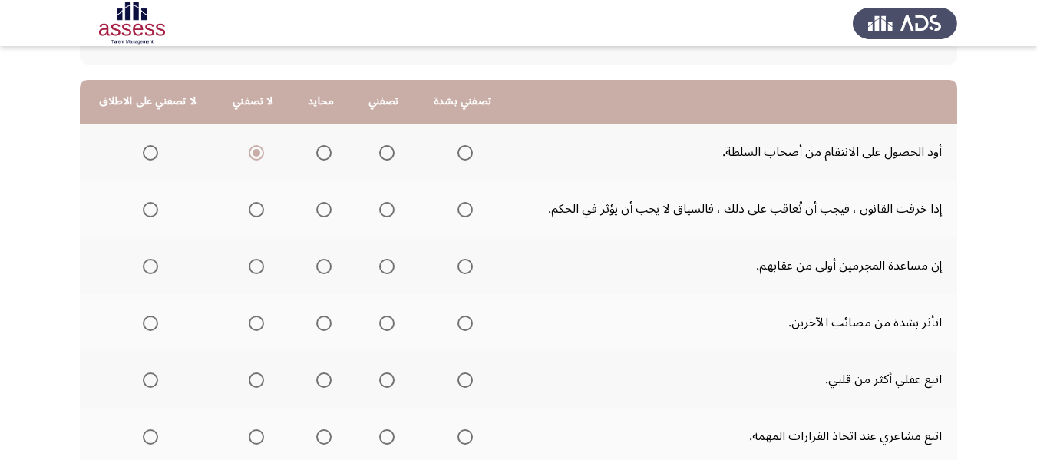
click at [380, 215] on input "Select an option" at bounding box center [386, 209] width 15 height 15
click at [320, 265] on span "Select an option" at bounding box center [323, 266] width 15 height 15
click at [320, 265] on input "Select an option" at bounding box center [323, 266] width 15 height 15
click at [249, 326] on span "Select an option" at bounding box center [256, 322] width 15 height 15
click at [249, 326] on input "Select an option" at bounding box center [256, 322] width 15 height 15
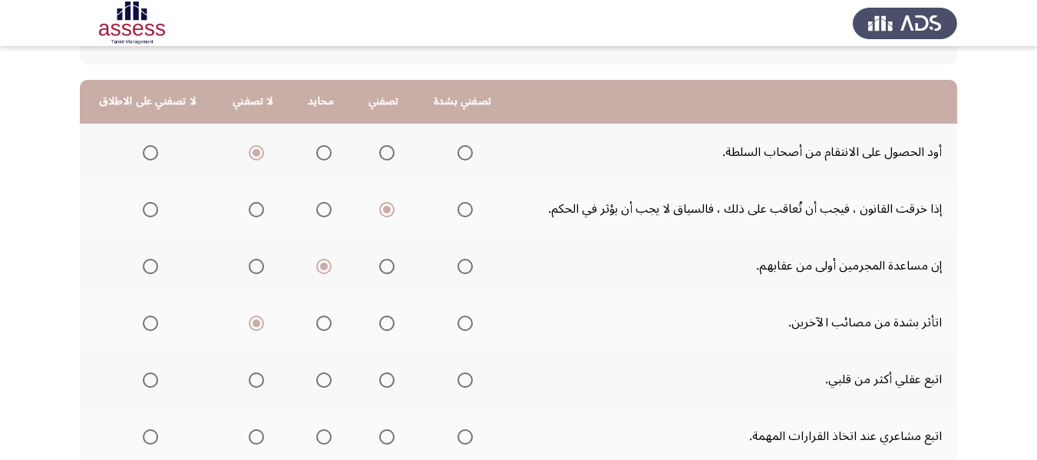
click at [320, 378] on span "Select an option" at bounding box center [323, 379] width 15 height 15
click at [320, 378] on input "Select an option" at bounding box center [323, 379] width 15 height 15
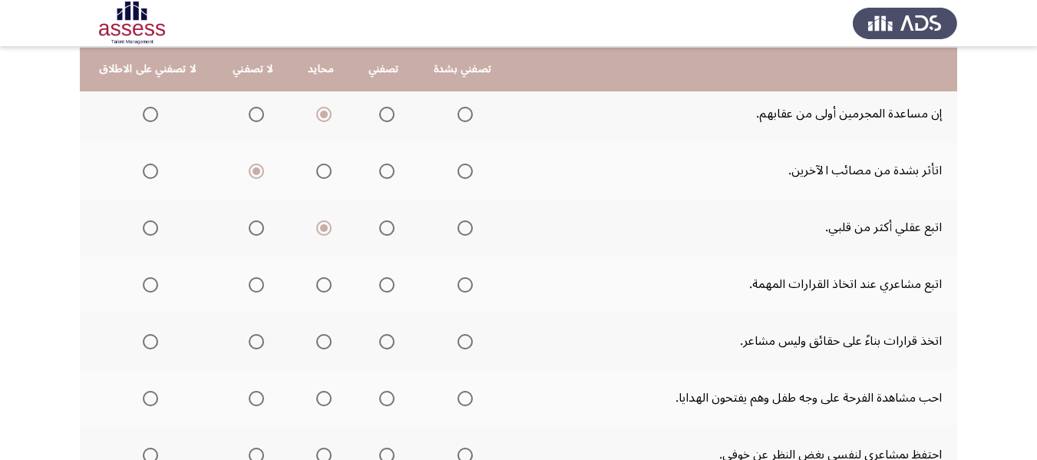
scroll to position [307, 0]
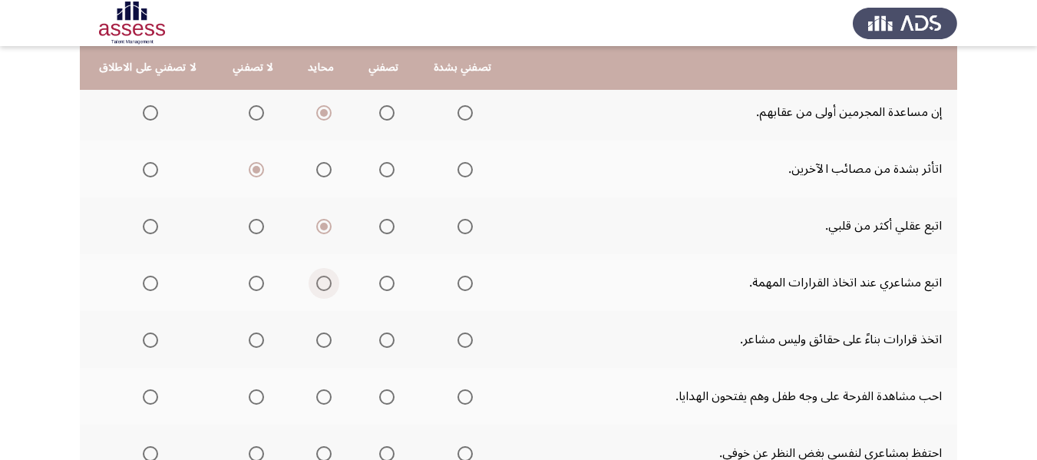
click at [316, 281] on span "Select an option" at bounding box center [323, 283] width 15 height 15
click at [316, 281] on input "Select an option" at bounding box center [323, 283] width 15 height 15
click at [319, 339] on span "Select an option" at bounding box center [323, 339] width 15 height 15
click at [319, 339] on input "Select an option" at bounding box center [323, 339] width 15 height 15
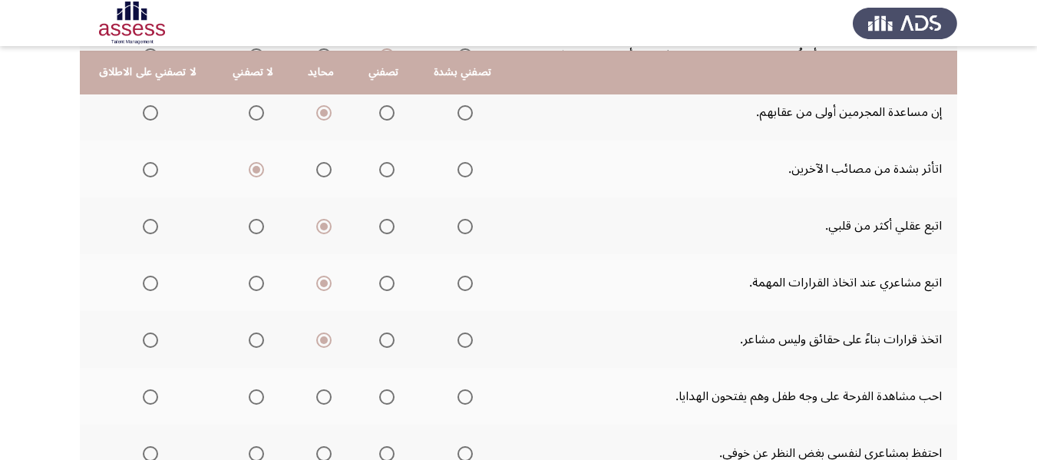
scroll to position [384, 0]
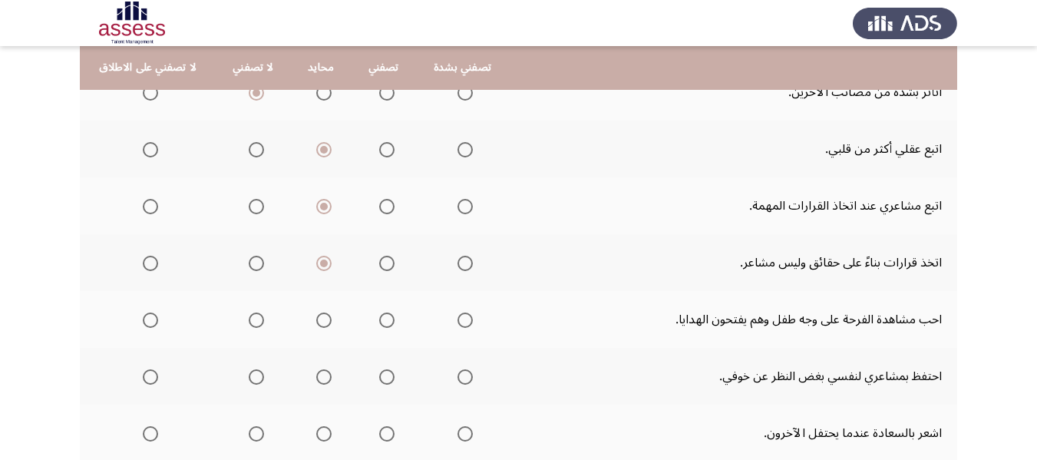
click at [384, 320] on span "Select an option" at bounding box center [386, 319] width 15 height 15
click at [384, 320] on input "Select an option" at bounding box center [386, 319] width 15 height 15
click at [325, 373] on span "Select an option" at bounding box center [323, 376] width 15 height 15
click at [325, 373] on input "Select an option" at bounding box center [323, 376] width 15 height 15
click at [320, 375] on span "Select an option" at bounding box center [324, 377] width 8 height 8
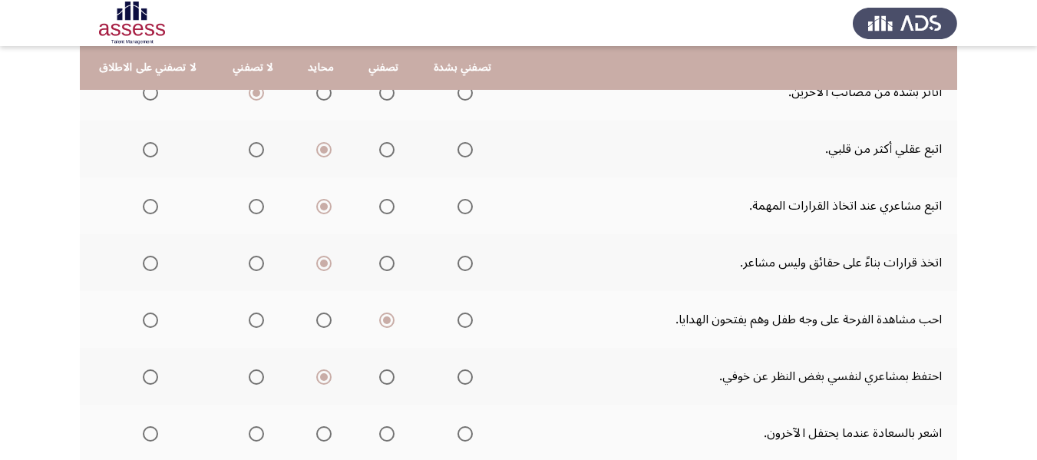
click at [316, 375] on input "Select an option" at bounding box center [323, 376] width 15 height 15
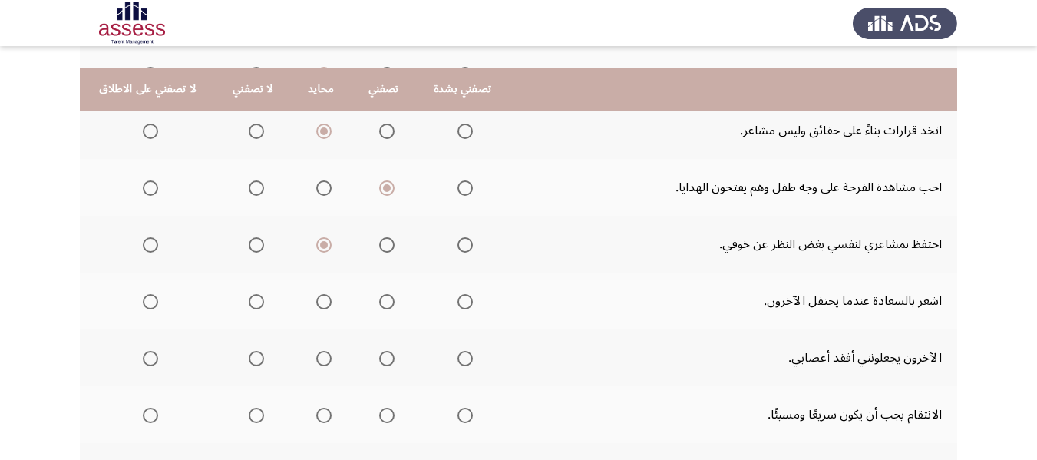
scroll to position [537, 0]
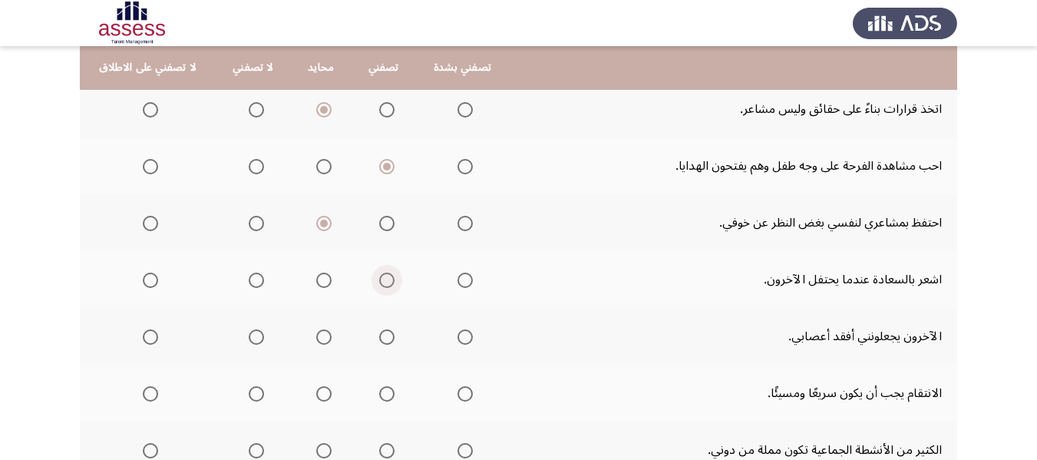
click at [384, 281] on span "Select an option" at bounding box center [386, 280] width 15 height 15
click at [384, 281] on input "Select an option" at bounding box center [386, 280] width 15 height 15
click at [243, 337] on label "Select an option" at bounding box center [253, 336] width 21 height 15
click at [249, 337] on input "Select an option" at bounding box center [256, 336] width 15 height 15
click at [254, 390] on span "Select an option" at bounding box center [256, 393] width 15 height 15
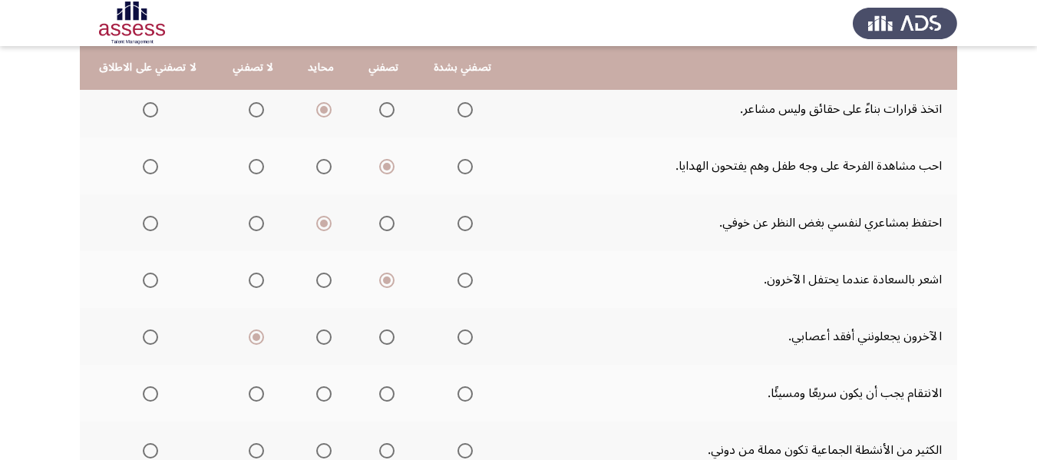
click at [254, 390] on input "Select an option" at bounding box center [256, 393] width 15 height 15
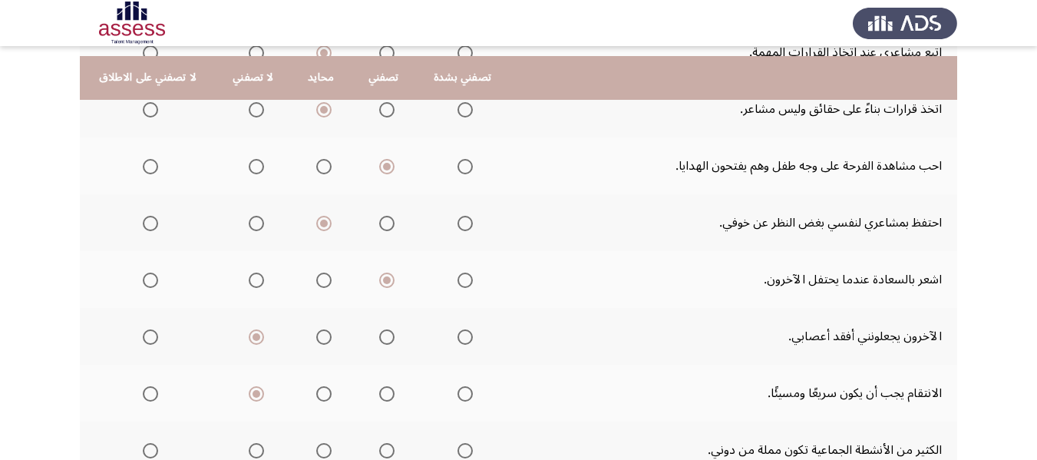
scroll to position [614, 0]
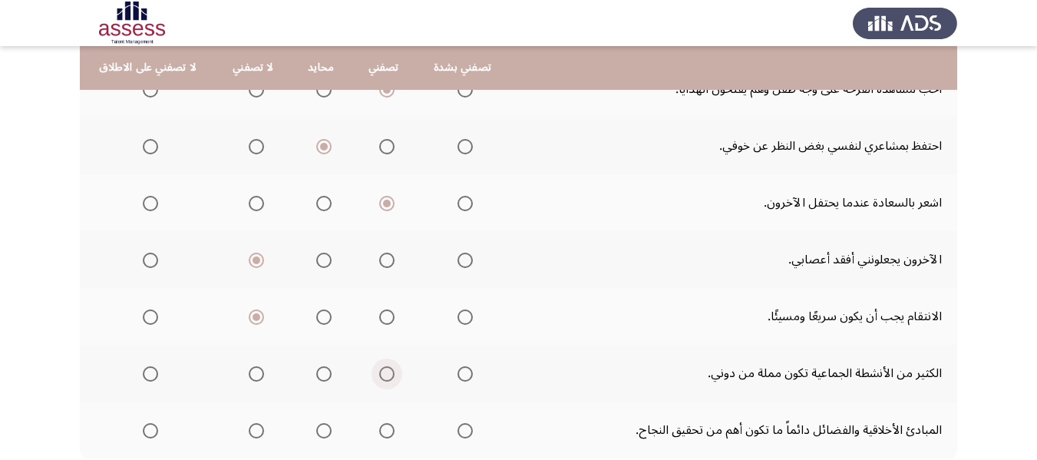
click at [383, 371] on span "Select an option" at bounding box center [386, 373] width 15 height 15
click at [383, 371] on input "Select an option" at bounding box center [386, 373] width 15 height 15
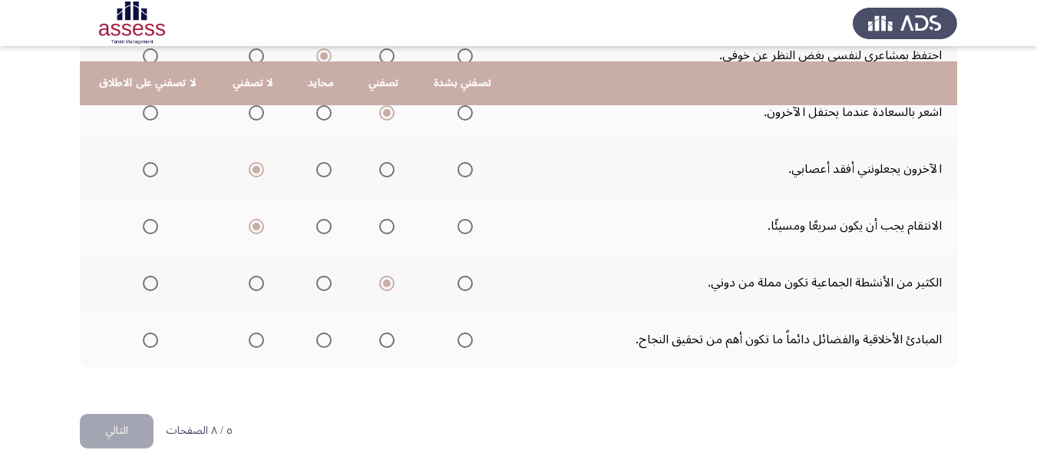
scroll to position [720, 0]
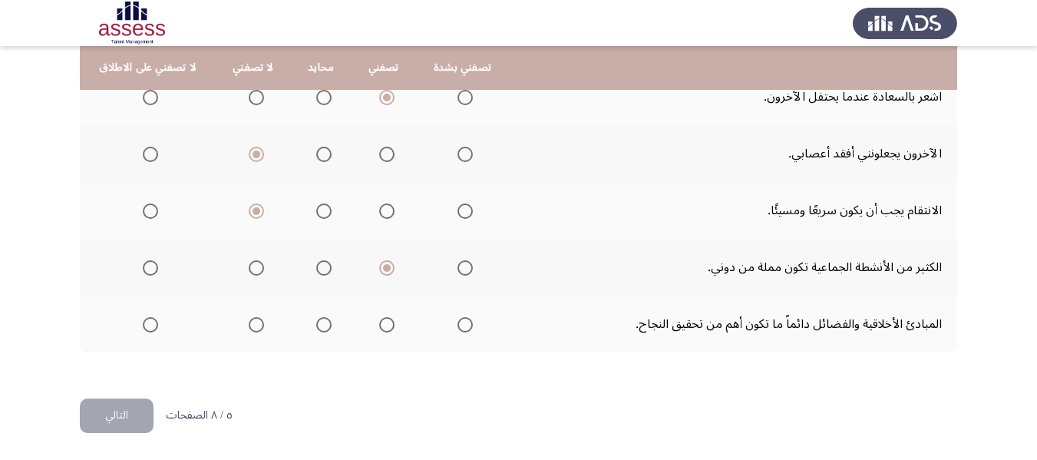
click at [387, 325] on span "Select an option" at bounding box center [387, 325] width 0 height 0
click at [381, 324] on input "Select an option" at bounding box center [386, 324] width 15 height 15
click at [434, 322] on th at bounding box center [462, 324] width 93 height 57
click at [457, 327] on span "Select an option" at bounding box center [464, 324] width 15 height 15
click at [457, 327] on input "Select an option" at bounding box center [464, 324] width 15 height 15
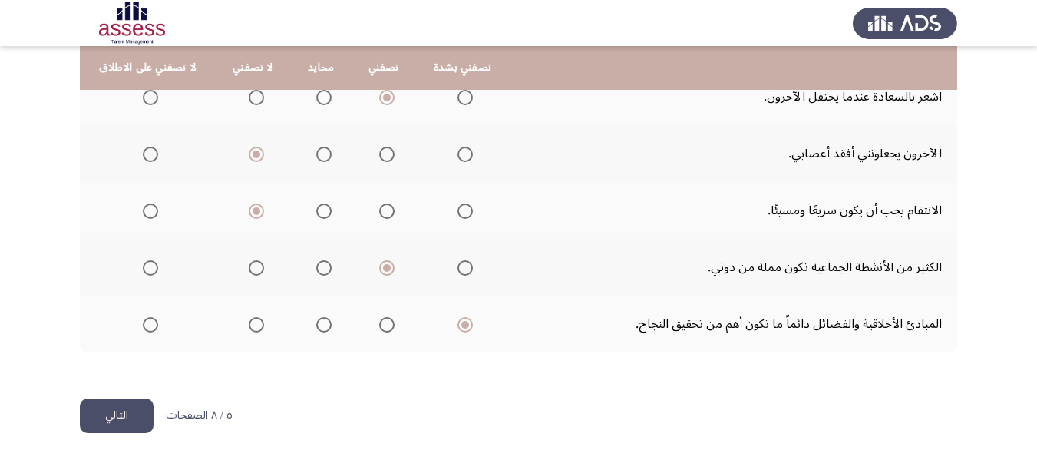
click at [97, 414] on button "التالي" at bounding box center [117, 415] width 74 height 35
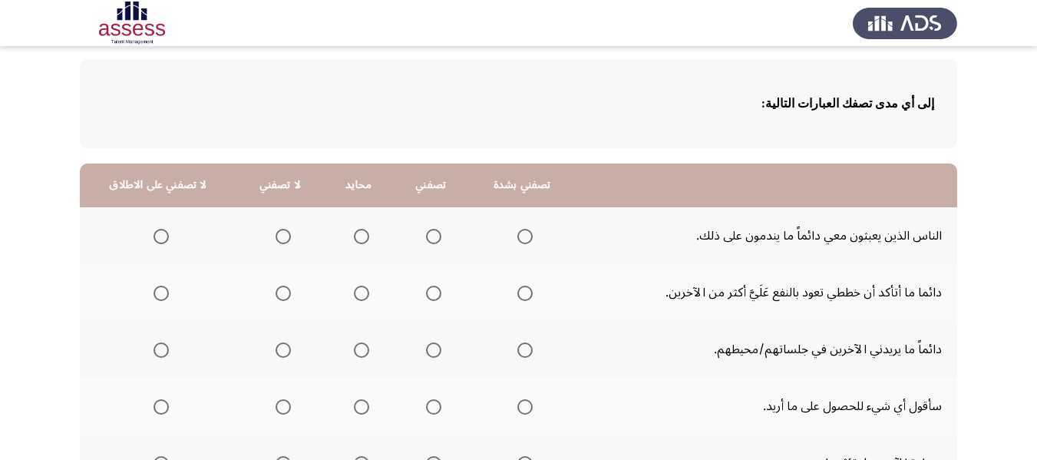
scroll to position [154, 0]
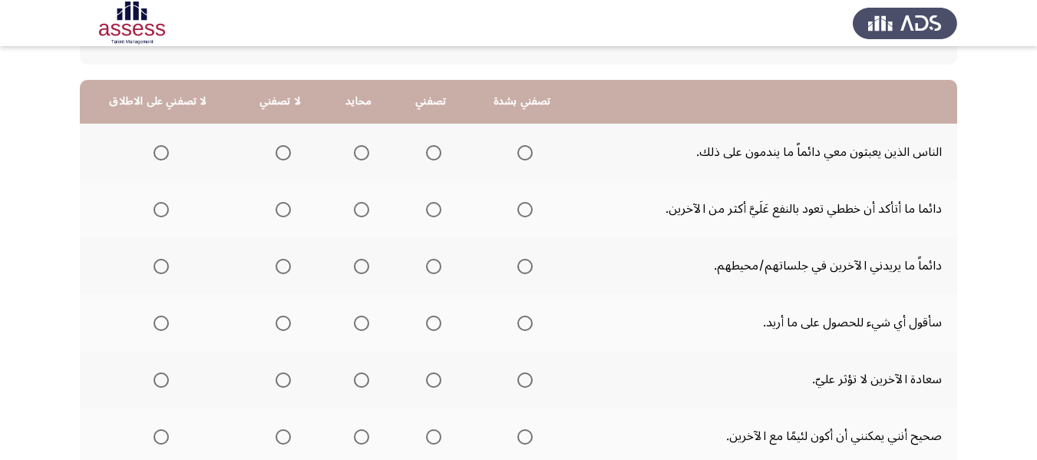
click at [358, 156] on span "Select an option" at bounding box center [361, 152] width 15 height 15
click at [358, 156] on input "Select an option" at bounding box center [361, 152] width 15 height 15
click at [354, 209] on span "Select an option" at bounding box center [361, 209] width 15 height 15
click at [354, 209] on input "Select an option" at bounding box center [361, 209] width 15 height 15
click at [434, 263] on span "Select an option" at bounding box center [433, 266] width 15 height 15
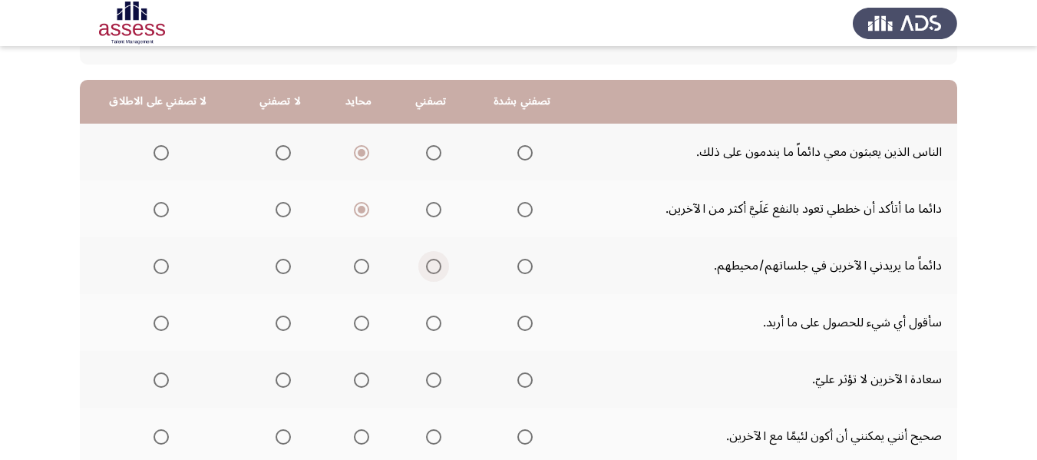
click at [434, 263] on input "Select an option" at bounding box center [433, 266] width 15 height 15
click at [276, 319] on span "Select an option" at bounding box center [283, 322] width 15 height 15
click at [276, 319] on input "Select an option" at bounding box center [283, 322] width 15 height 15
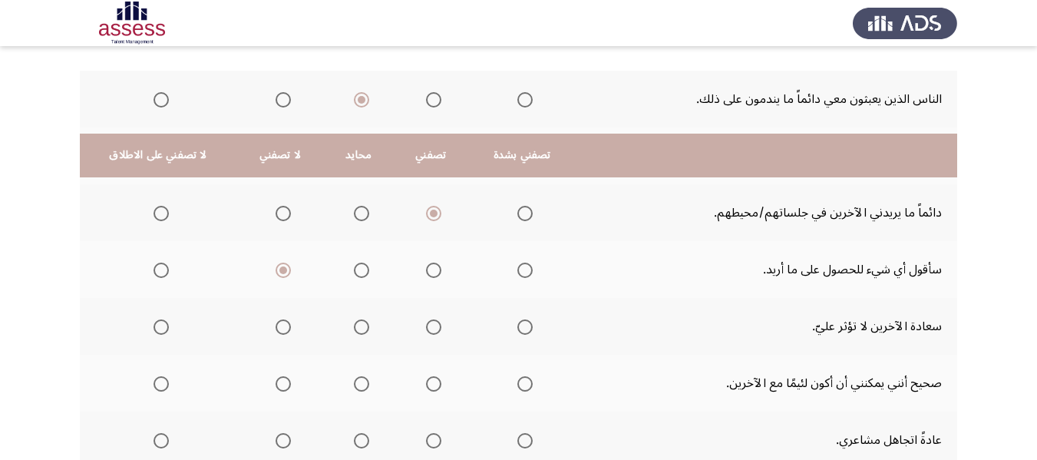
scroll to position [307, 0]
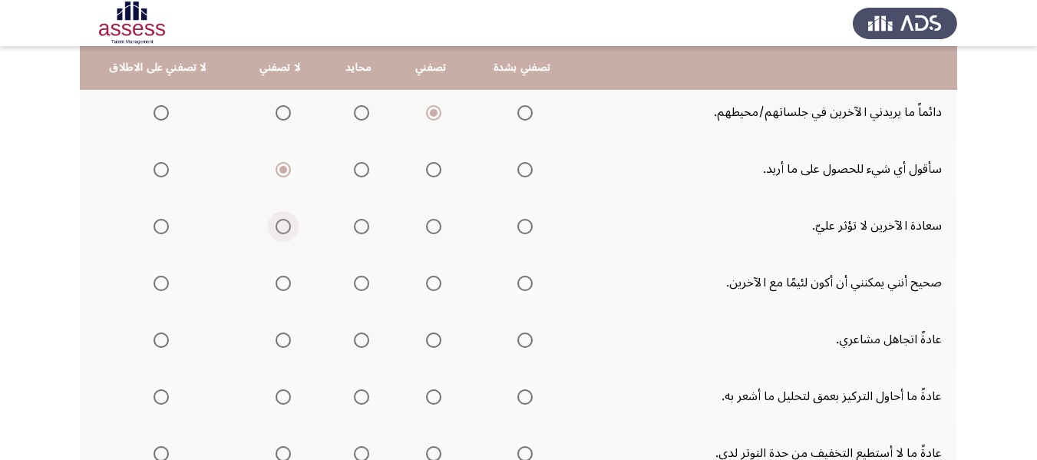
click at [281, 226] on span "Select an option" at bounding box center [283, 226] width 15 height 15
click at [281, 226] on input "Select an option" at bounding box center [283, 226] width 15 height 15
click at [277, 283] on span "Select an option" at bounding box center [283, 283] width 15 height 15
click at [277, 283] on input "Select an option" at bounding box center [283, 283] width 15 height 15
click at [173, 282] on th at bounding box center [158, 282] width 157 height 57
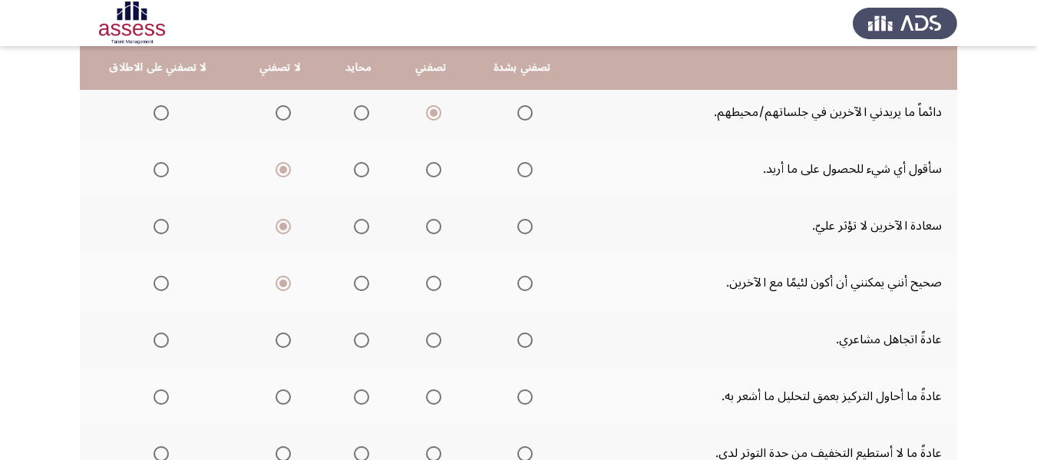
click at [160, 279] on span "Select an option" at bounding box center [161, 283] width 15 height 15
click at [160, 279] on input "Select an option" at bounding box center [161, 283] width 15 height 15
click at [282, 281] on span "Select an option" at bounding box center [283, 283] width 15 height 15
click at [282, 281] on input "Select an option" at bounding box center [283, 283] width 15 height 15
click at [354, 341] on span "Select an option" at bounding box center [361, 339] width 15 height 15
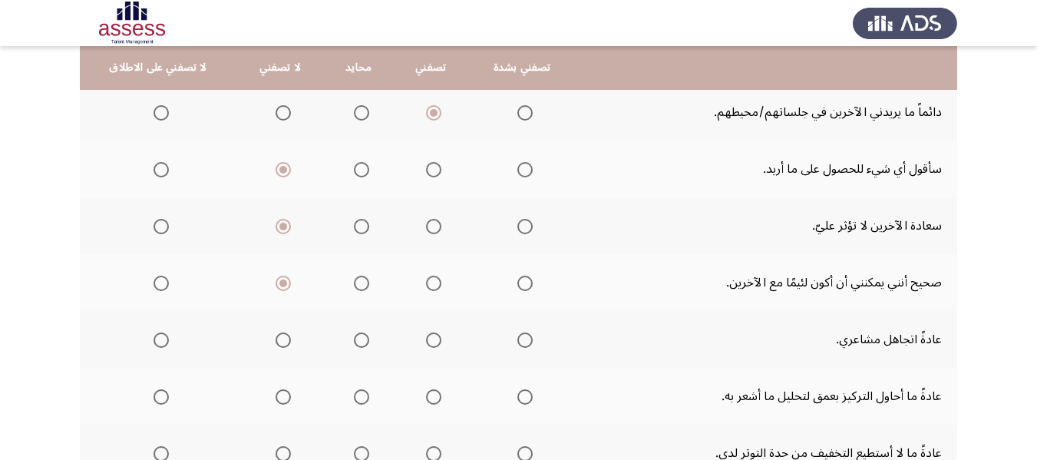
click at [354, 341] on input "Select an option" at bounding box center [361, 339] width 15 height 15
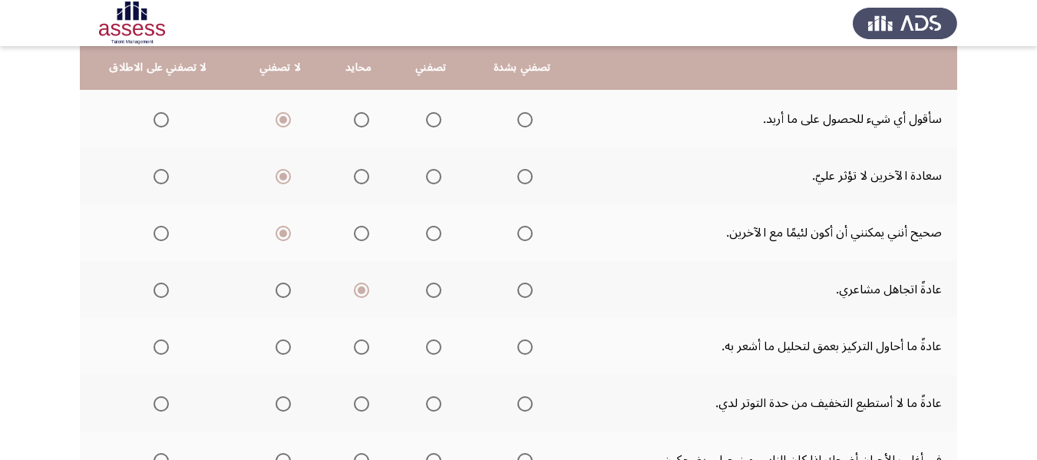
scroll to position [384, 0]
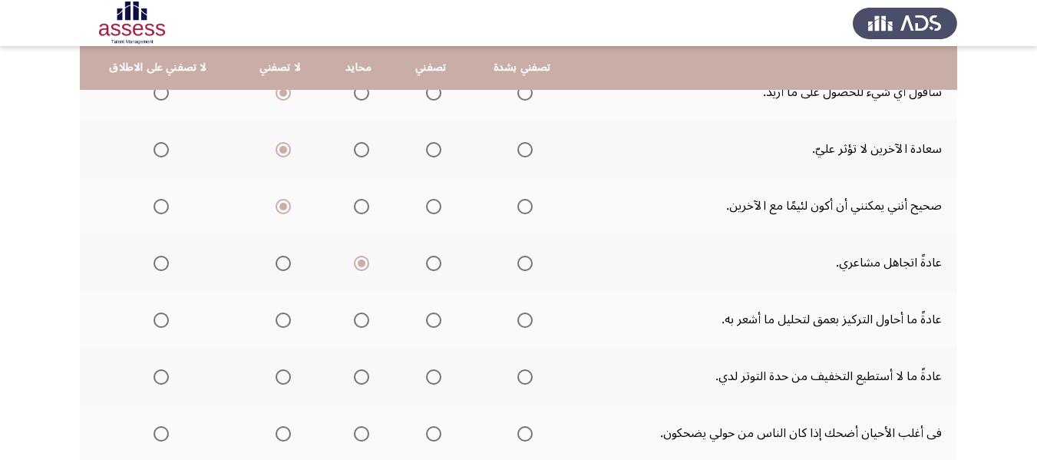
click at [426, 319] on span "Select an option" at bounding box center [433, 319] width 15 height 15
click at [426, 319] on input "Select an option" at bounding box center [433, 319] width 15 height 15
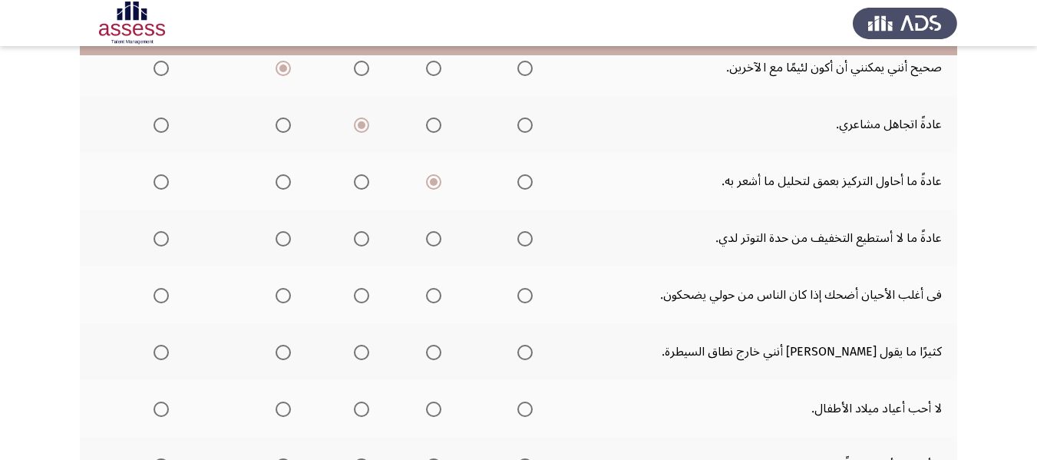
scroll to position [537, 0]
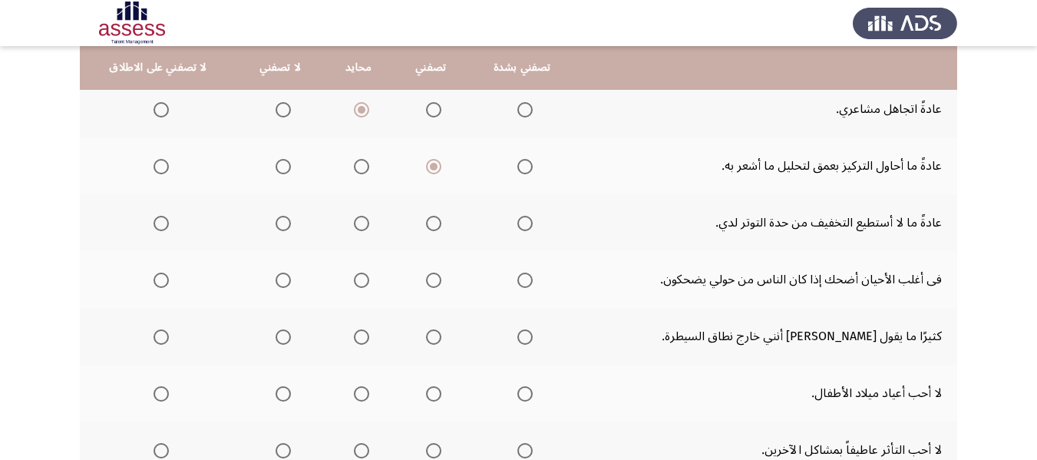
click at [428, 226] on span "Select an option" at bounding box center [433, 223] width 15 height 15
click at [428, 226] on input "Select an option" at bounding box center [433, 223] width 15 height 15
click at [434, 279] on span "Select an option" at bounding box center [433, 280] width 15 height 15
click at [434, 279] on input "Select an option" at bounding box center [433, 280] width 15 height 15
click at [281, 337] on span "Select an option" at bounding box center [283, 336] width 15 height 15
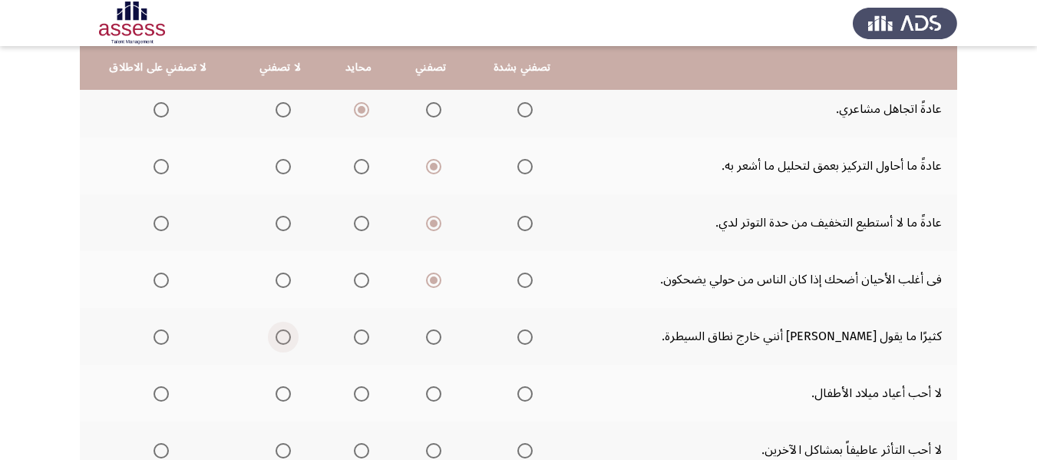
click at [281, 337] on input "Select an option" at bounding box center [283, 336] width 15 height 15
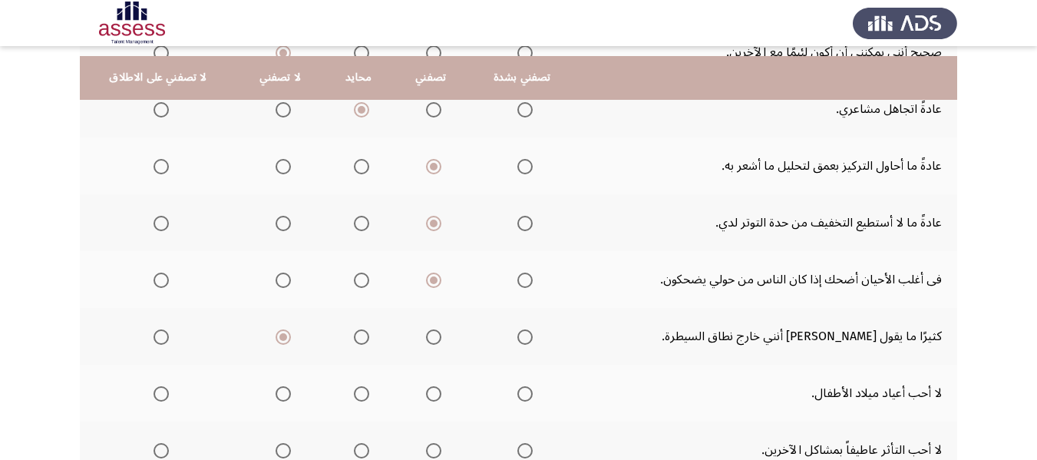
scroll to position [614, 0]
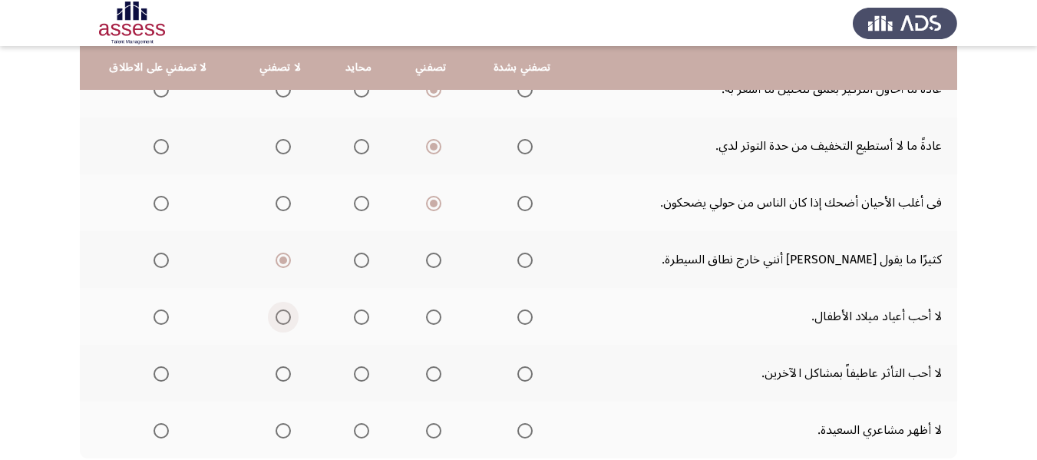
click at [283, 317] on span "Select an option" at bounding box center [283, 317] width 0 height 0
click at [278, 316] on input "Select an option" at bounding box center [283, 316] width 15 height 15
click at [279, 368] on span "Select an option" at bounding box center [283, 373] width 15 height 15
click at [279, 368] on input "Select an option" at bounding box center [283, 373] width 15 height 15
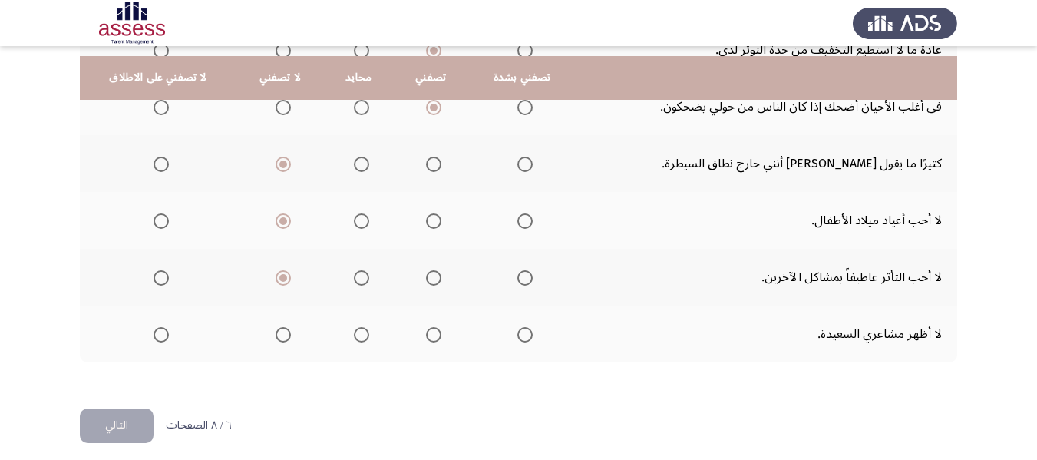
scroll to position [720, 0]
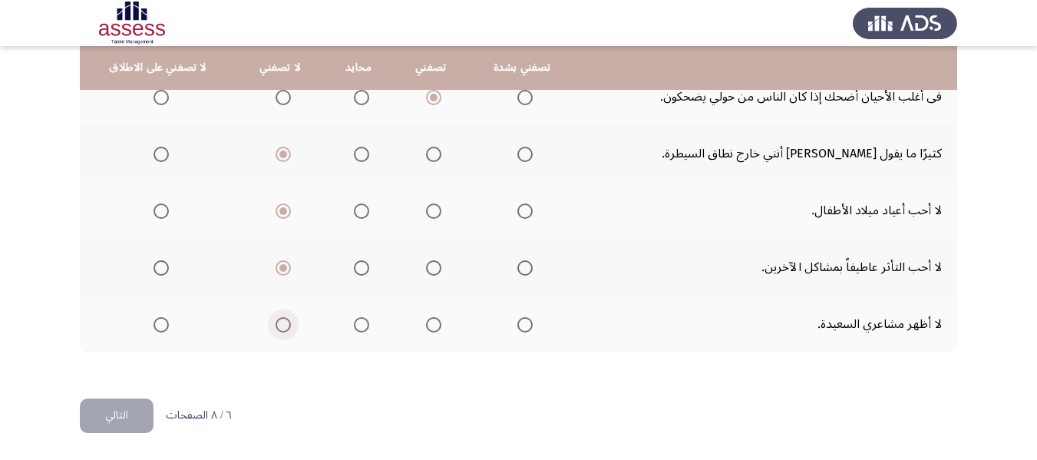
click at [285, 324] on span "Select an option" at bounding box center [283, 324] width 15 height 15
click at [285, 324] on input "Select an option" at bounding box center [283, 324] width 15 height 15
click at [124, 419] on button "التالي" at bounding box center [117, 415] width 74 height 35
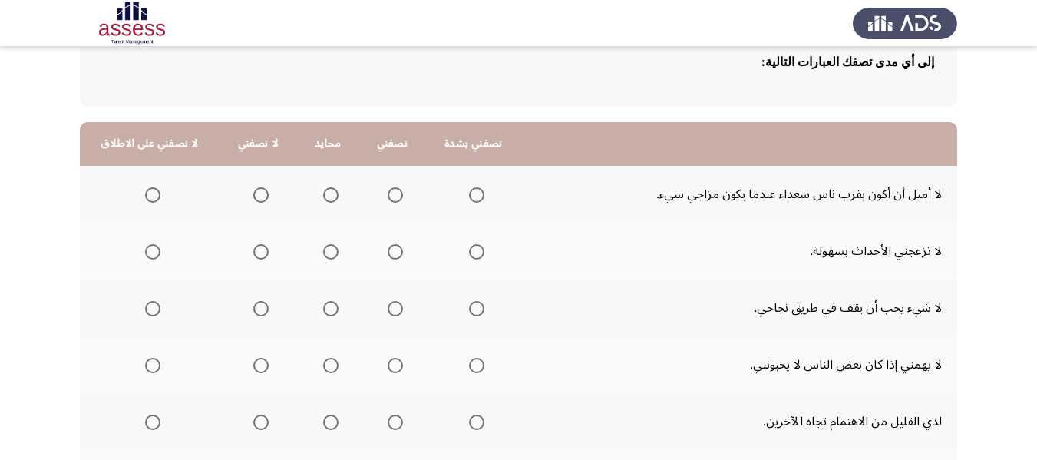
scroll to position [154, 0]
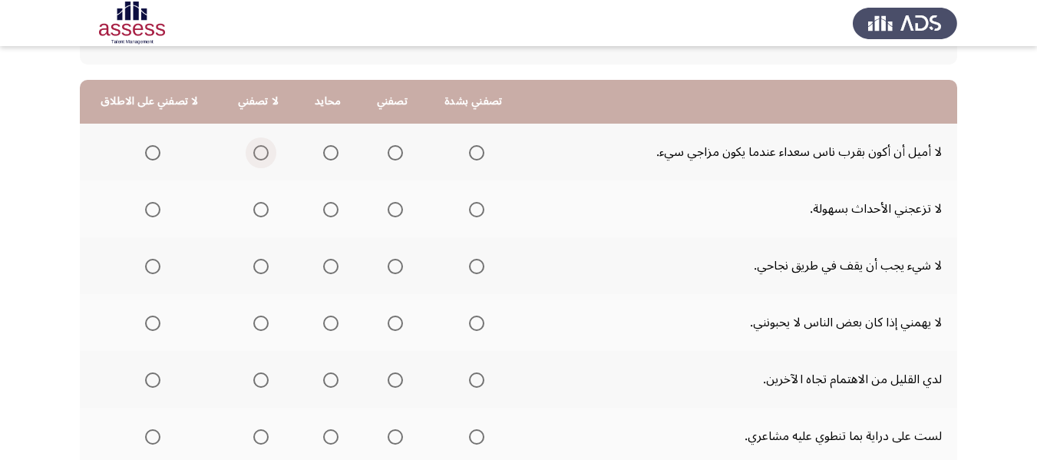
click at [253, 154] on span "Select an option" at bounding box center [260, 152] width 15 height 15
click at [253, 154] on input "Select an option" at bounding box center [260, 152] width 15 height 15
click at [325, 210] on span "Select an option" at bounding box center [330, 209] width 15 height 15
click at [325, 210] on input "Select an option" at bounding box center [330, 209] width 15 height 15
click at [323, 266] on span "Select an option" at bounding box center [330, 266] width 15 height 15
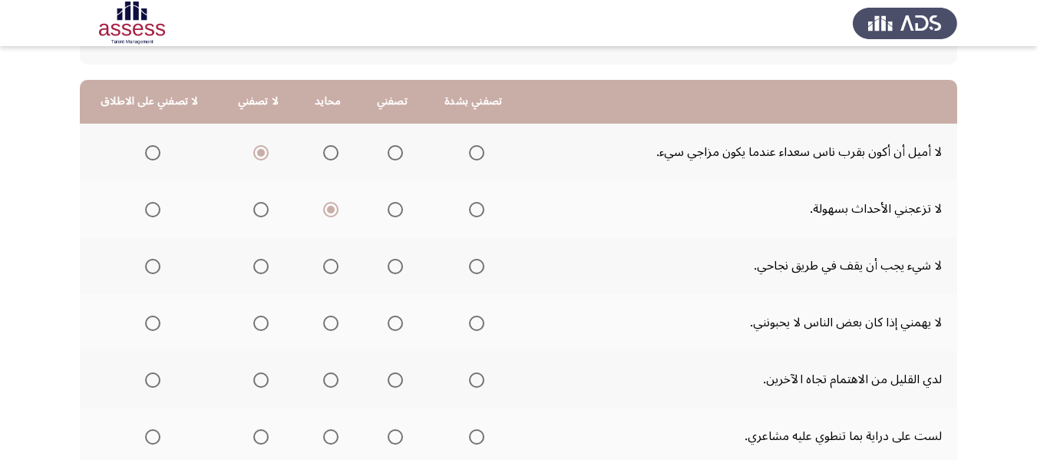
click at [323, 266] on input "Select an option" at bounding box center [330, 266] width 15 height 15
click at [395, 320] on span "Select an option" at bounding box center [395, 322] width 15 height 15
click at [395, 320] on input "Select an option" at bounding box center [395, 322] width 15 height 15
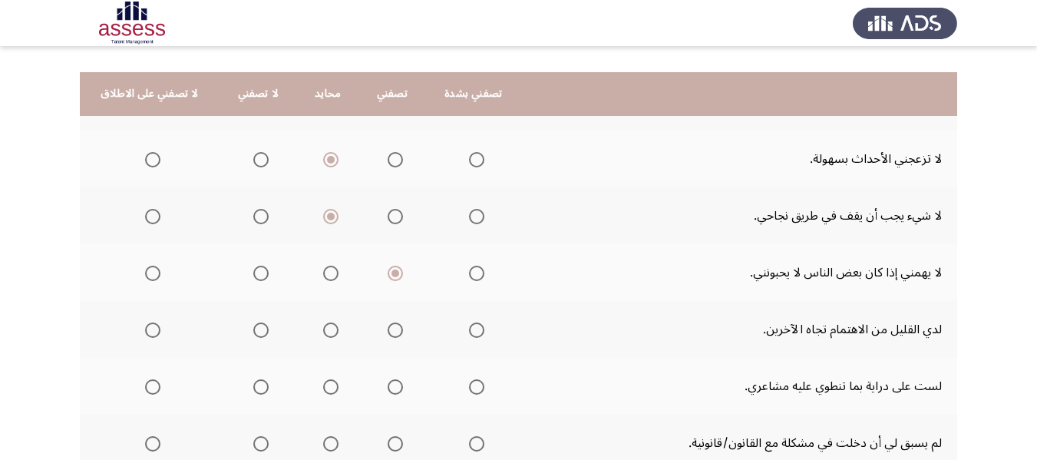
scroll to position [230, 0]
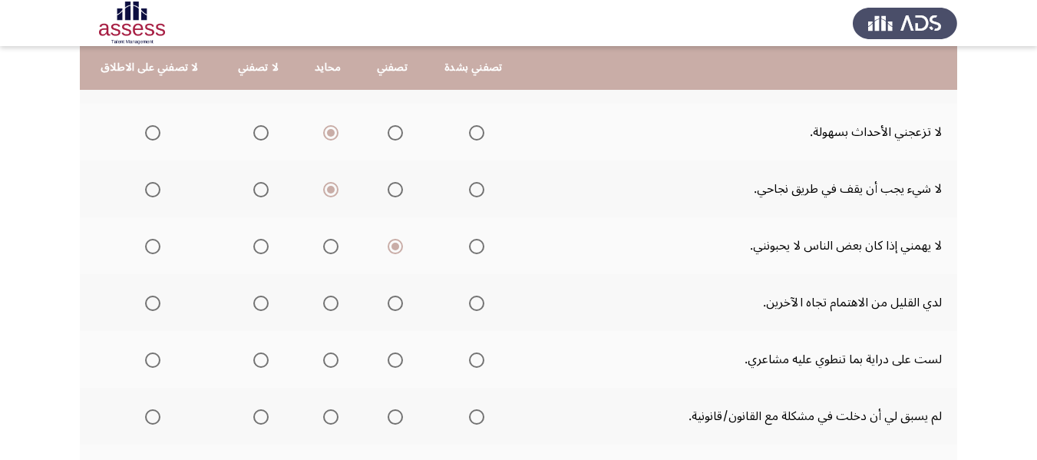
click at [256, 309] on span "Select an option" at bounding box center [260, 303] width 15 height 15
click at [256, 309] on input "Select an option" at bounding box center [260, 303] width 15 height 15
click at [326, 358] on span "Select an option" at bounding box center [330, 359] width 15 height 15
click at [326, 358] on input "Select an option" at bounding box center [330, 359] width 15 height 15
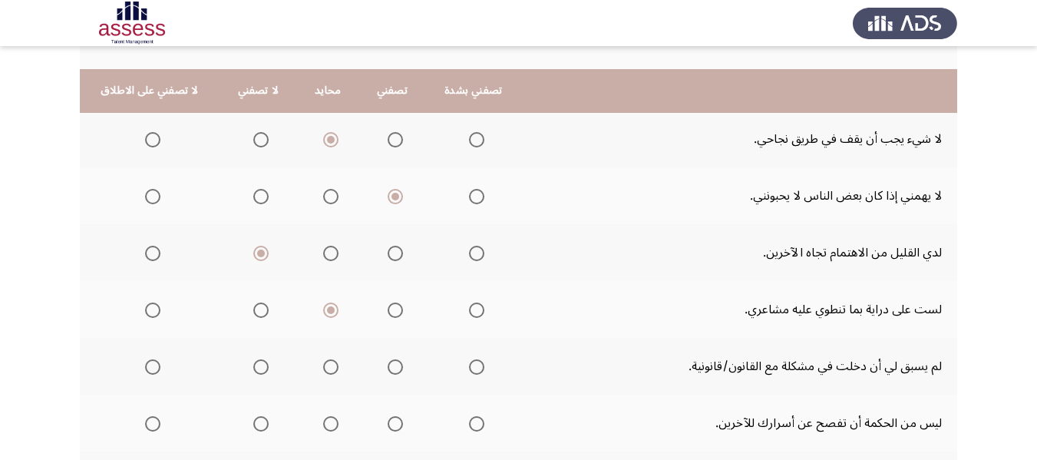
scroll to position [307, 0]
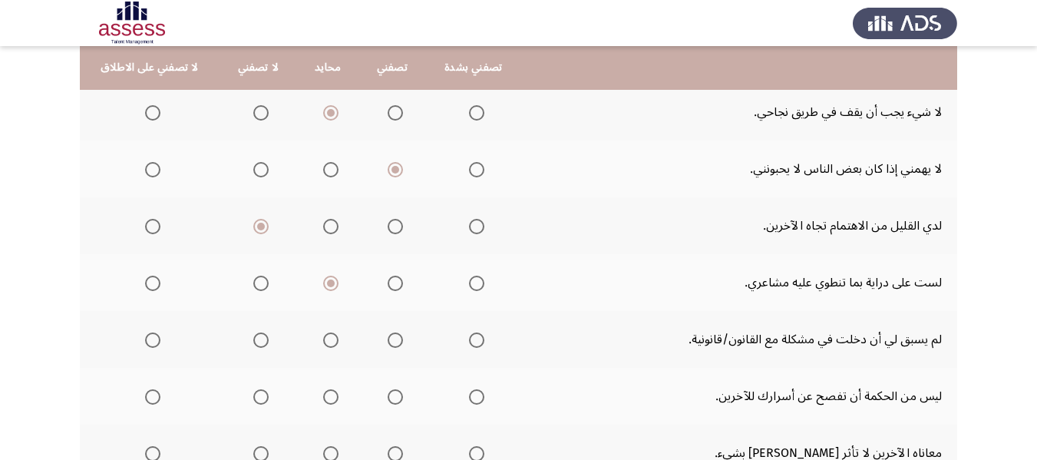
click at [157, 339] on span "Select an option" at bounding box center [152, 339] width 15 height 15
click at [157, 339] on input "Select an option" at bounding box center [152, 339] width 15 height 15
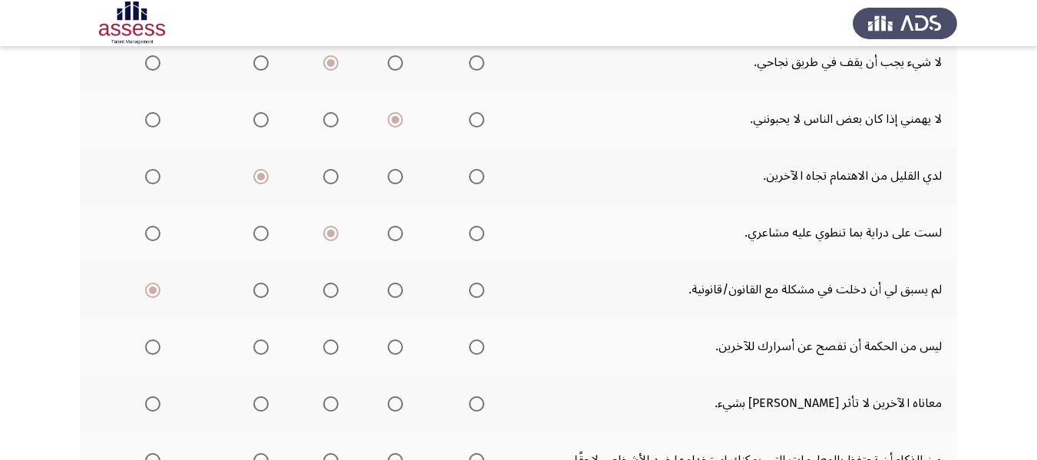
scroll to position [384, 0]
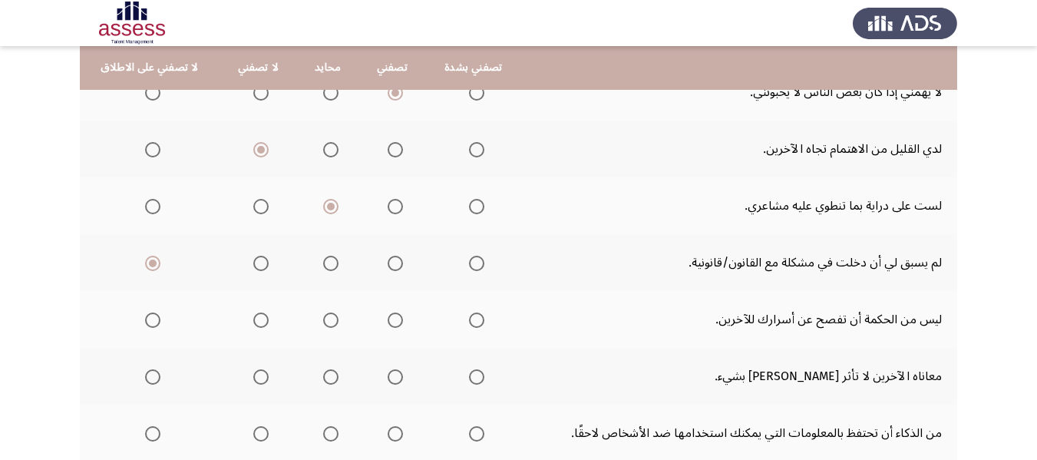
click at [388, 318] on span "Select an option" at bounding box center [395, 319] width 15 height 15
click at [388, 318] on input "Select an option" at bounding box center [395, 319] width 15 height 15
click at [329, 380] on span "Select an option" at bounding box center [330, 376] width 15 height 15
click at [329, 380] on input "Select an option" at bounding box center [330, 376] width 15 height 15
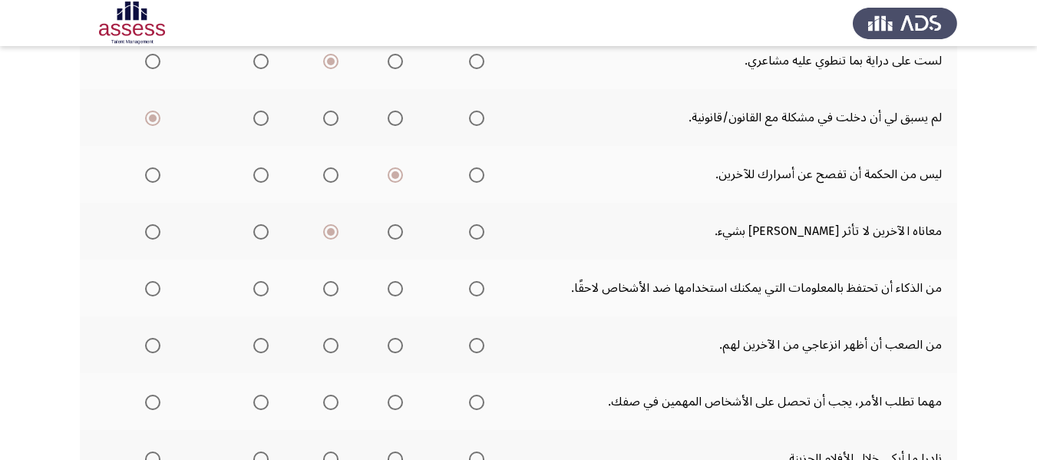
scroll to position [537, 0]
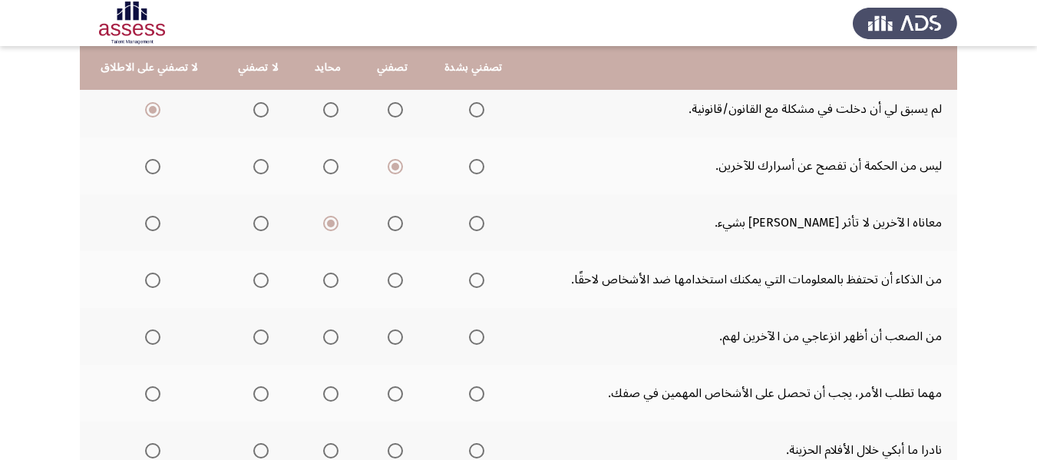
click at [261, 283] on span "Select an option" at bounding box center [260, 280] width 15 height 15
click at [261, 283] on input "Select an option" at bounding box center [260, 280] width 15 height 15
click at [323, 335] on span "Select an option" at bounding box center [330, 336] width 15 height 15
click at [323, 335] on input "Select an option" at bounding box center [330, 336] width 15 height 15
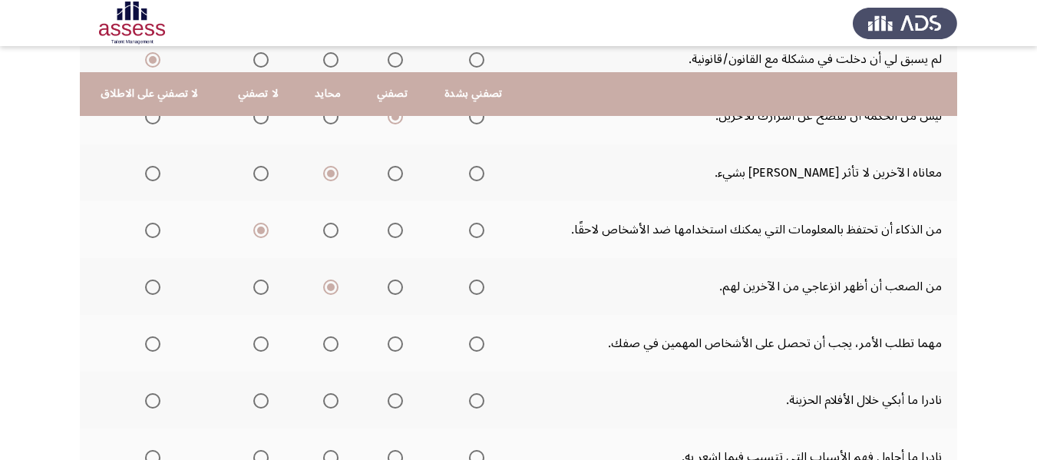
scroll to position [614, 0]
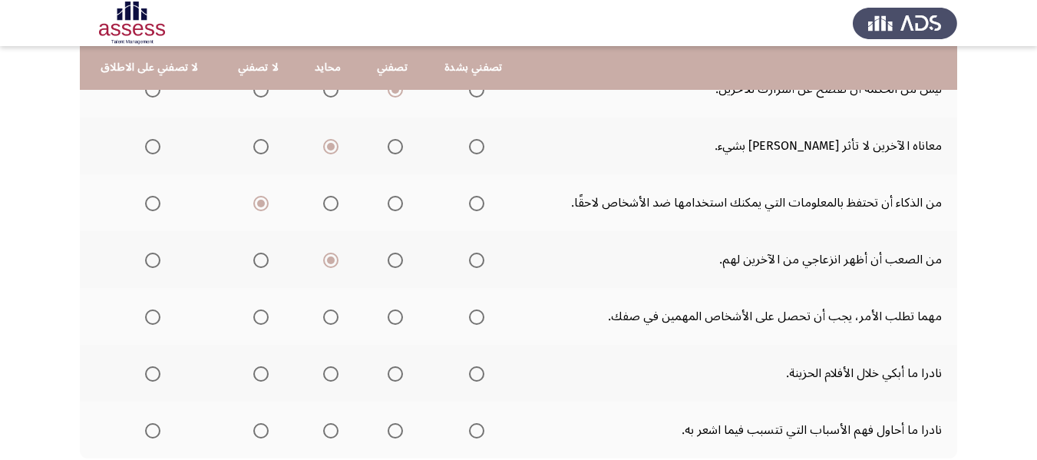
click at [256, 319] on span "Select an option" at bounding box center [260, 316] width 15 height 15
click at [256, 319] on input "Select an option" at bounding box center [260, 316] width 15 height 15
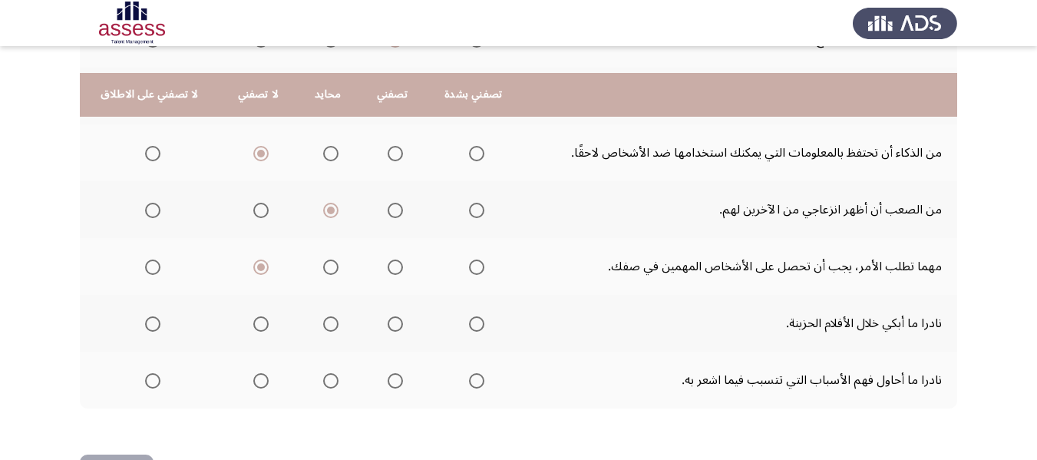
scroll to position [691, 0]
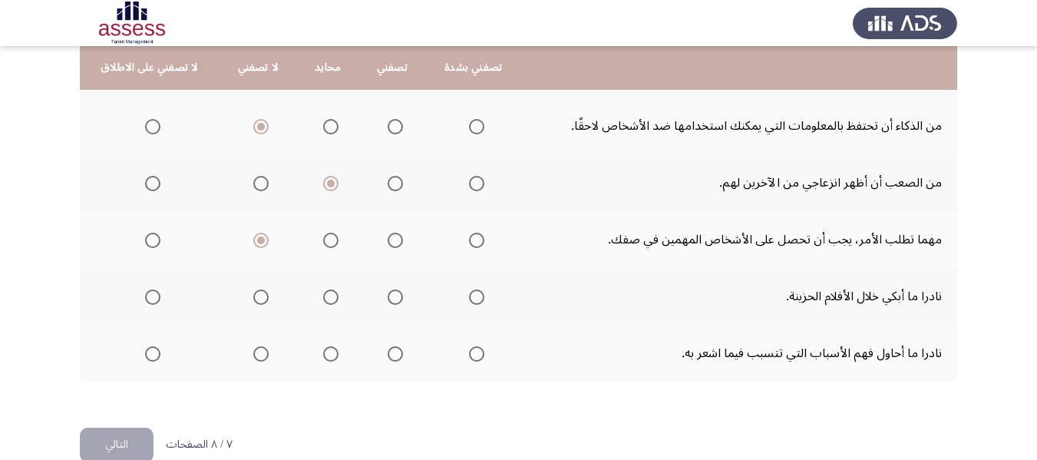
click at [256, 297] on span "Select an option" at bounding box center [260, 296] width 15 height 15
click at [256, 297] on input "Select an option" at bounding box center [260, 296] width 15 height 15
click at [317, 348] on label "Select an option" at bounding box center [327, 353] width 21 height 15
click at [323, 348] on input "Select an option" at bounding box center [330, 353] width 15 height 15
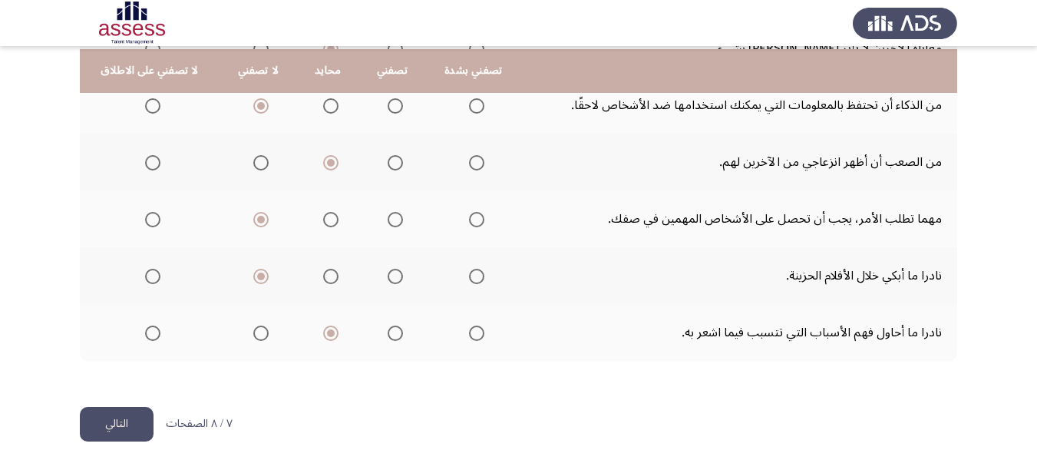
scroll to position [720, 0]
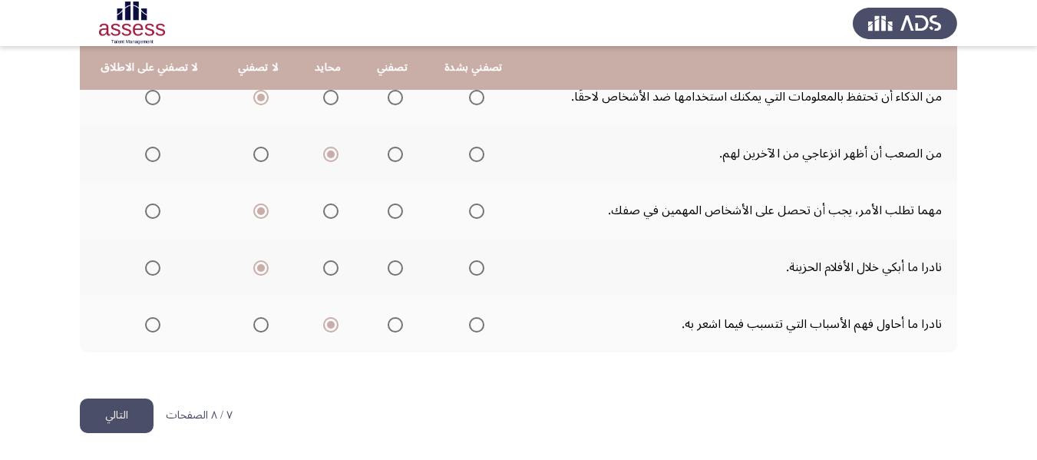
click at [111, 410] on button "التالي" at bounding box center [117, 415] width 74 height 35
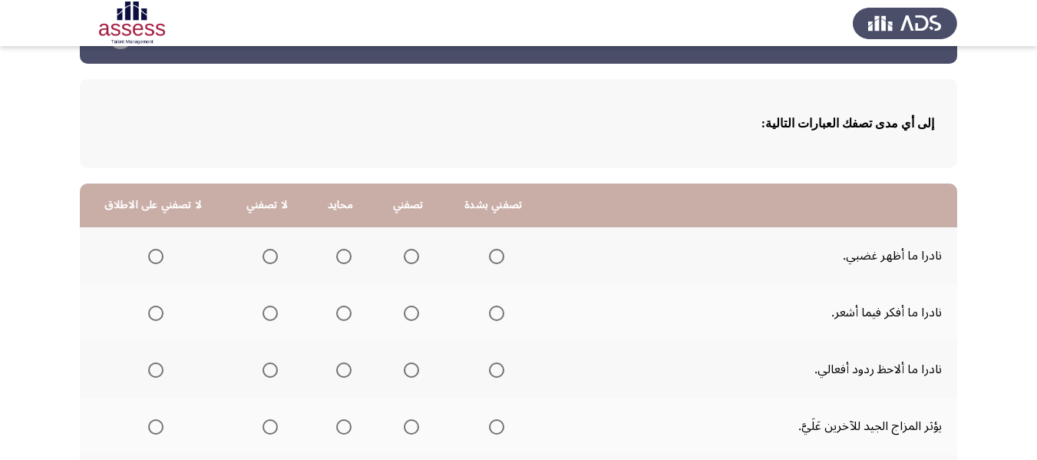
scroll to position [77, 0]
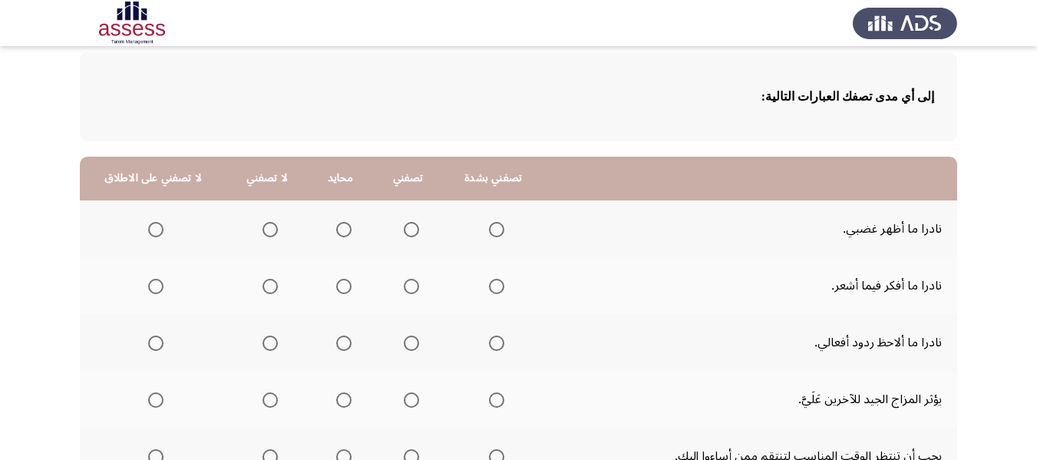
click at [339, 231] on span "Select an option" at bounding box center [343, 229] width 15 height 15
click at [339, 231] on input "Select an option" at bounding box center [343, 229] width 15 height 15
click at [263, 289] on span "Select an option" at bounding box center [270, 286] width 15 height 15
click at [263, 289] on input "Select an option" at bounding box center [270, 286] width 15 height 15
click at [264, 345] on span "Select an option" at bounding box center [270, 342] width 15 height 15
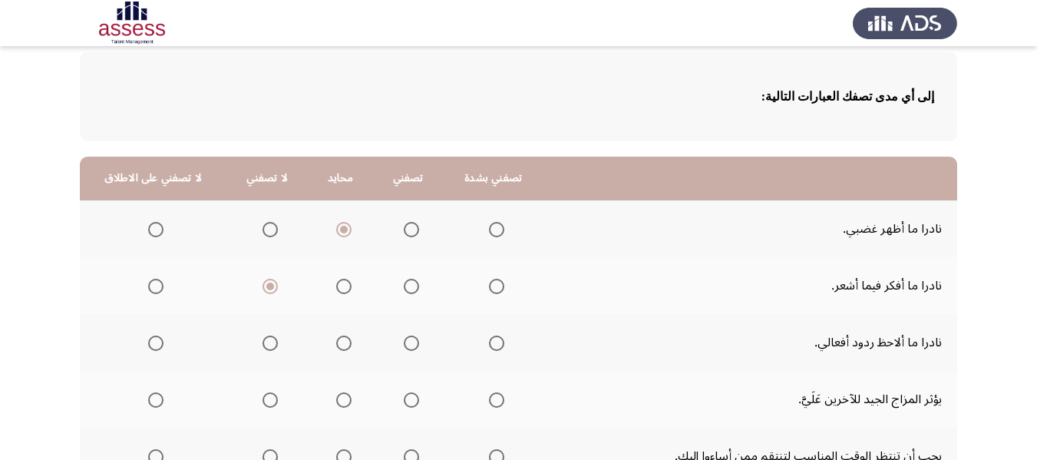
click at [264, 345] on input "Select an option" at bounding box center [270, 342] width 15 height 15
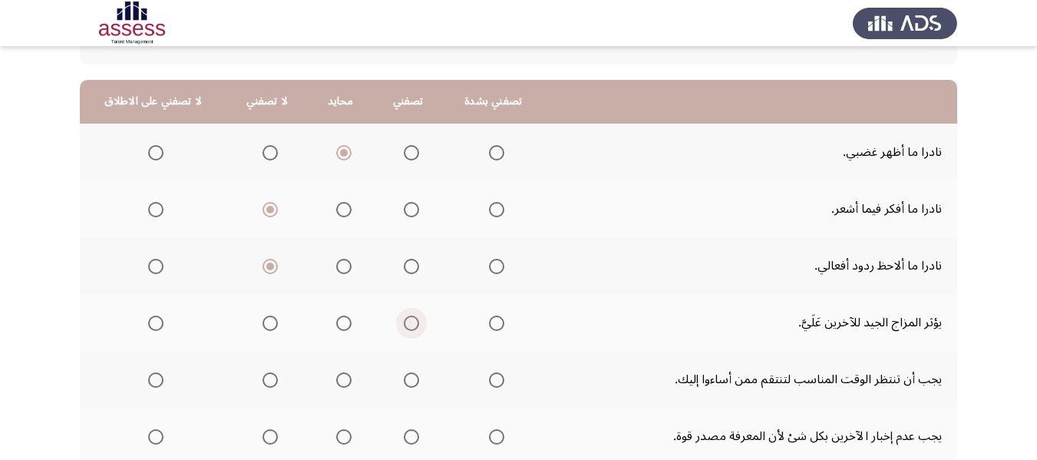
click at [409, 321] on span "Select an option" at bounding box center [411, 322] width 15 height 15
click at [409, 321] on input "Select an option" at bounding box center [411, 322] width 15 height 15
click at [270, 382] on span "Select an option" at bounding box center [270, 379] width 15 height 15
click at [270, 382] on input "Select an option" at bounding box center [270, 379] width 15 height 15
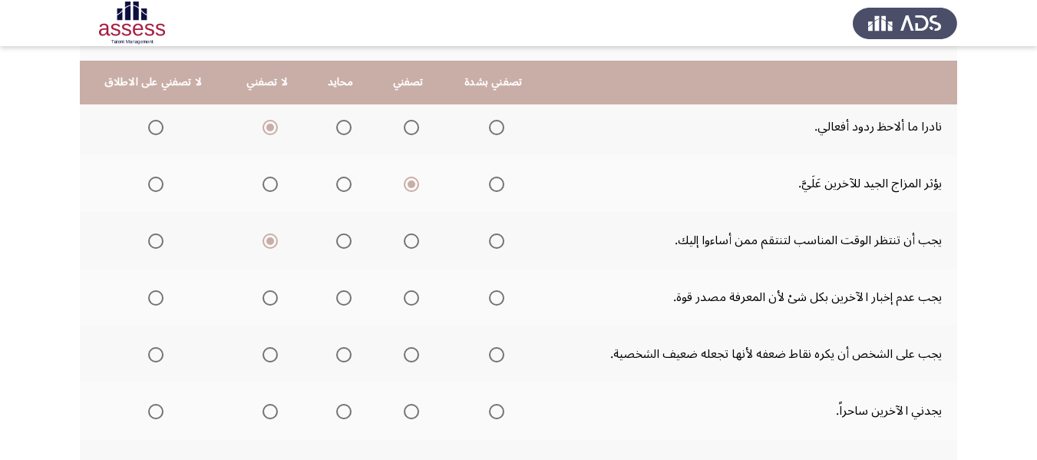
scroll to position [307, 0]
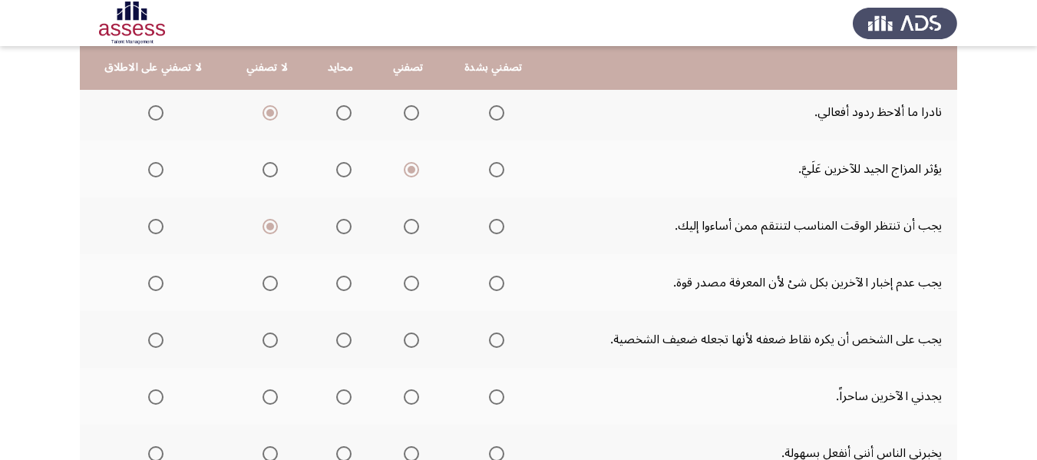
click at [263, 279] on span "Select an option" at bounding box center [270, 283] width 15 height 15
click at [263, 279] on input "Select an option" at bounding box center [270, 283] width 15 height 15
click at [266, 342] on span "Select an option" at bounding box center [270, 339] width 15 height 15
click at [266, 342] on input "Select an option" at bounding box center [270, 339] width 15 height 15
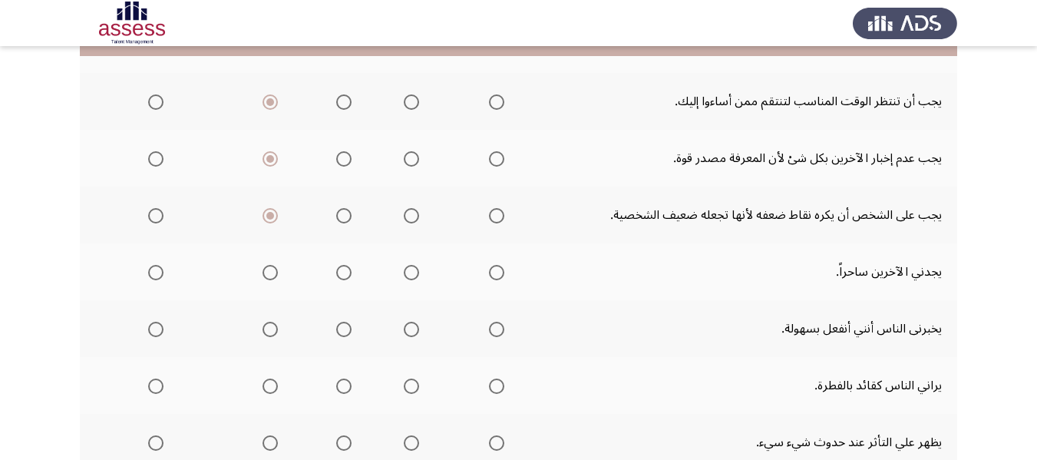
scroll to position [461, 0]
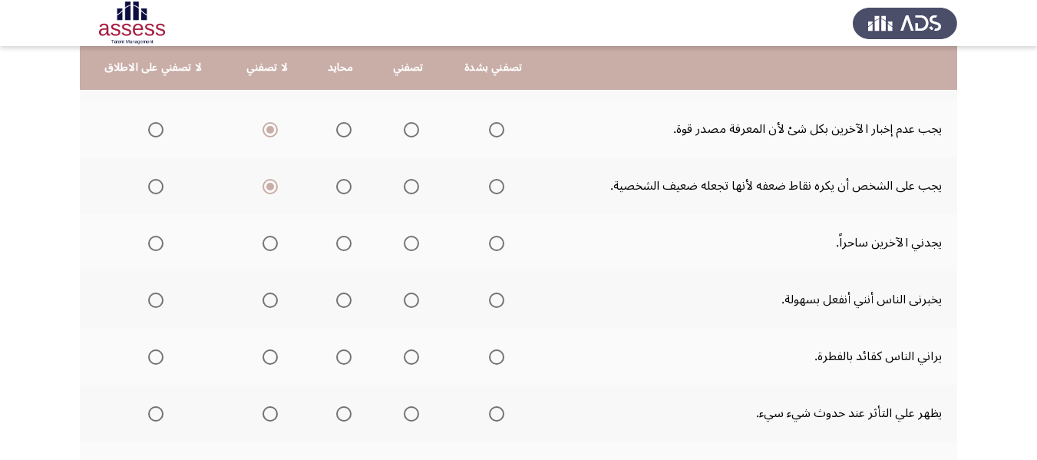
click at [336, 248] on span "Select an option" at bounding box center [343, 243] width 15 height 15
click at [336, 248] on input "Select an option" at bounding box center [343, 243] width 15 height 15
click at [270, 300] on span "Select an option" at bounding box center [270, 300] width 0 height 0
click at [266, 300] on input "Select an option" at bounding box center [270, 299] width 15 height 15
click at [406, 354] on span "Select an option" at bounding box center [411, 356] width 15 height 15
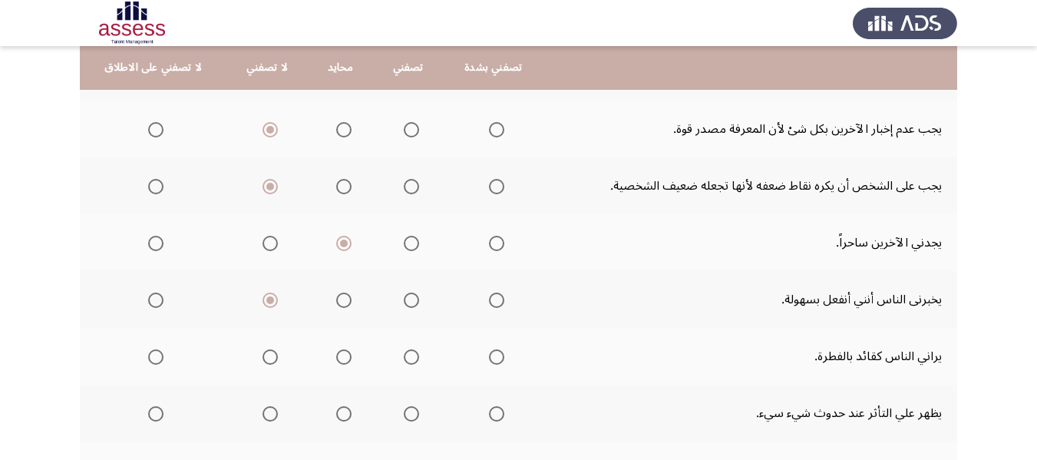
click at [406, 354] on input "Select an option" at bounding box center [411, 356] width 15 height 15
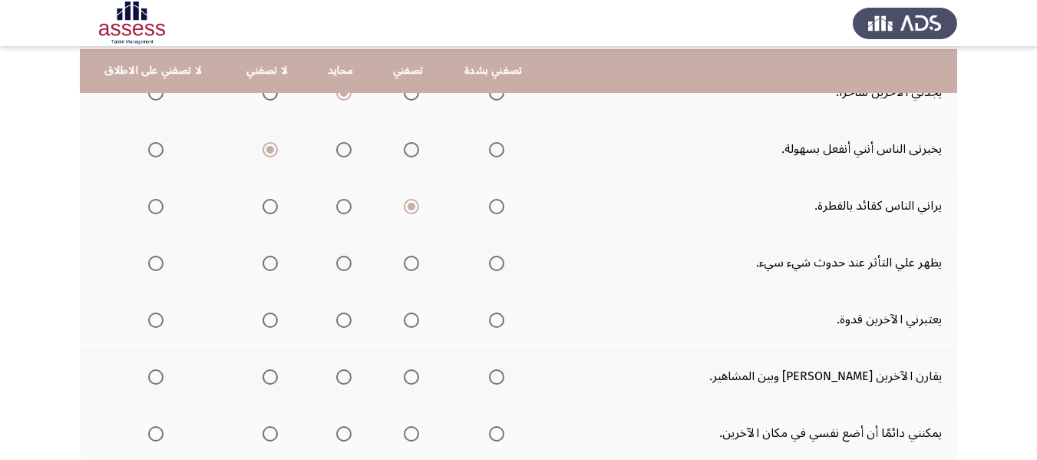
scroll to position [614, 0]
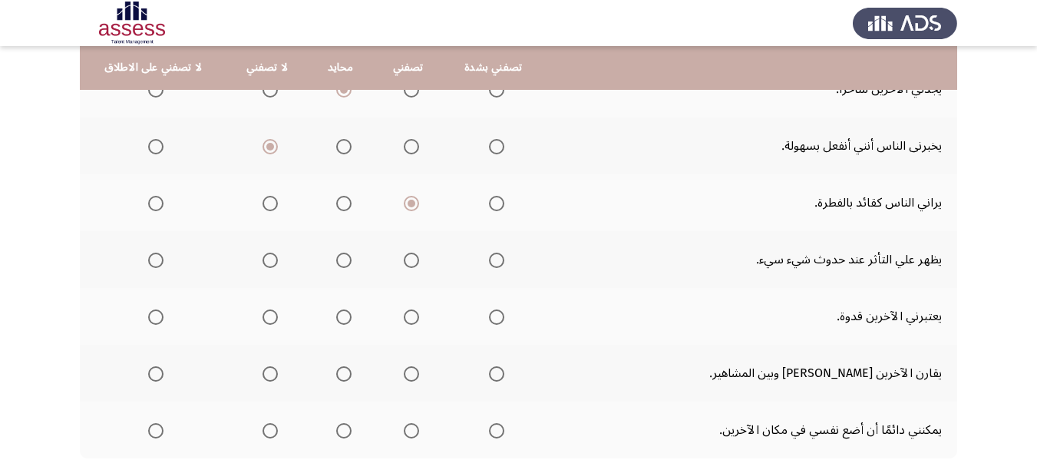
click at [340, 256] on span "Select an option" at bounding box center [343, 260] width 15 height 15
click at [340, 256] on input "Select an option" at bounding box center [343, 260] width 15 height 15
click at [411, 313] on span "Select an option" at bounding box center [411, 316] width 15 height 15
click at [411, 313] on input "Select an option" at bounding box center [411, 316] width 15 height 15
click at [270, 371] on span "Select an option" at bounding box center [270, 373] width 15 height 15
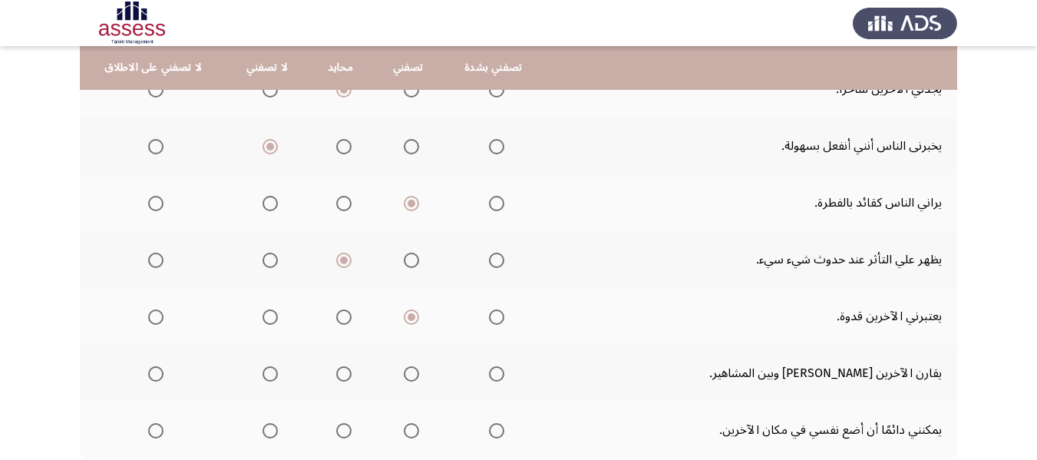
click at [270, 371] on input "Select an option" at bounding box center [270, 373] width 15 height 15
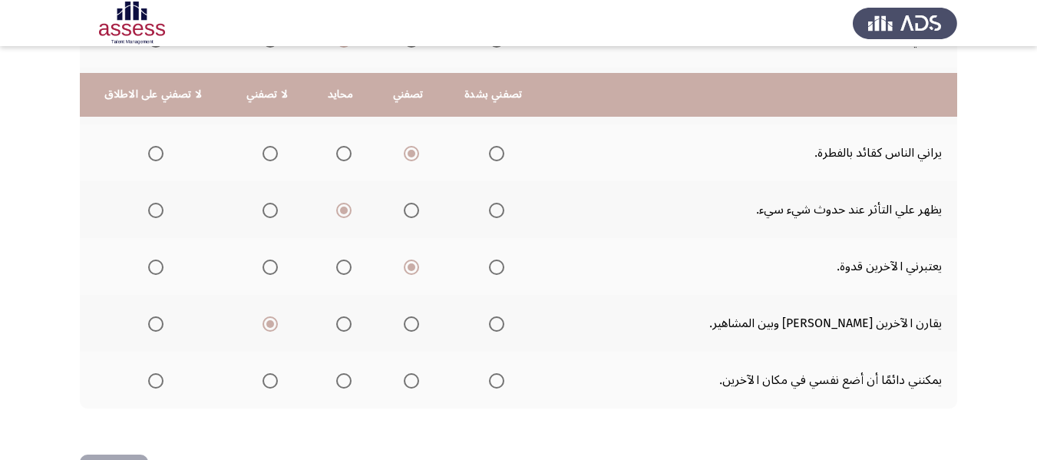
scroll to position [691, 0]
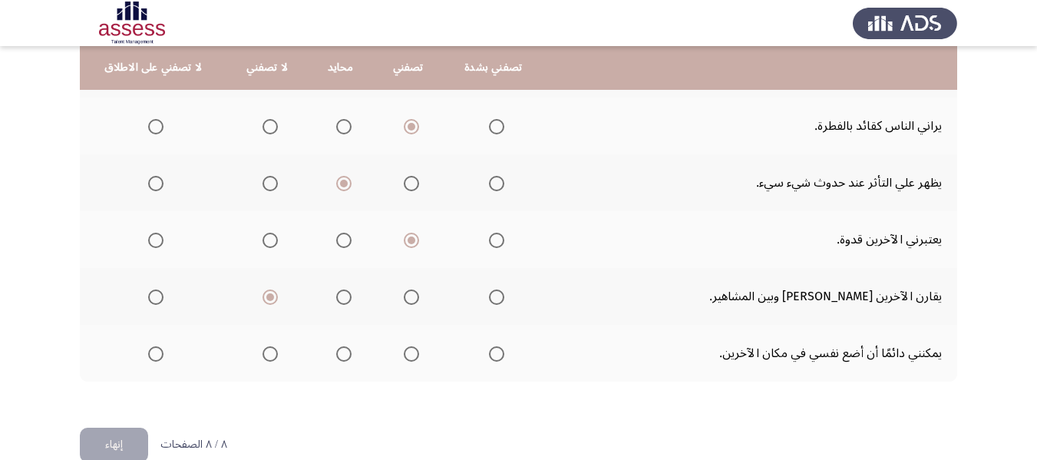
click at [339, 358] on span "Select an option" at bounding box center [343, 353] width 15 height 15
click at [339, 358] on input "Select an option" at bounding box center [343, 353] width 15 height 15
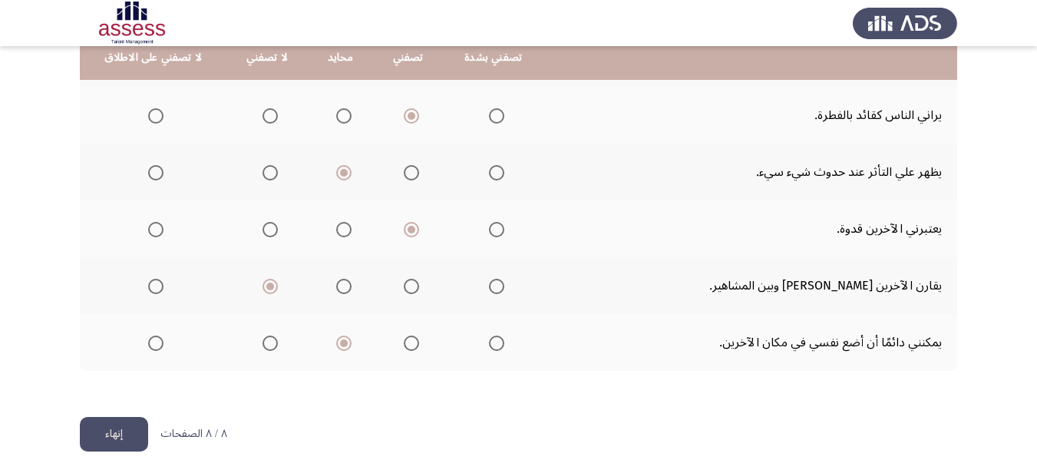
scroll to position [720, 0]
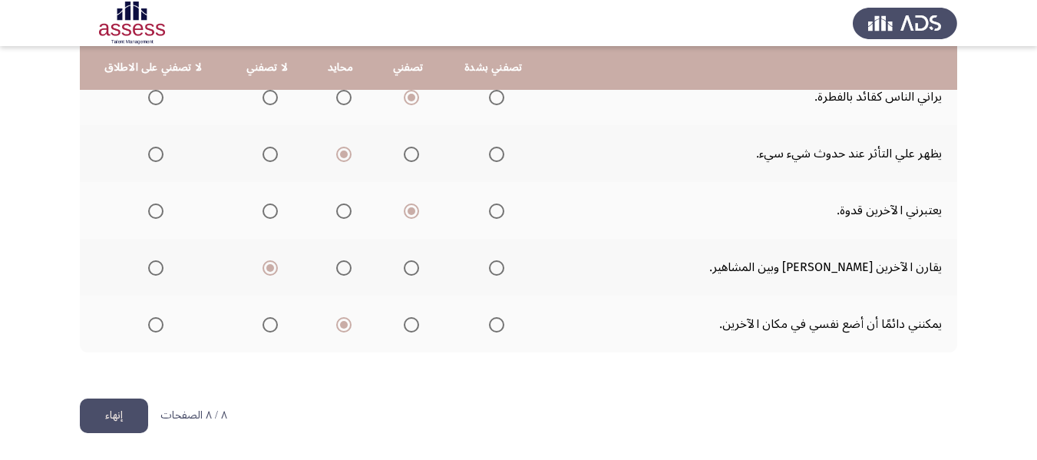
click at [90, 408] on button "إنهاء" at bounding box center [114, 415] width 68 height 35
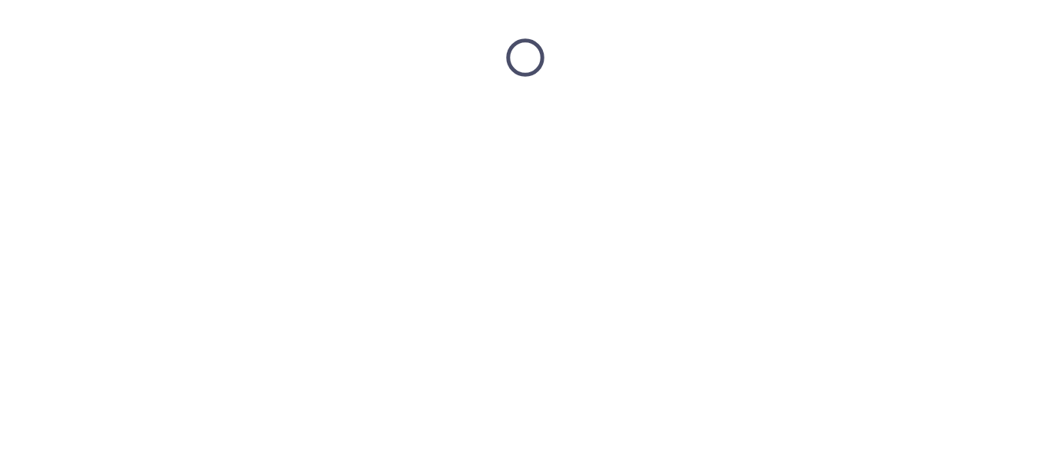
scroll to position [0, 0]
